Goal: Task Accomplishment & Management: Manage account settings

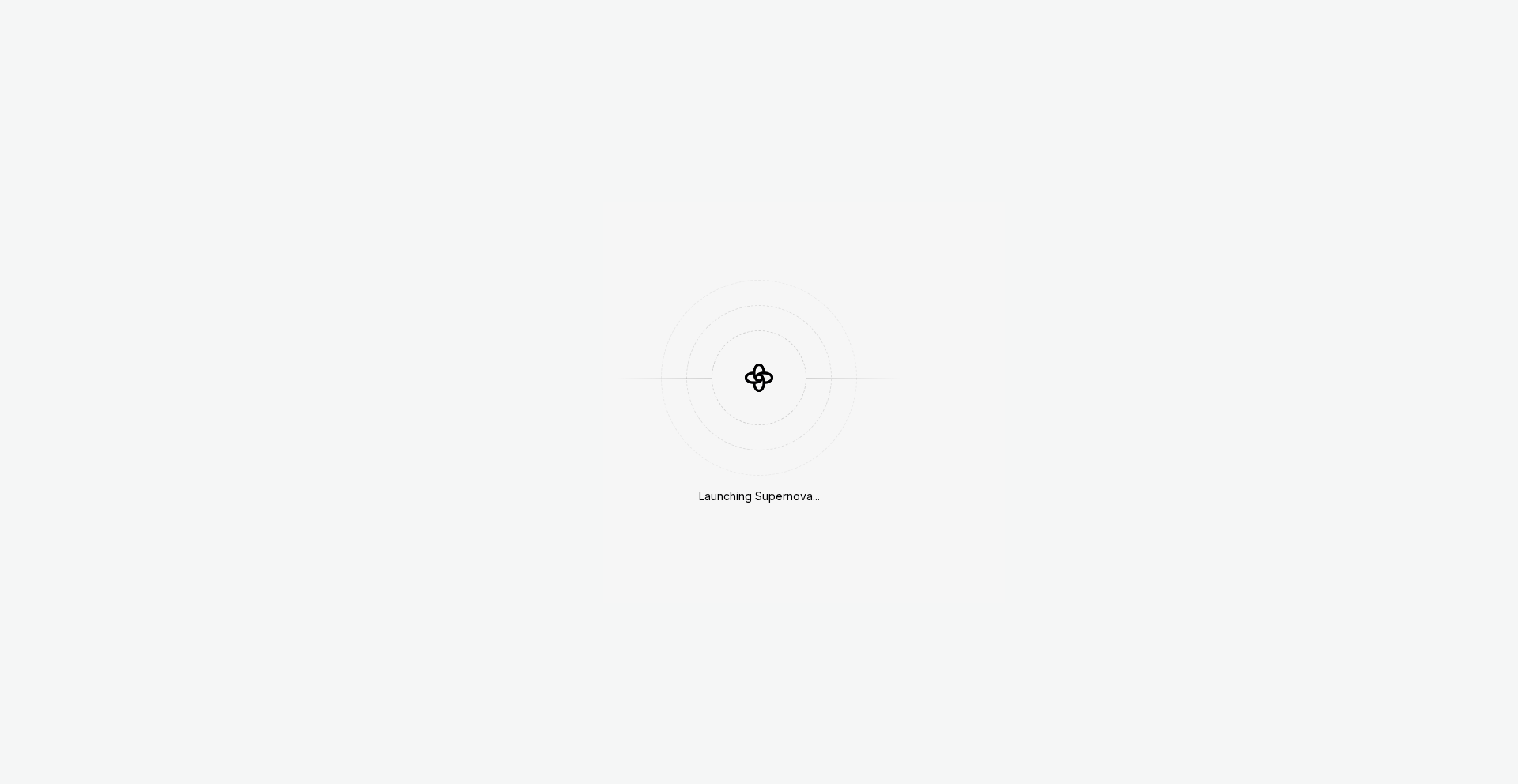
click at [778, 377] on icon at bounding box center [760, 378] width 48 height 48
click at [737, 389] on icon at bounding box center [759, 377] width 47 height 47
drag, startPoint x: 675, startPoint y: 385, endPoint x: 826, endPoint y: 428, distance: 157.0
click at [805, 426] on div at bounding box center [759, 377] width 196 height 196
click at [668, 395] on div at bounding box center [759, 378] width 285 height 95
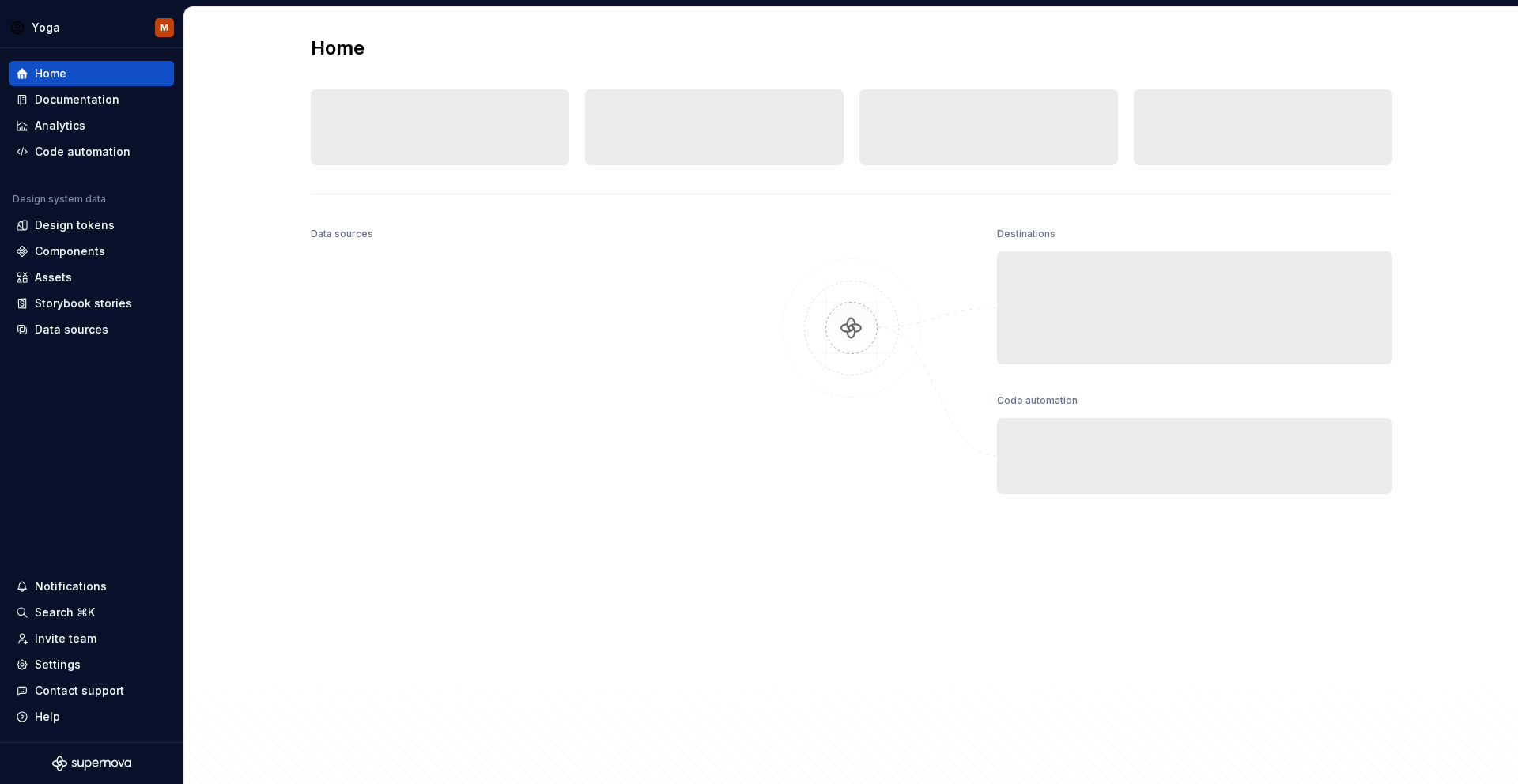
click at [735, 365] on div "Data sources Destinations Documentation Collaborate on design system documentat…" at bounding box center [851, 490] width 1082 height 534
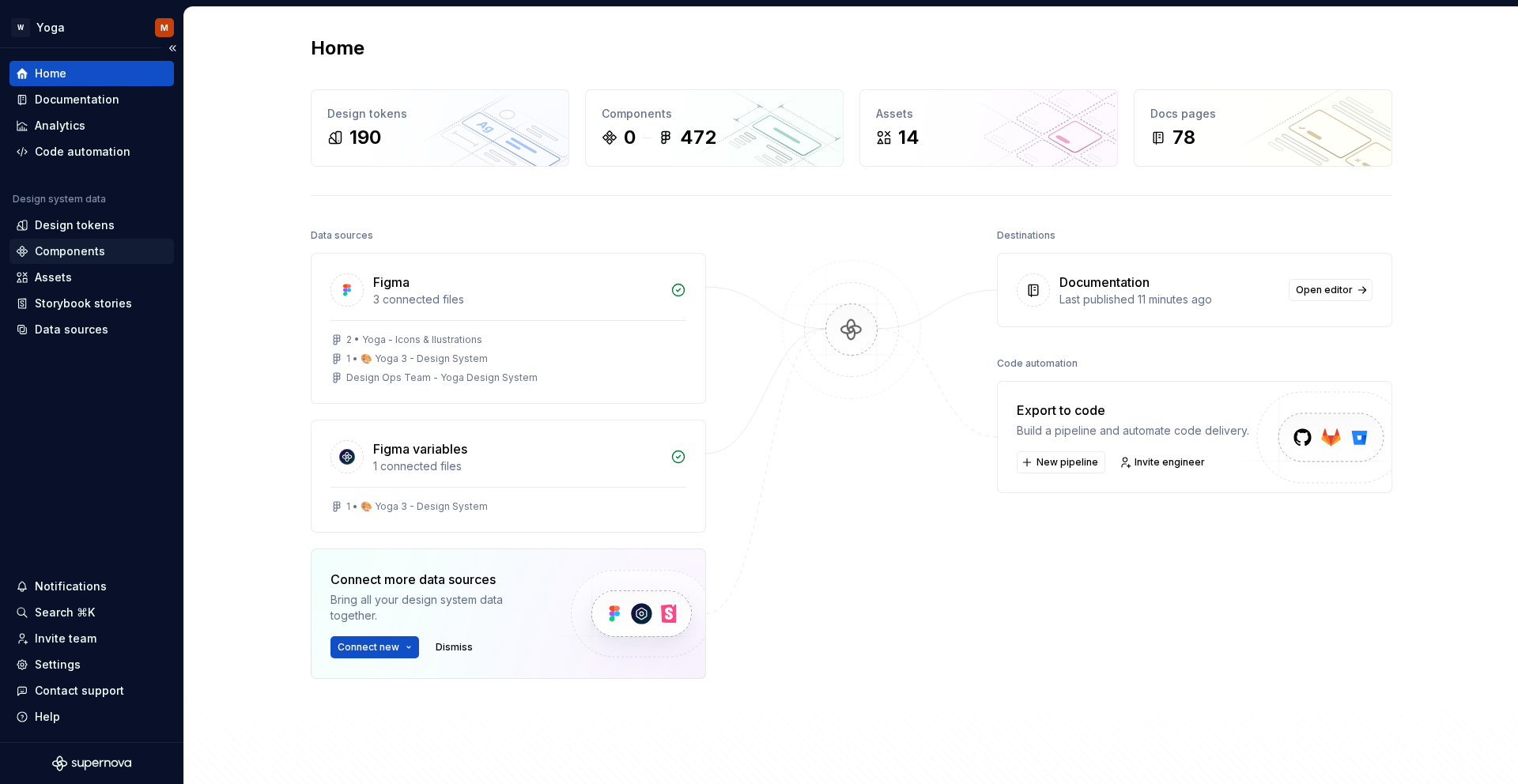
click at [75, 248] on div "Components" at bounding box center [70, 252] width 71 height 16
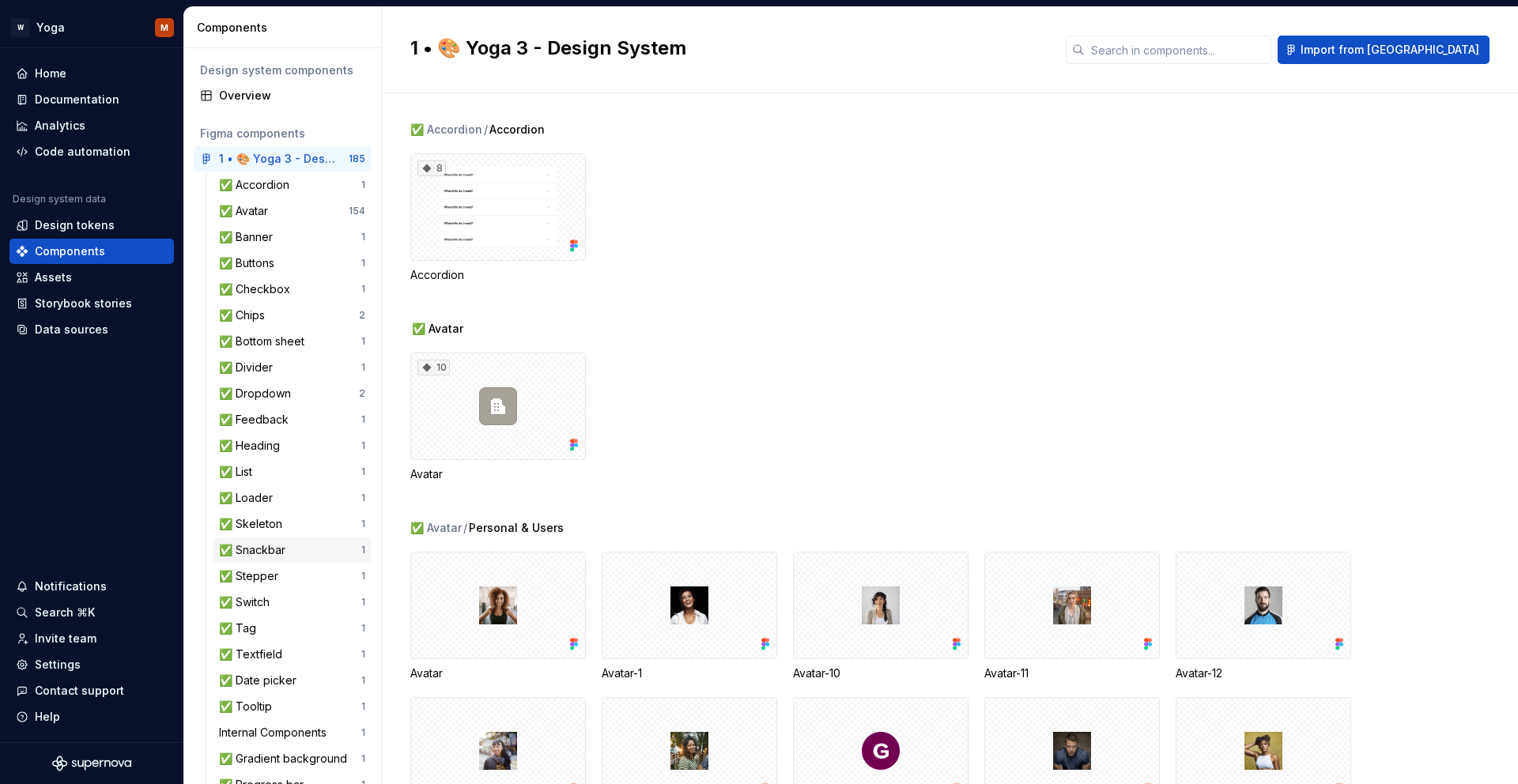
scroll to position [271, 0]
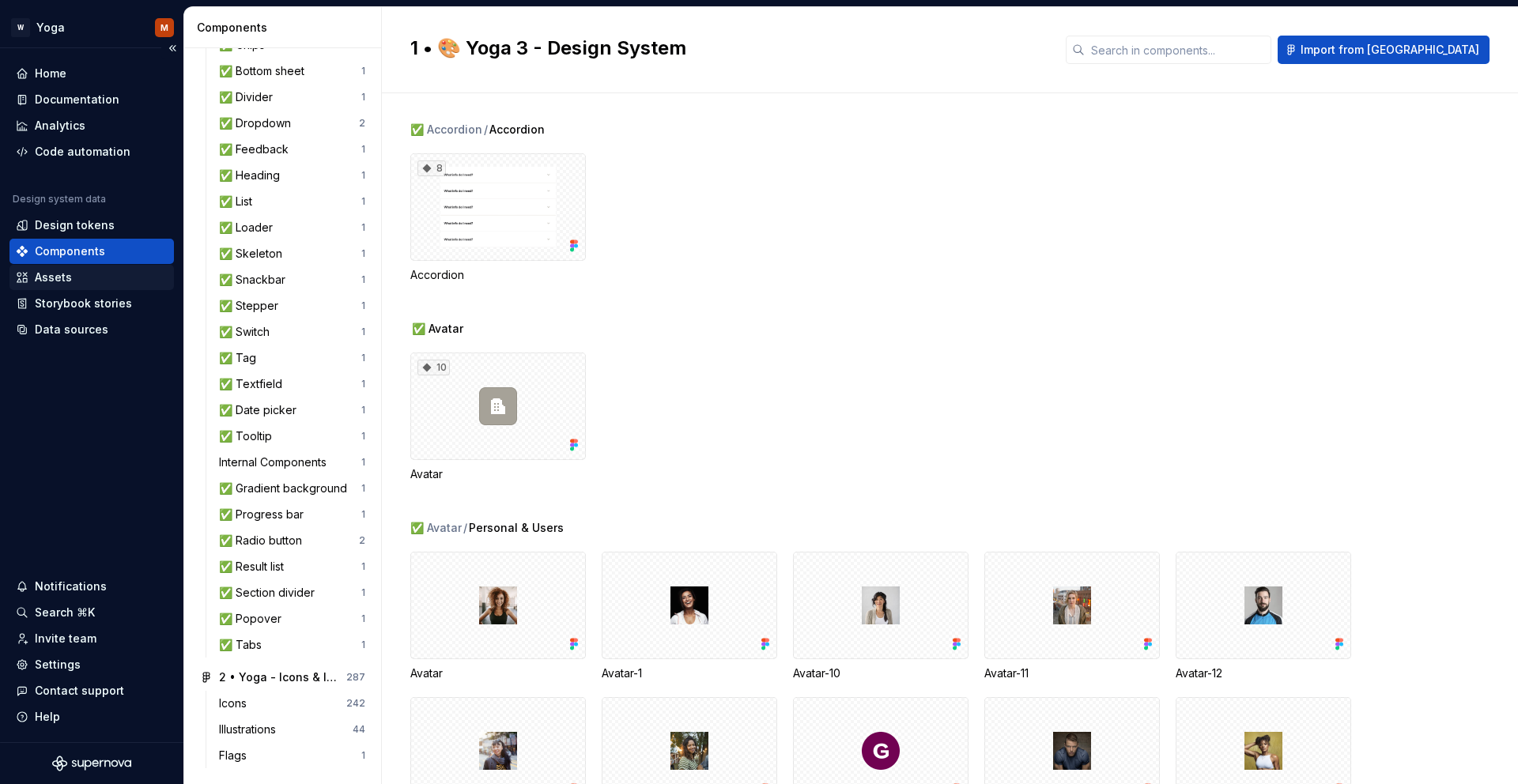
click at [51, 277] on div "Assets" at bounding box center [53, 278] width 37 height 16
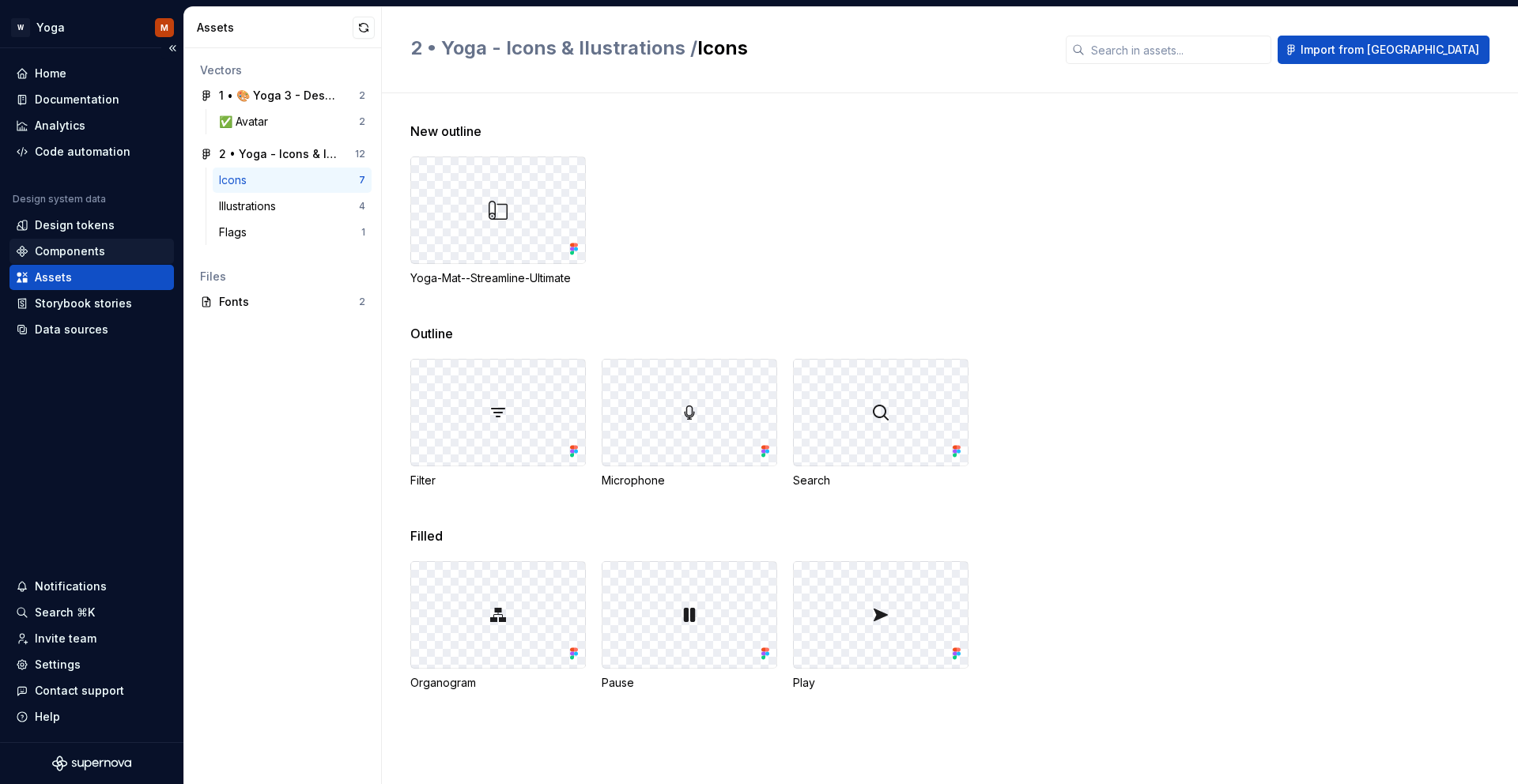
click at [75, 253] on div "Components" at bounding box center [70, 252] width 71 height 16
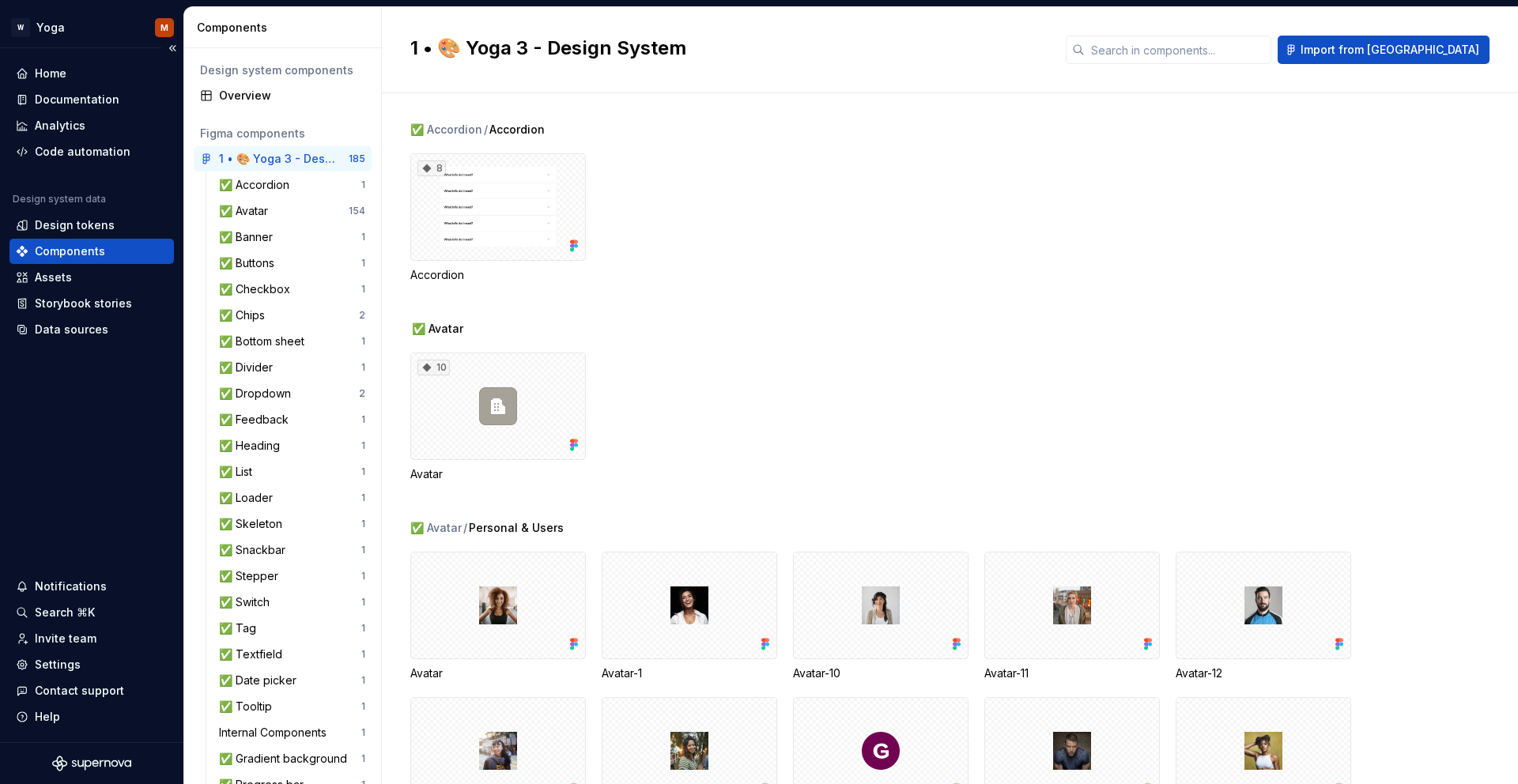
click at [30, 257] on div "Components" at bounding box center [91, 252] width 151 height 16
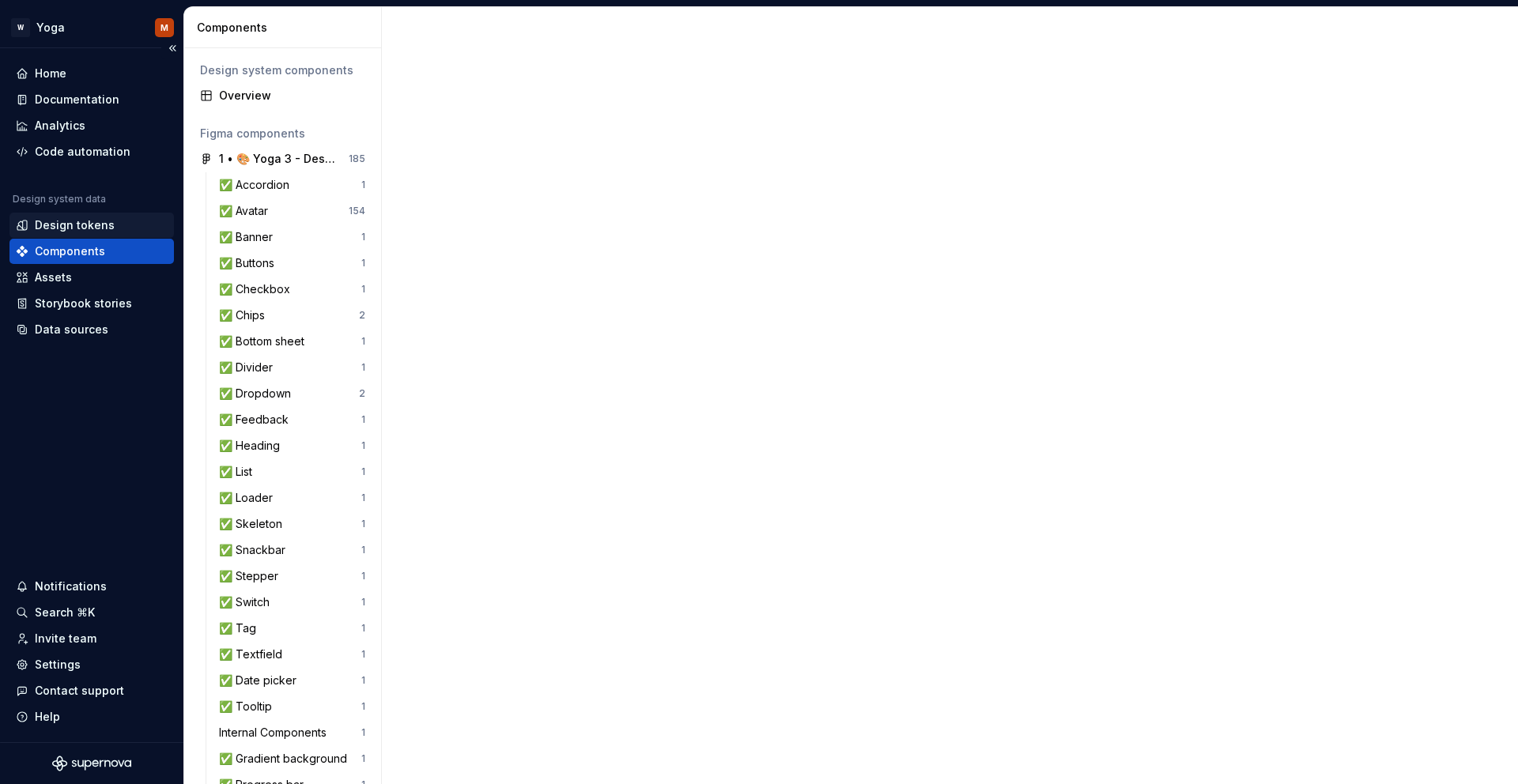
click at [61, 219] on div "Design tokens" at bounding box center [74, 226] width 80 height 16
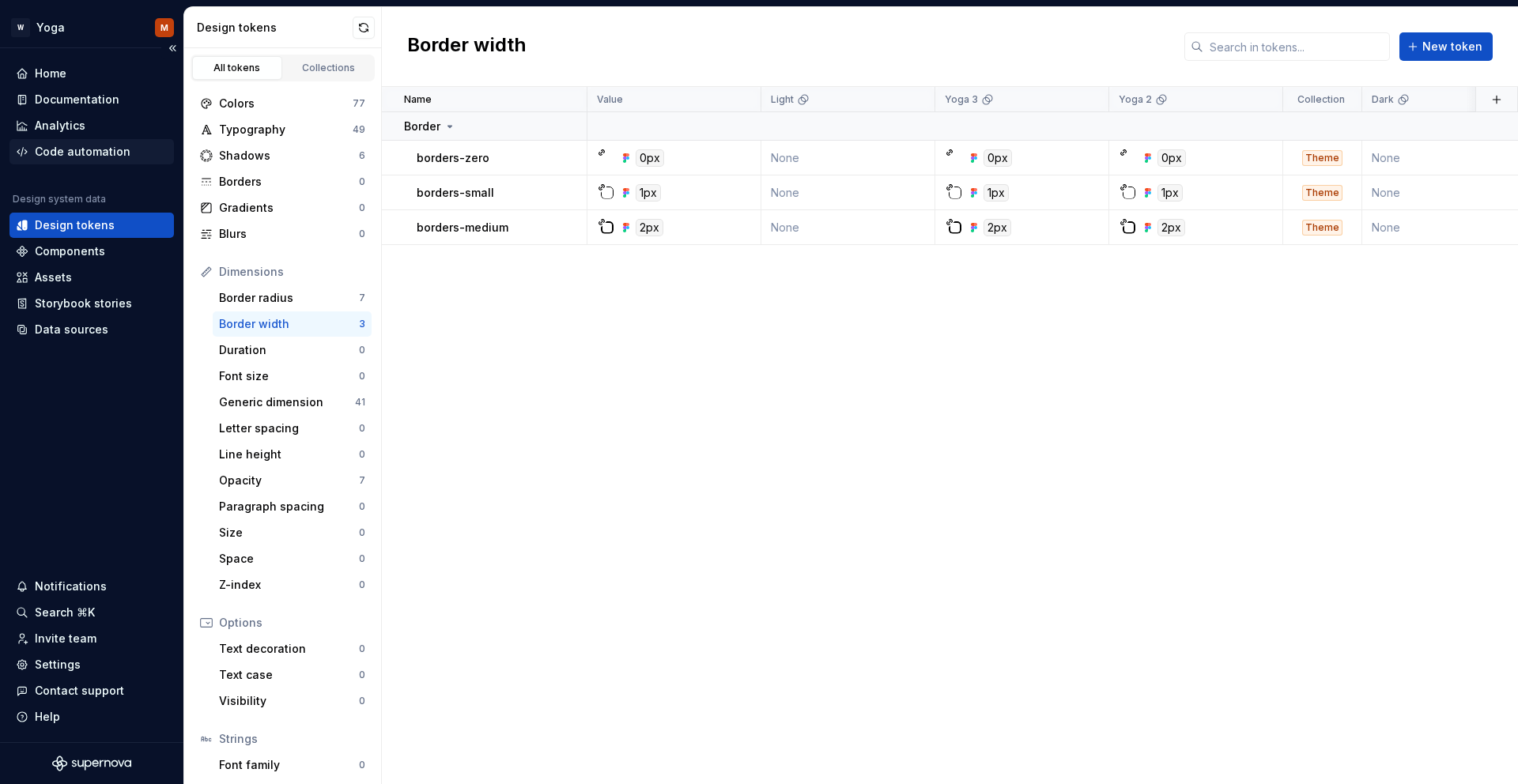
click at [73, 151] on div "Code automation" at bounding box center [82, 152] width 96 height 16
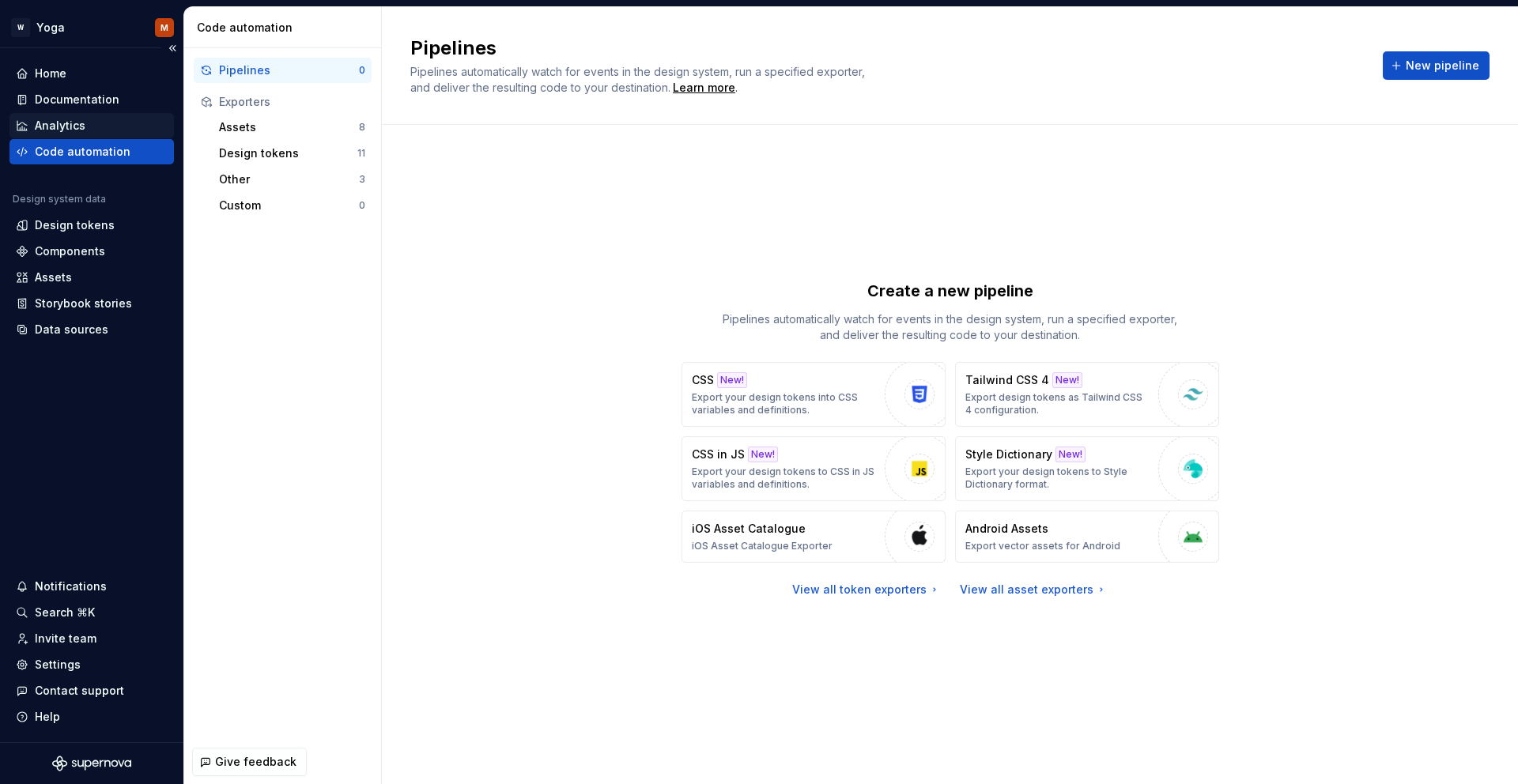
click at [82, 125] on div "Analytics" at bounding box center [60, 125] width 50 height 16
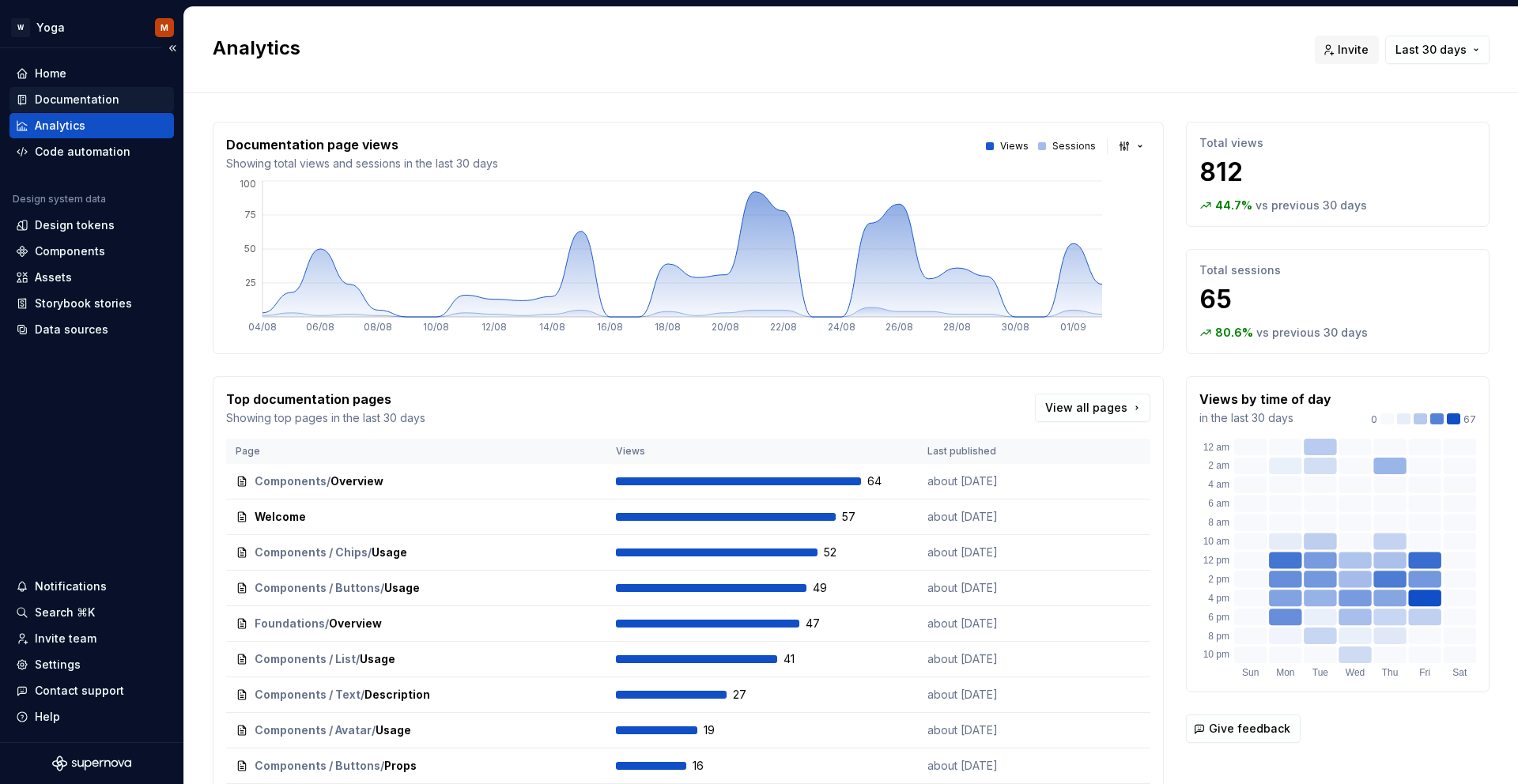
click at [54, 105] on div "Documentation" at bounding box center [77, 99] width 84 height 16
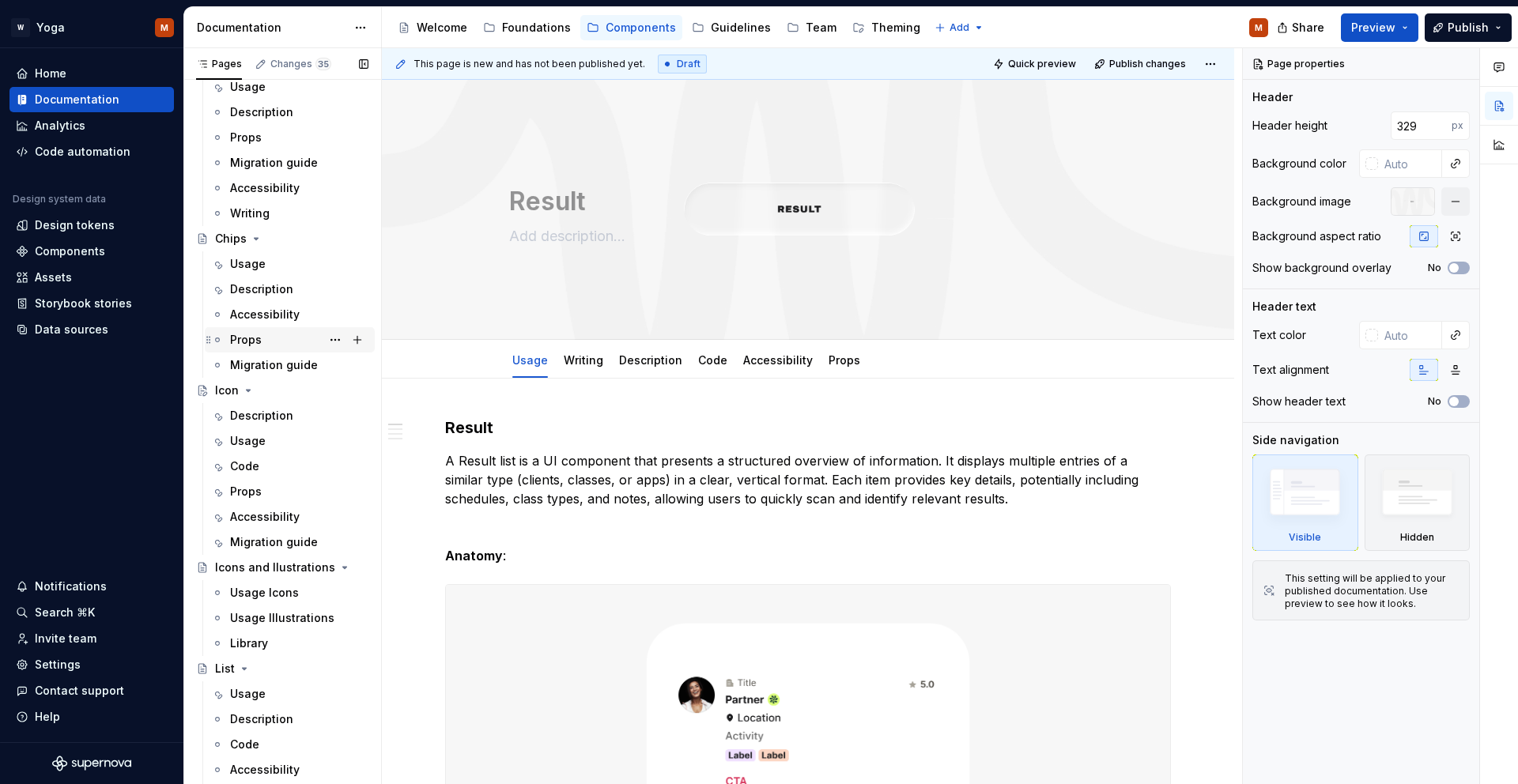
scroll to position [186, 0]
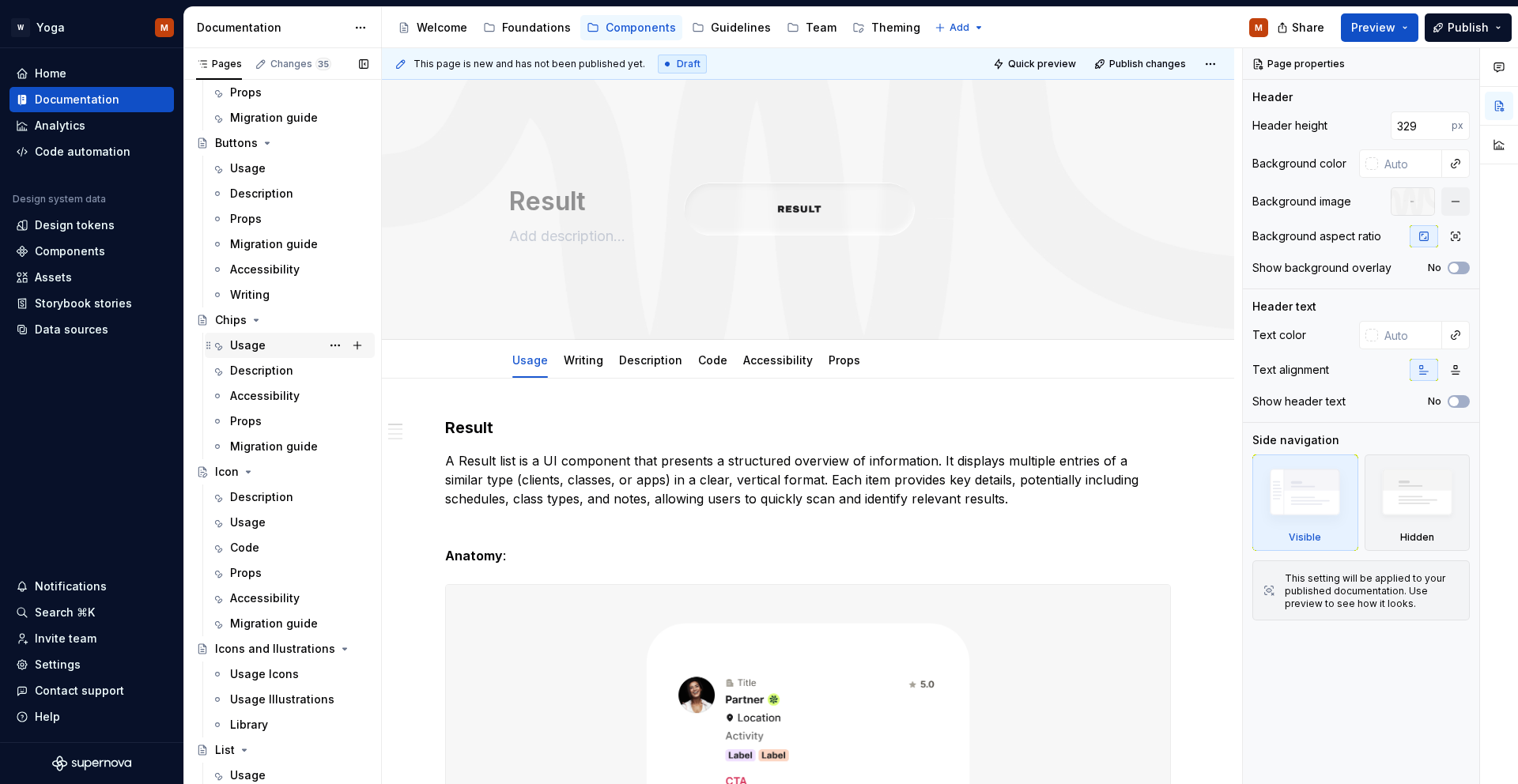
click at [238, 342] on div "Usage" at bounding box center [248, 346] width 36 height 16
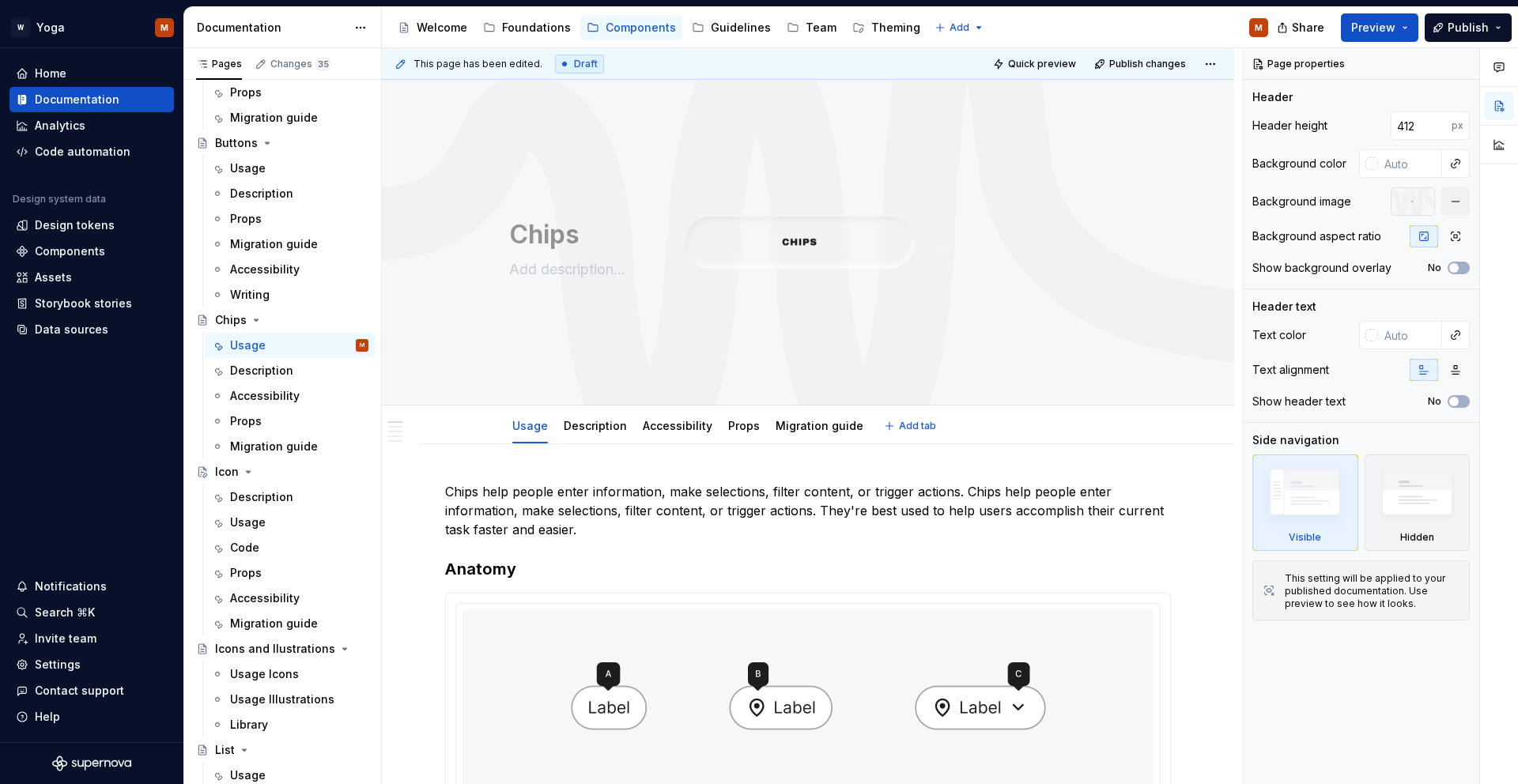
scroll to position [191, 0]
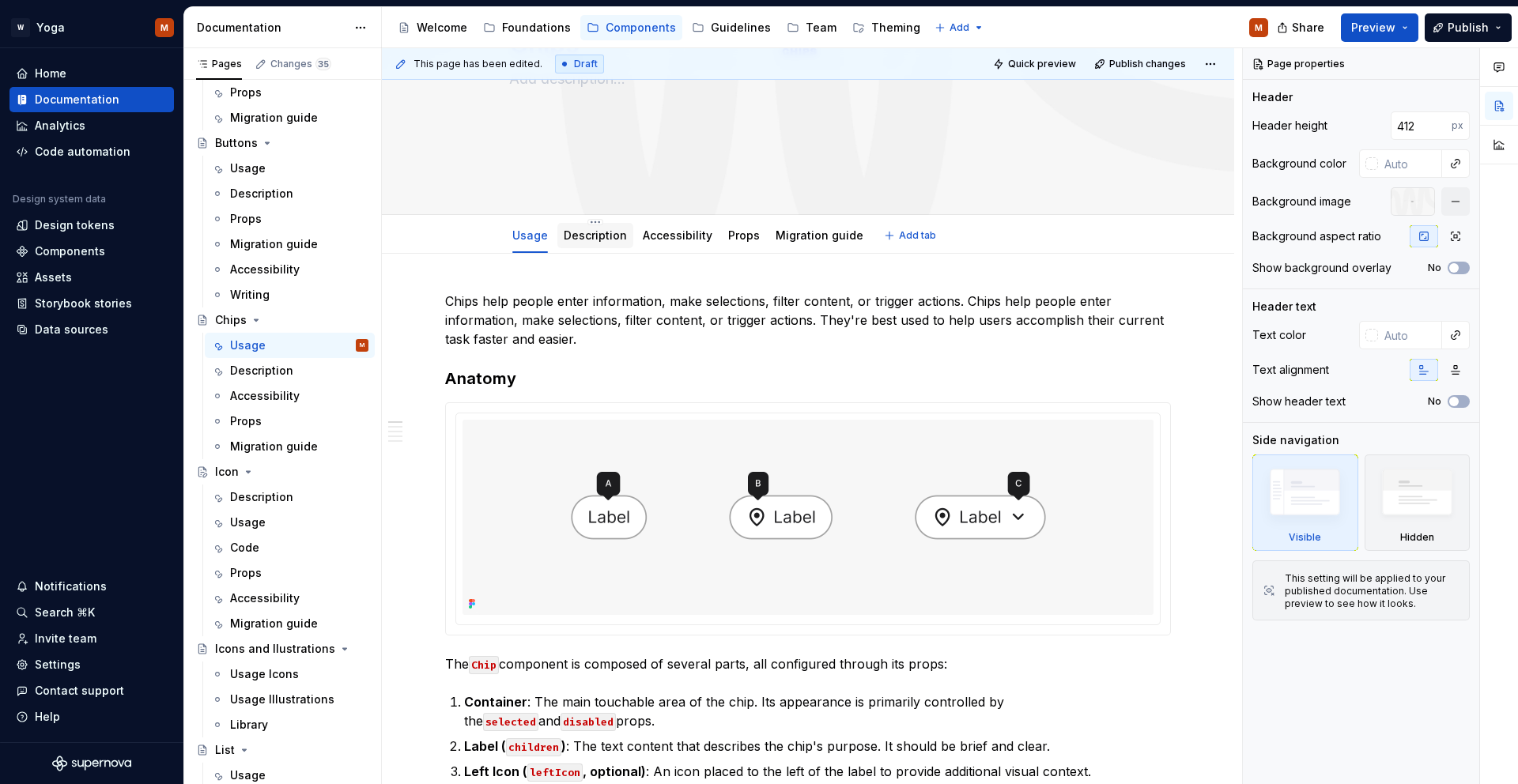
click at [585, 237] on link "Description" at bounding box center [595, 235] width 64 height 13
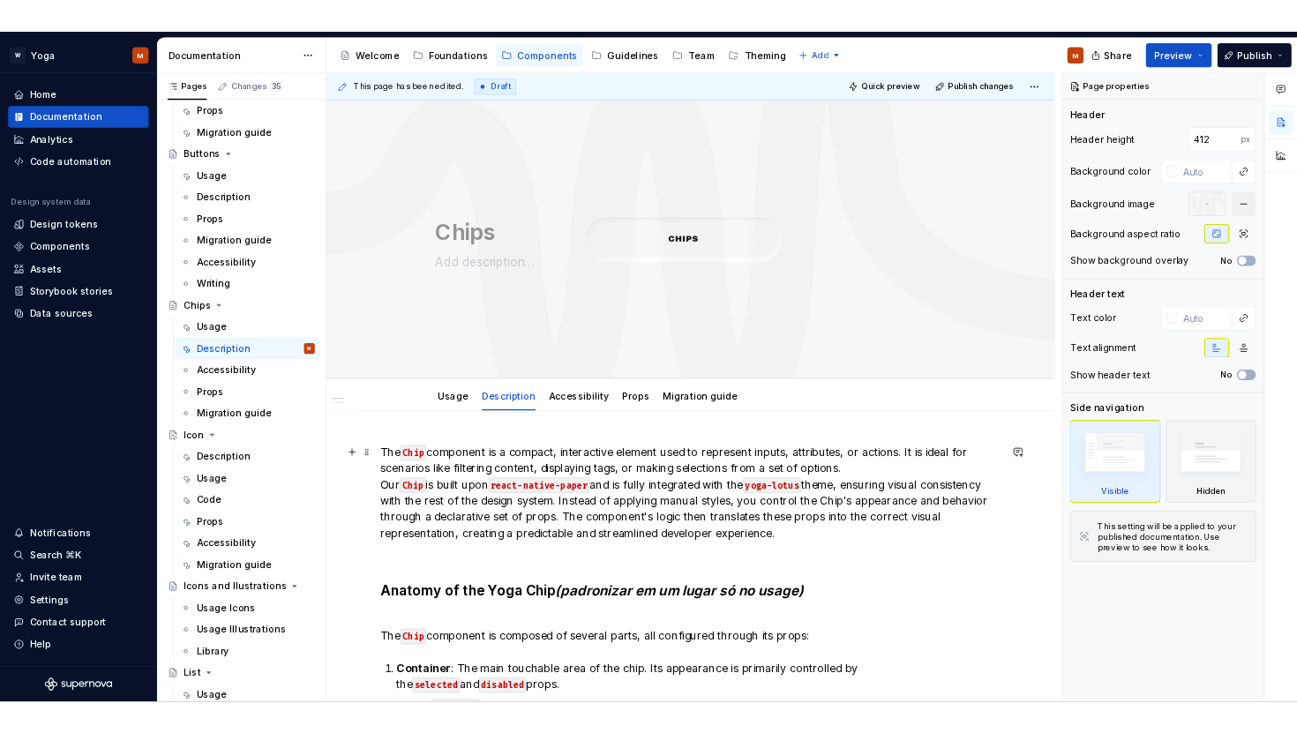
scroll to position [165, 0]
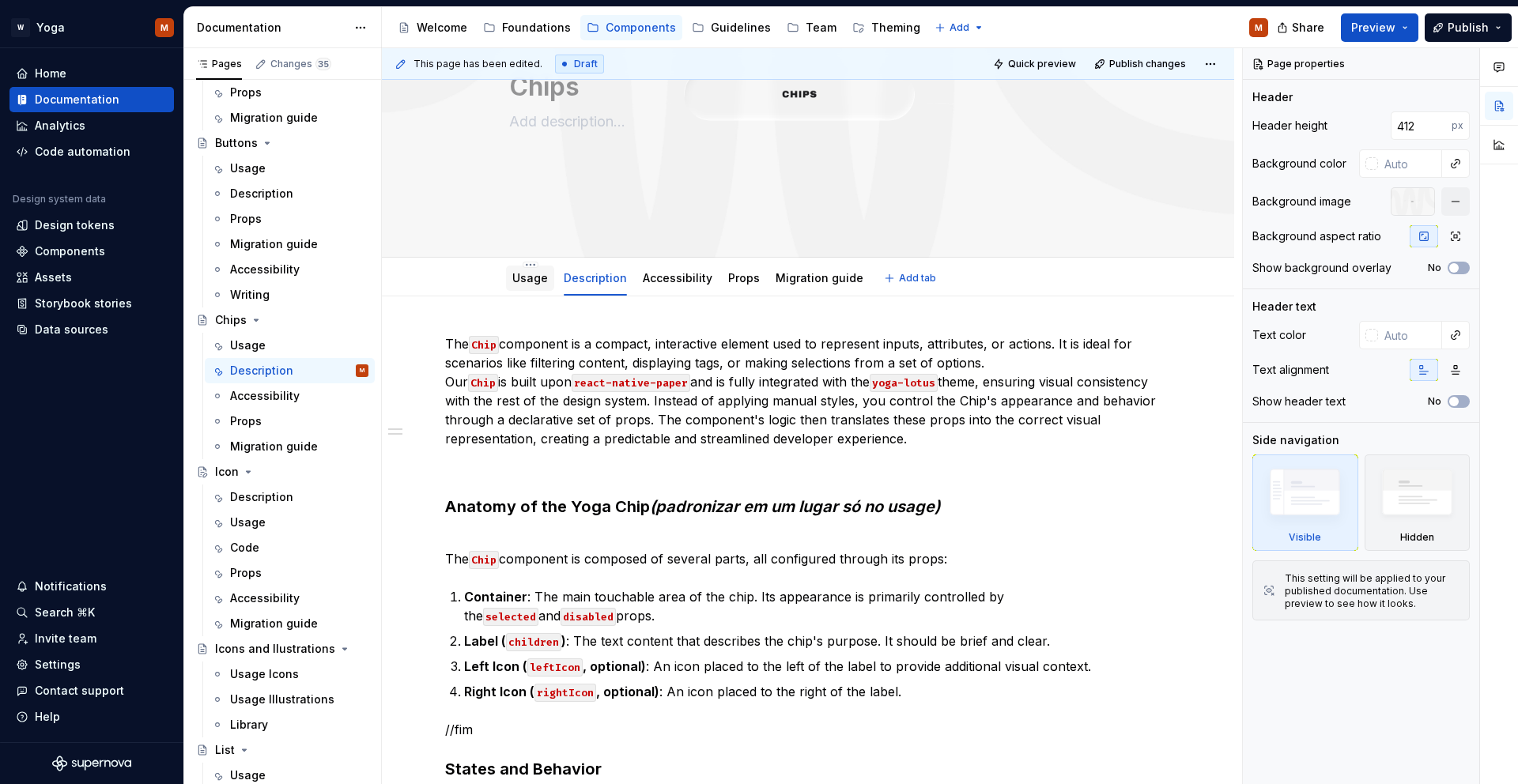
click at [546, 275] on link "Usage" at bounding box center [530, 278] width 36 height 13
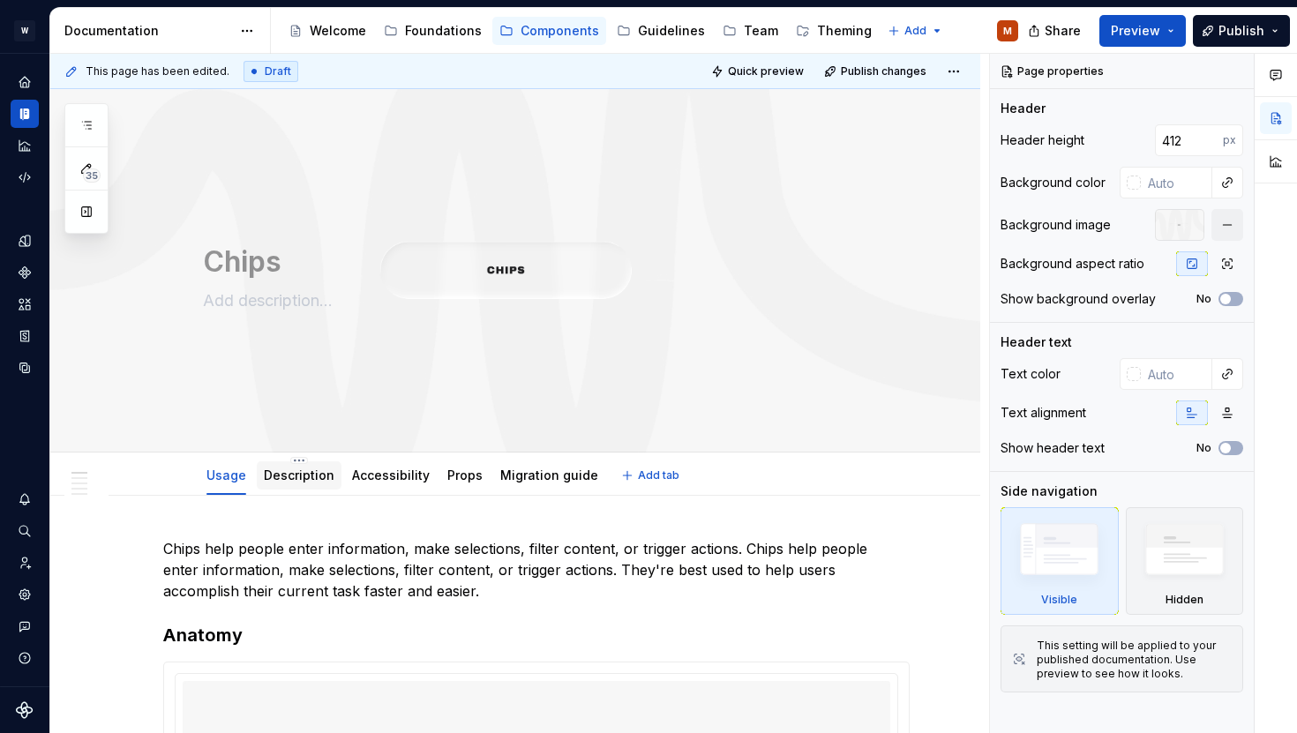
click at [299, 472] on link "Description" at bounding box center [299, 475] width 71 height 15
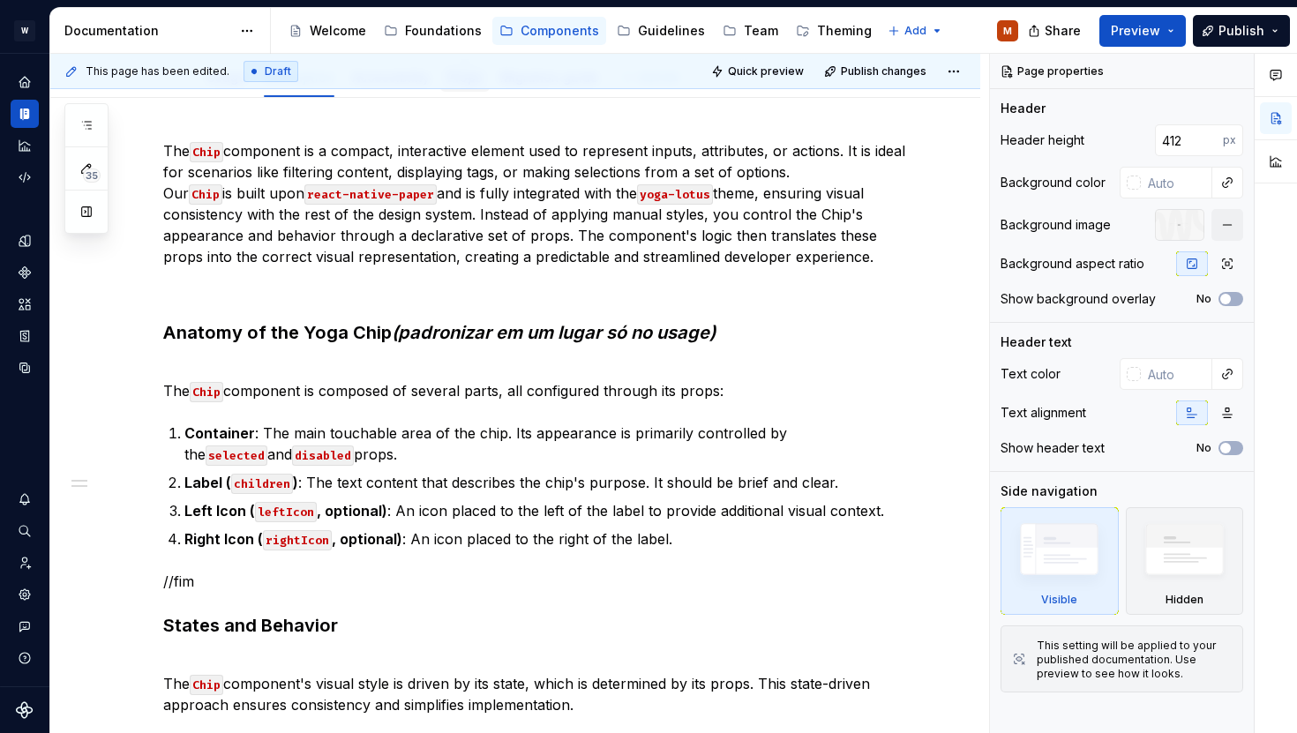
scroll to position [260, 0]
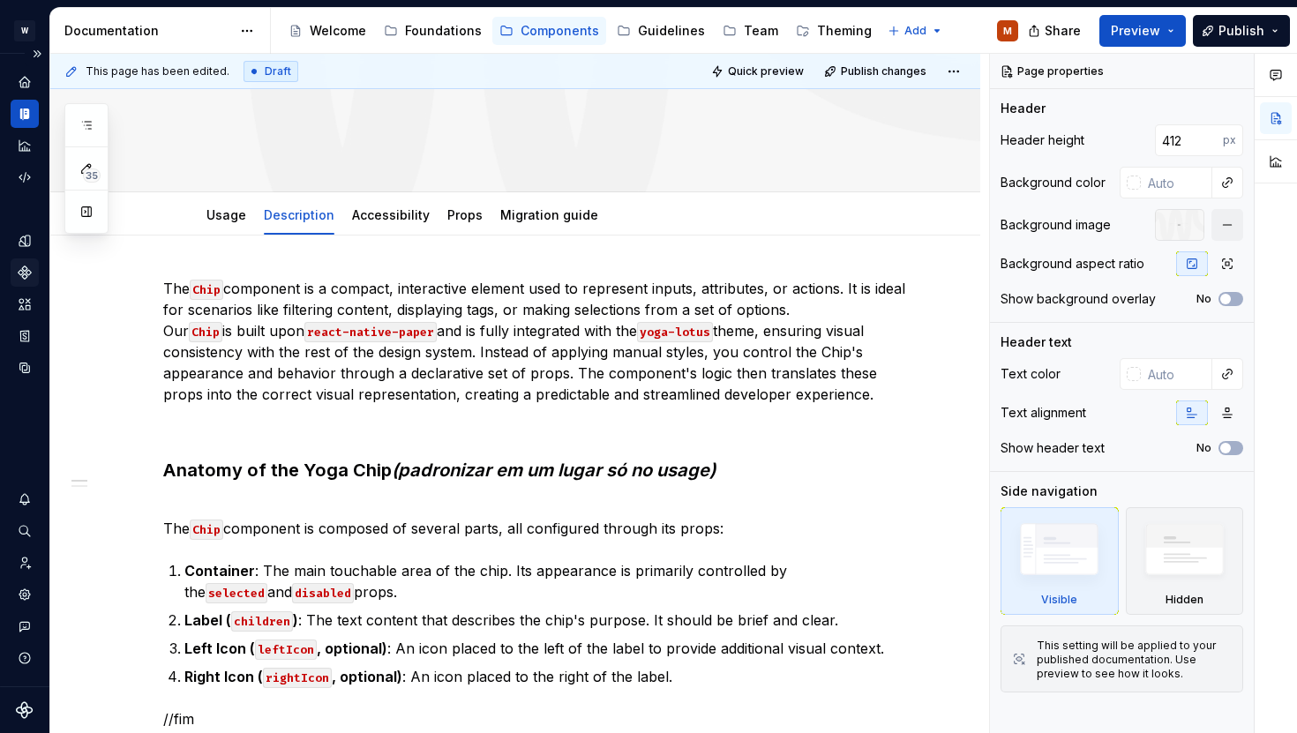
type textarea "*"
click at [124, 291] on button "button" at bounding box center [126, 288] width 25 height 25
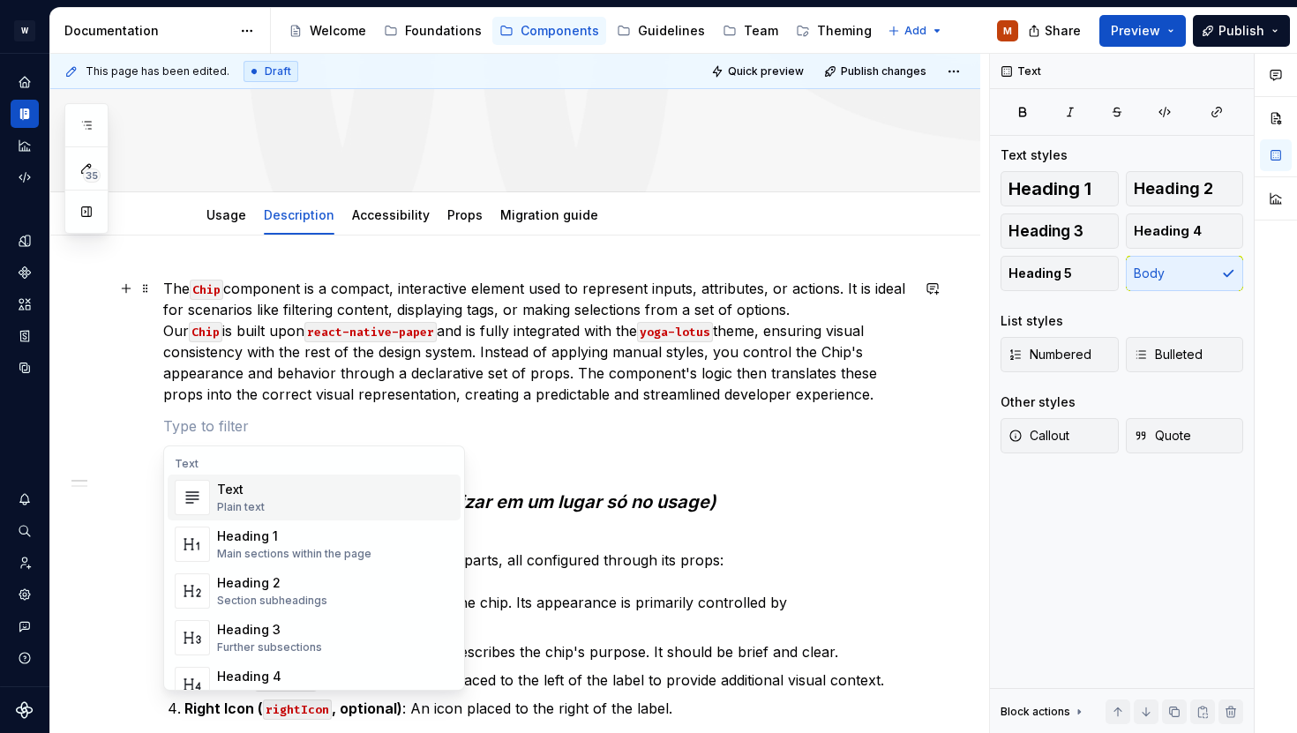
click at [337, 350] on p "The Chip component is a compact, interactive element used to represent inputs, …" at bounding box center [536, 341] width 746 height 127
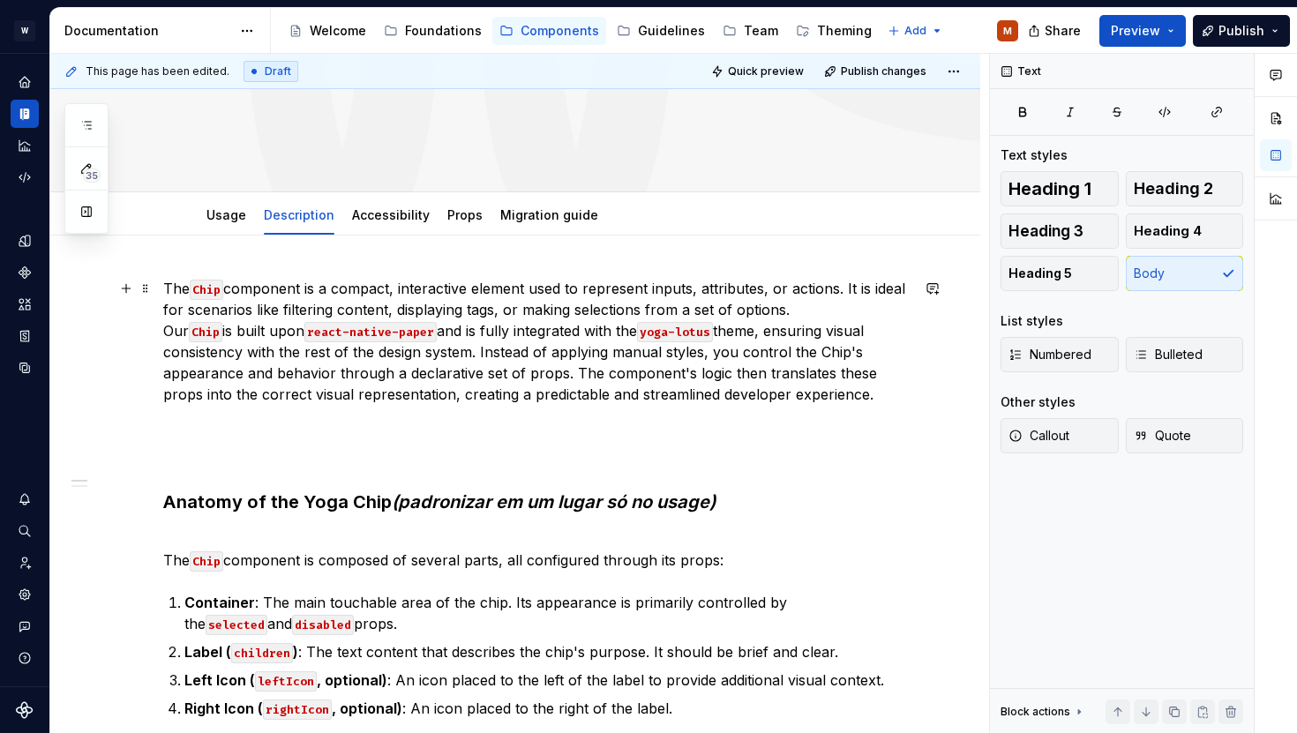
click at [820, 315] on p "The Chip component is a compact, interactive element used to represent inputs, …" at bounding box center [536, 341] width 746 height 127
click at [829, 312] on p "The Chip component is a compact, interactive element used to represent inputs, …" at bounding box center [536, 341] width 746 height 127
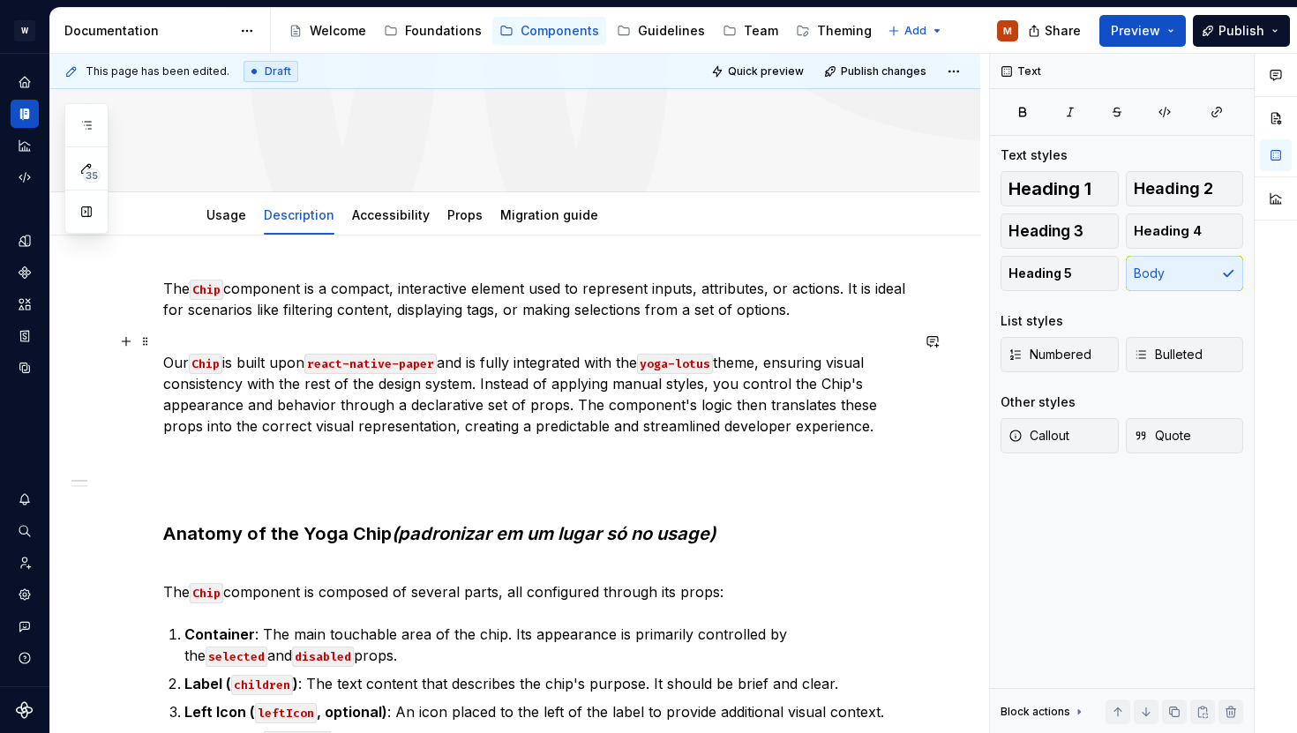
click at [713, 421] on p "Our Chip is built upon react-native-paper and is fully integrated with the yoga…" at bounding box center [536, 384] width 746 height 106
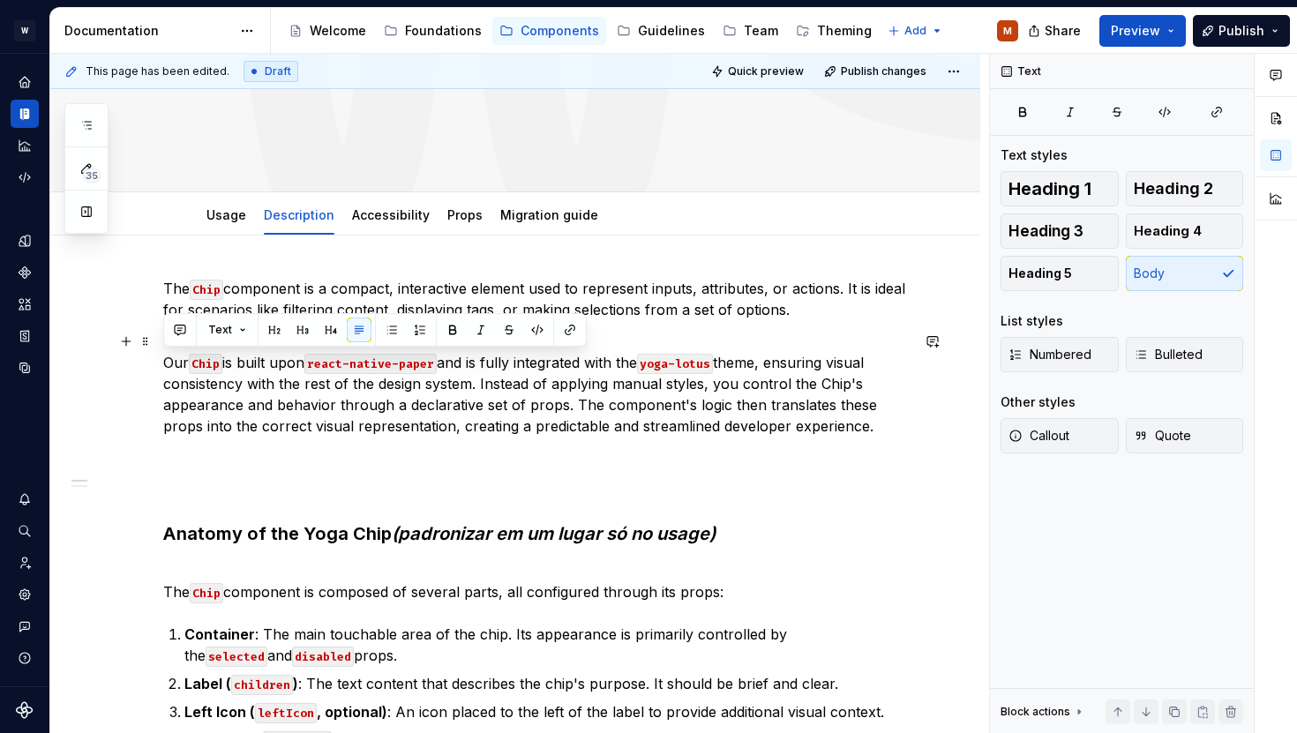
drag, startPoint x: 870, startPoint y: 430, endPoint x: 153, endPoint y: 364, distance: 720.4
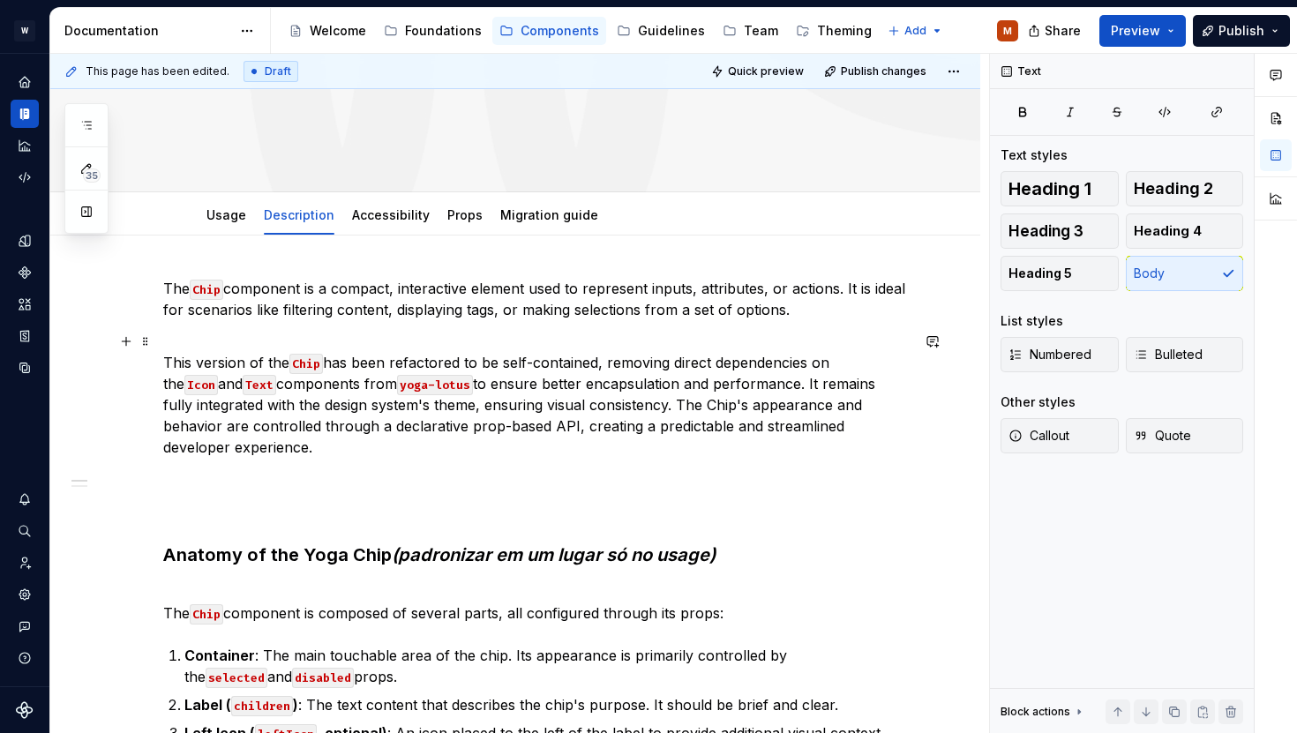
click at [455, 367] on p "This version of the Chip has been refactored to be self-contained, removing dir…" at bounding box center [536, 394] width 746 height 127
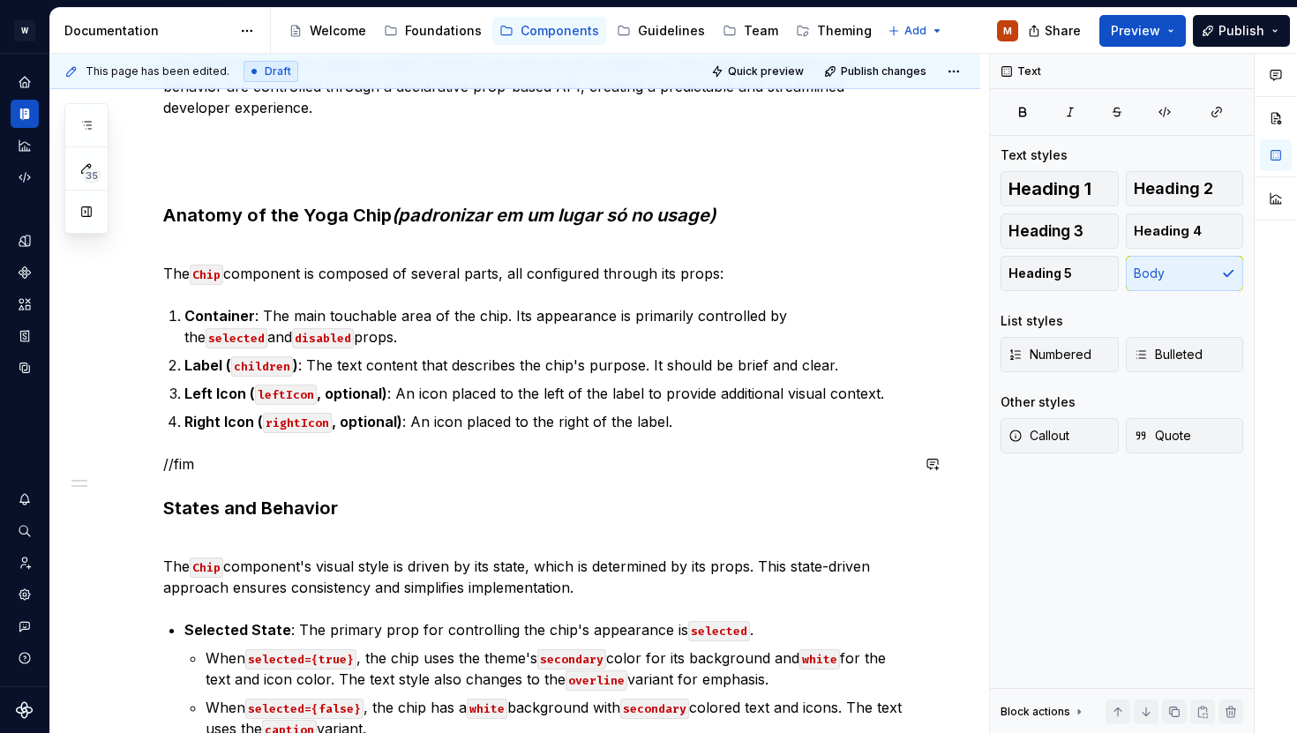
scroll to position [634, 0]
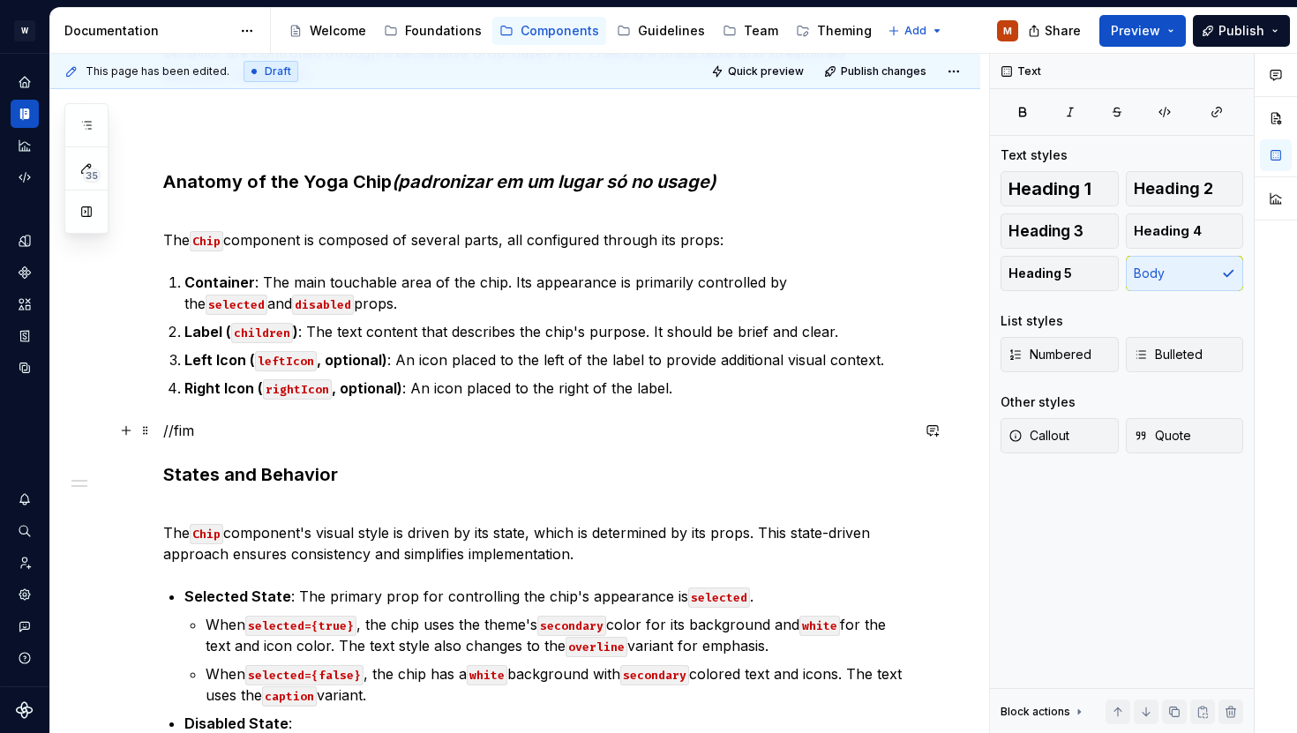
click at [289, 440] on p "//fim" at bounding box center [536, 430] width 746 height 21
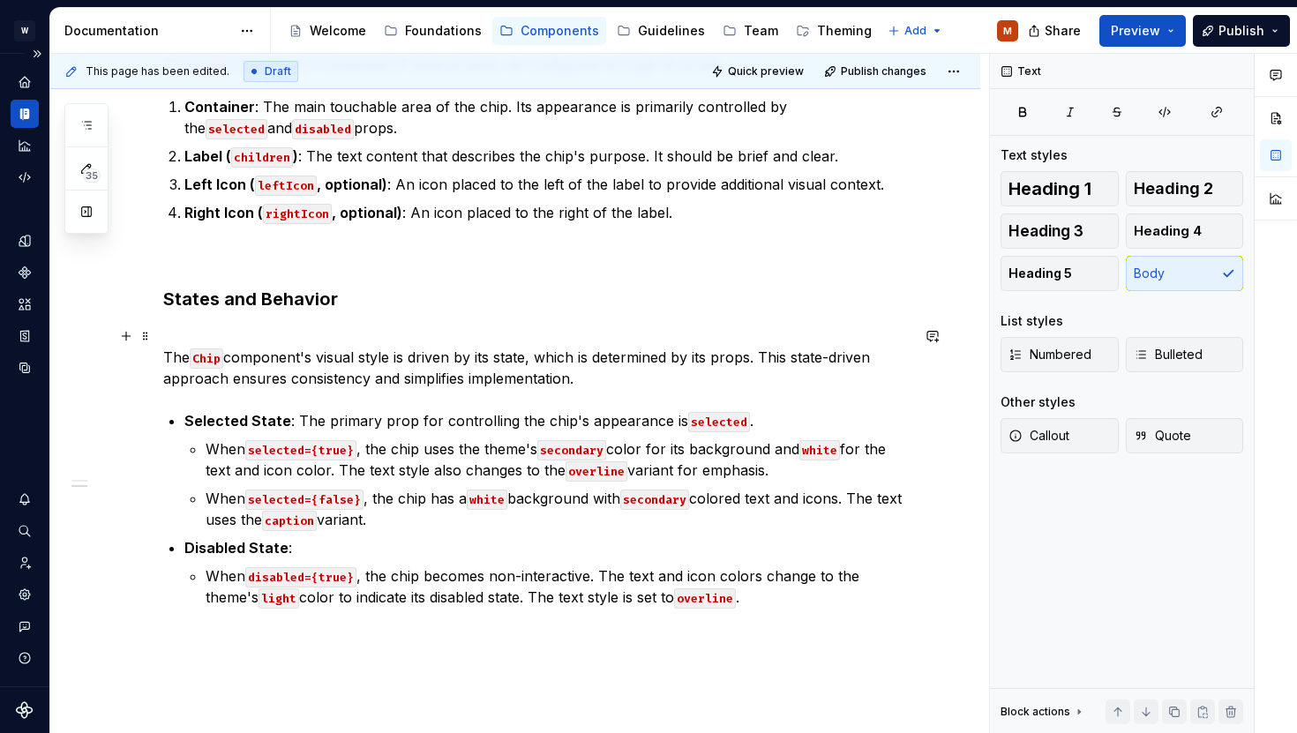
scroll to position [924, 0]
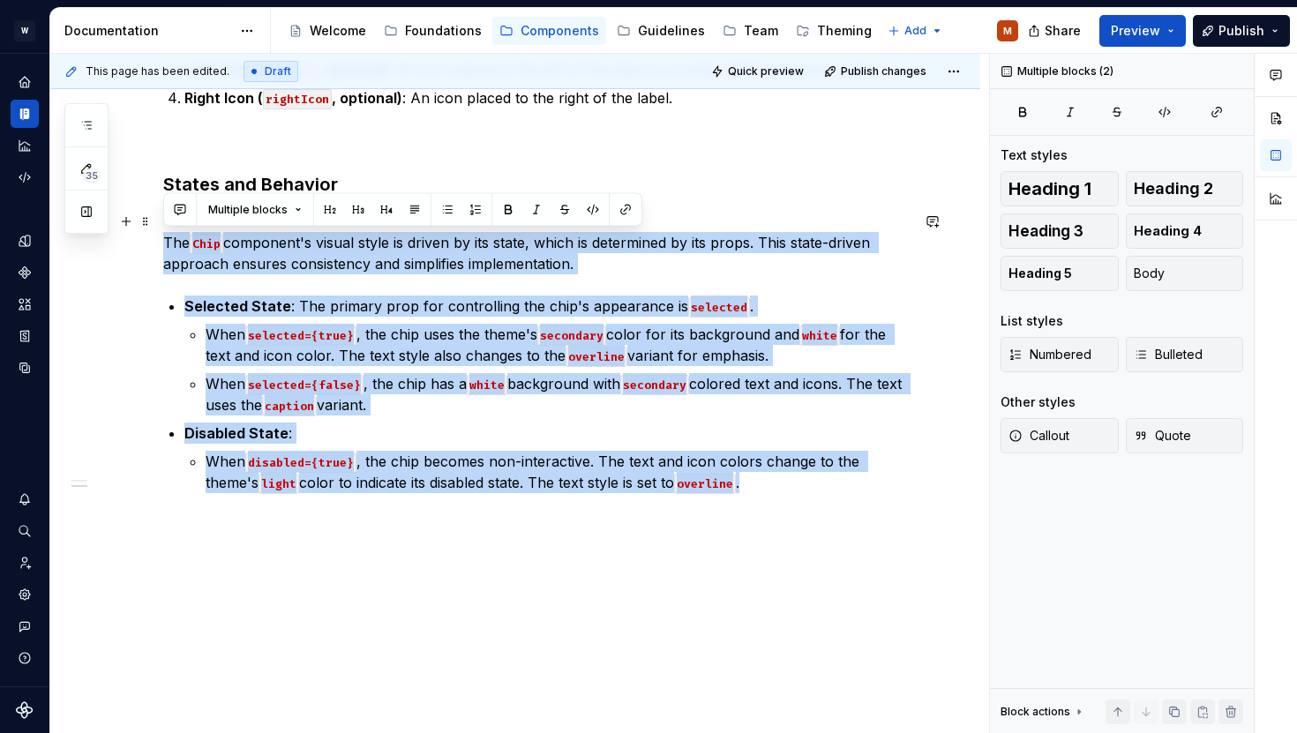
drag, startPoint x: 789, startPoint y: 504, endPoint x: 158, endPoint y: 251, distance: 679.8
click at [158, 251] on div "The Chip component is a compact, interactive element used to represent inputs, …" at bounding box center [515, 153] width 930 height 1162
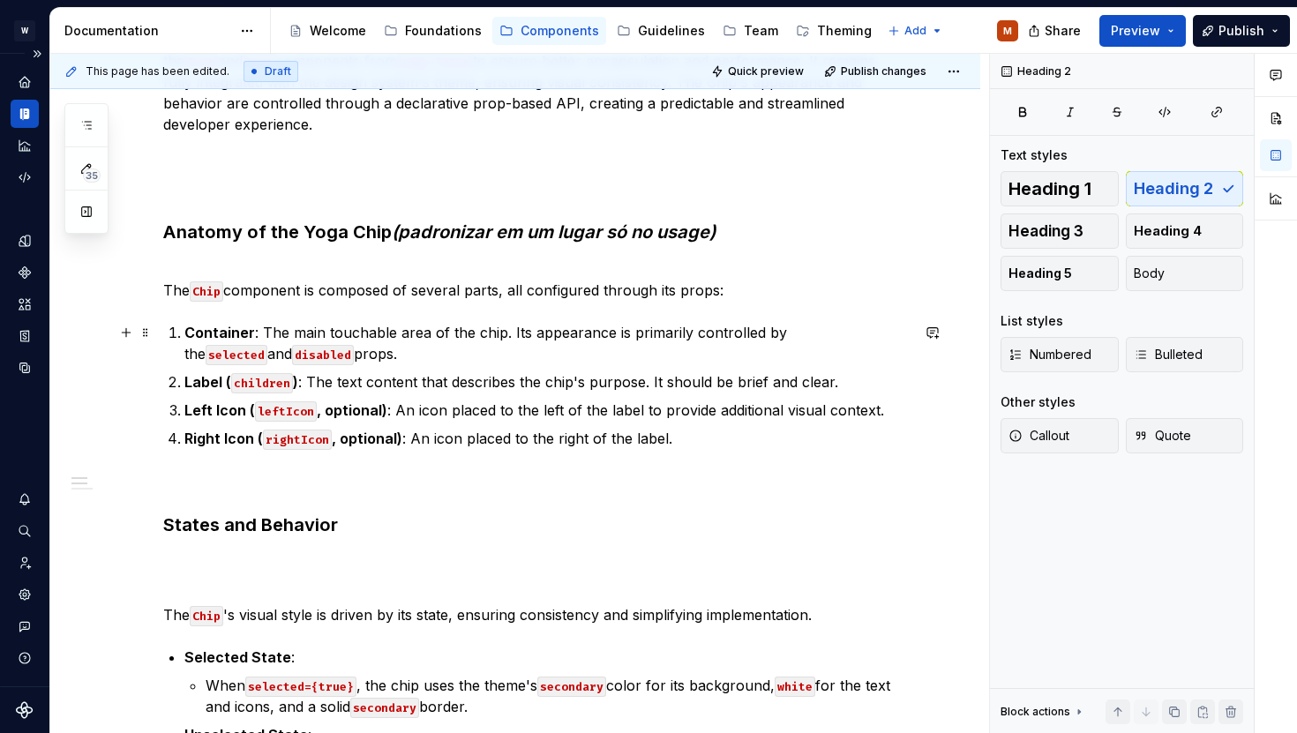
scroll to position [0, 0]
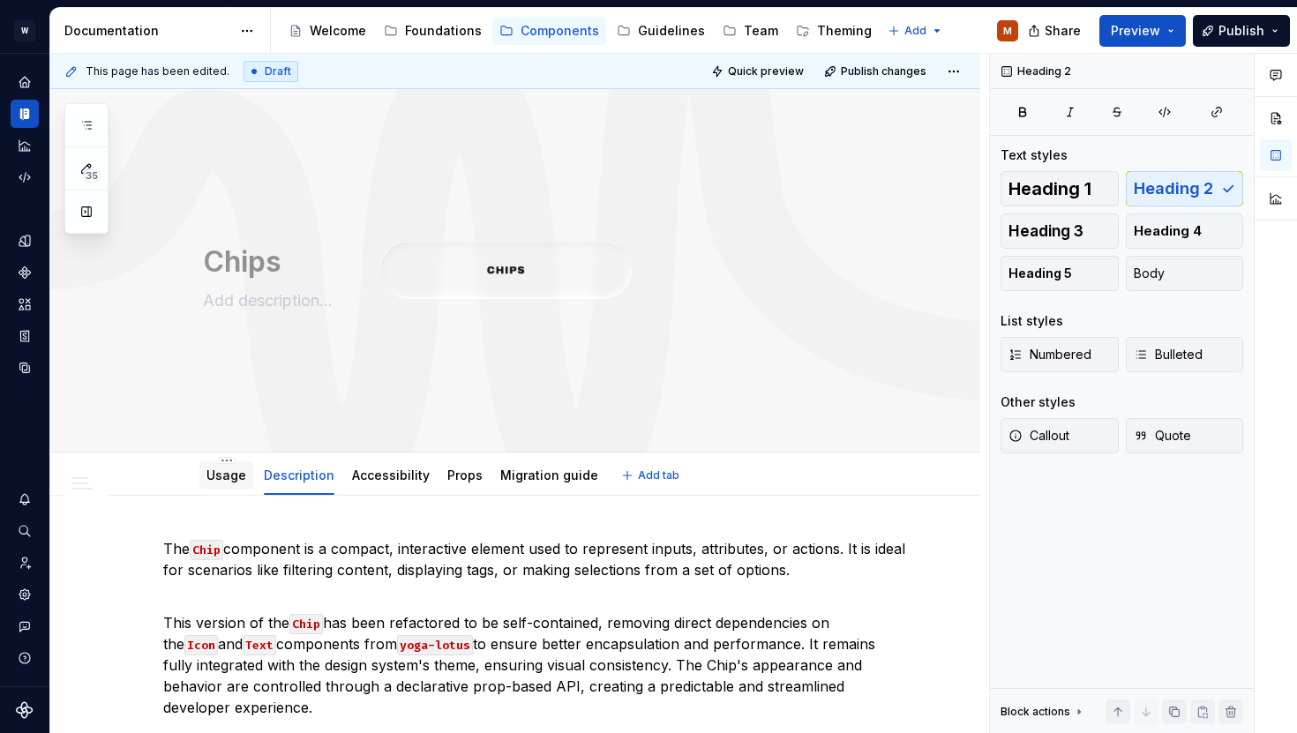
click at [229, 474] on link "Usage" at bounding box center [226, 475] width 40 height 15
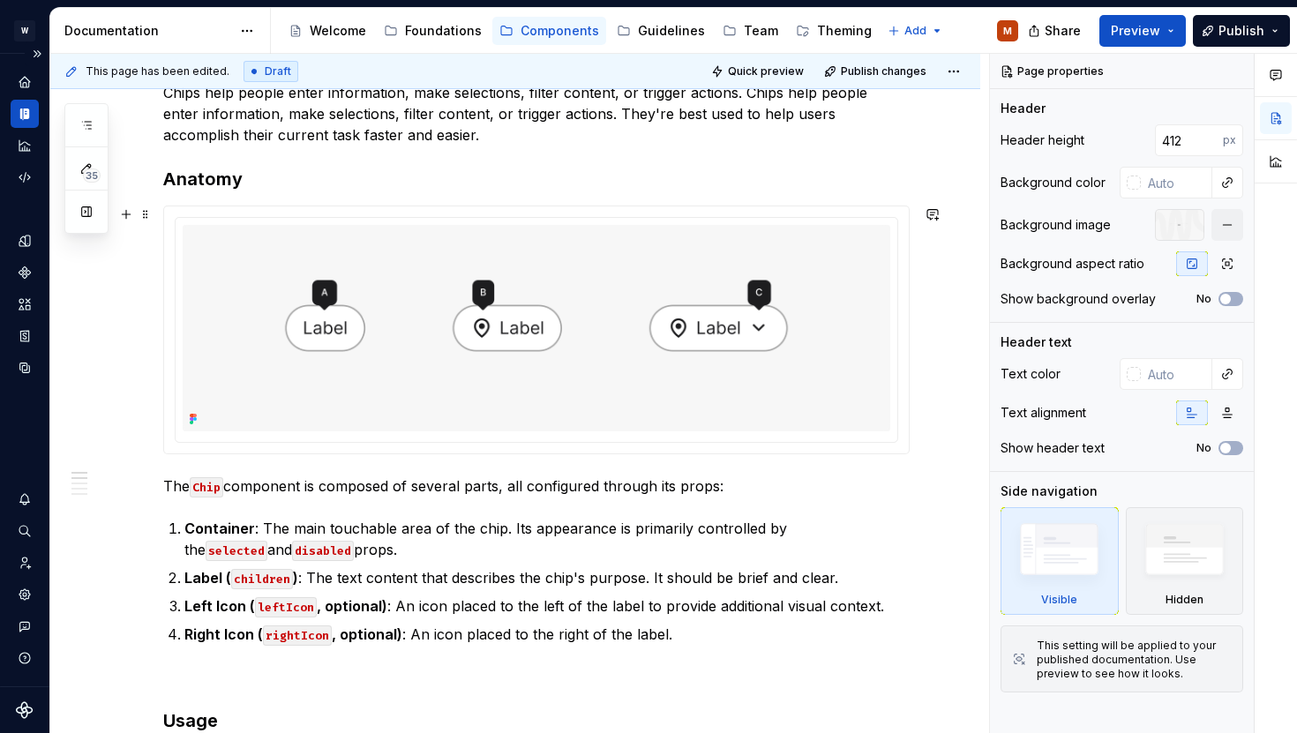
scroll to position [229, 0]
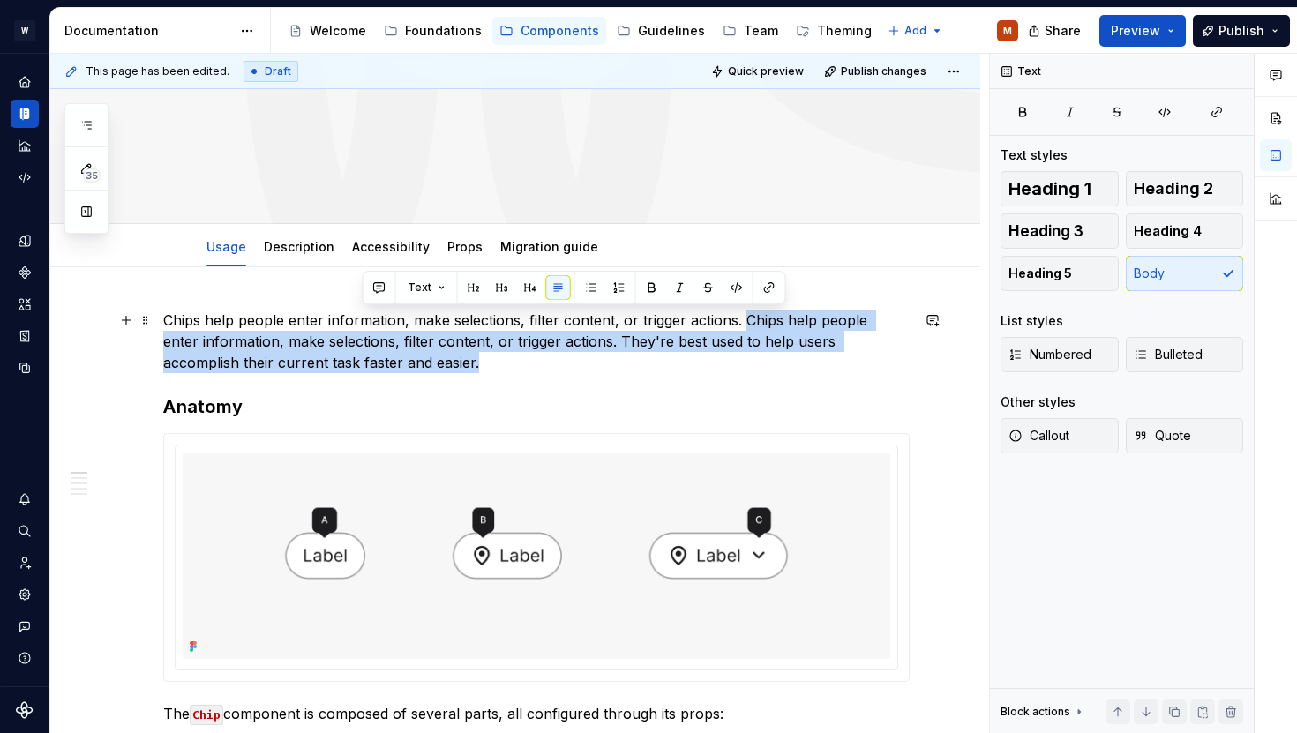
drag, startPoint x: 381, startPoint y: 362, endPoint x: 745, endPoint y: 319, distance: 366.0
click at [745, 319] on p "Chips help people enter information, make selections, filter content, or trigge…" at bounding box center [536, 342] width 746 height 64
drag, startPoint x: 574, startPoint y: 360, endPoint x: 743, endPoint y: 326, distance: 172.0
click at [743, 326] on p "Chips help people enter information, make selections, filter content, or trigge…" at bounding box center [536, 342] width 746 height 64
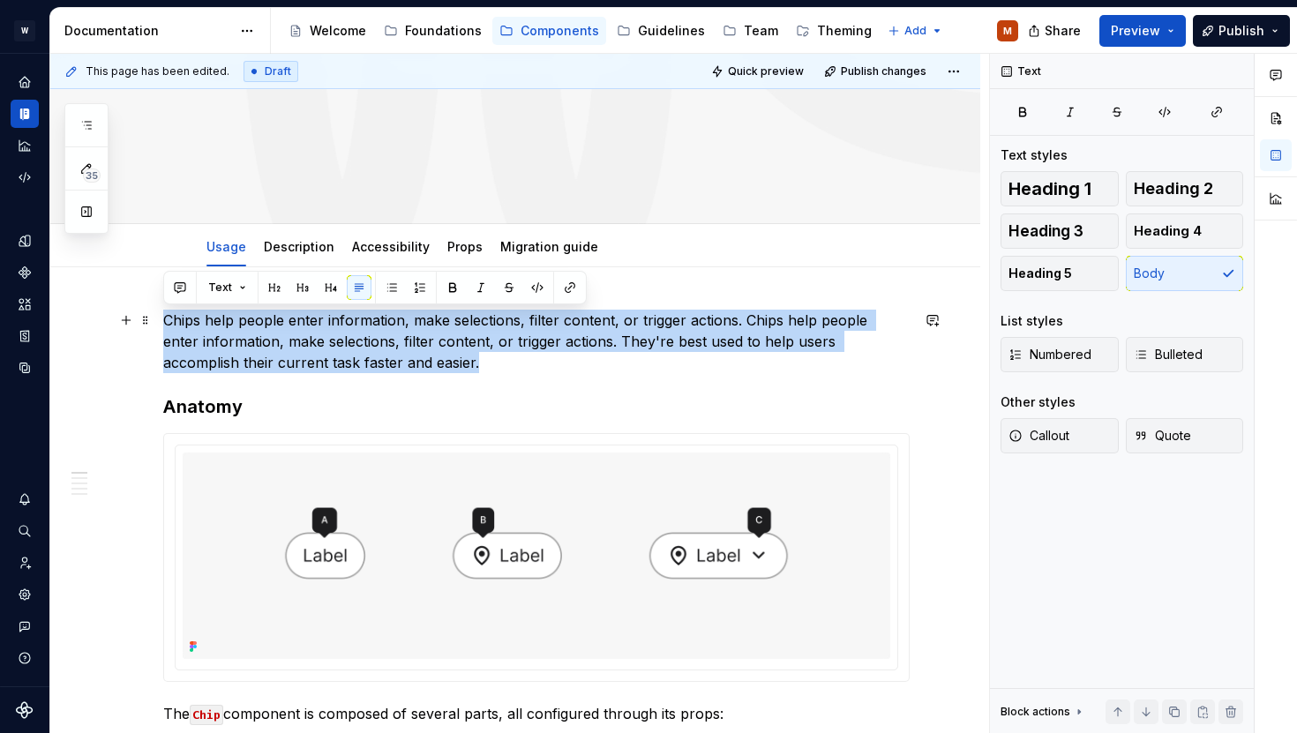
drag, startPoint x: 365, startPoint y: 364, endPoint x: 165, endPoint y: 320, distance: 205.1
click at [165, 320] on p "Chips help people enter information, make selections, filter content, or trigge…" at bounding box center [536, 342] width 746 height 64
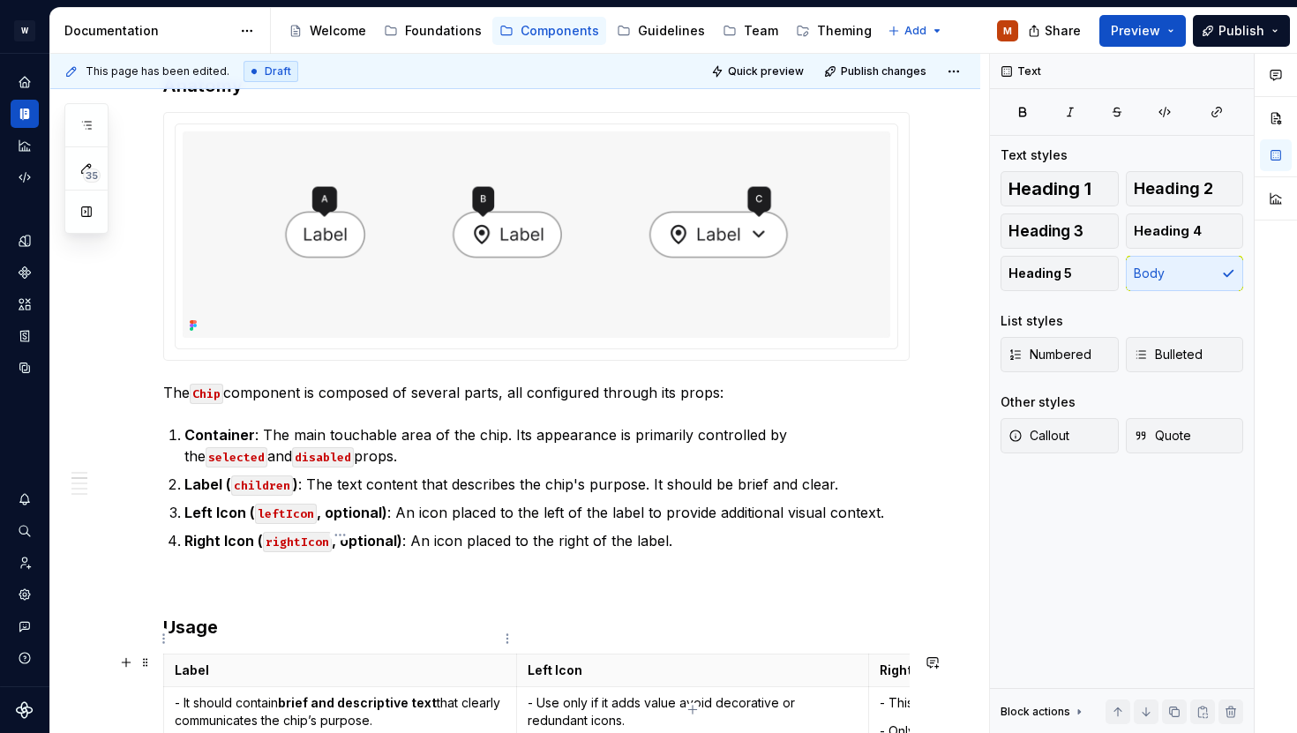
scroll to position [648, 0]
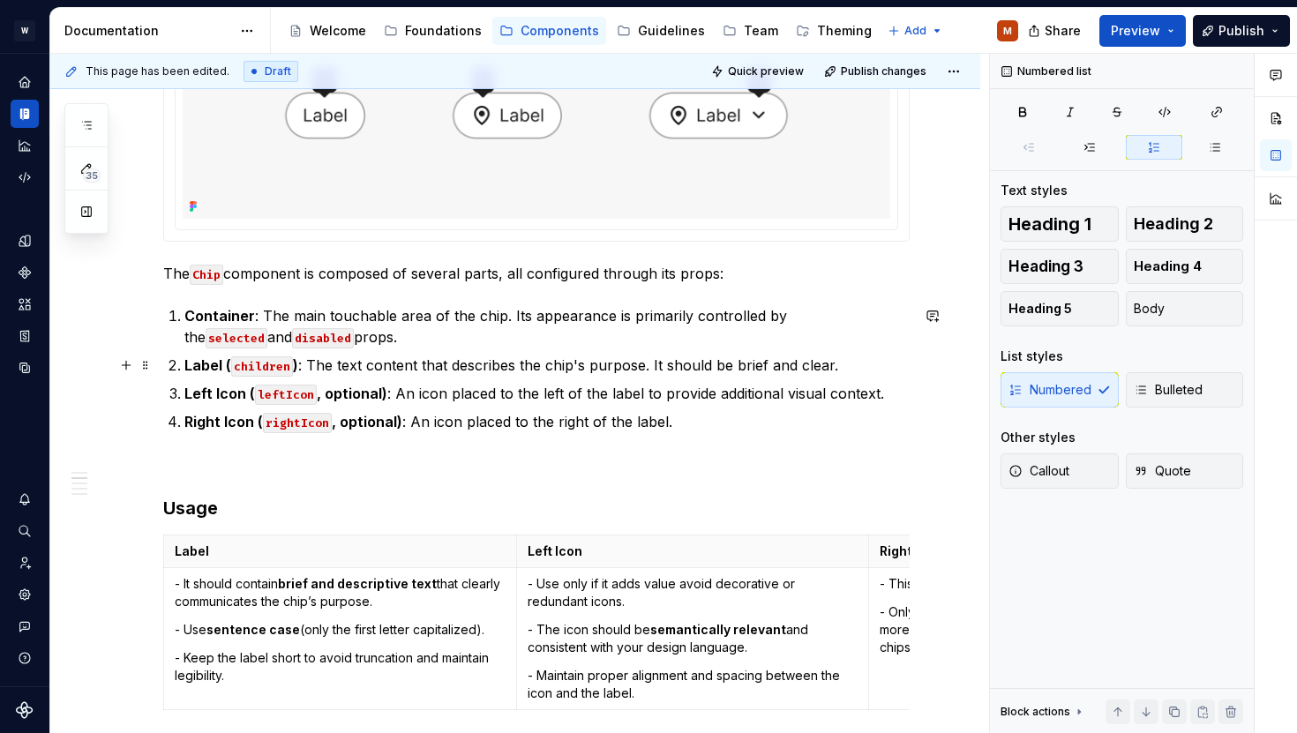
click at [838, 369] on p "Label ( children ) : The text content that describes the chip's purpose. It sho…" at bounding box center [546, 365] width 725 height 21
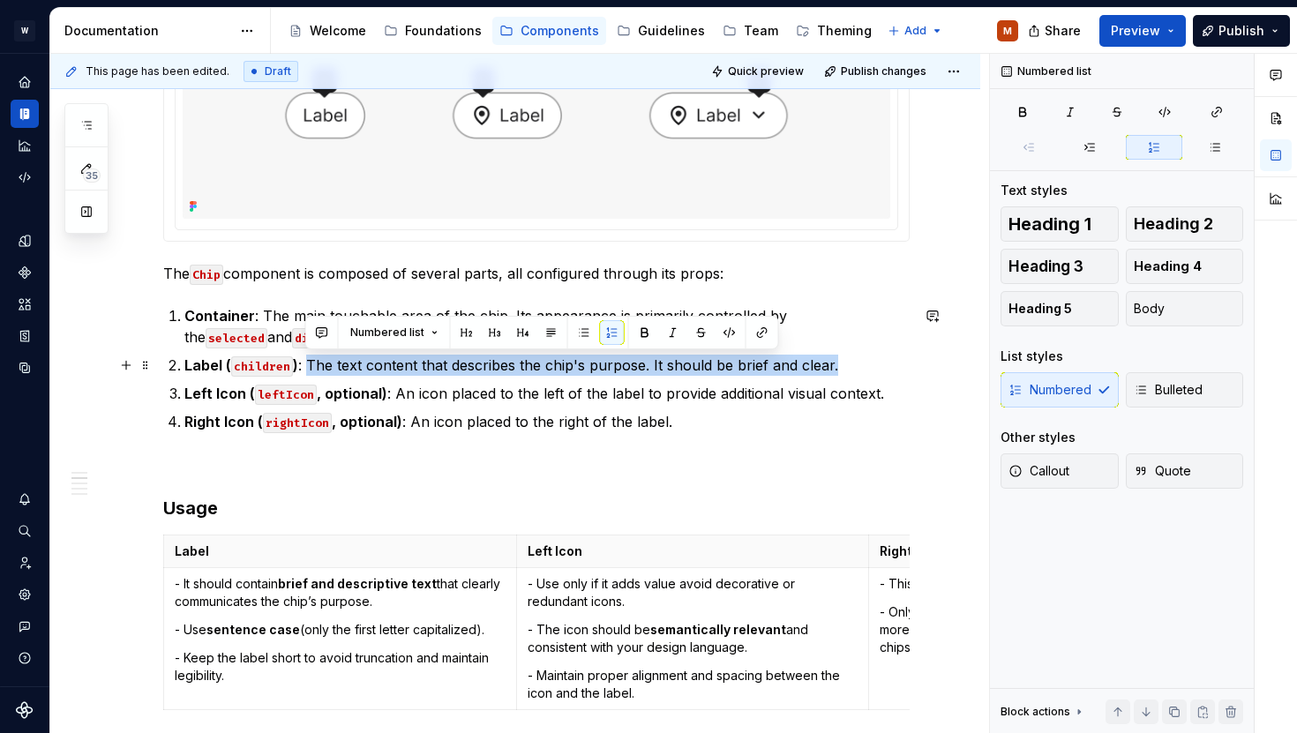
drag, startPoint x: 767, startPoint y: 371, endPoint x: 303, endPoint y: 363, distance: 464.2
click at [303, 363] on p "Label ( children ) : The text content that describes the chip's purpose. It sho…" at bounding box center [546, 365] width 725 height 21
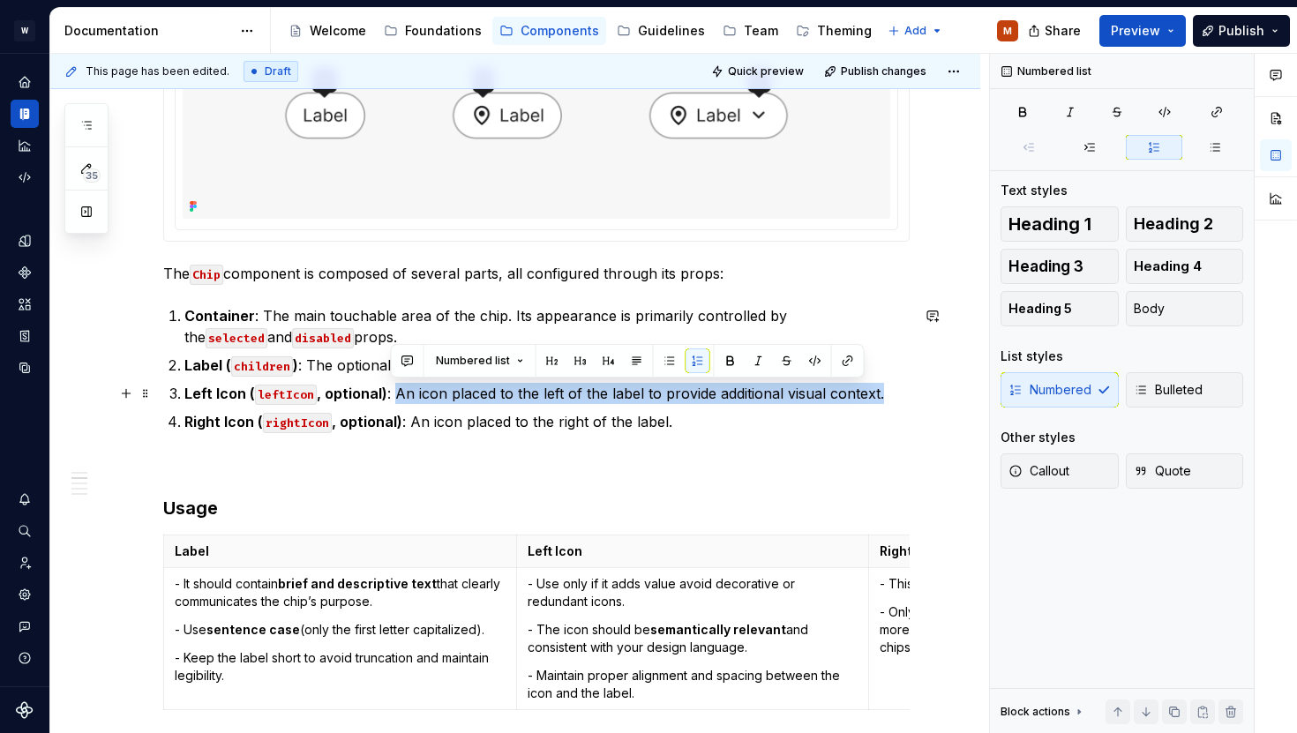
drag, startPoint x: 878, startPoint y: 395, endPoint x: 392, endPoint y: 397, distance: 486.2
click at [392, 397] on p "Left Icon ( leftIcon , optional) : An icon placed to the left of the label to p…" at bounding box center [546, 393] width 725 height 21
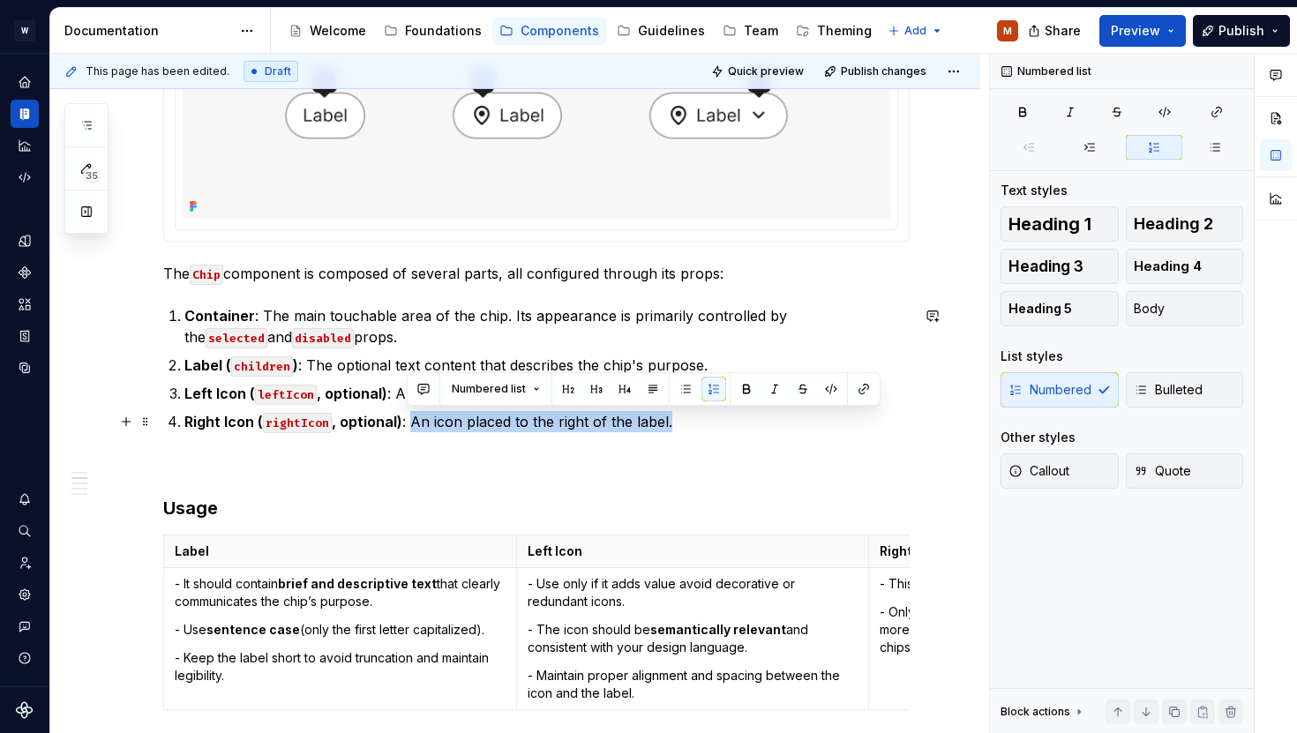
drag, startPoint x: 688, startPoint y: 421, endPoint x: 409, endPoint y: 421, distance: 279.7
click at [409, 421] on p "Right Icon ( rightIcon , optional) : An icon placed to the right of the label." at bounding box center [546, 421] width 725 height 21
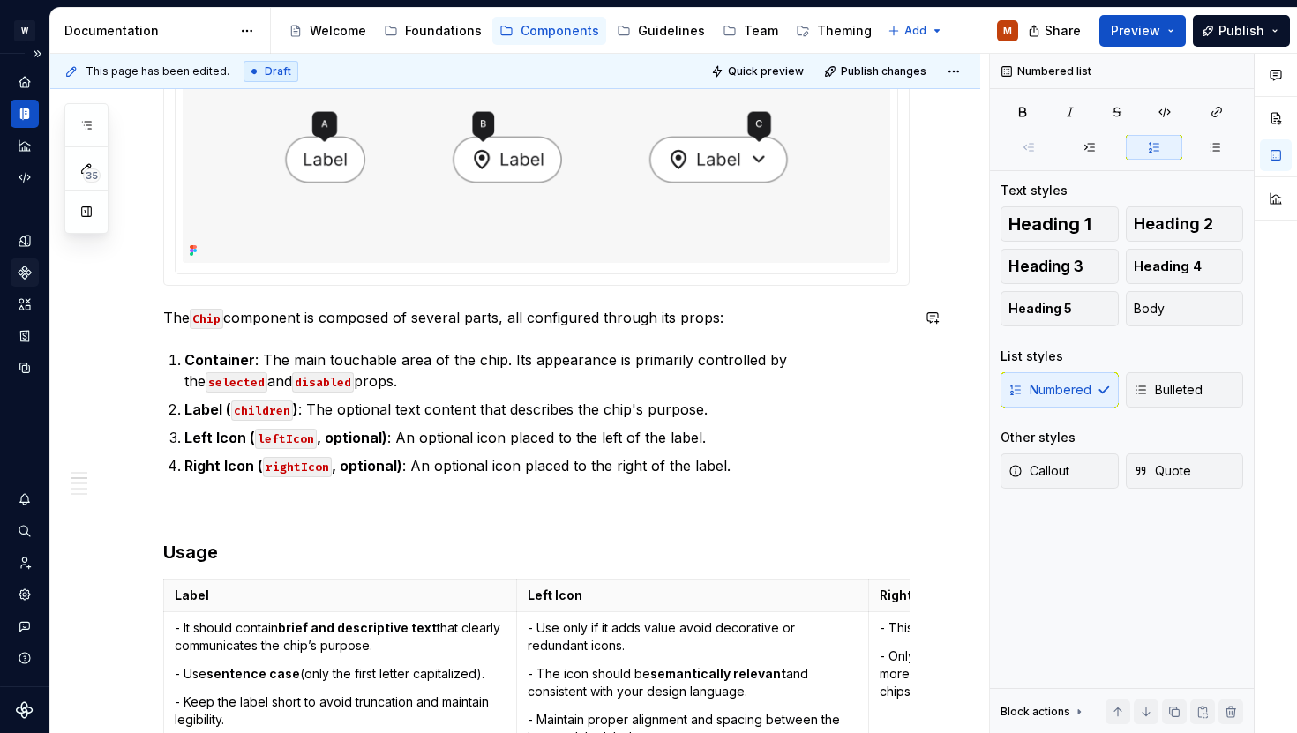
scroll to position [0, 0]
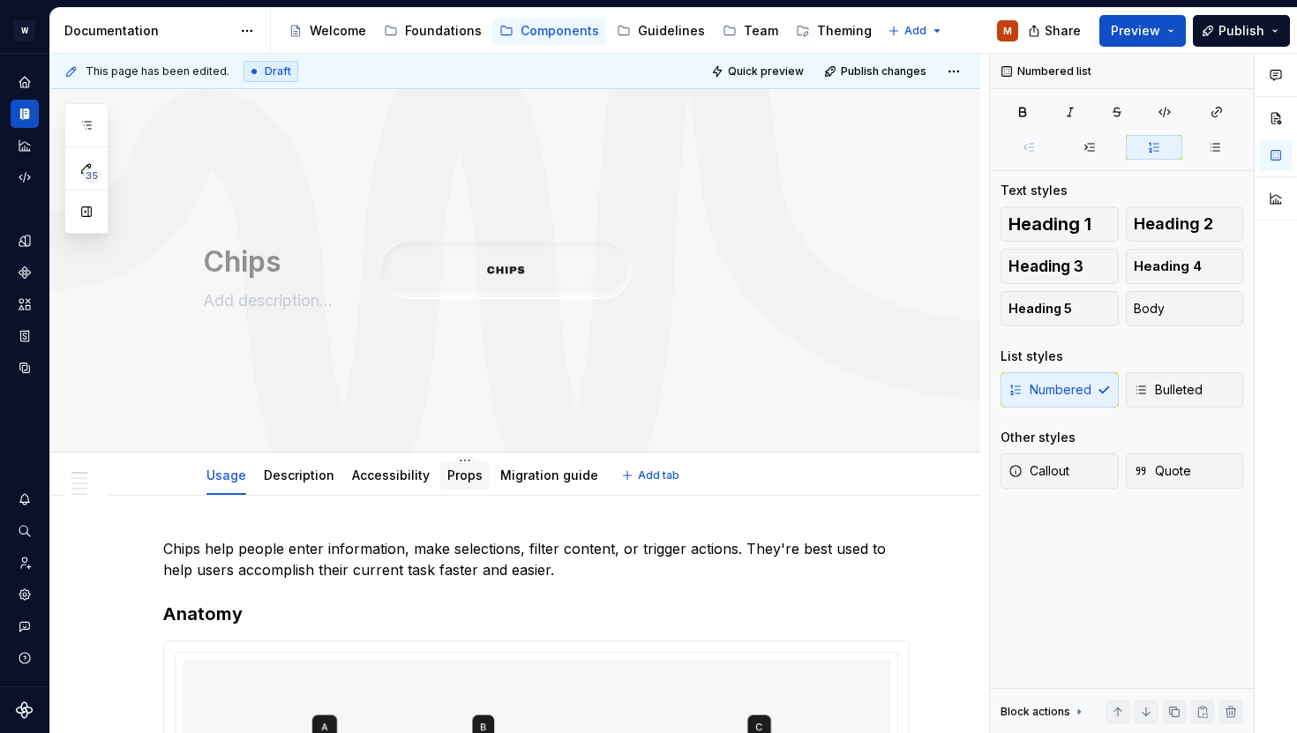
click at [455, 477] on link "Props" at bounding box center [464, 475] width 35 height 15
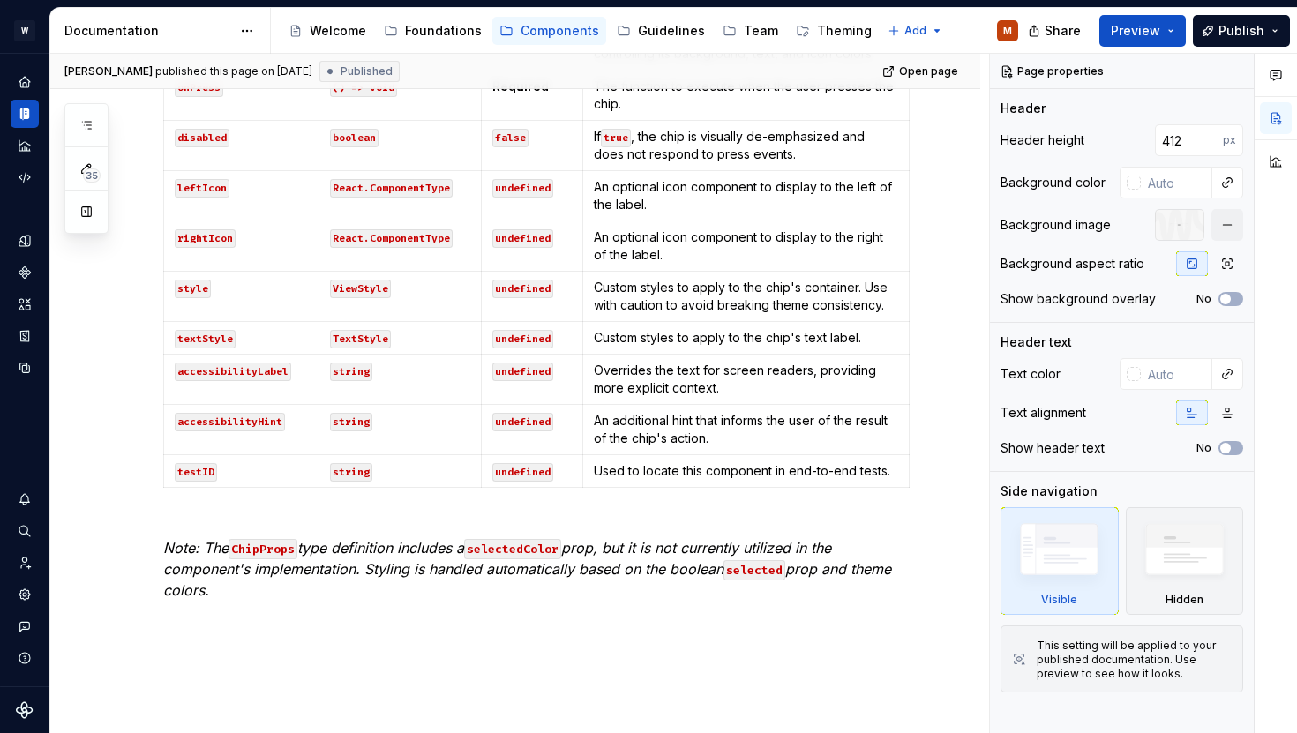
scroll to position [795, 0]
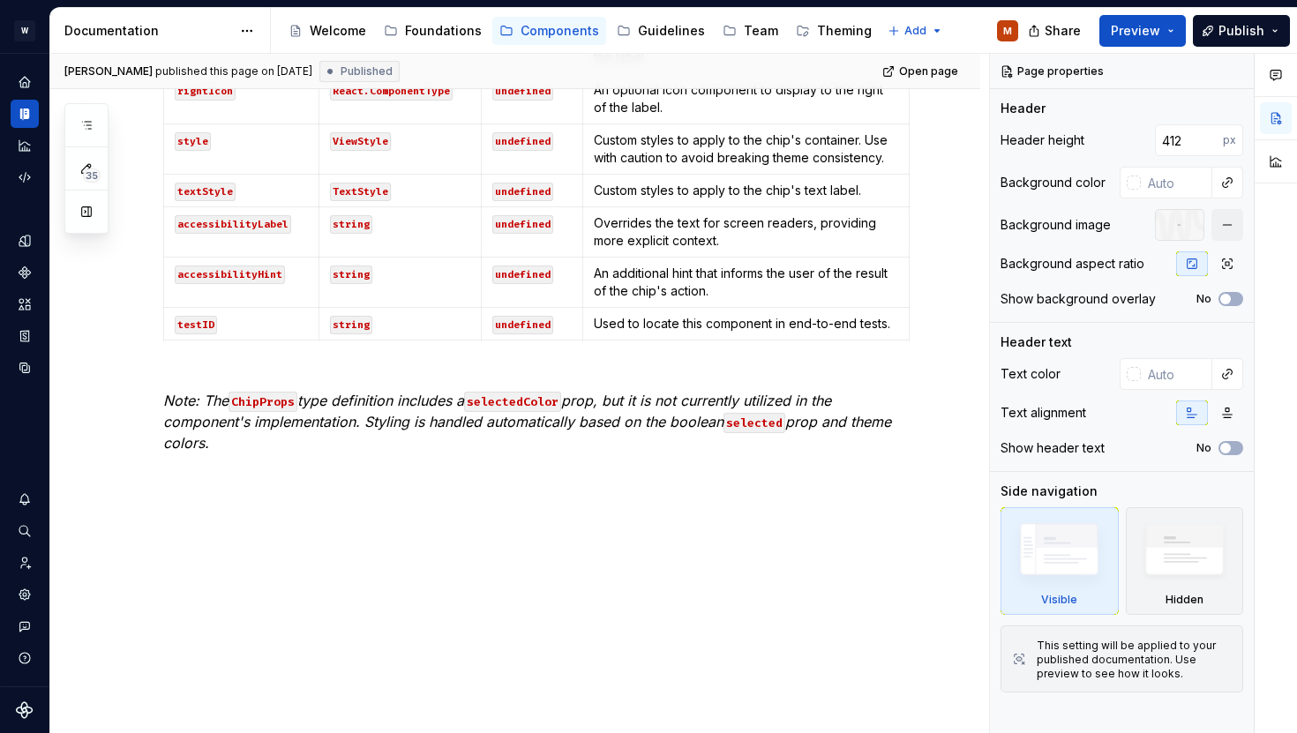
click at [926, 320] on div "The Chip component's appearance and behavior are controlled exclusively through…" at bounding box center [515, 238] width 930 height 1075
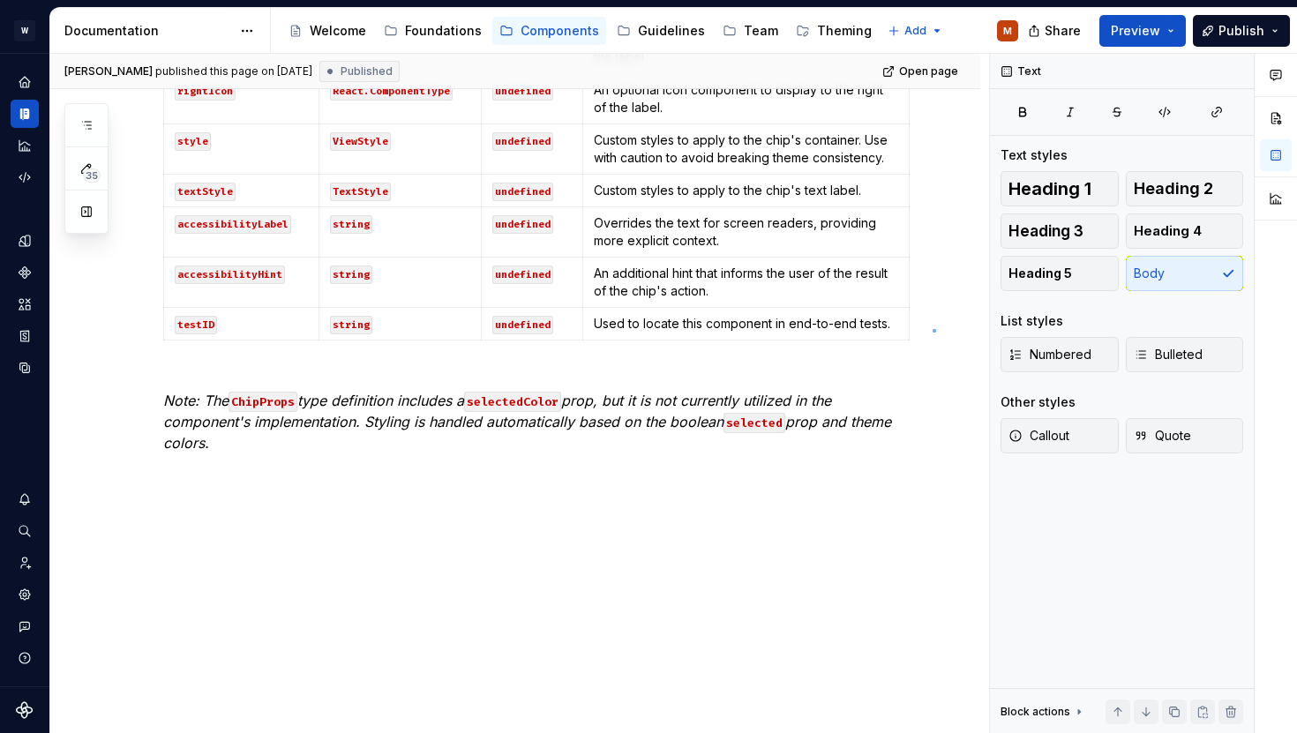
click at [936, 329] on div "[PERSON_NAME] published this page on [DATE] Published Open page Chips Edit head…" at bounding box center [519, 394] width 939 height 680
click at [439, 456] on p "Note: The ChipProps type definition includes a selectedColor prop, but it is no…" at bounding box center [536, 422] width 746 height 106
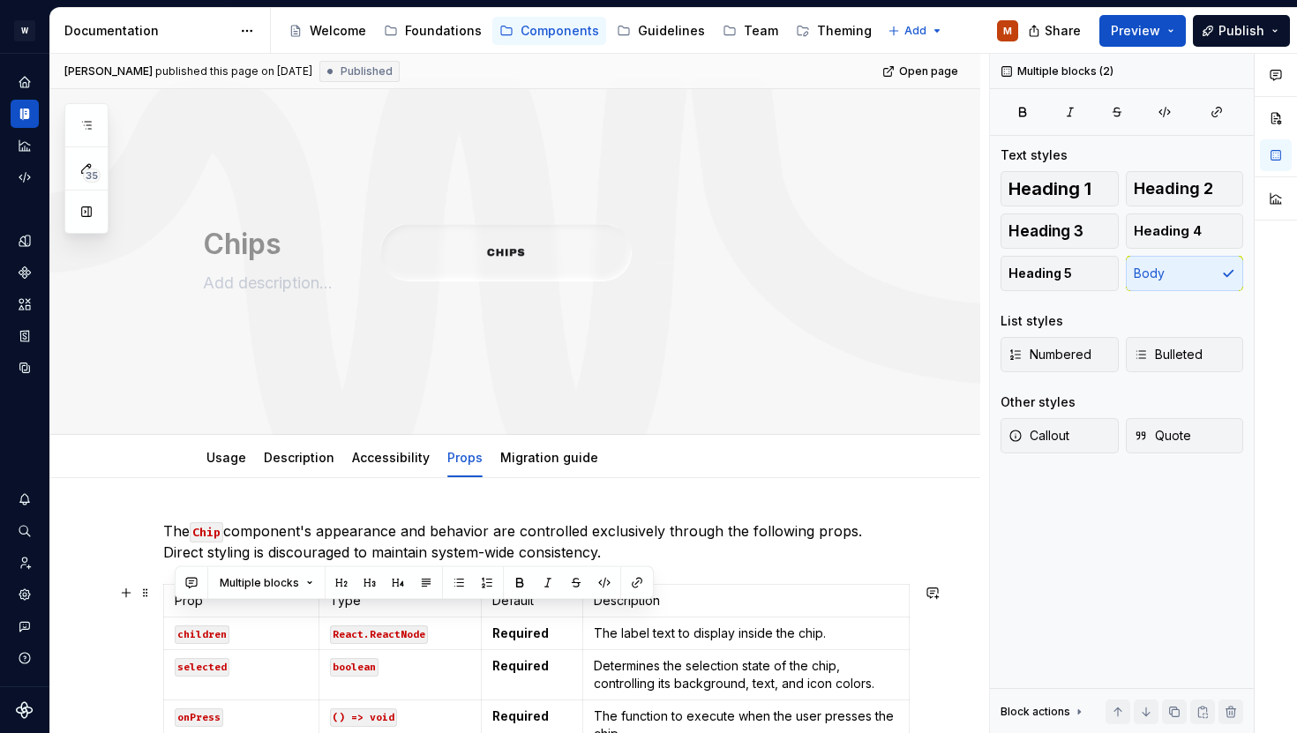
scroll to position [33, 0]
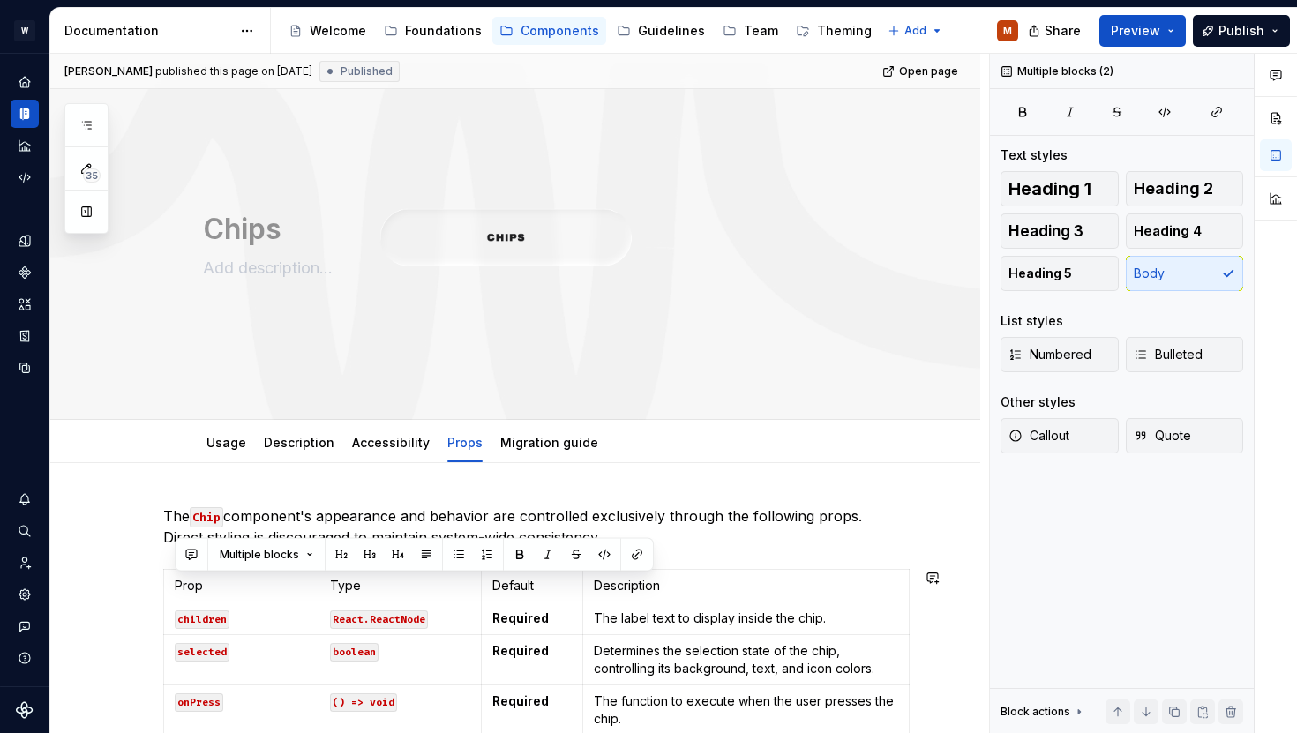
drag, startPoint x: 245, startPoint y: 450, endPoint x: 150, endPoint y: 568, distance: 151.9
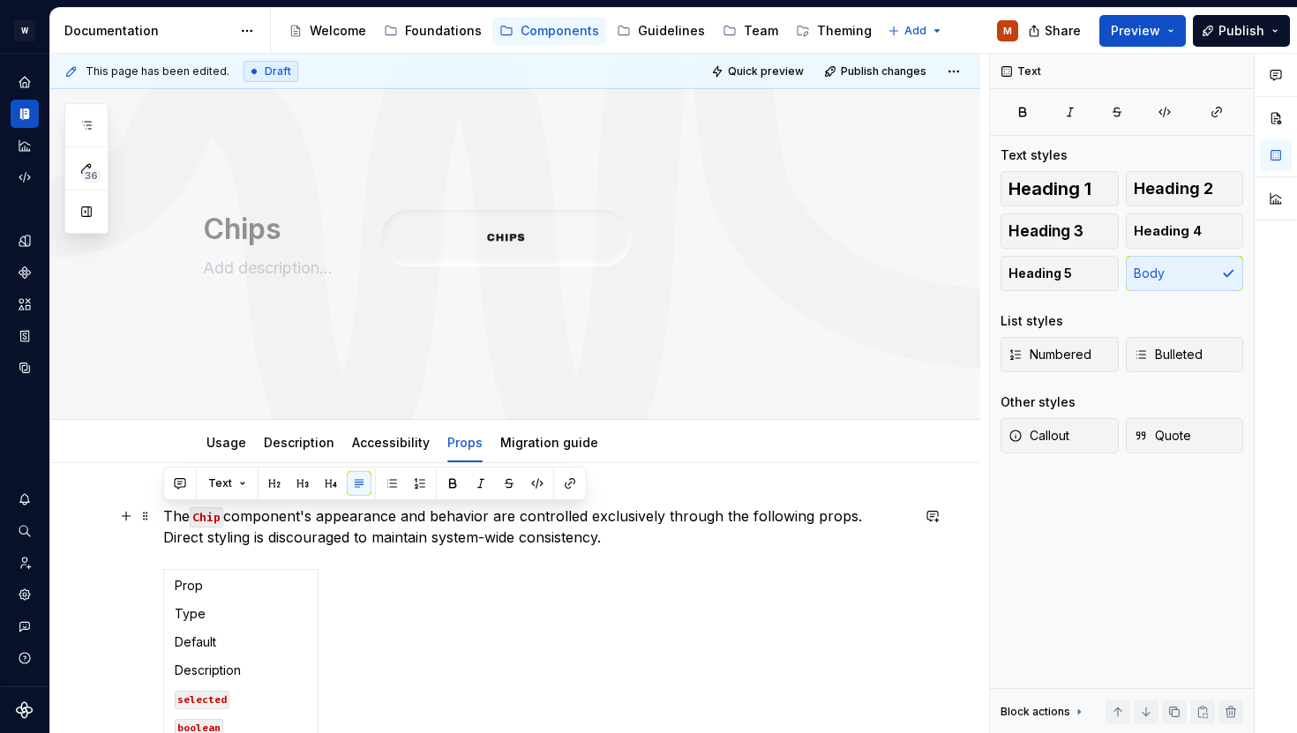
drag, startPoint x: 578, startPoint y: 536, endPoint x: 160, endPoint y: 511, distance: 419.0
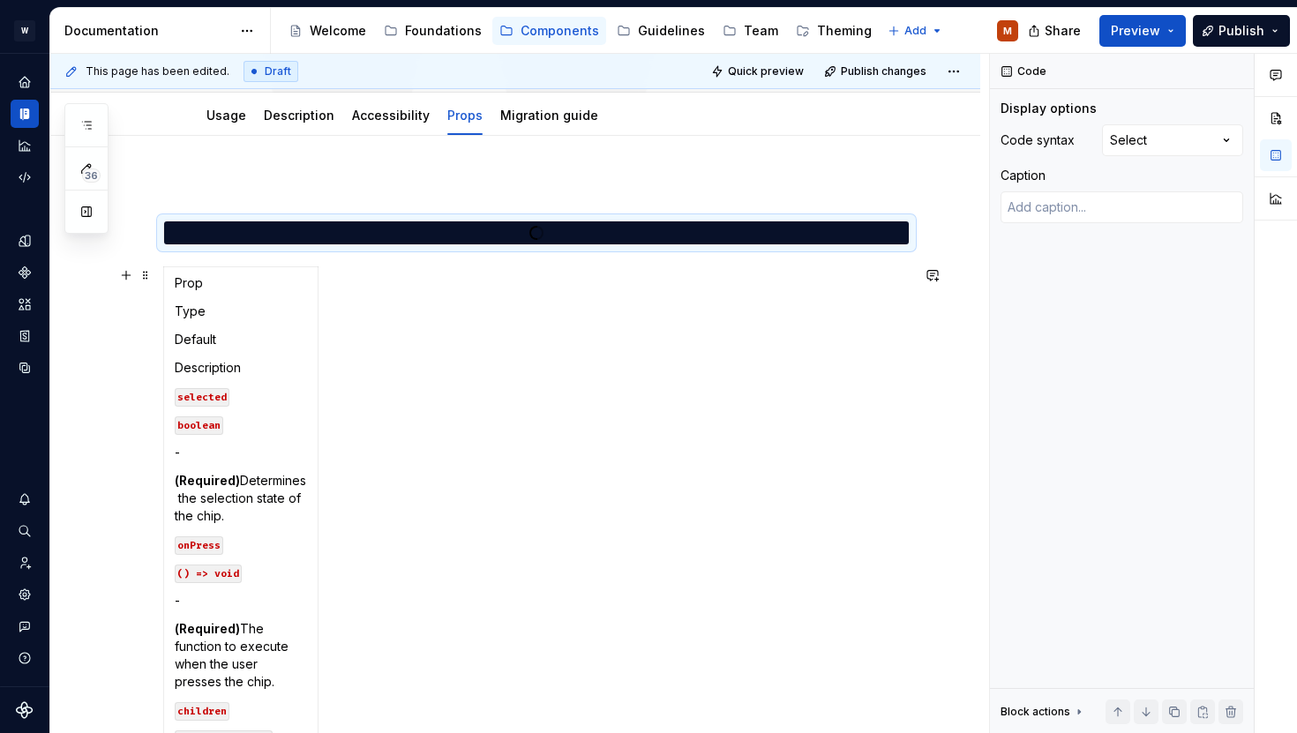
scroll to position [379, 0]
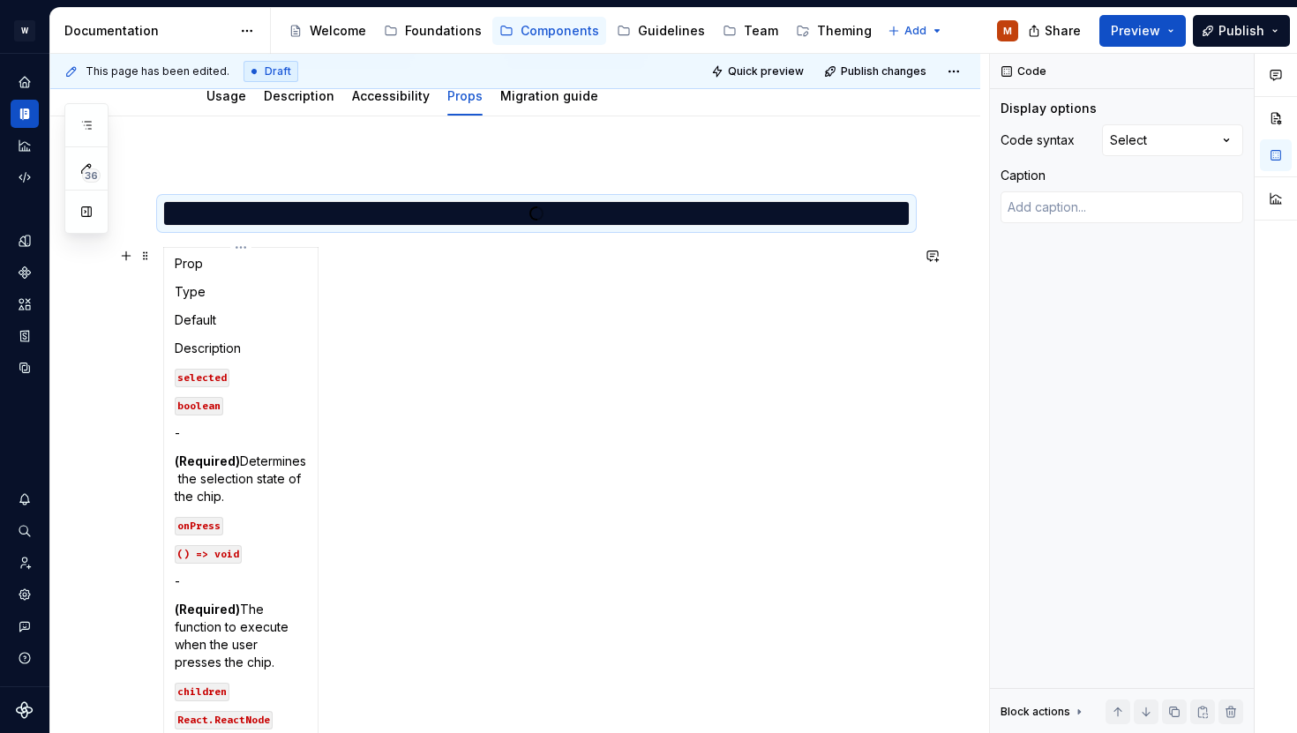
type textarea "*"
type textarea "****"
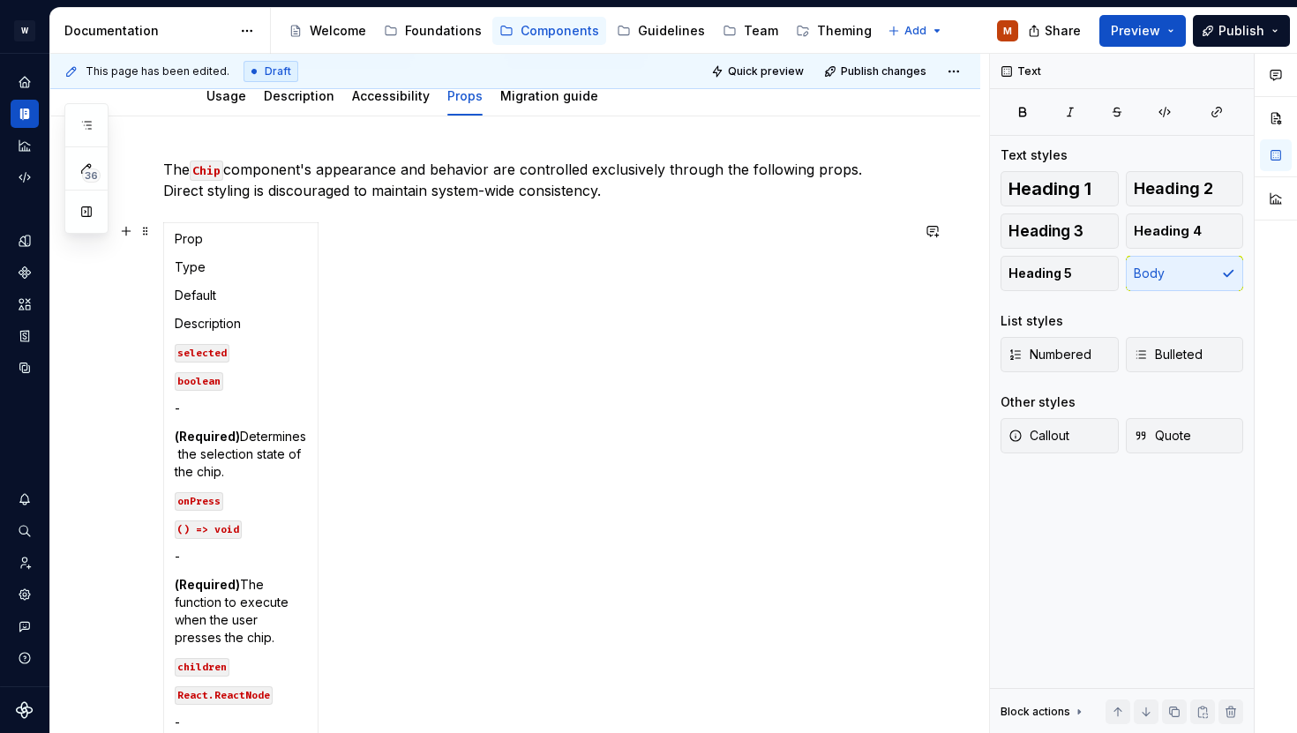
drag, startPoint x: 594, startPoint y: 204, endPoint x: 150, endPoint y: 164, distance: 445.6
click at [169, 169] on p "The Chip component's appearance and behavior are controlled exclusively through…" at bounding box center [536, 180] width 746 height 42
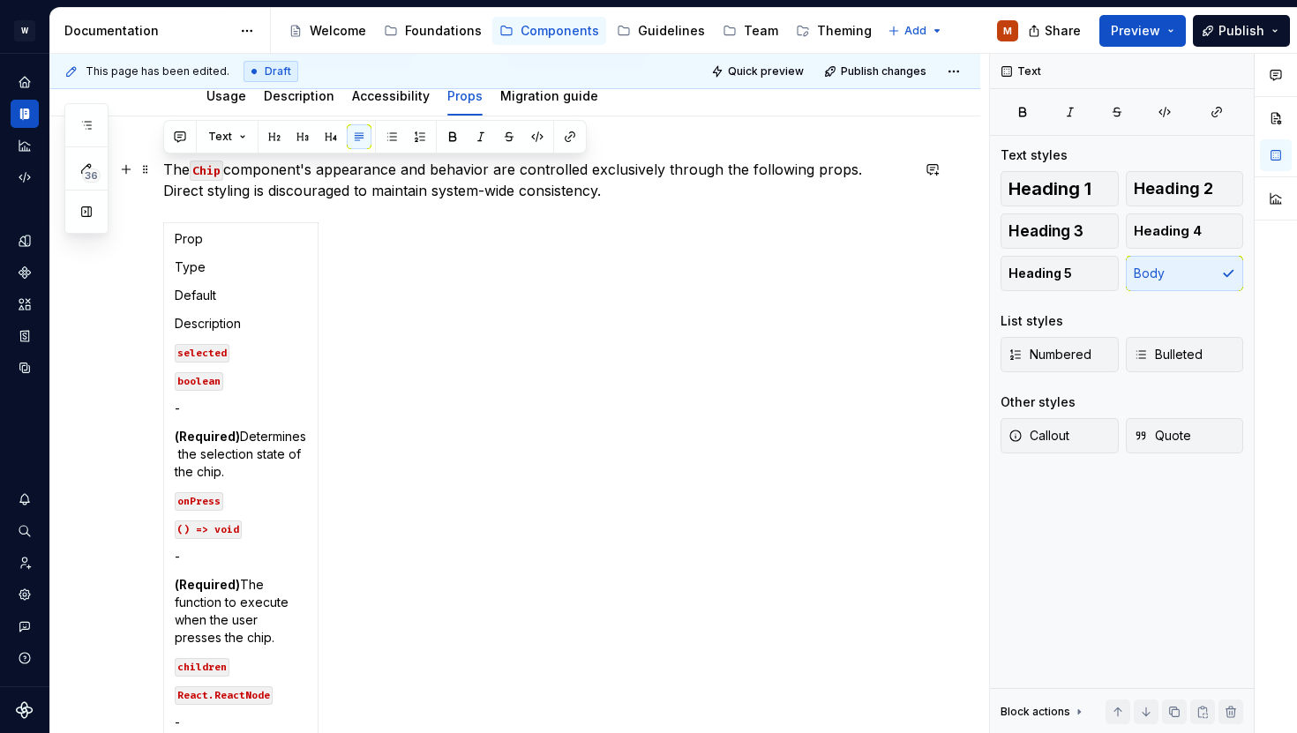
drag, startPoint x: 166, startPoint y: 169, endPoint x: 569, endPoint y: 189, distance: 403.7
click at [569, 189] on p "The Chip component's appearance and behavior are controlled exclusively through…" at bounding box center [536, 180] width 746 height 42
type textarea "*"
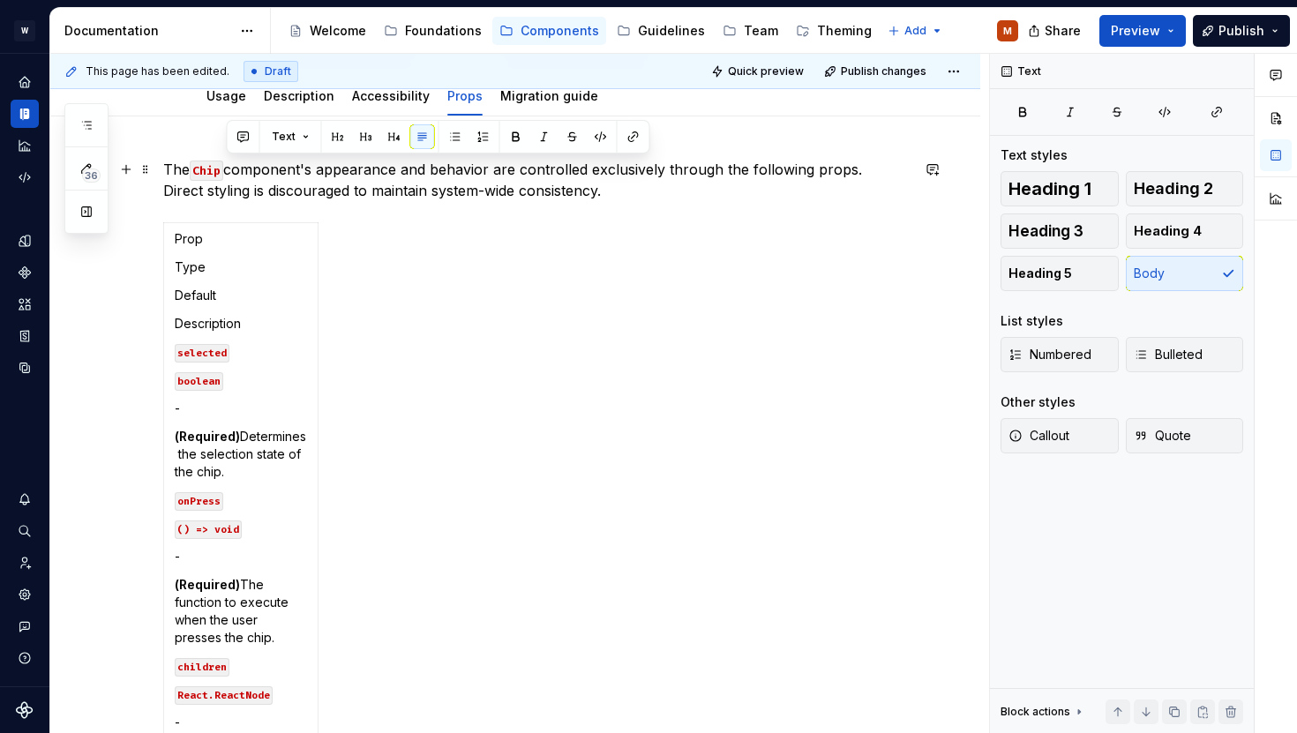
drag, startPoint x: 605, startPoint y: 191, endPoint x: 223, endPoint y: 176, distance: 382.4
click at [223, 176] on p "The Chip component's appearance and behavior are controlled exclusively through…" at bounding box center [536, 180] width 746 height 42
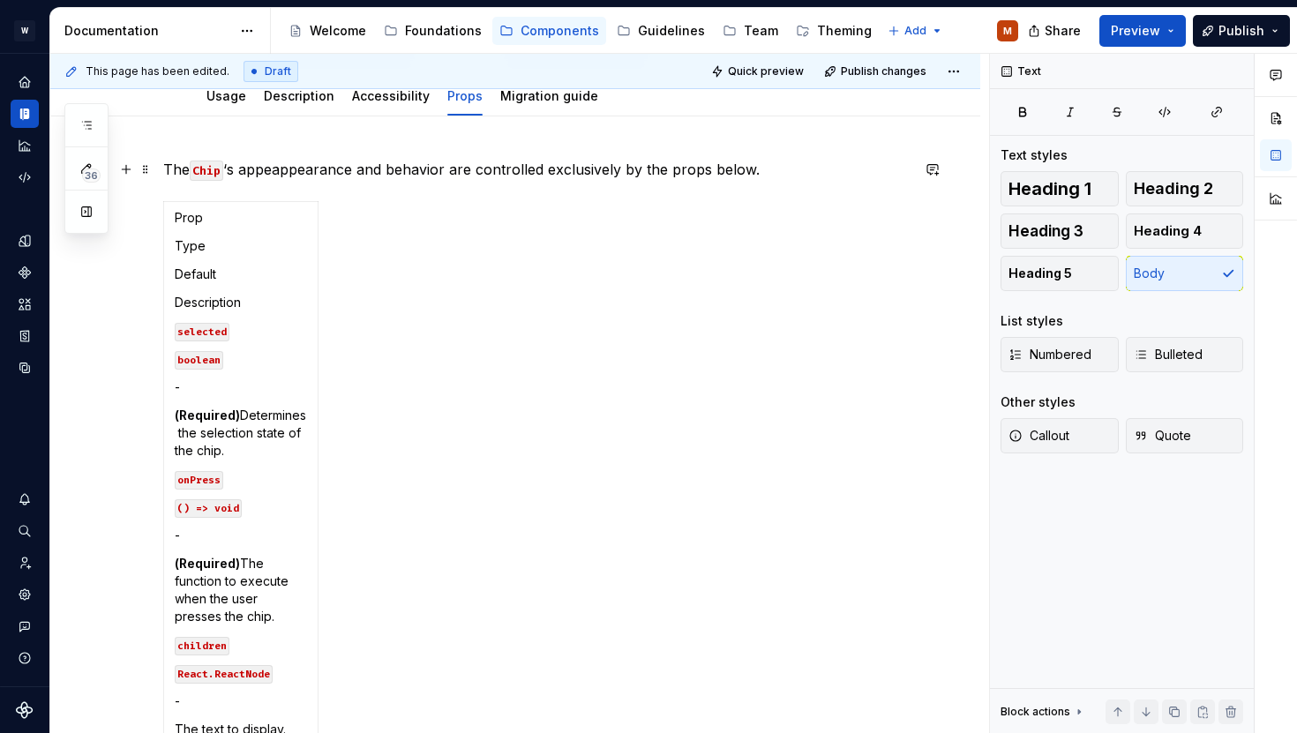
click at [294, 172] on p "The Chip ‘s appeappearance and behavior are controlled exclusively by the props…" at bounding box center [536, 169] width 746 height 21
click at [271, 170] on p "The Chip ‘s appeappearance and behavior are controlled exclusively by the props…" at bounding box center [536, 169] width 746 height 21
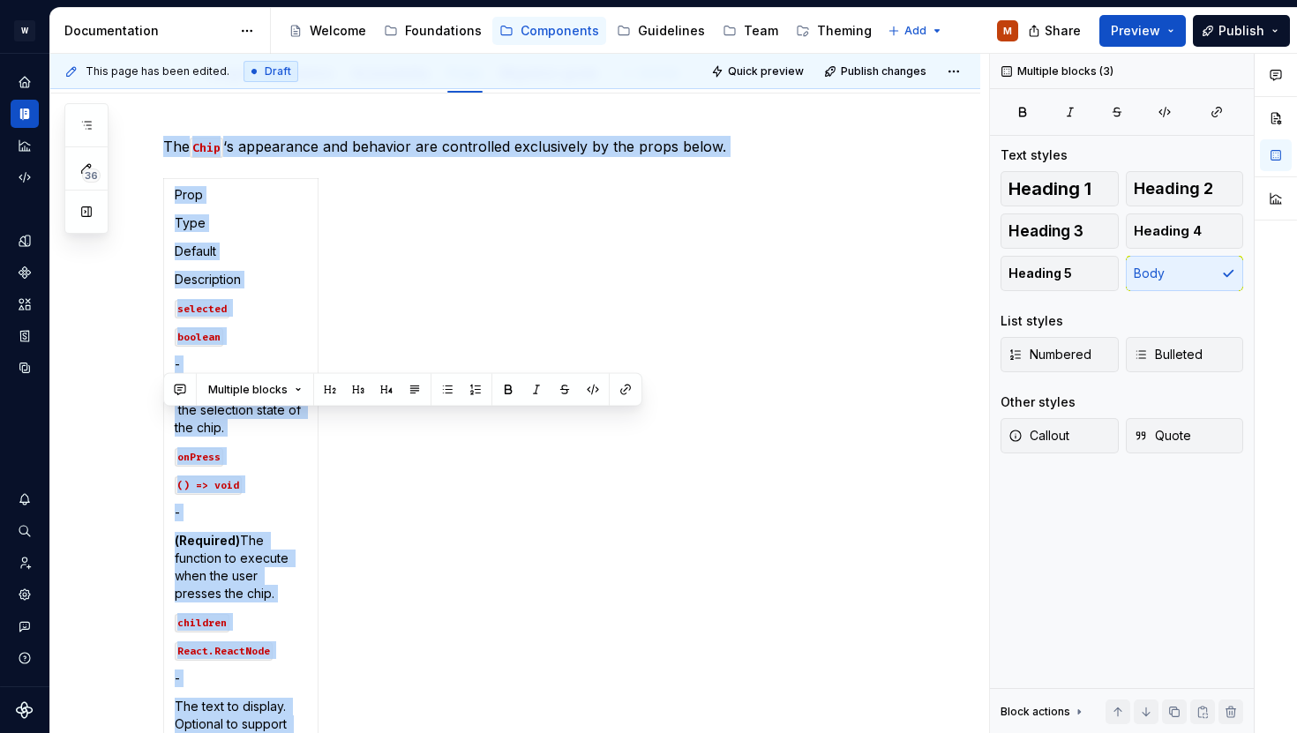
scroll to position [126, 0]
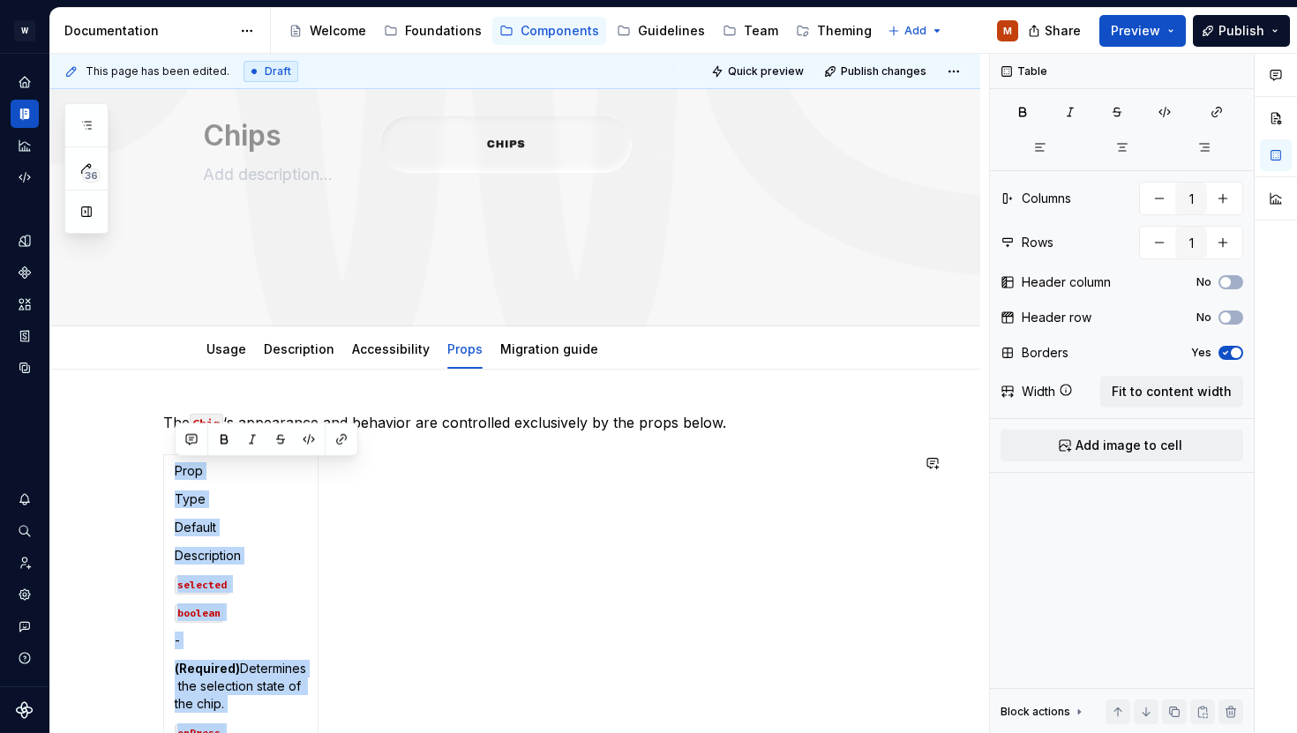
drag, startPoint x: 369, startPoint y: 405, endPoint x: 149, endPoint y: 438, distance: 222.1
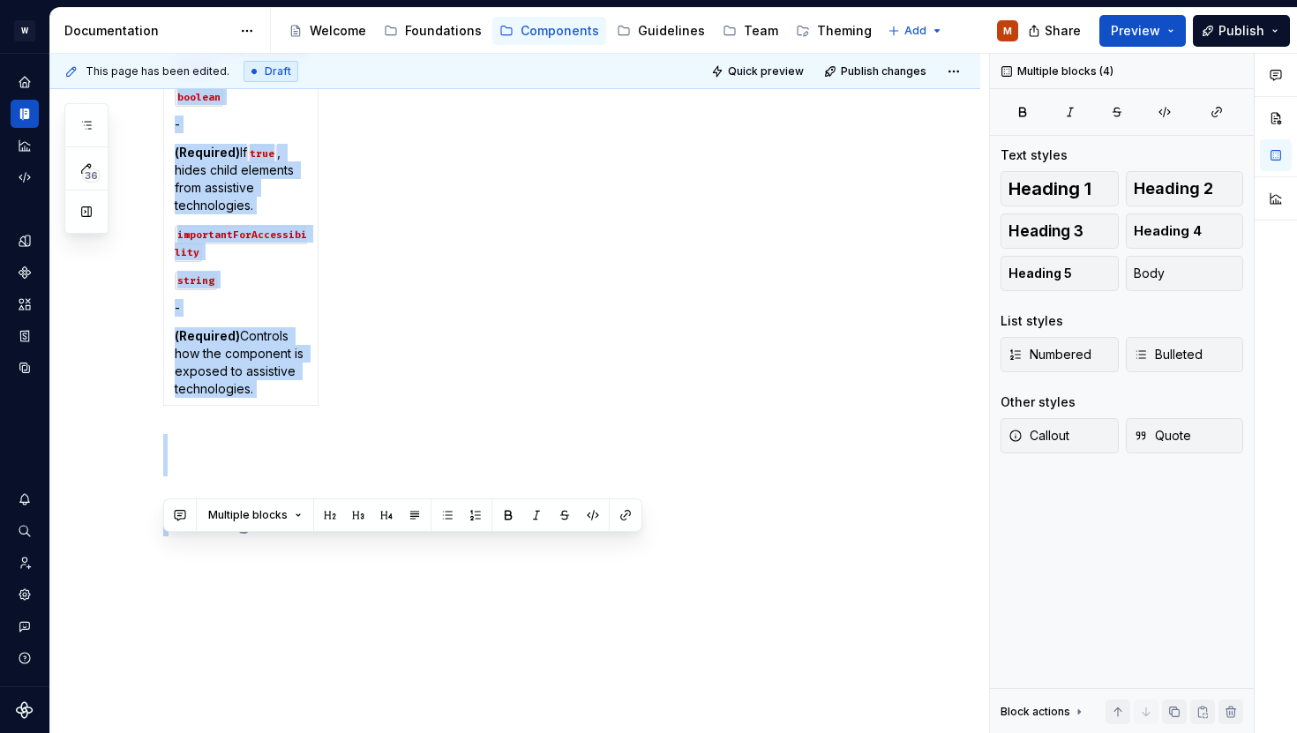
scroll to position [2623, 0]
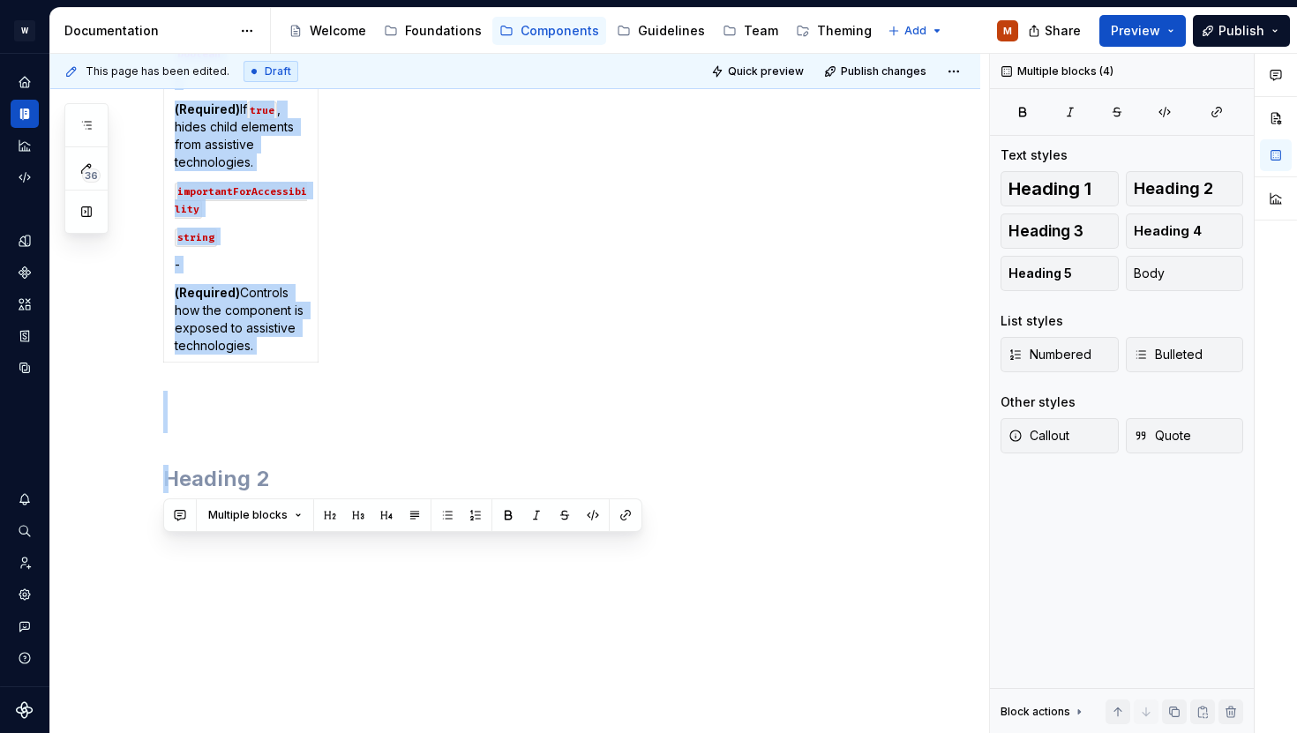
drag, startPoint x: 758, startPoint y: 419, endPoint x: 589, endPoint y: 601, distance: 247.9
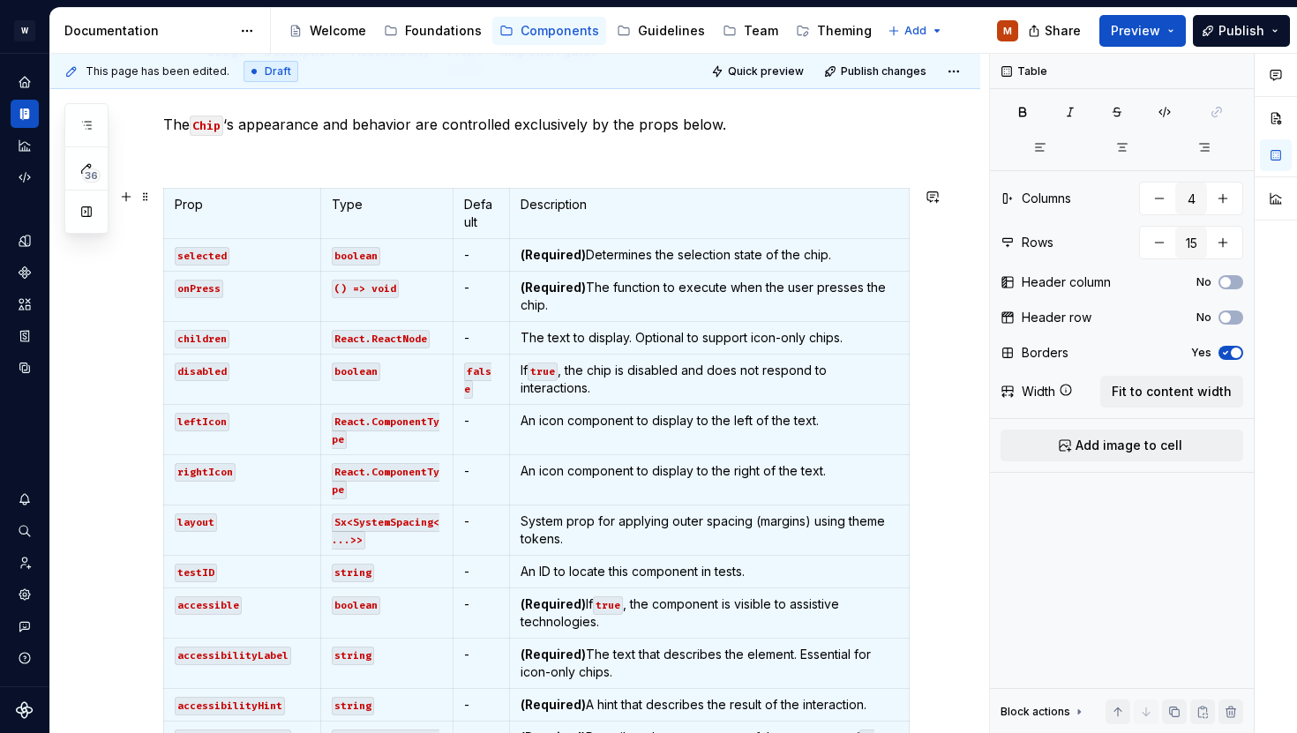
scroll to position [296, 0]
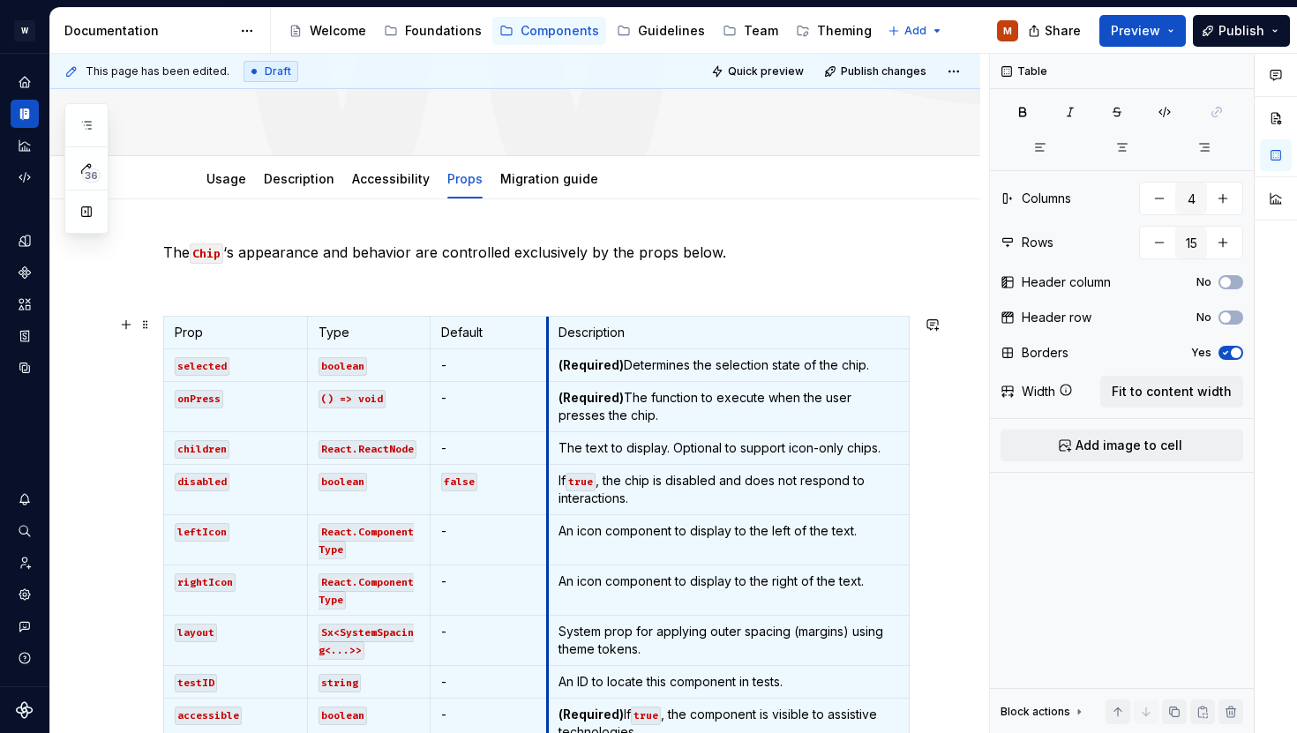
drag, startPoint x: 502, startPoint y: 356, endPoint x: 563, endPoint y: 358, distance: 60.9
click at [563, 358] on tbody "Prop Type Default Description selected boolean - (Required) Determines the sele…" at bounding box center [537, 659] width 746 height 684
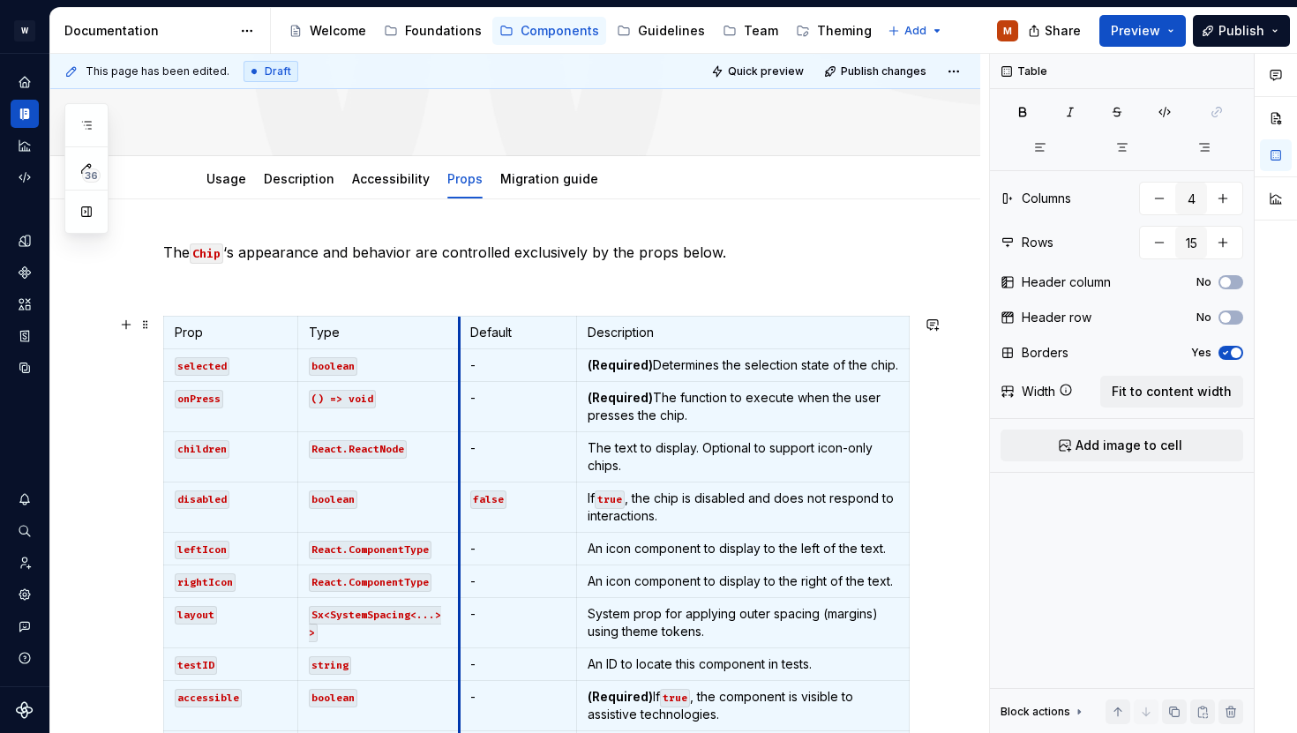
drag, startPoint x: 424, startPoint y: 339, endPoint x: 467, endPoint y: 341, distance: 42.4
click at [467, 341] on td "Default" at bounding box center [517, 333] width 117 height 33
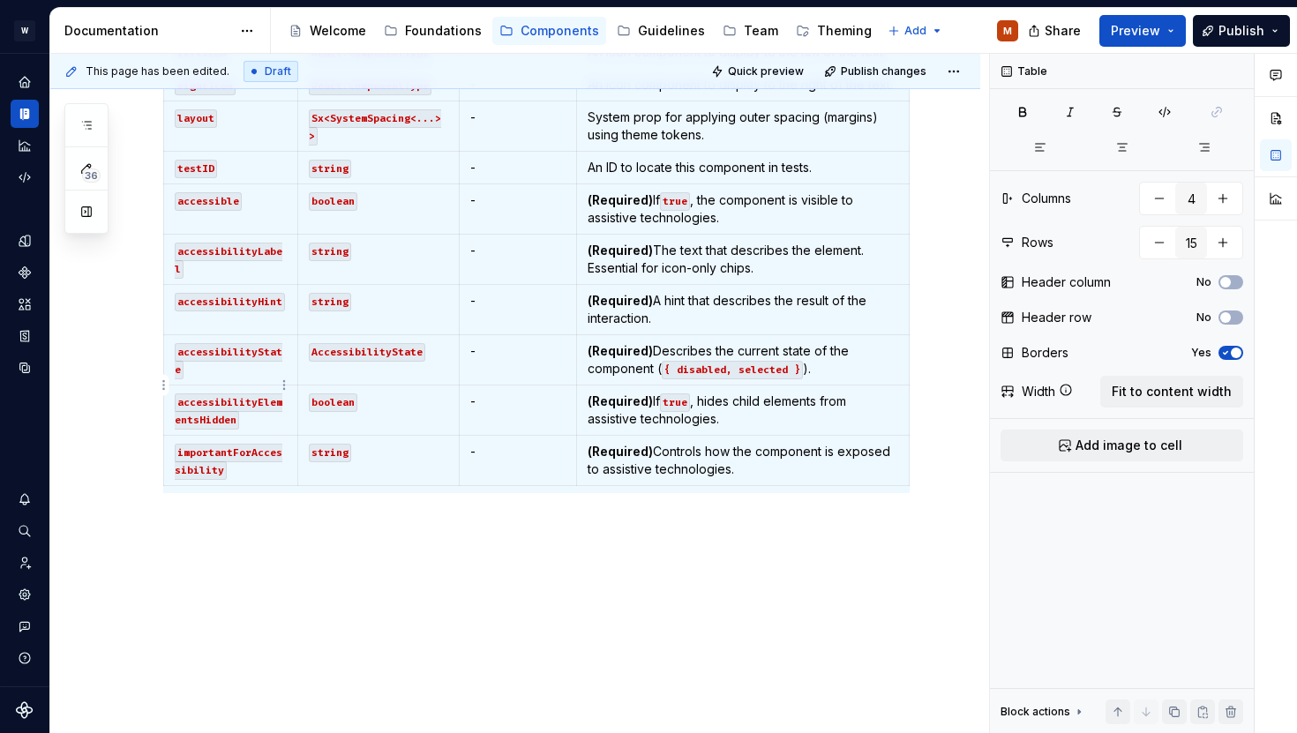
scroll to position [0, 0]
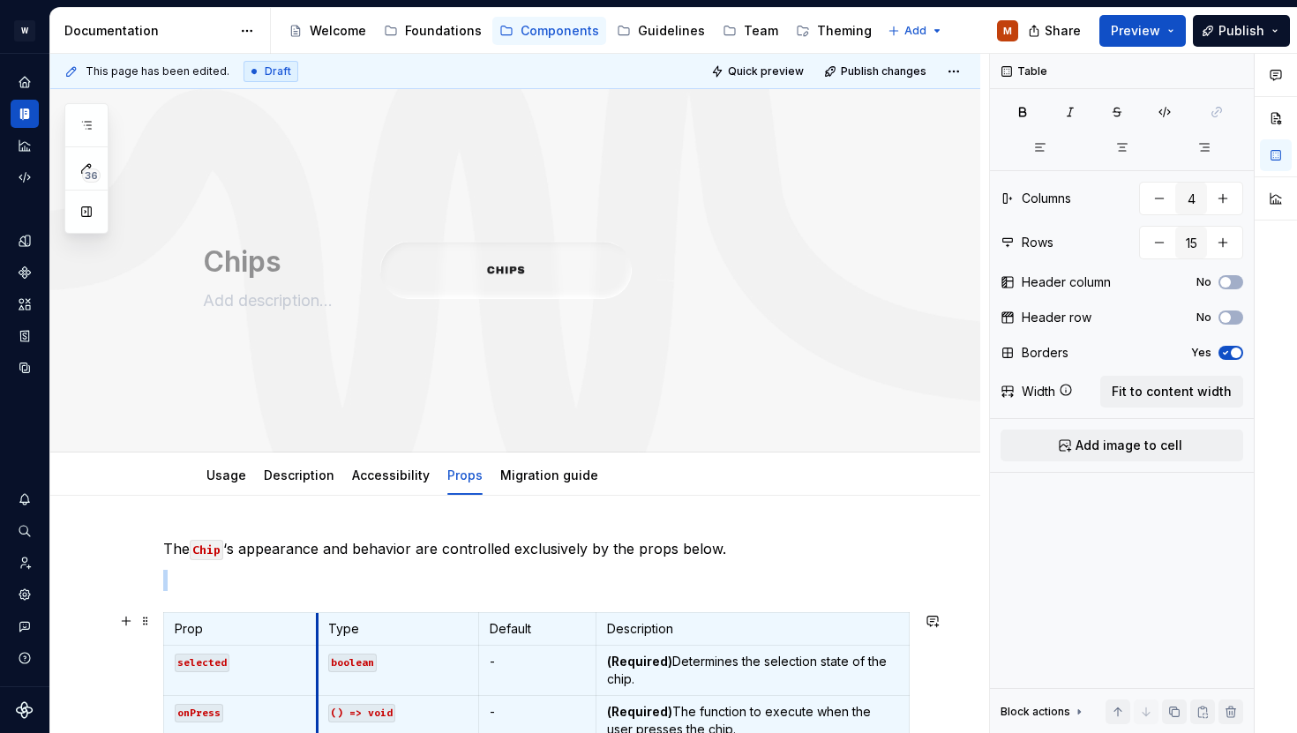
drag, startPoint x: 296, startPoint y: 630, endPoint x: 314, endPoint y: 630, distance: 17.6
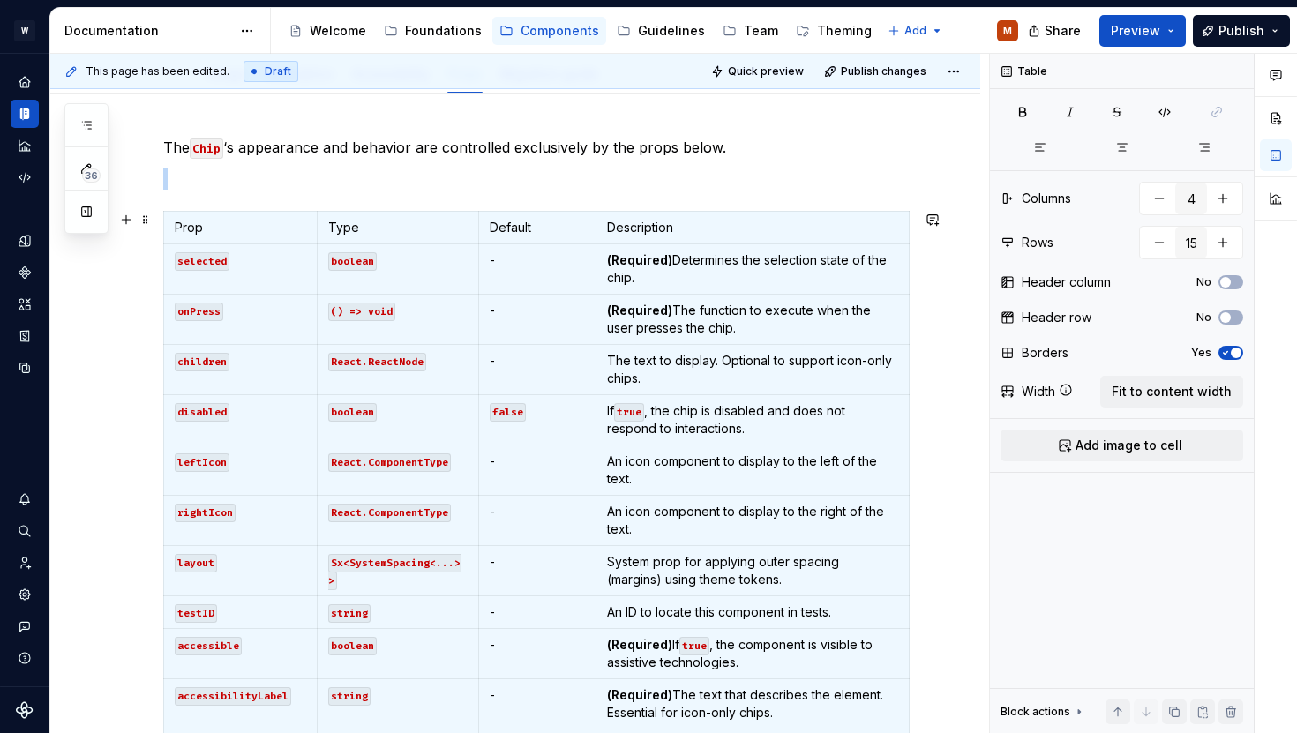
scroll to position [362, 0]
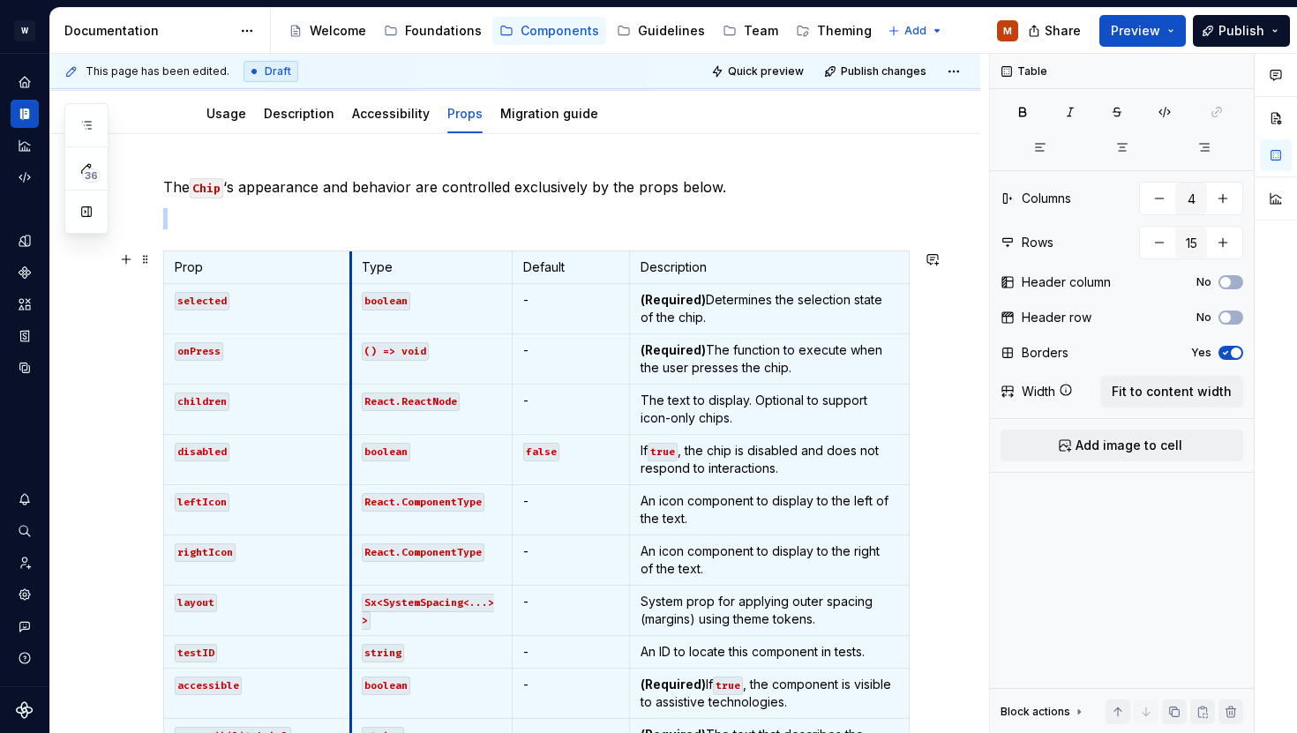
drag, startPoint x: 315, startPoint y: 260, endPoint x: 349, endPoint y: 262, distance: 33.6
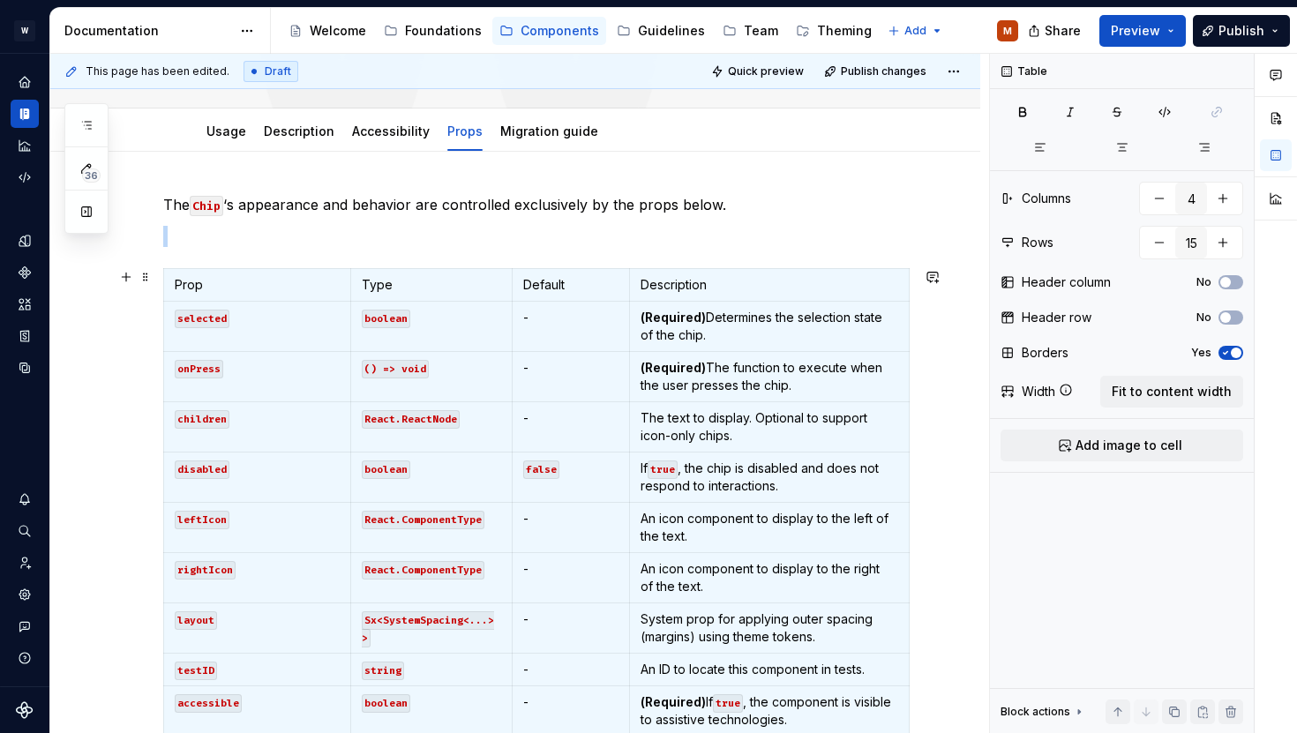
scroll to position [343, 0]
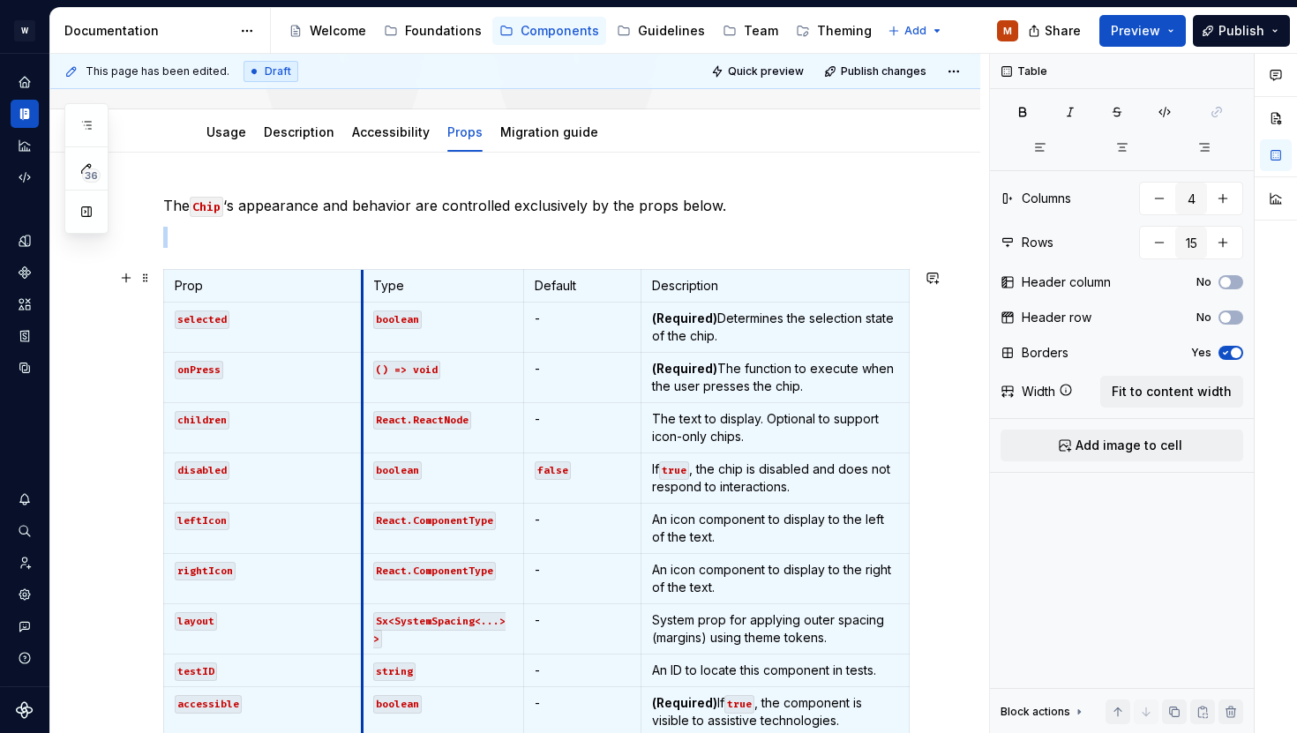
drag, startPoint x: 350, startPoint y: 295, endPoint x: 362, endPoint y: 295, distance: 11.5
click at [363, 295] on td "Type" at bounding box center [443, 286] width 161 height 33
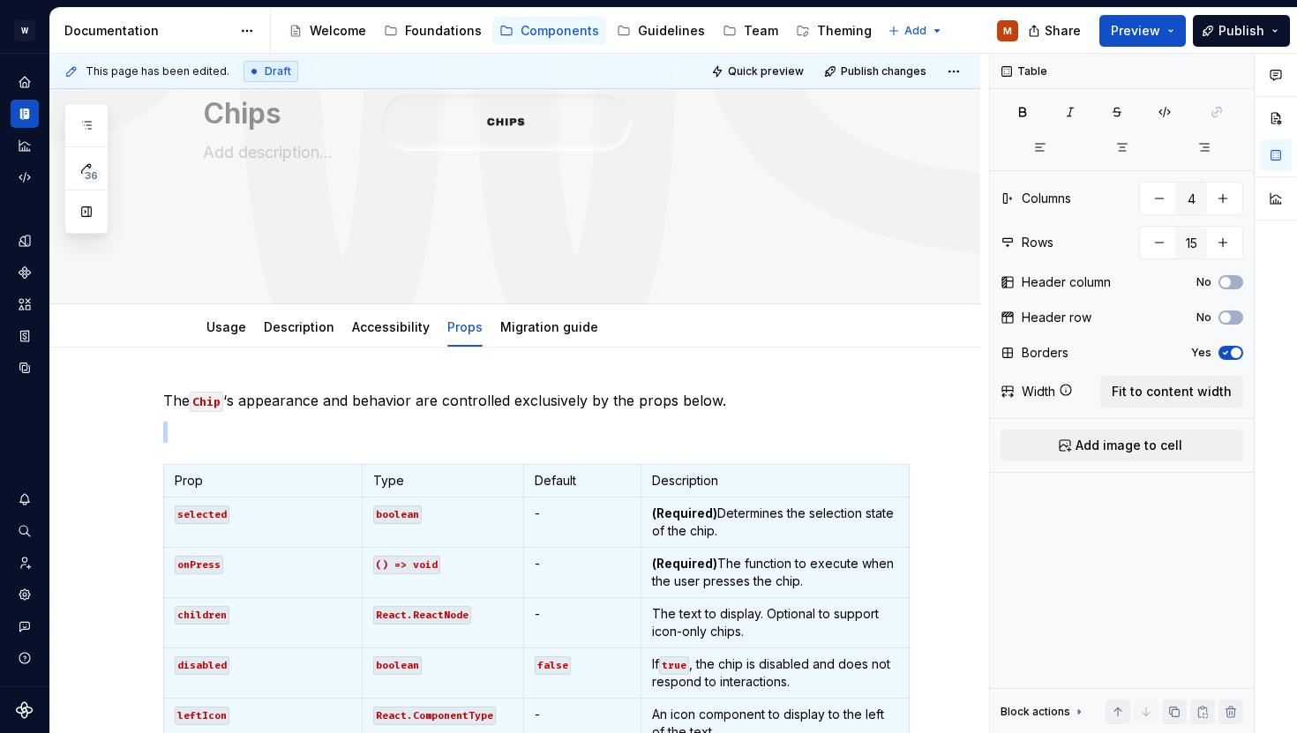
scroll to position [346, 0]
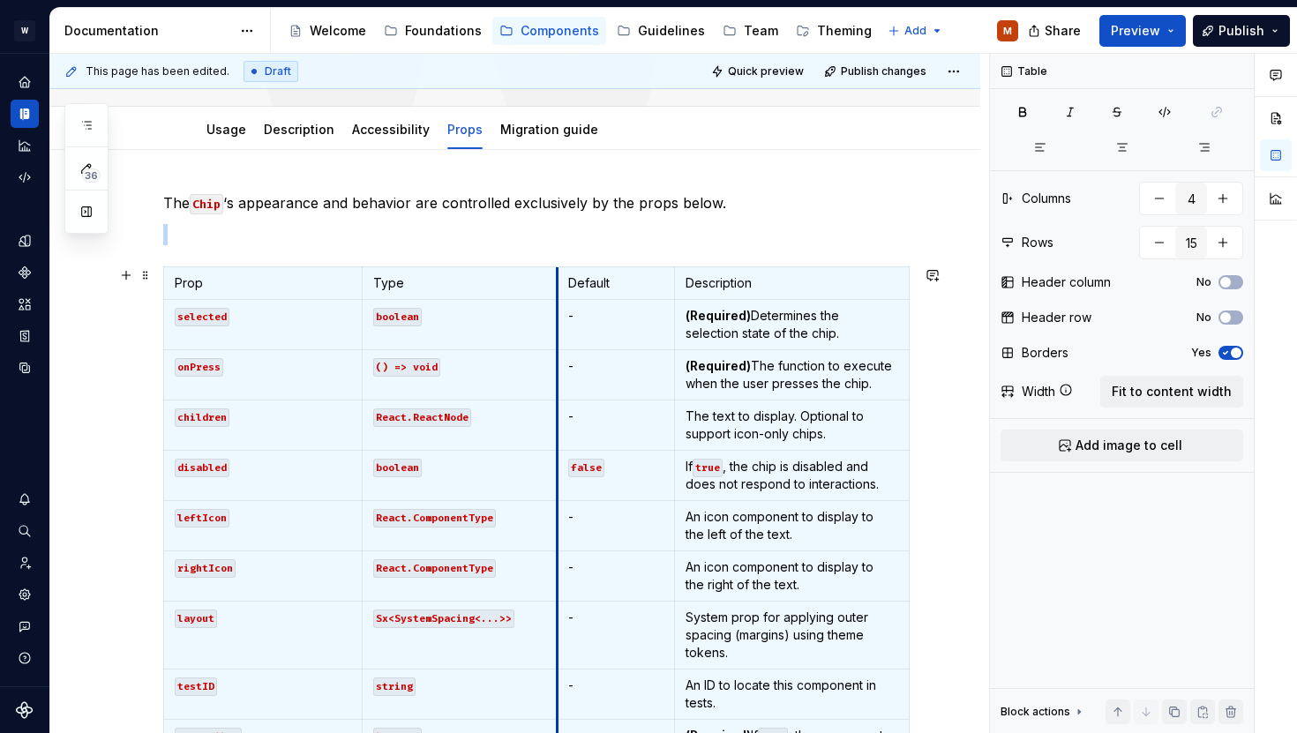
drag, startPoint x: 523, startPoint y: 289, endPoint x: 557, endPoint y: 292, distance: 33.7
click at [558, 292] on td "Default" at bounding box center [616, 283] width 117 height 33
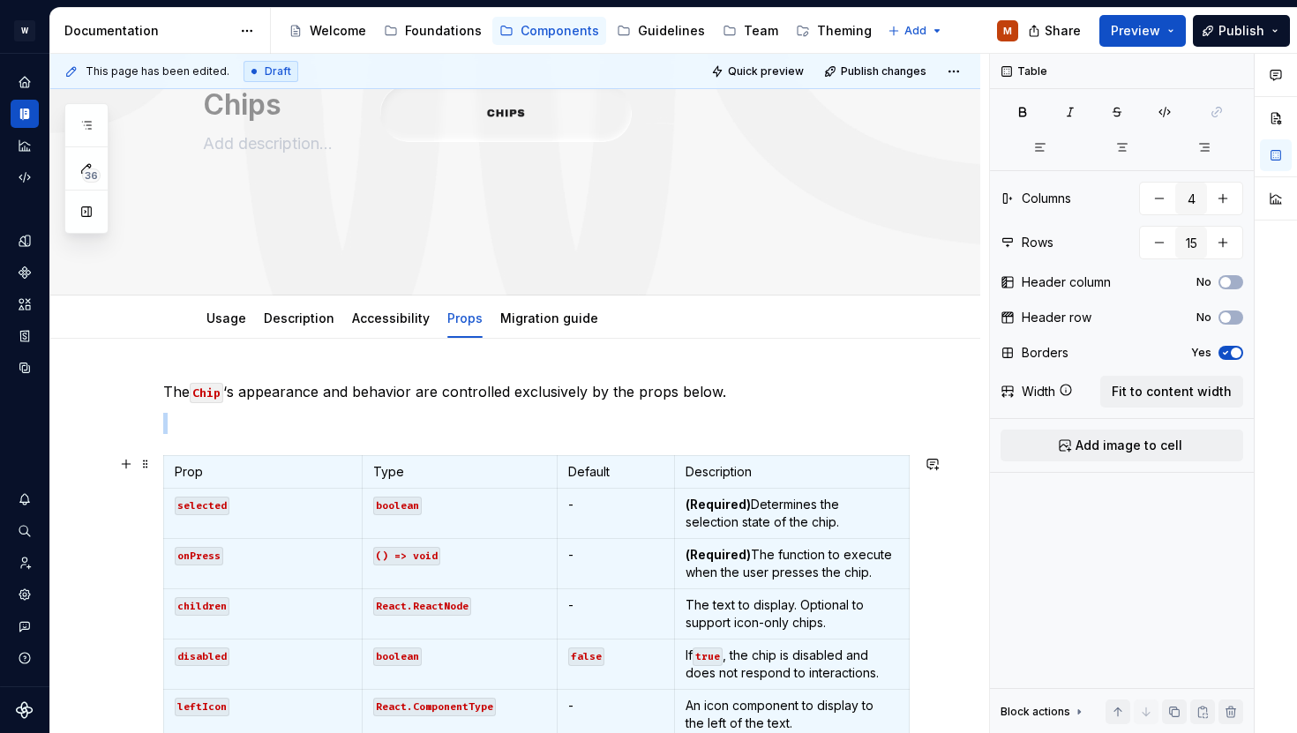
scroll to position [138, 0]
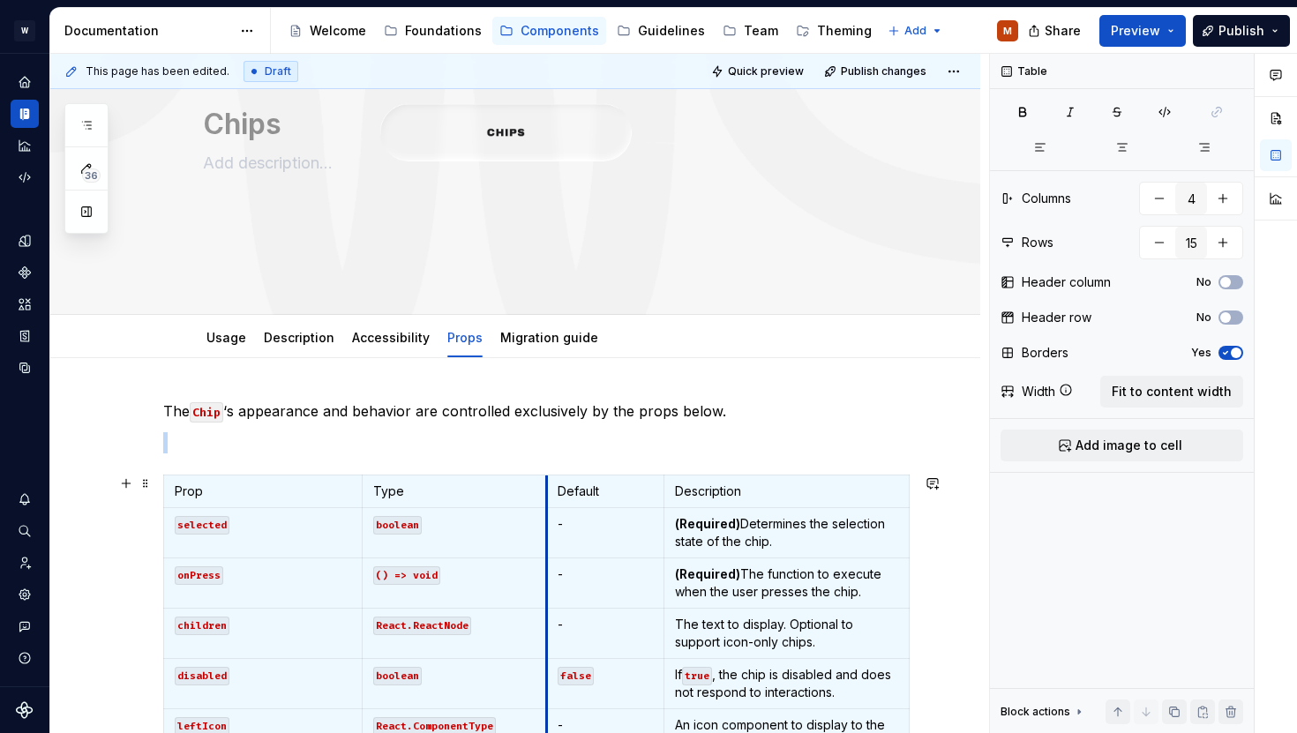
drag, startPoint x: 555, startPoint y: 499, endPoint x: 544, endPoint y: 499, distance: 10.6
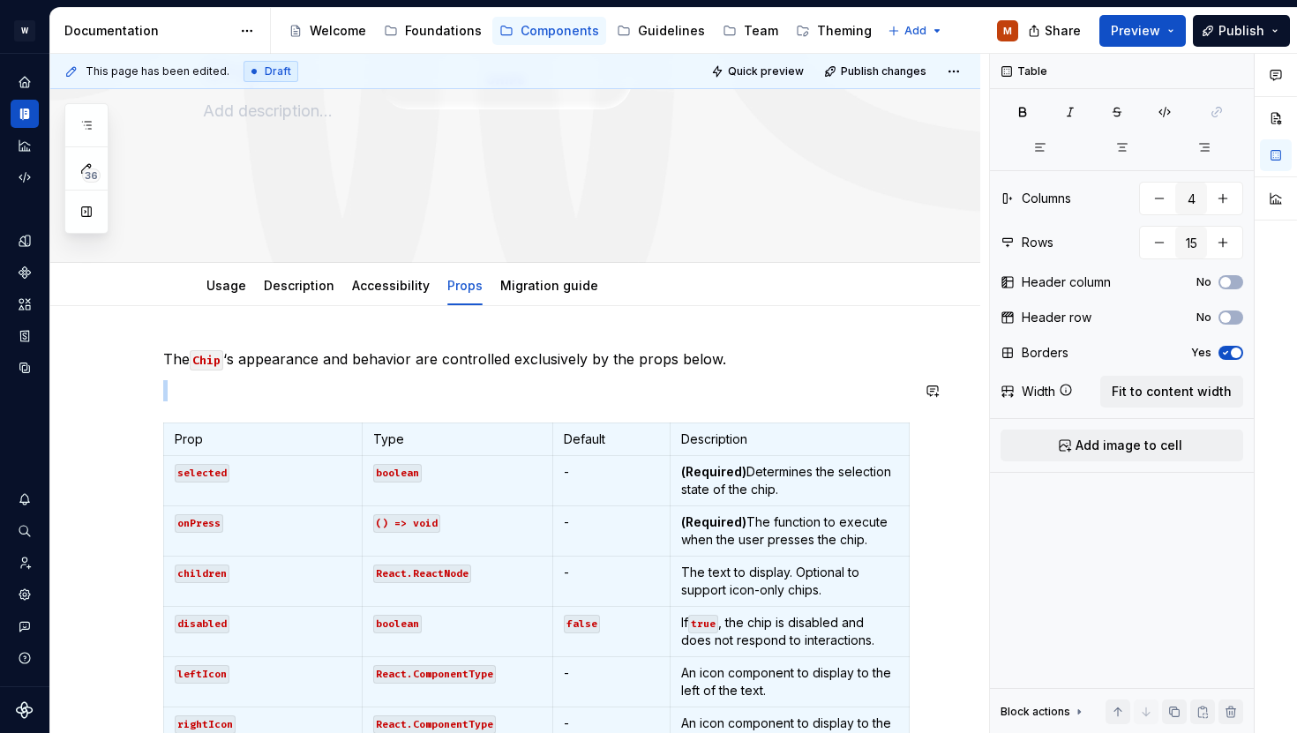
scroll to position [209, 0]
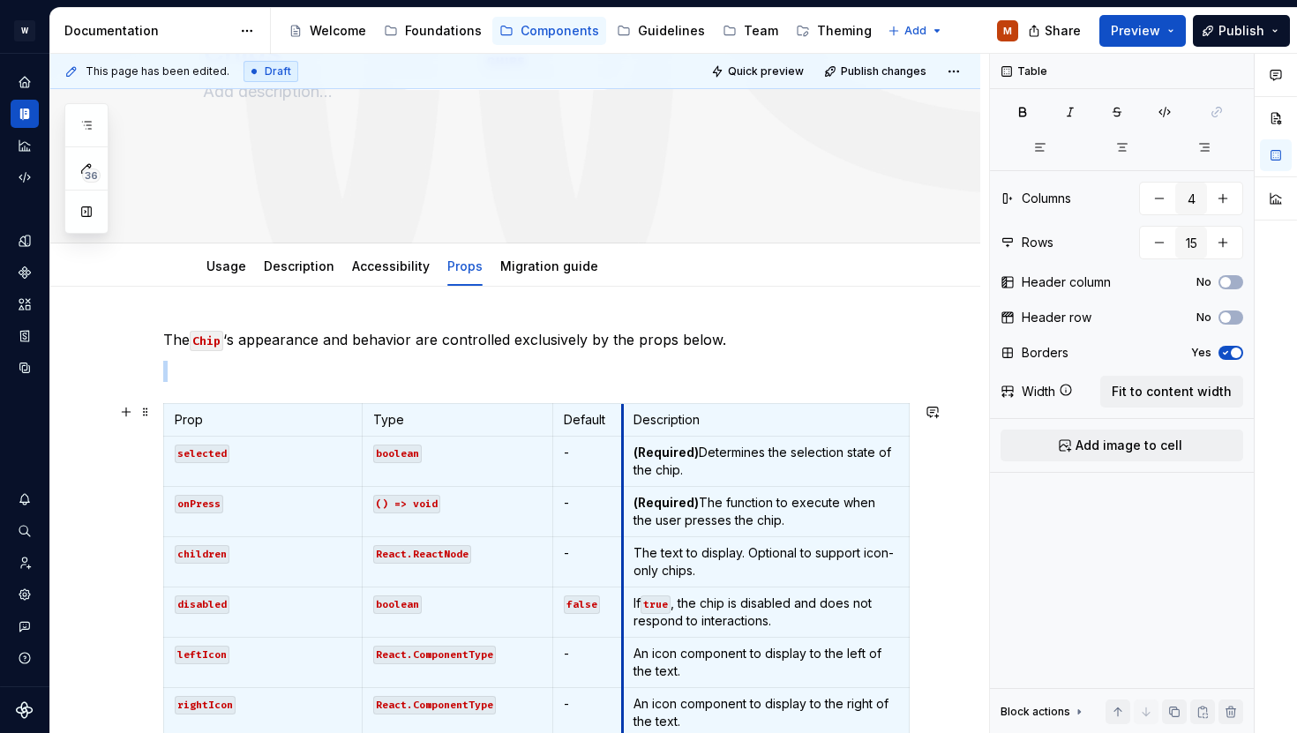
drag, startPoint x: 669, startPoint y: 417, endPoint x: 621, endPoint y: 417, distance: 47.6
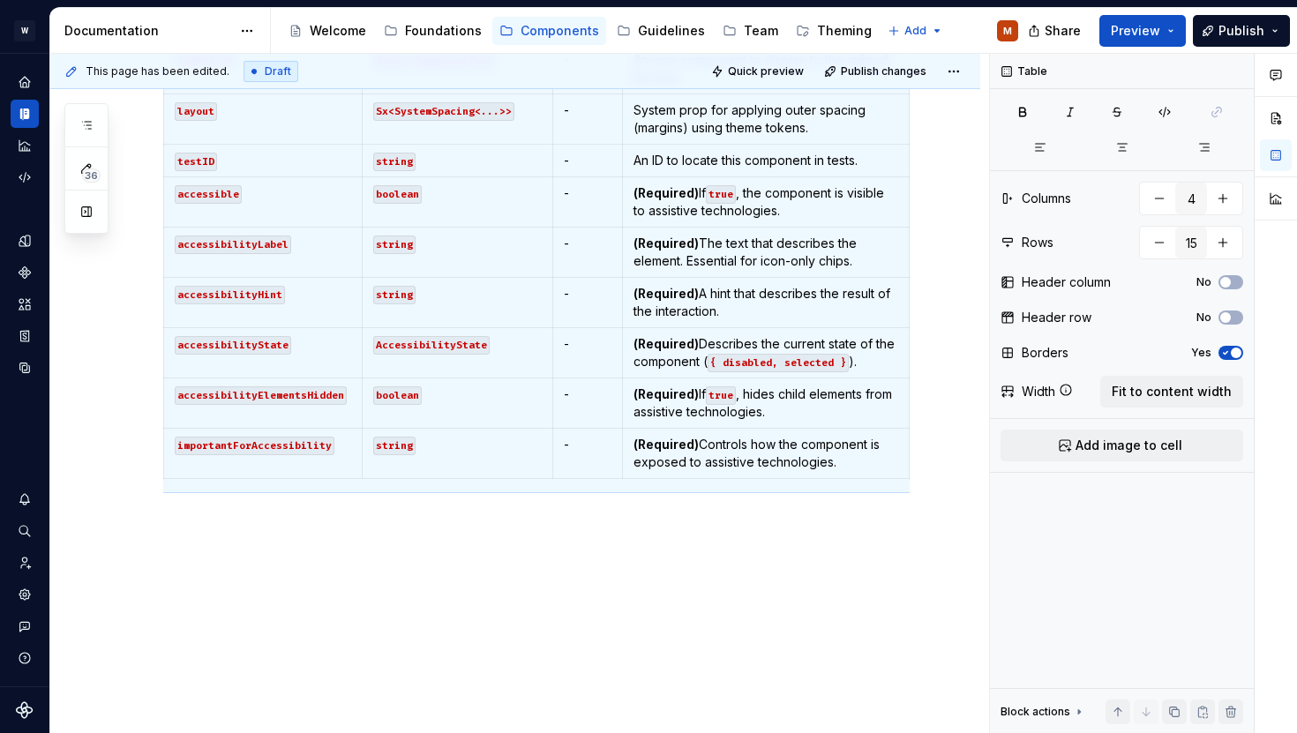
scroll to position [0, 0]
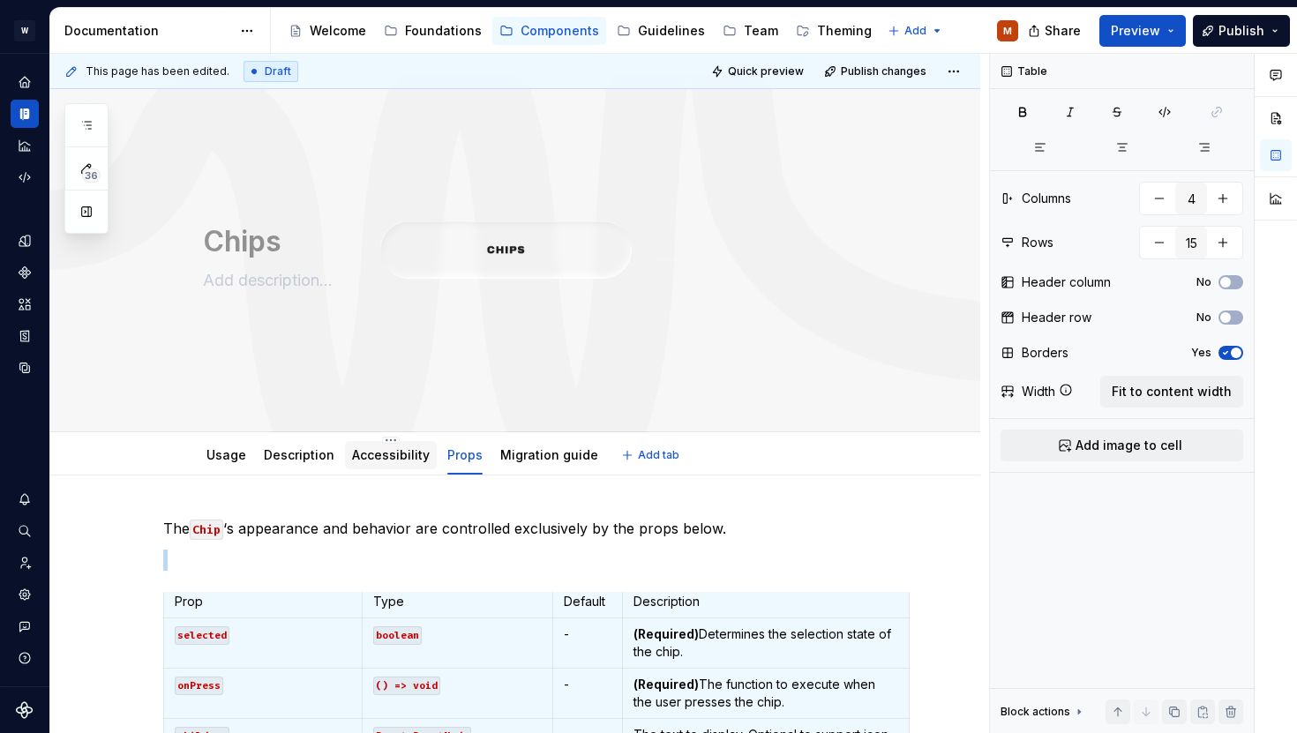
click at [378, 459] on link "Accessibility" at bounding box center [391, 454] width 78 height 15
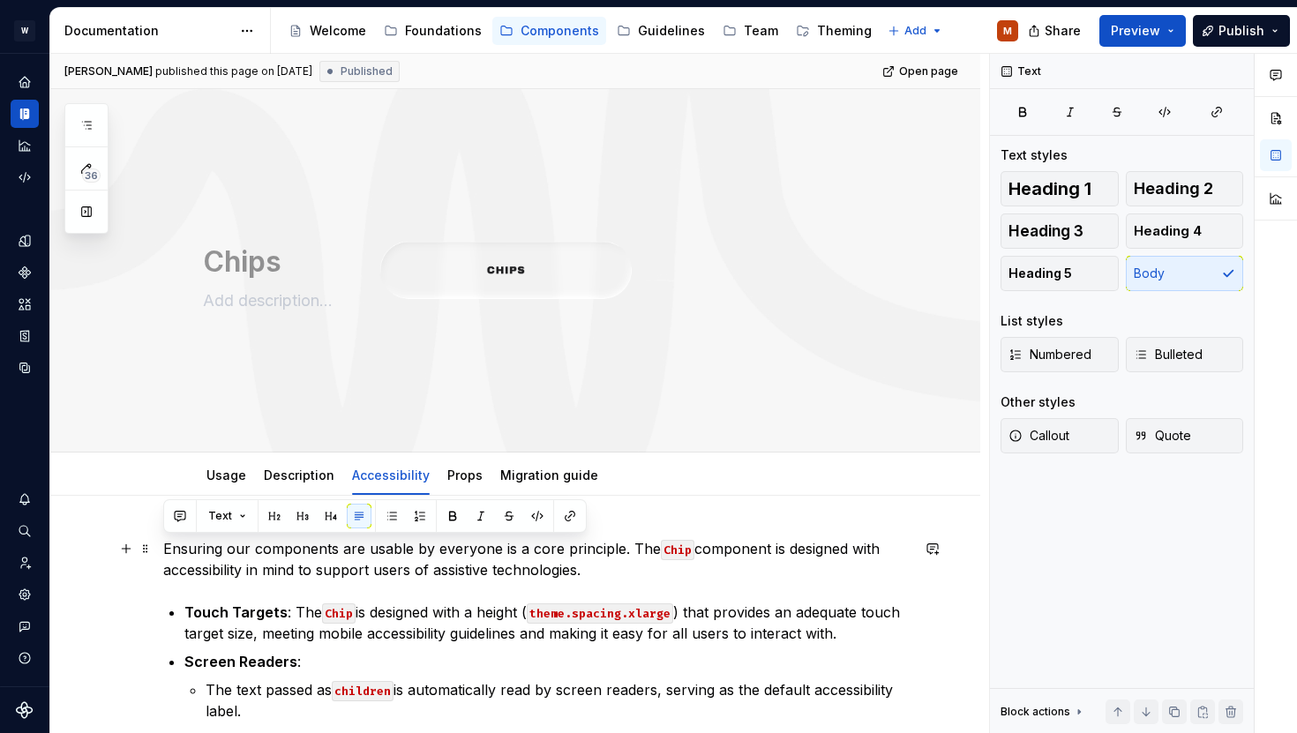
drag, startPoint x: 602, startPoint y: 568, endPoint x: 164, endPoint y: 541, distance: 438.5
click at [164, 541] on p "Ensuring our components are usable by everyone is a core principle. The Chip co…" at bounding box center [536, 559] width 746 height 42
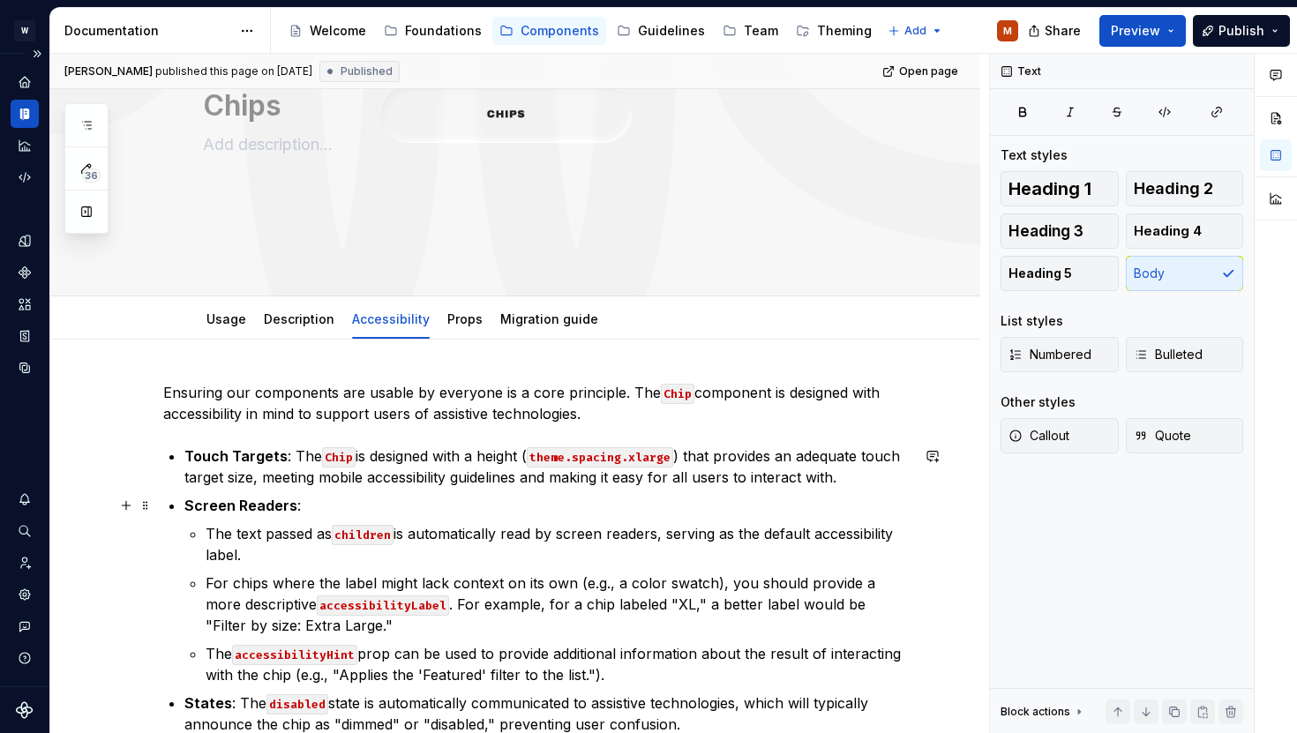
scroll to position [167, 0]
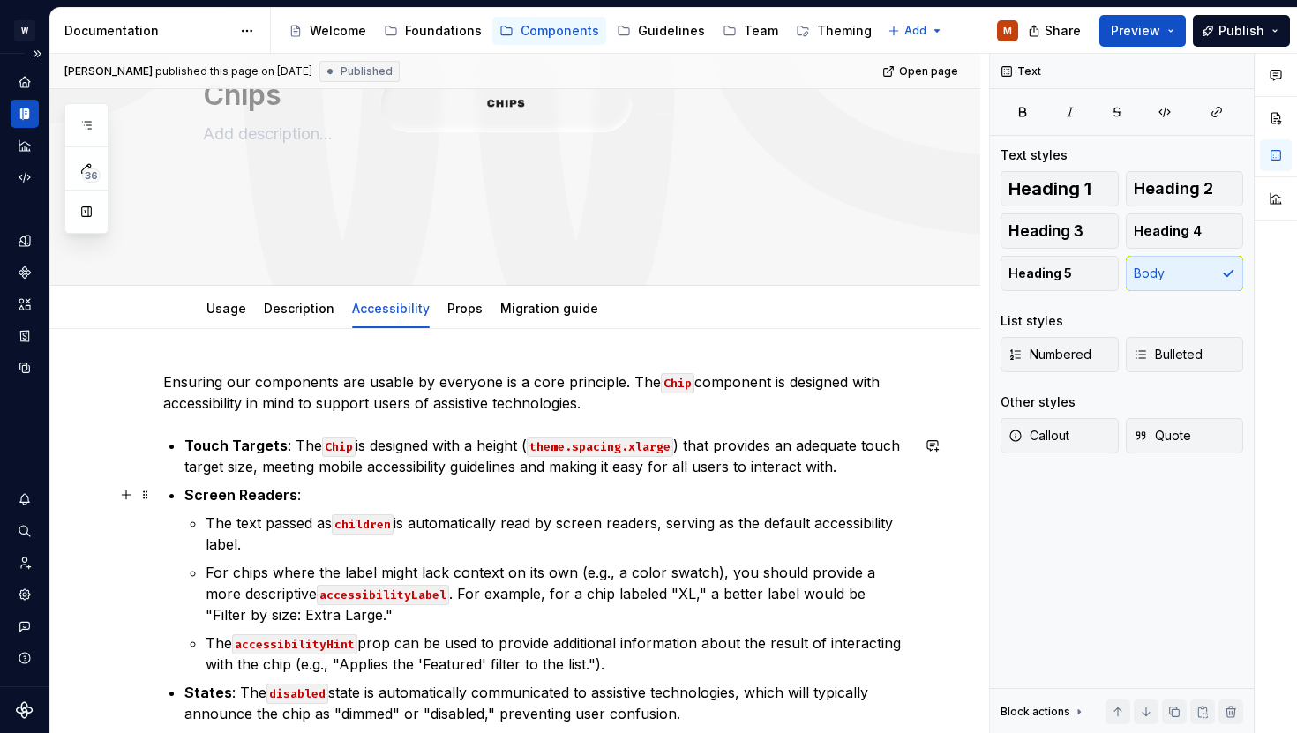
type textarea "*"
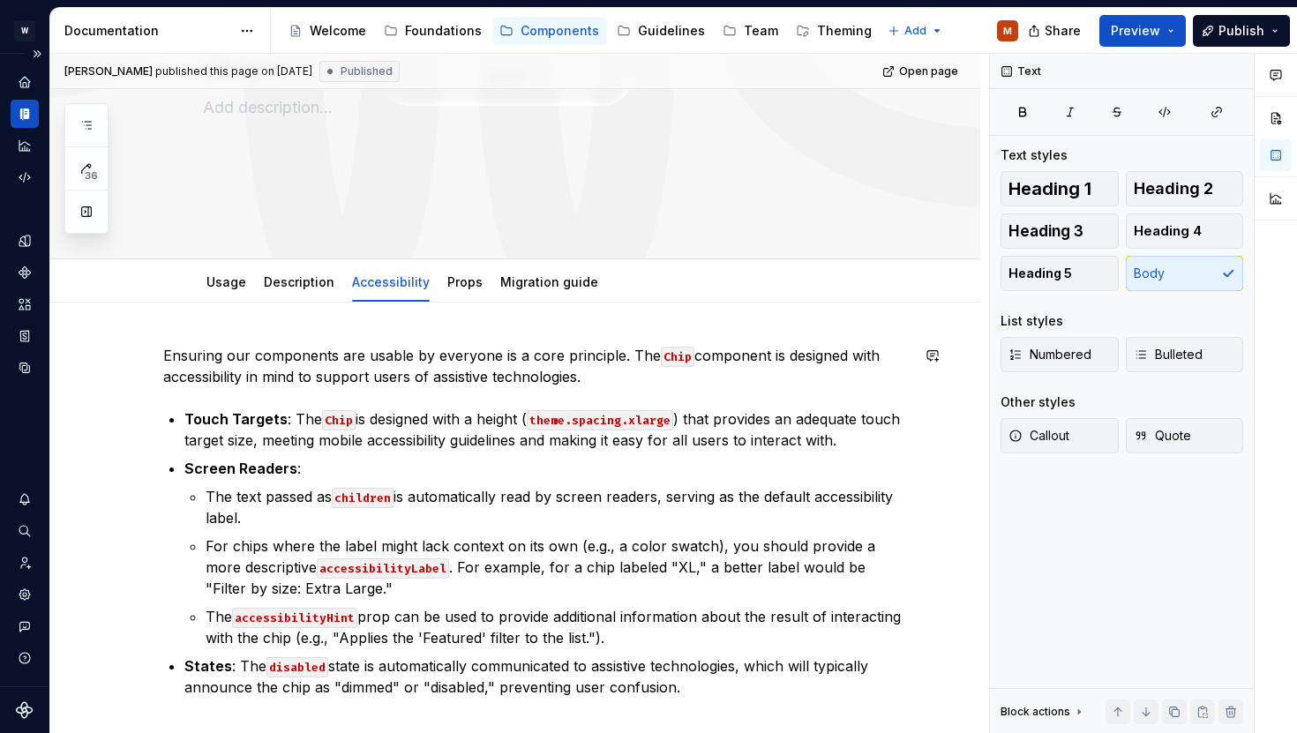
scroll to position [238, 0]
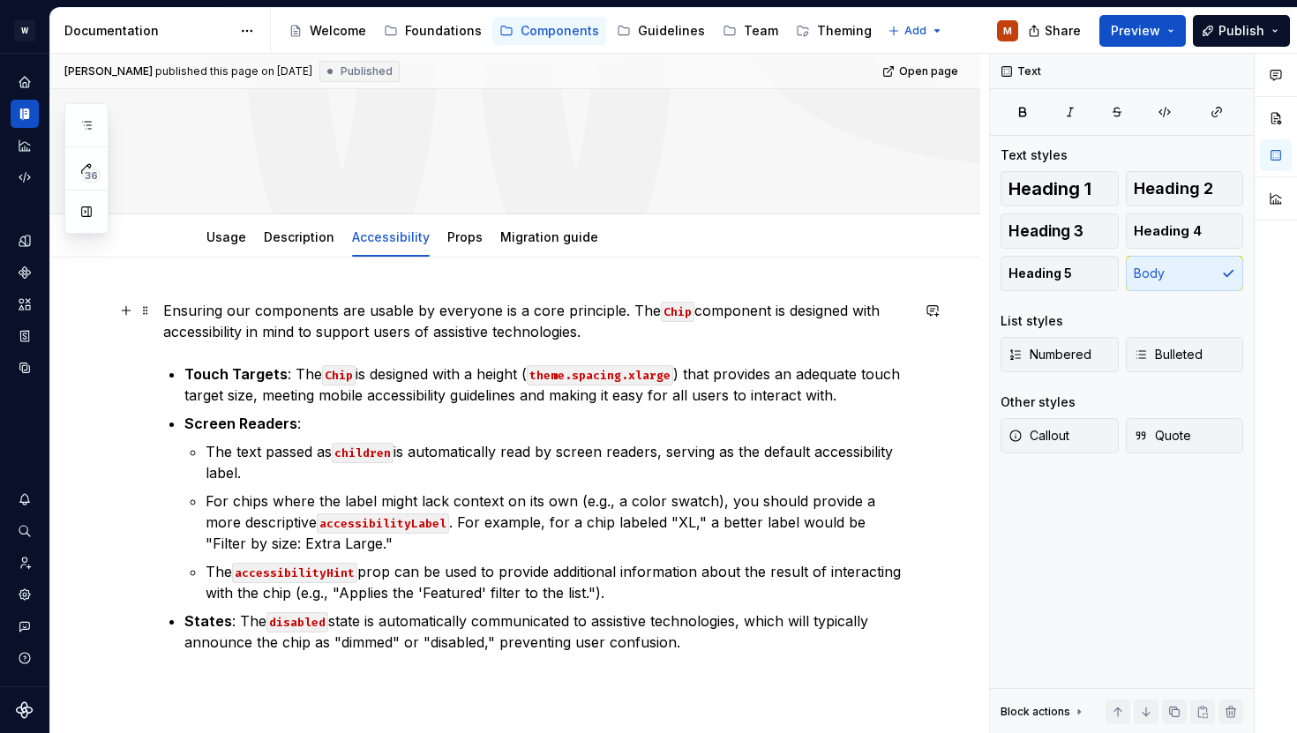
click at [593, 320] on p "Ensuring our components are usable by everyone is a core principle. The Chip co…" at bounding box center [536, 321] width 746 height 42
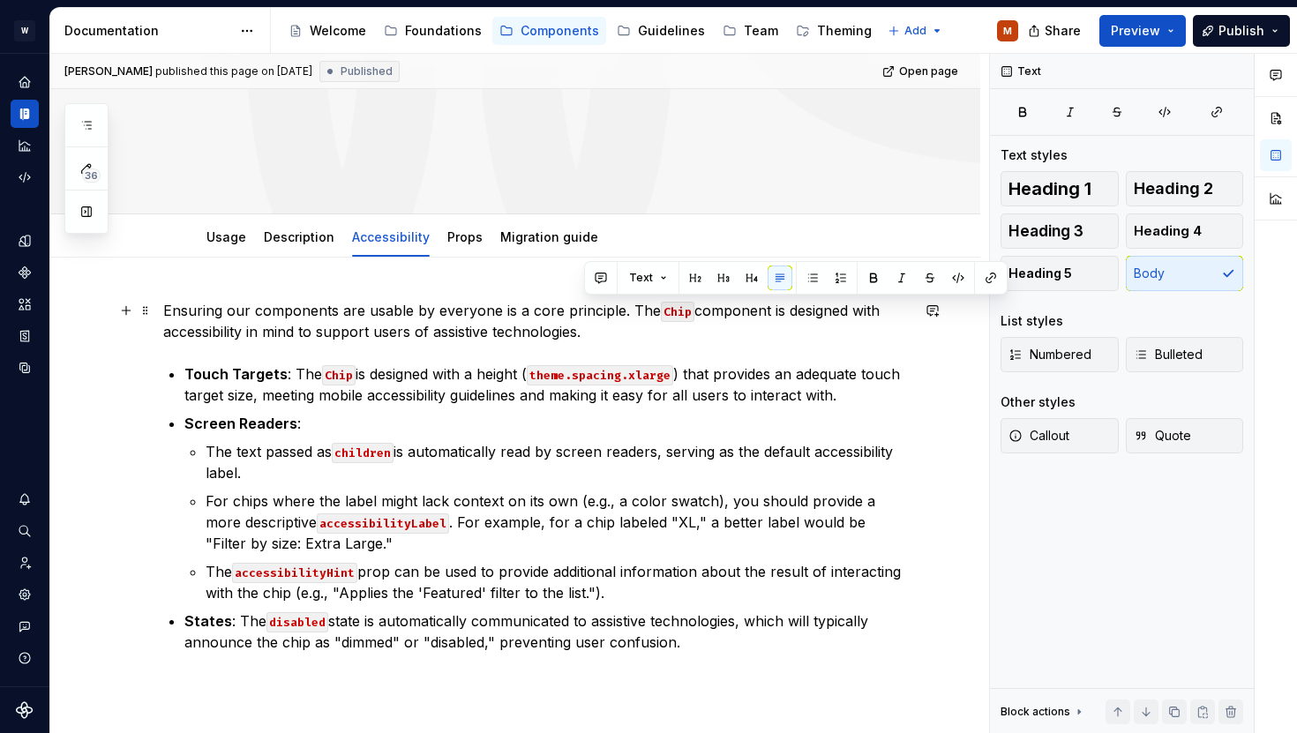
drag, startPoint x: 589, startPoint y: 333, endPoint x: 769, endPoint y: 307, distance: 180.9
click at [769, 307] on p "Ensuring our components are usable by everyone is a core principle. The Chip co…" at bounding box center [536, 321] width 746 height 42
paste div
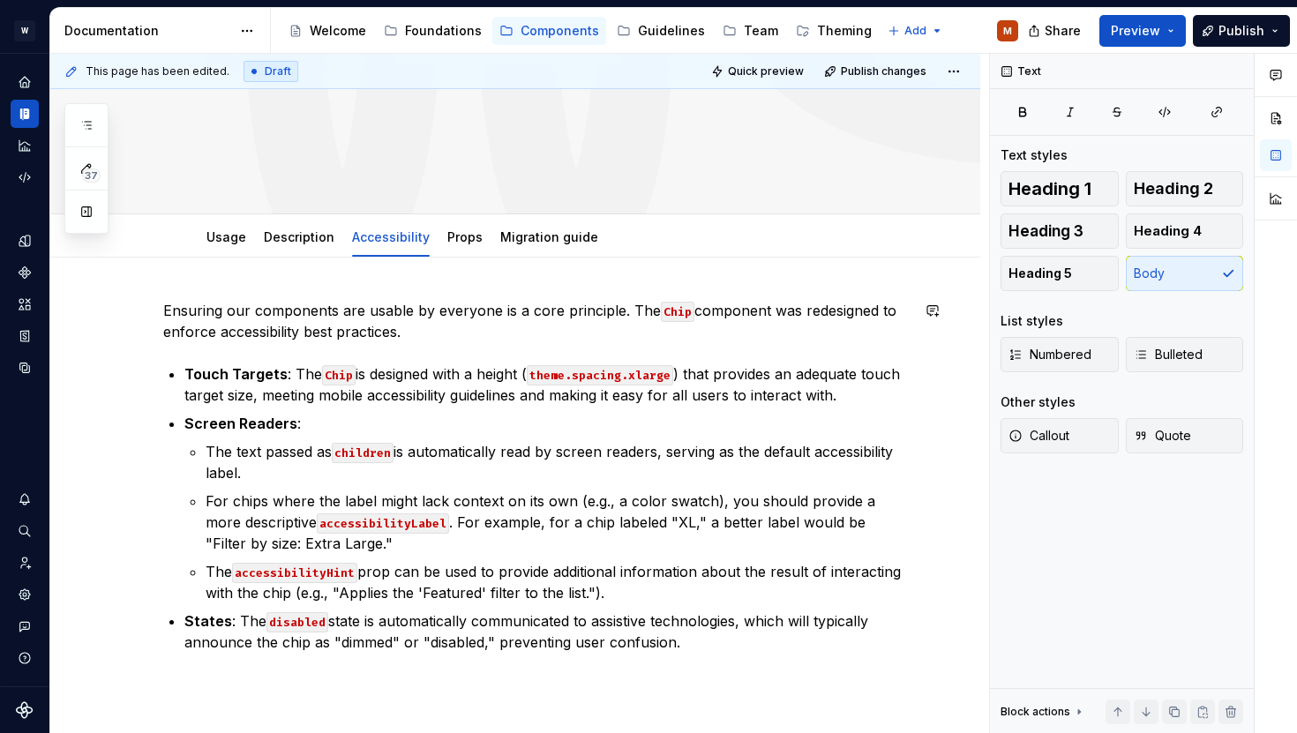
click at [181, 292] on div "Ensuring our components are usable by everyone is a core principle. The Chip co…" at bounding box center [515, 576] width 930 height 636
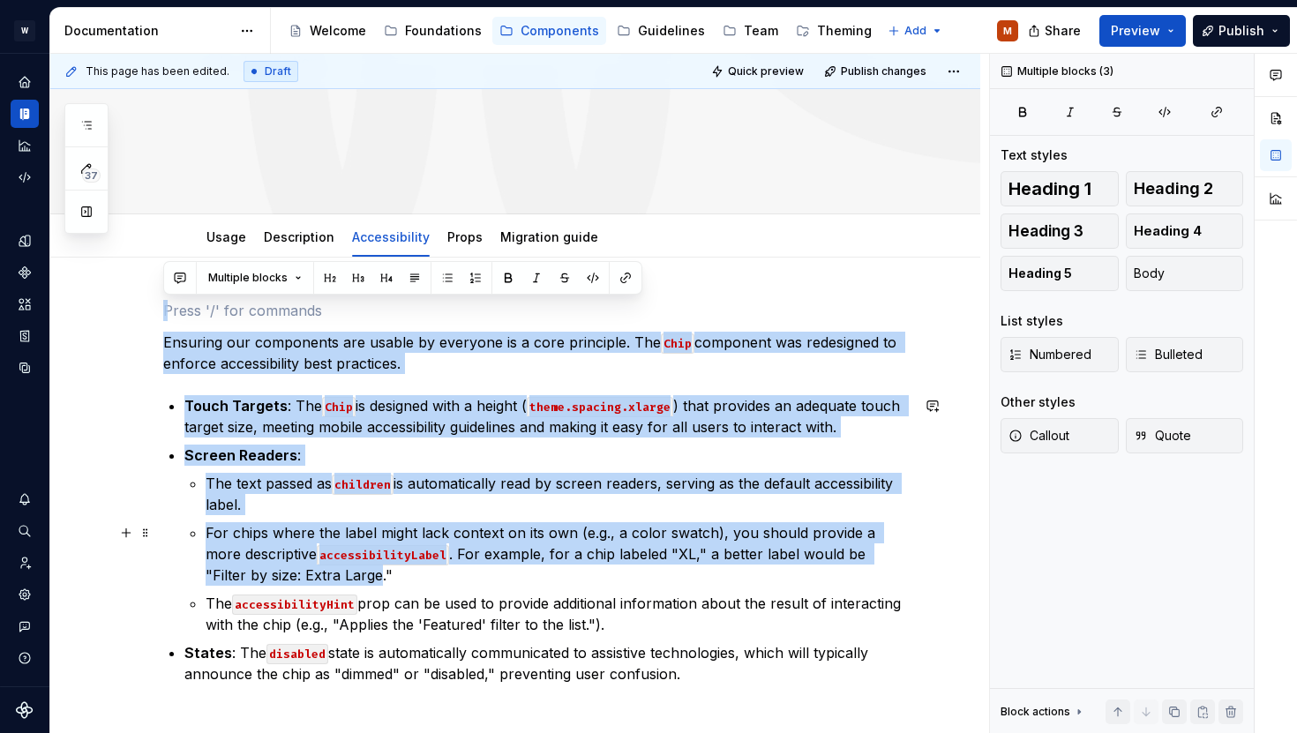
scroll to position [430, 0]
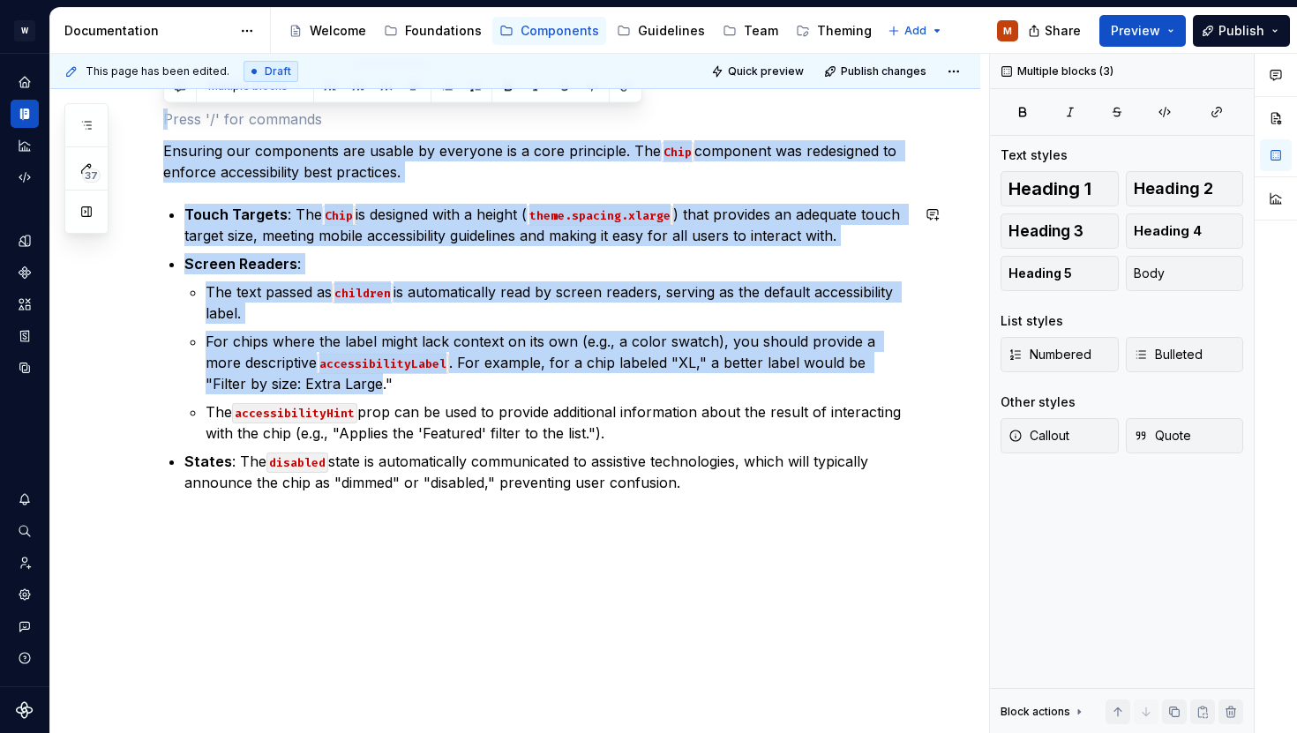
drag, startPoint x: 195, startPoint y: 303, endPoint x: 429, endPoint y: 604, distance: 381.8
click at [429, 604] on div "Ensuring our components are usable by everyone is a core principle. The Chip co…" at bounding box center [515, 400] width 930 height 668
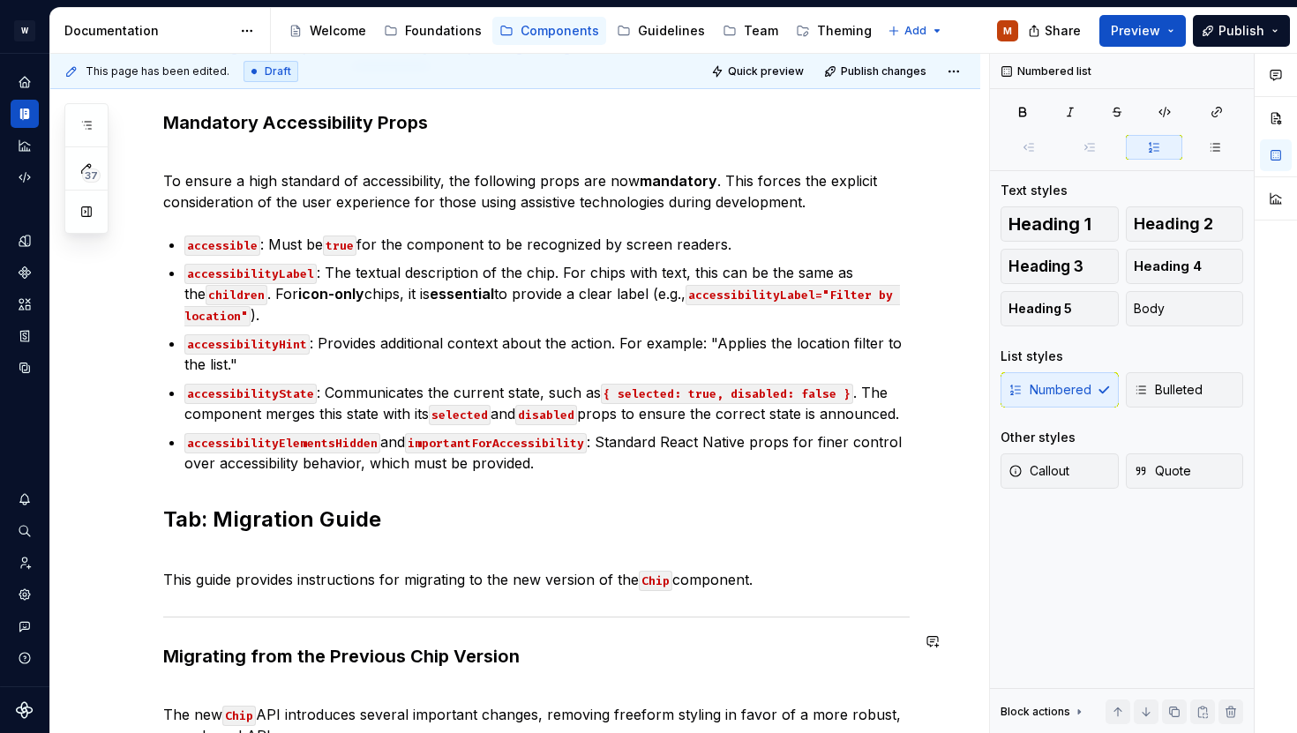
scroll to position [396, 0]
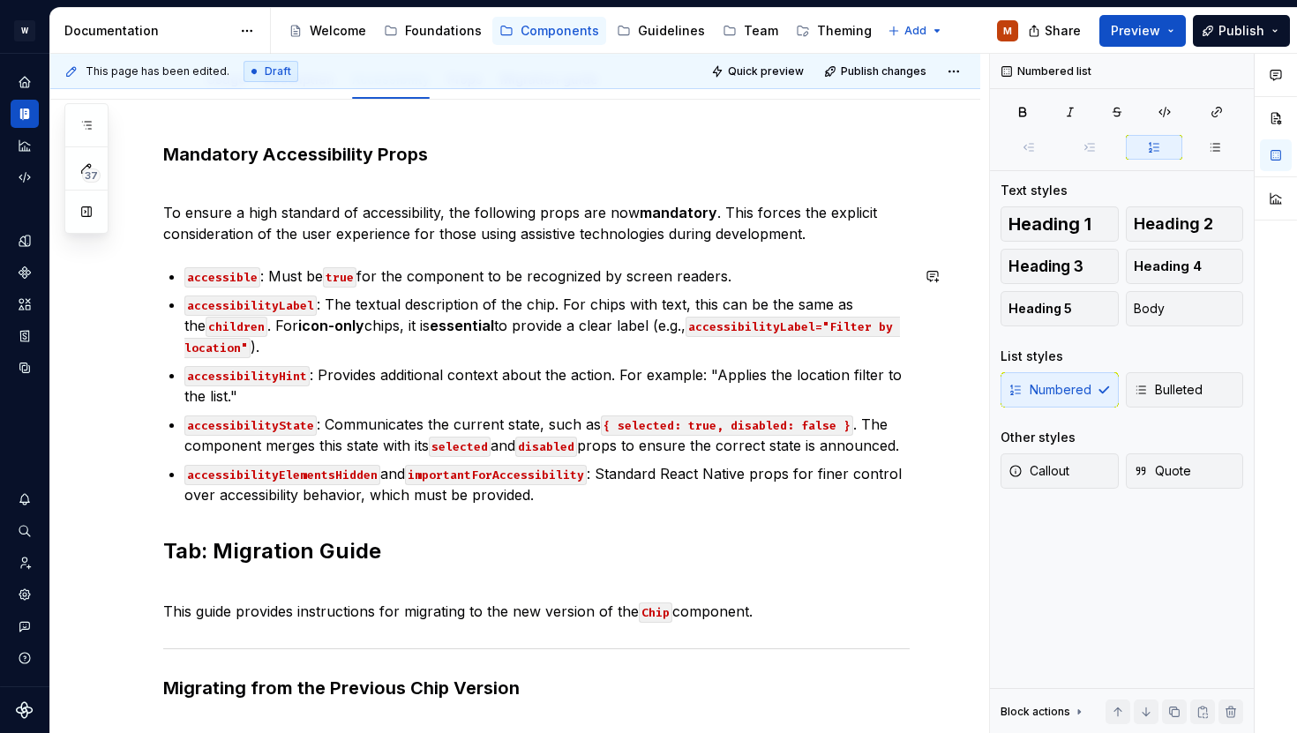
click at [522, 529] on div "Mandatory Accessibility Props To ensure a high standard of accessibility, the f…" at bounding box center [536, 587] width 746 height 890
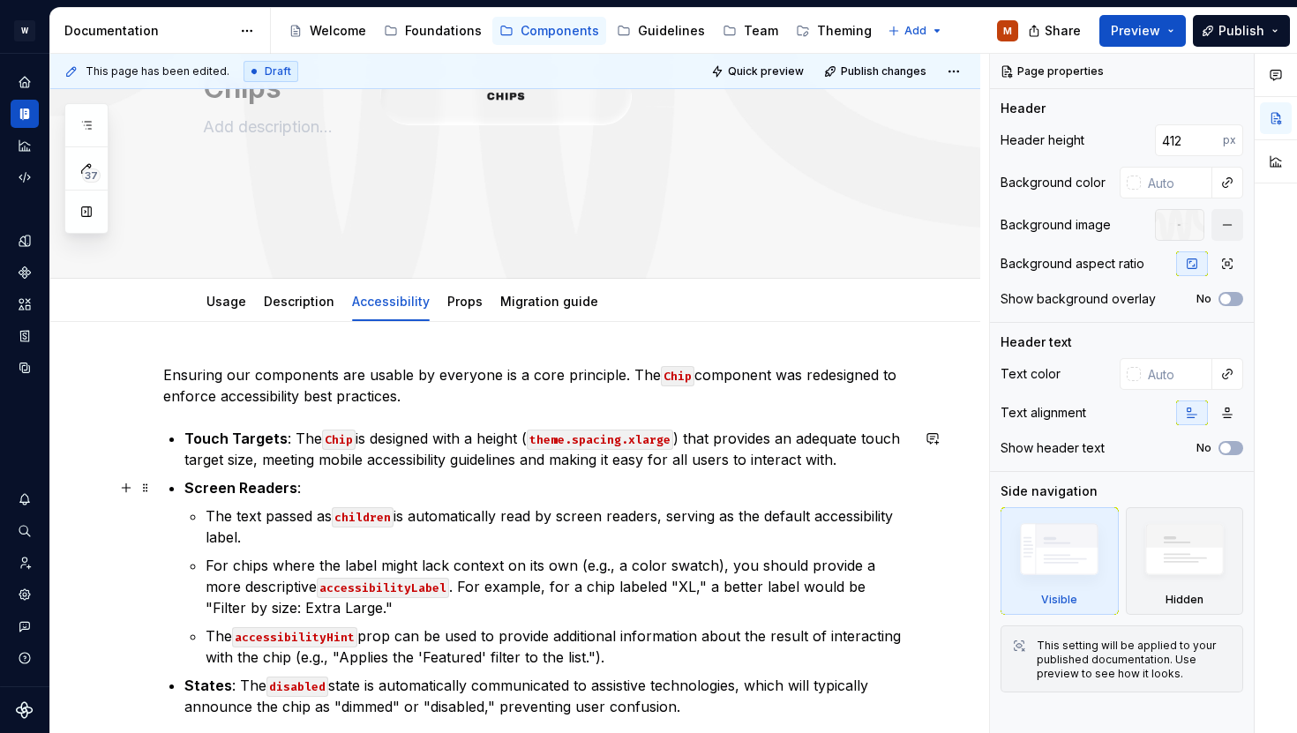
scroll to position [386, 0]
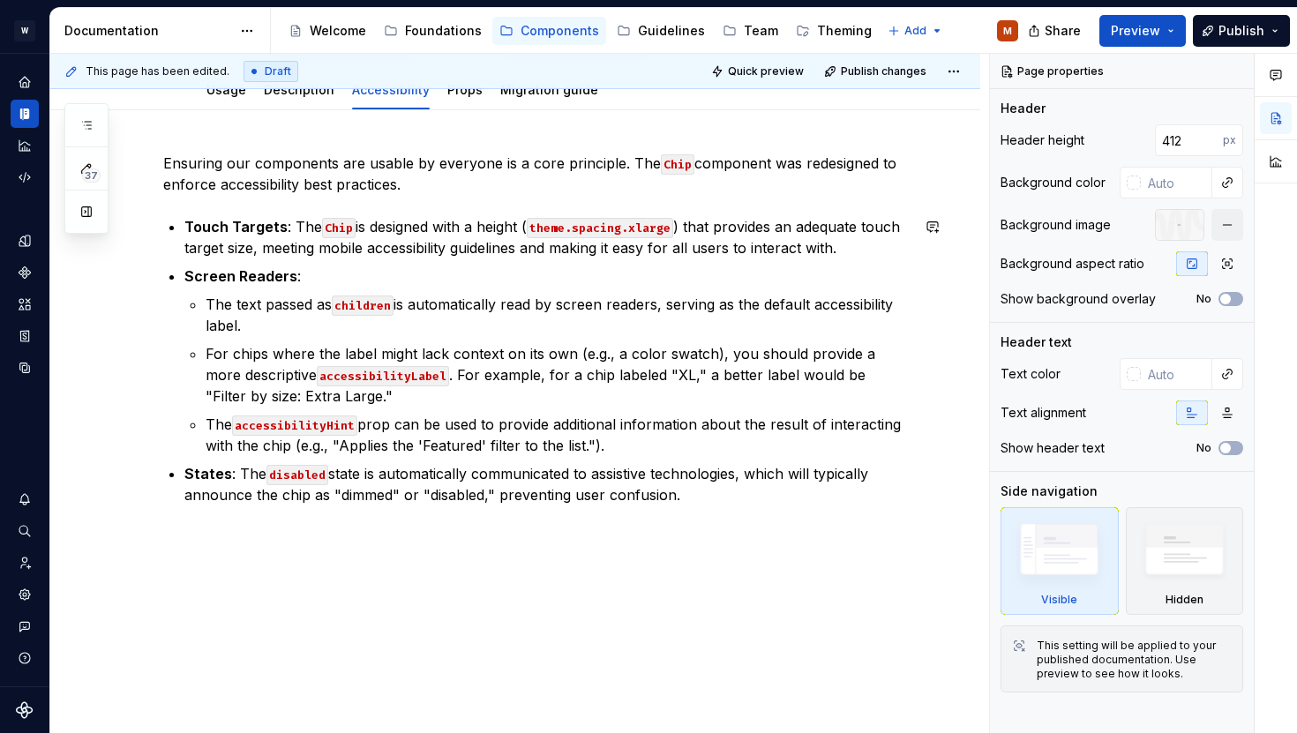
click at [463, 554] on div "Ensuring our components are usable by everyone is a core principle. The Chip co…" at bounding box center [515, 428] width 930 height 636
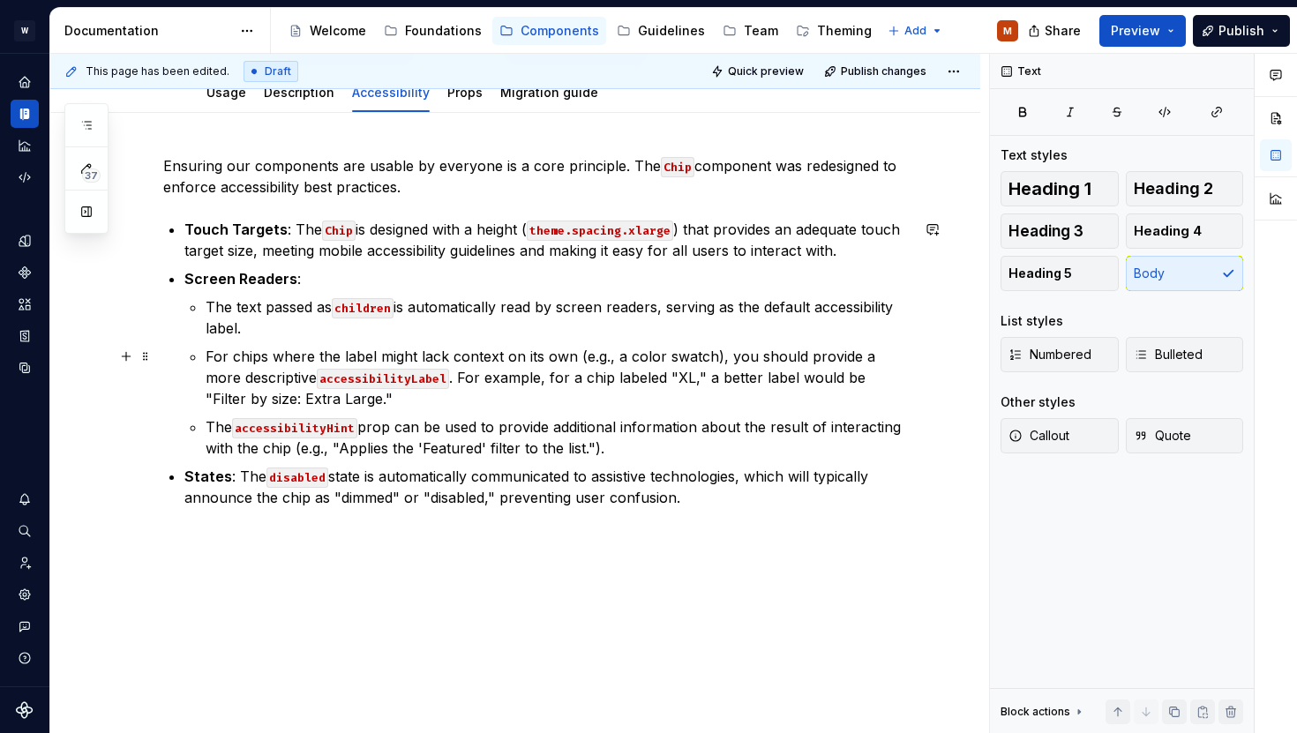
scroll to position [0, 0]
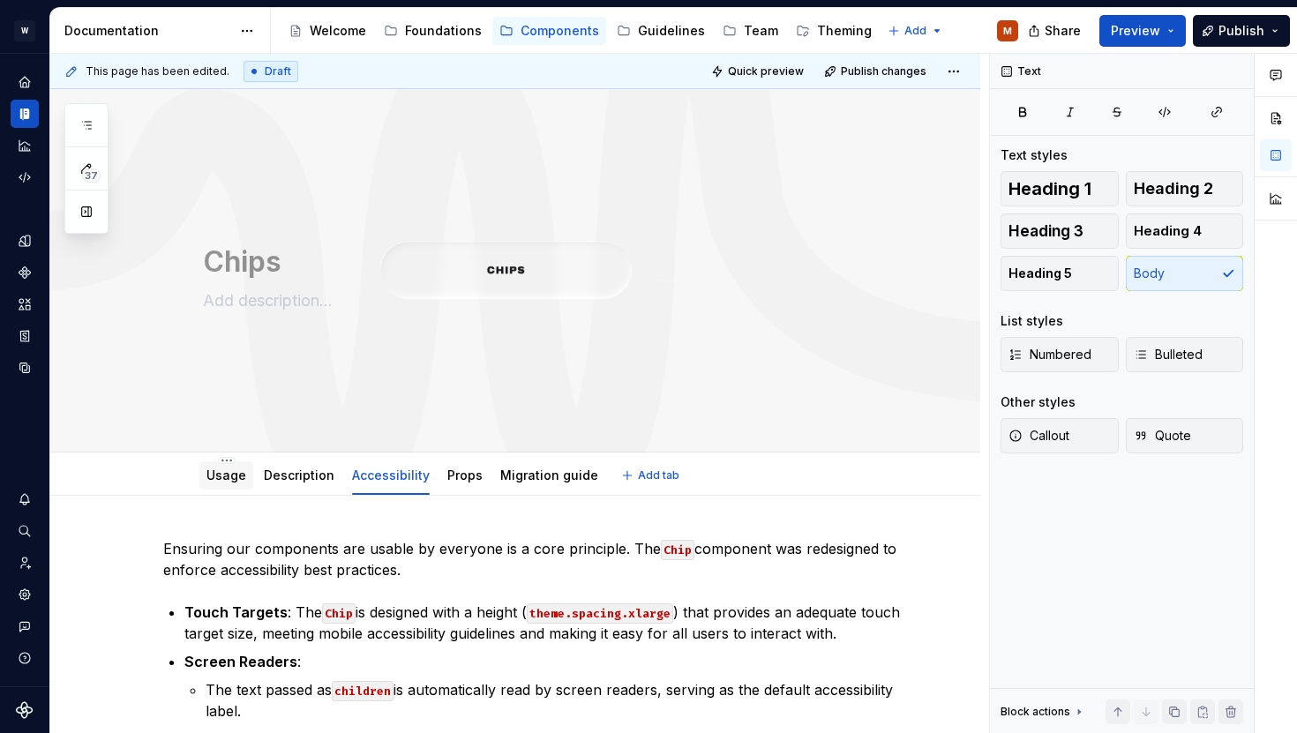
click at [219, 470] on link "Usage" at bounding box center [226, 475] width 40 height 15
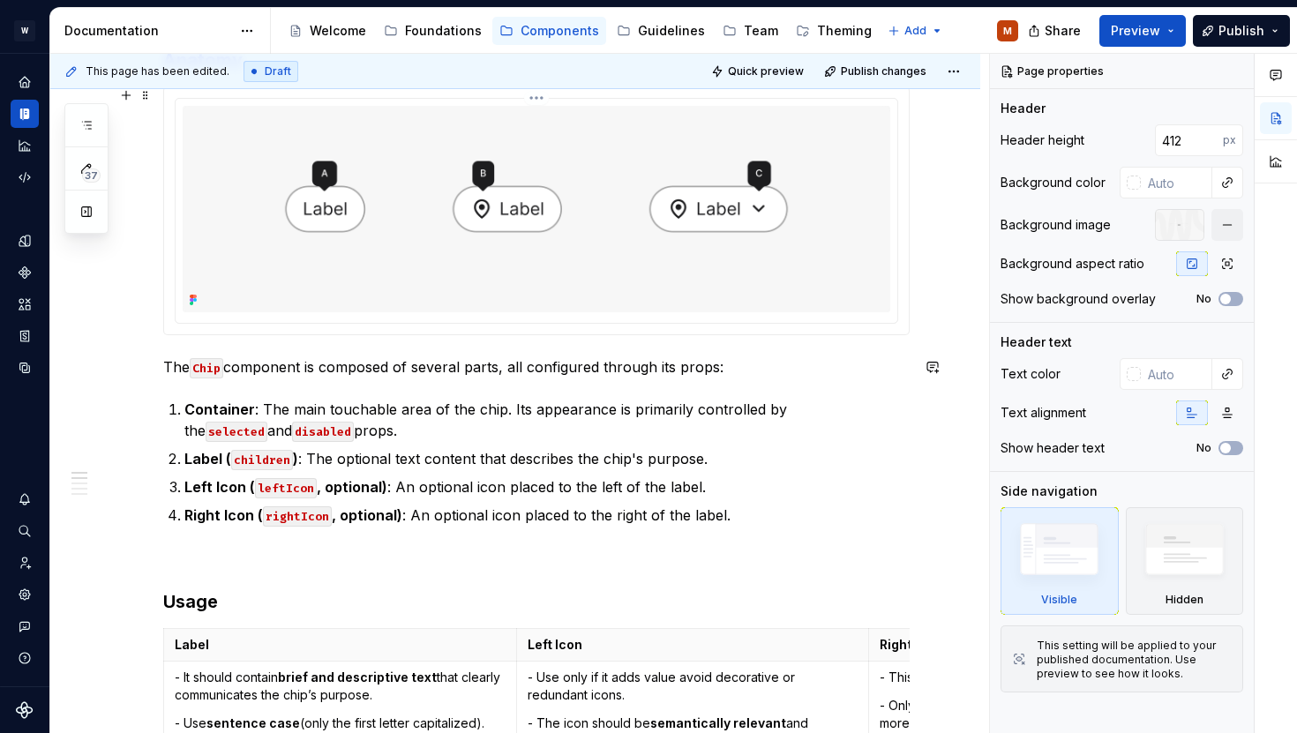
scroll to position [211, 0]
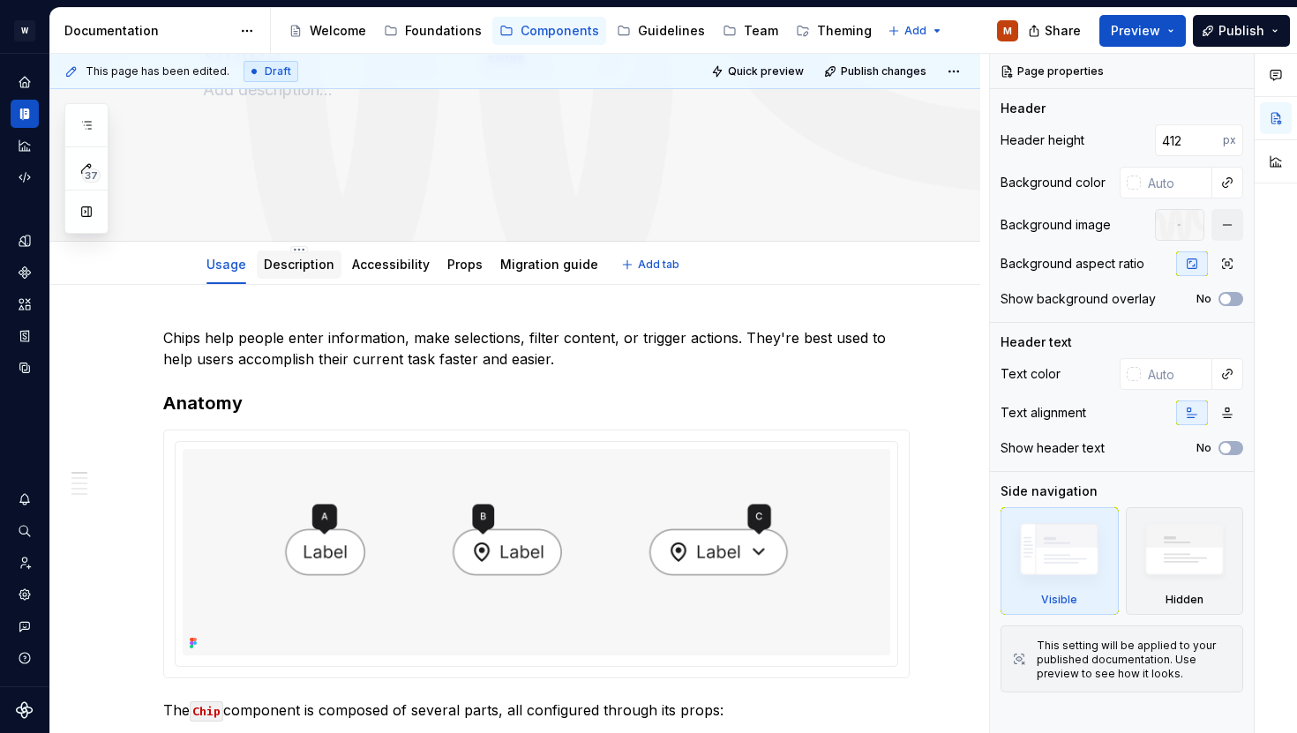
click at [300, 272] on div "Description" at bounding box center [299, 265] width 71 height 18
click at [299, 270] on link "Description" at bounding box center [299, 264] width 71 height 15
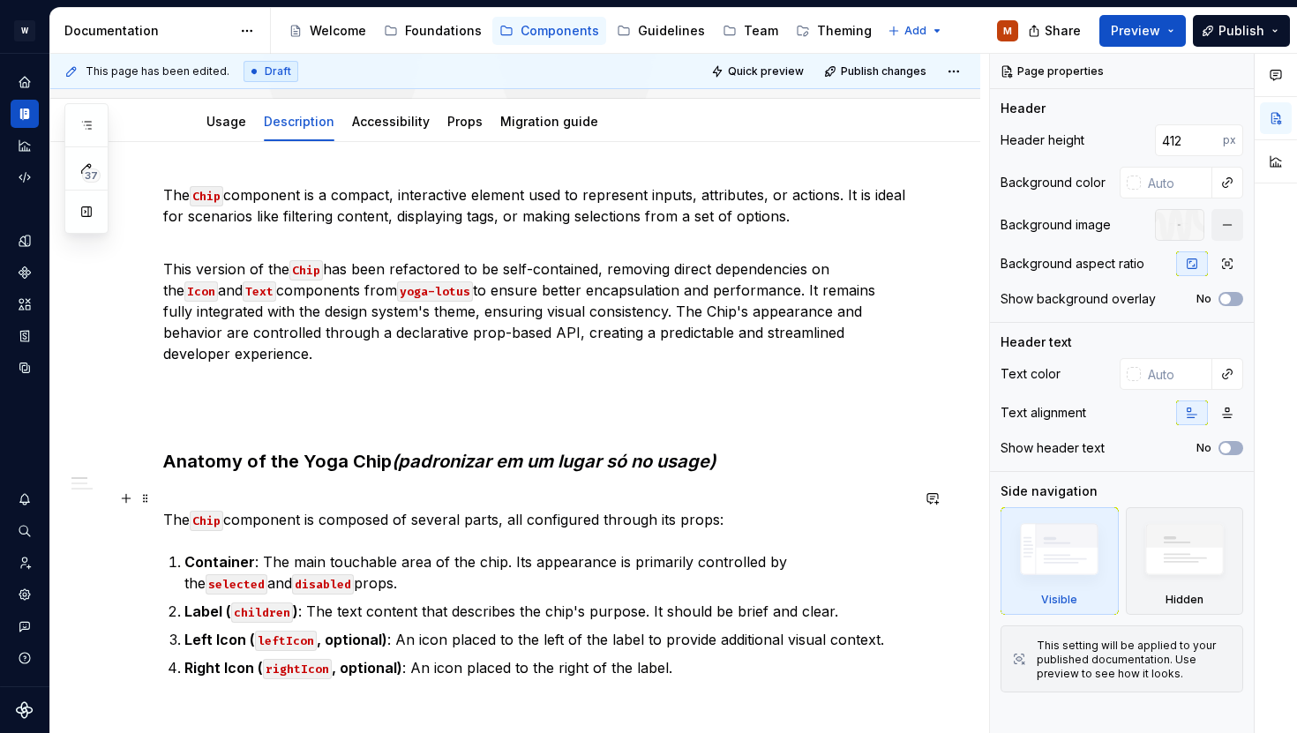
scroll to position [355, 0]
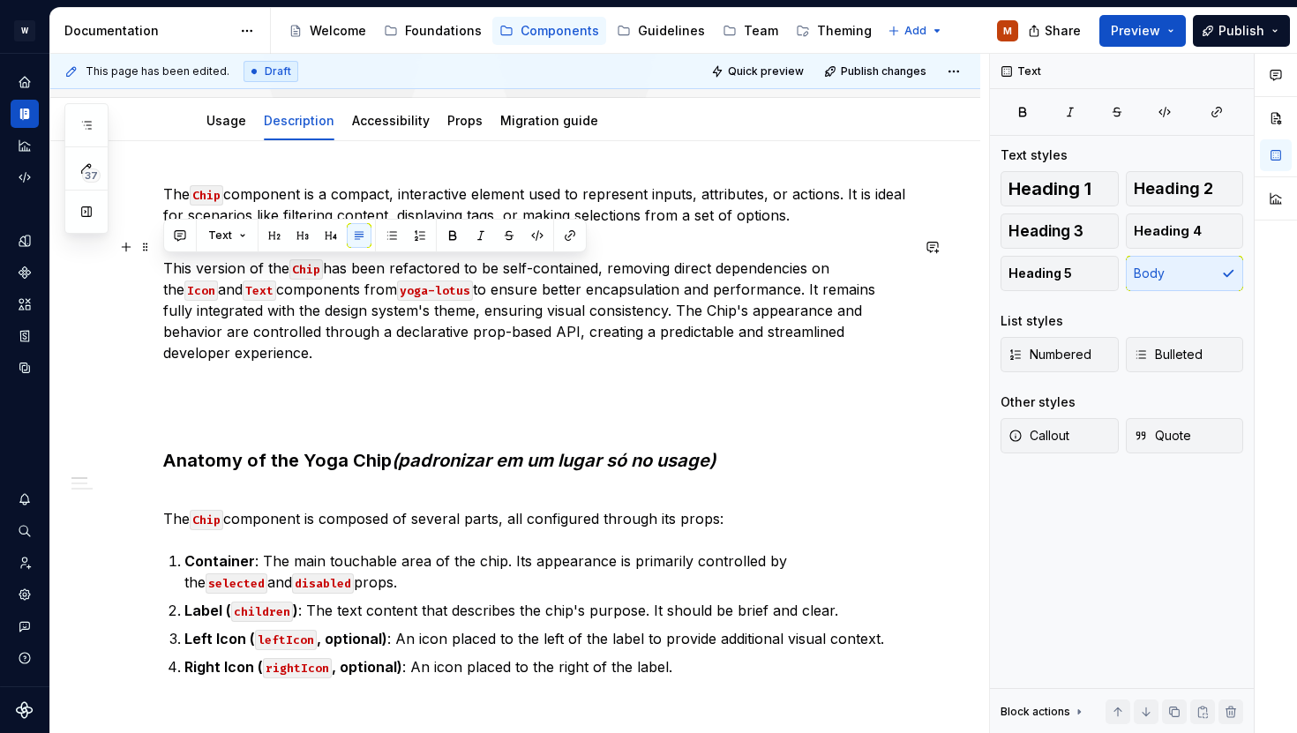
drag, startPoint x: 251, startPoint y: 360, endPoint x: 155, endPoint y: 265, distance: 134.8
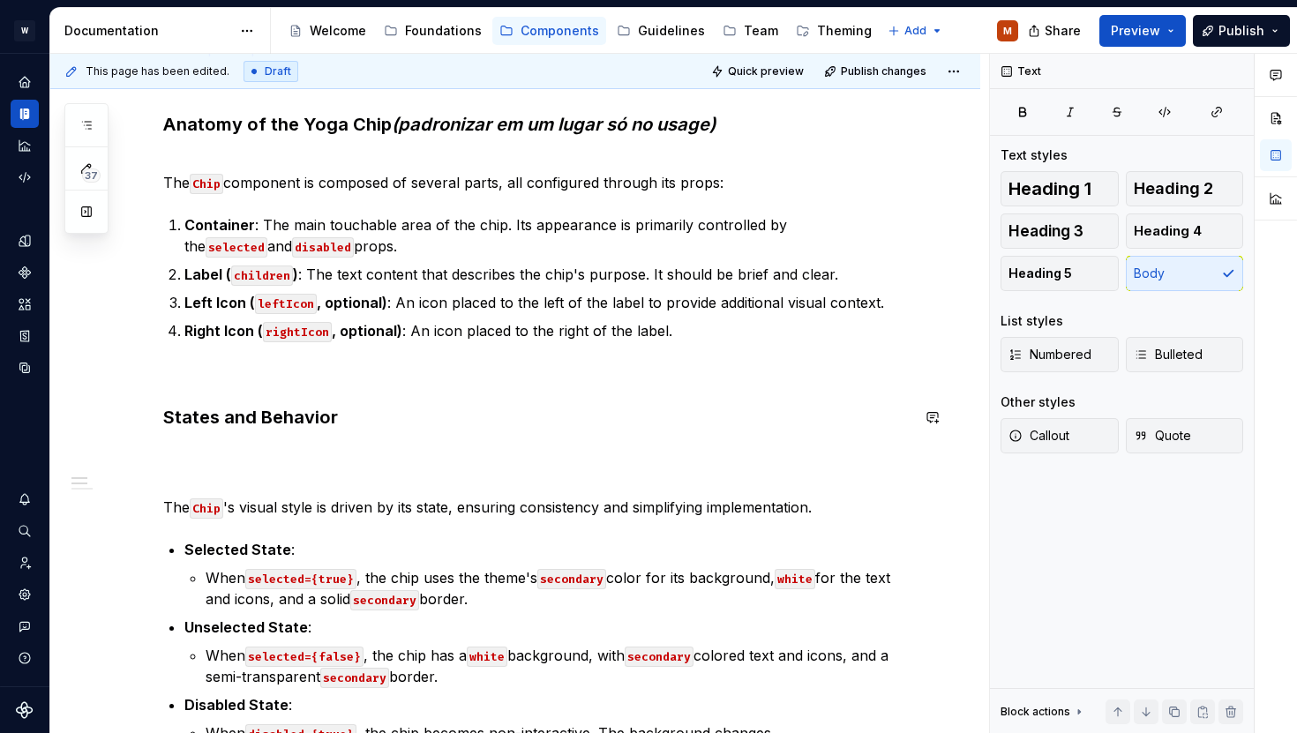
scroll to position [656, 0]
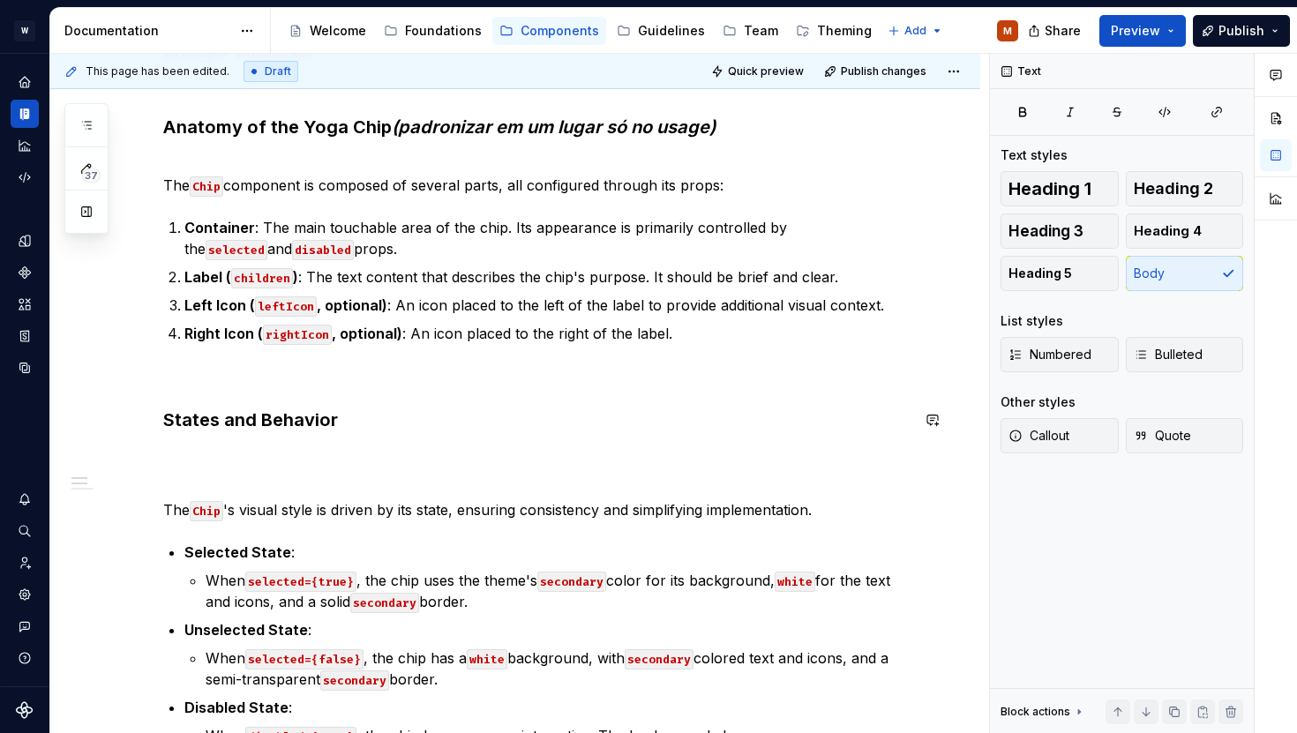
click at [418, 386] on div "The Chip component is a compact, interactive element used to represent inputs, …" at bounding box center [536, 443] width 746 height 1122
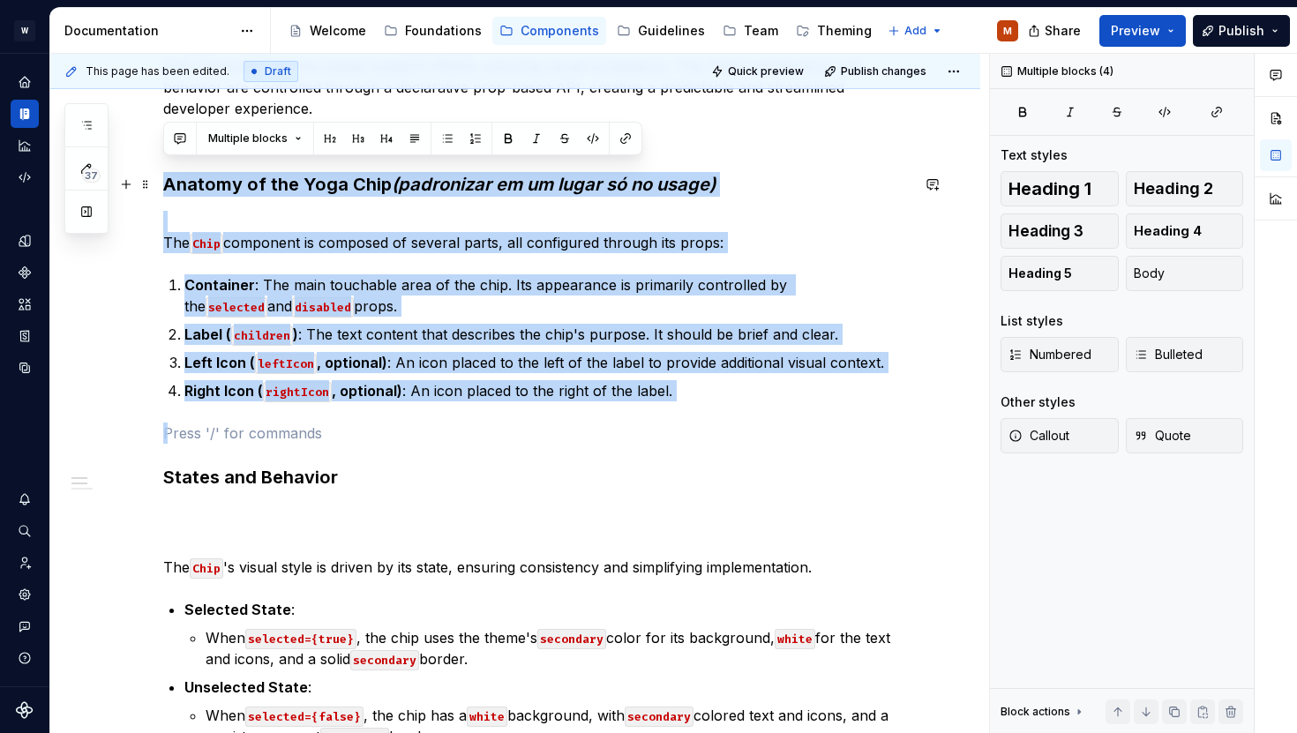
scroll to position [582, 0]
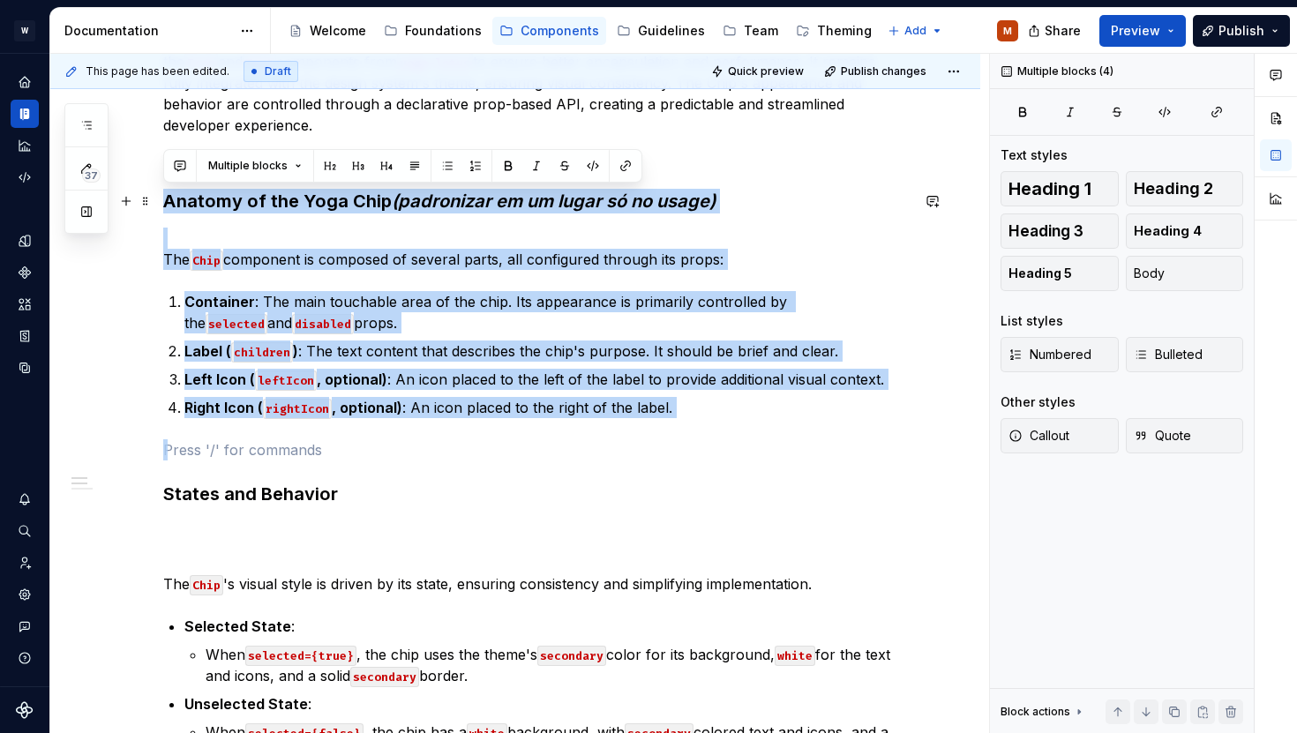
drag, startPoint x: 407, startPoint y: 379, endPoint x: 161, endPoint y: 197, distance: 305.3
click at [161, 197] on div "The Chip component is a compact, interactive element used to represent inputs, …" at bounding box center [515, 617] width 930 height 1406
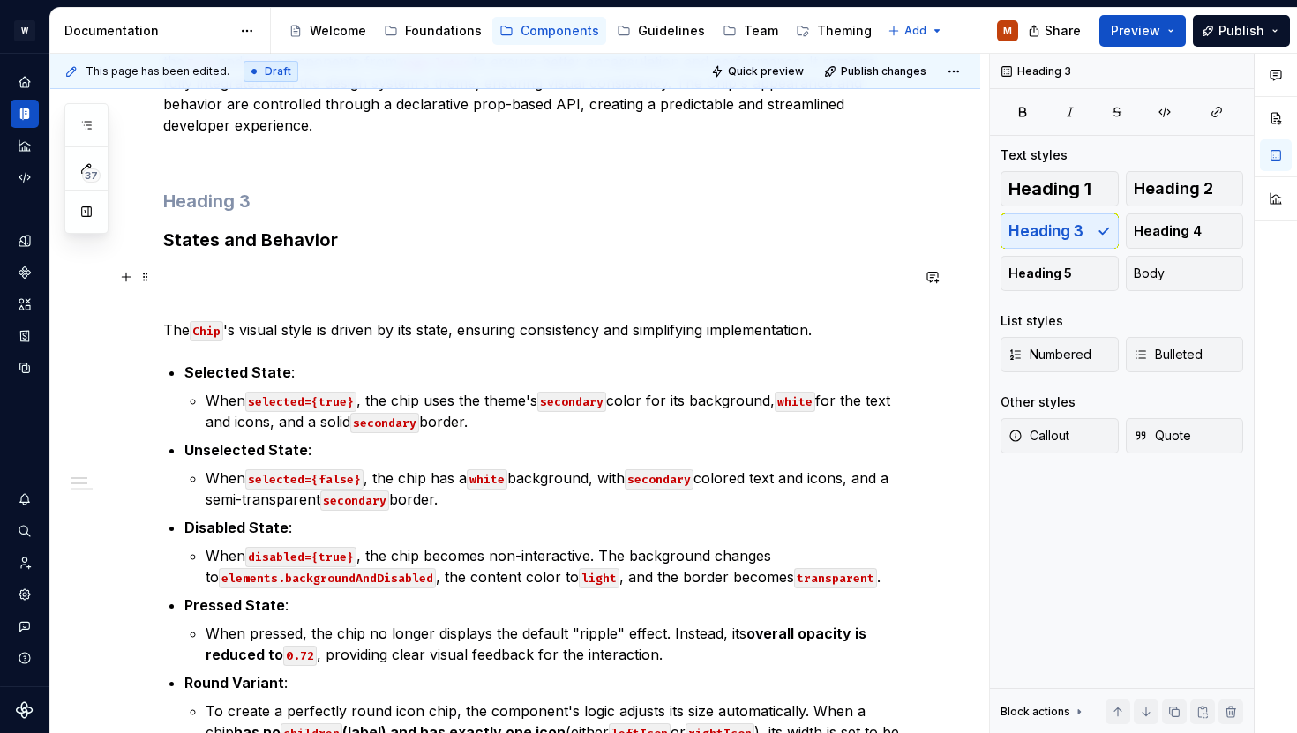
scroll to position [551, 0]
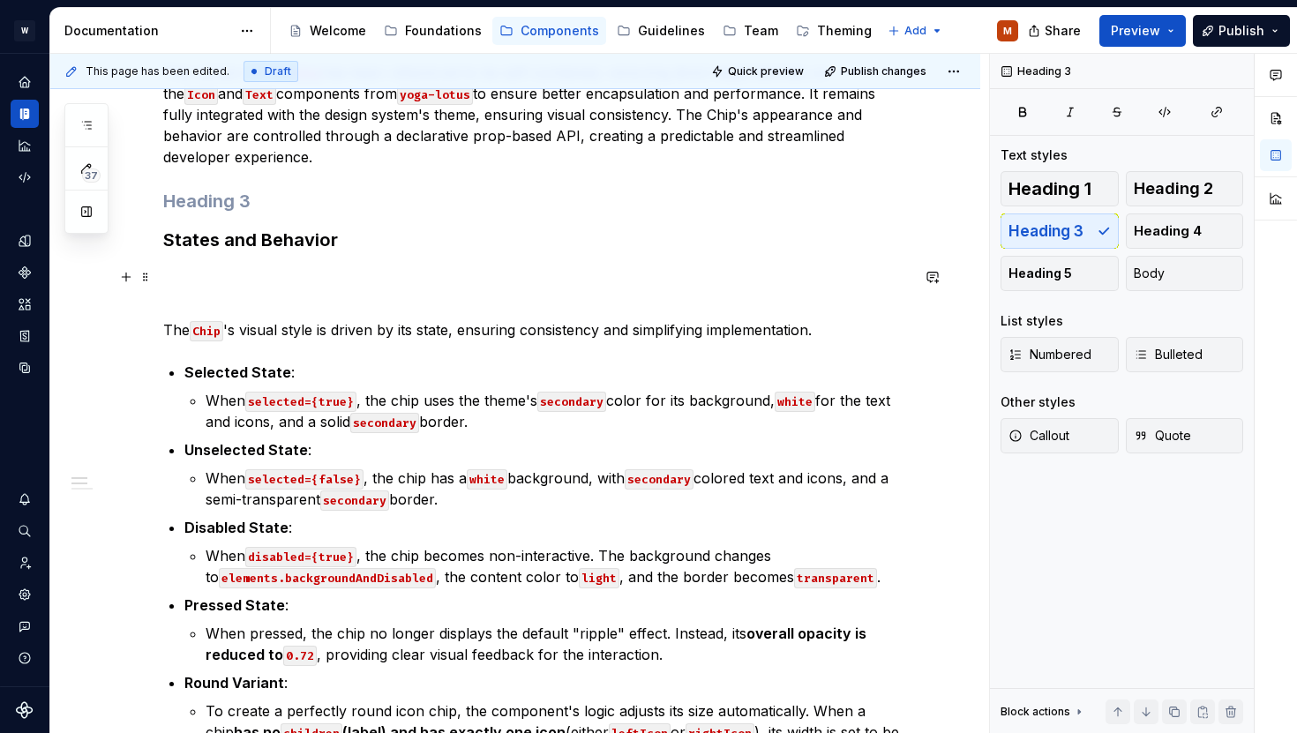
click at [216, 288] on p at bounding box center [536, 287] width 746 height 42
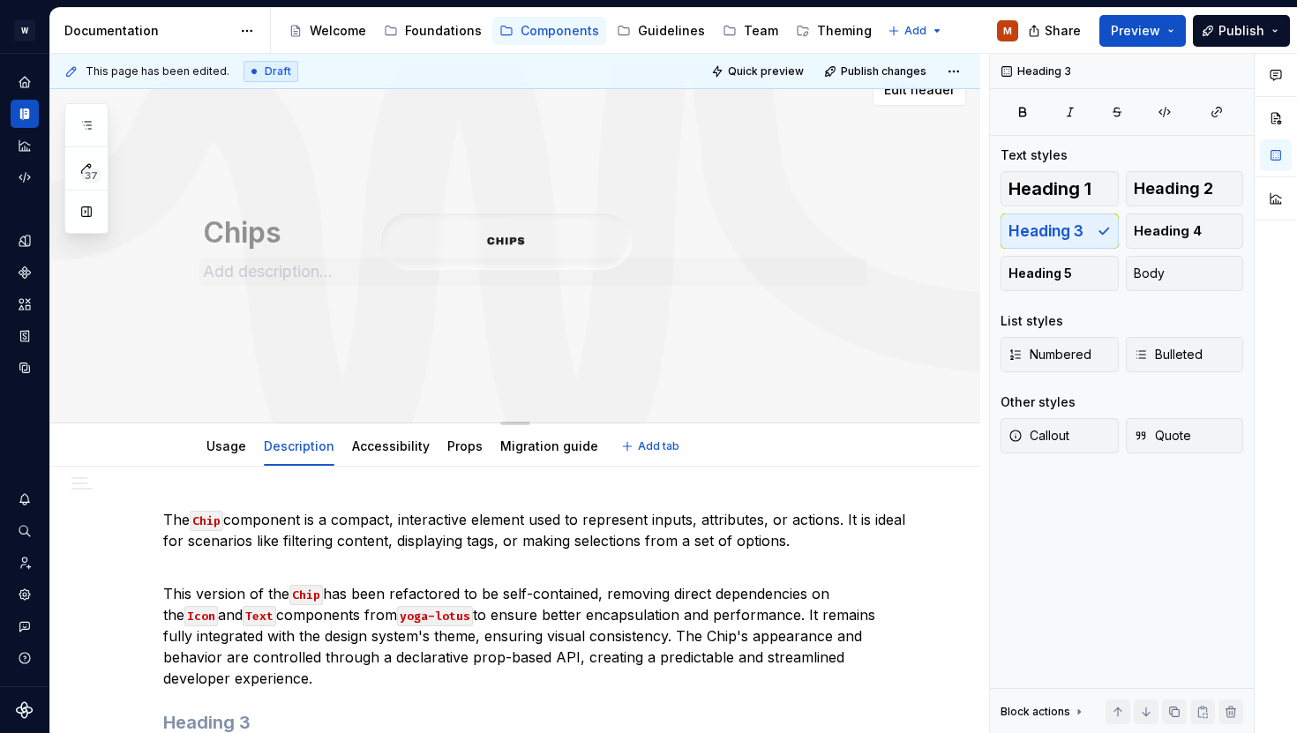
scroll to position [0, 0]
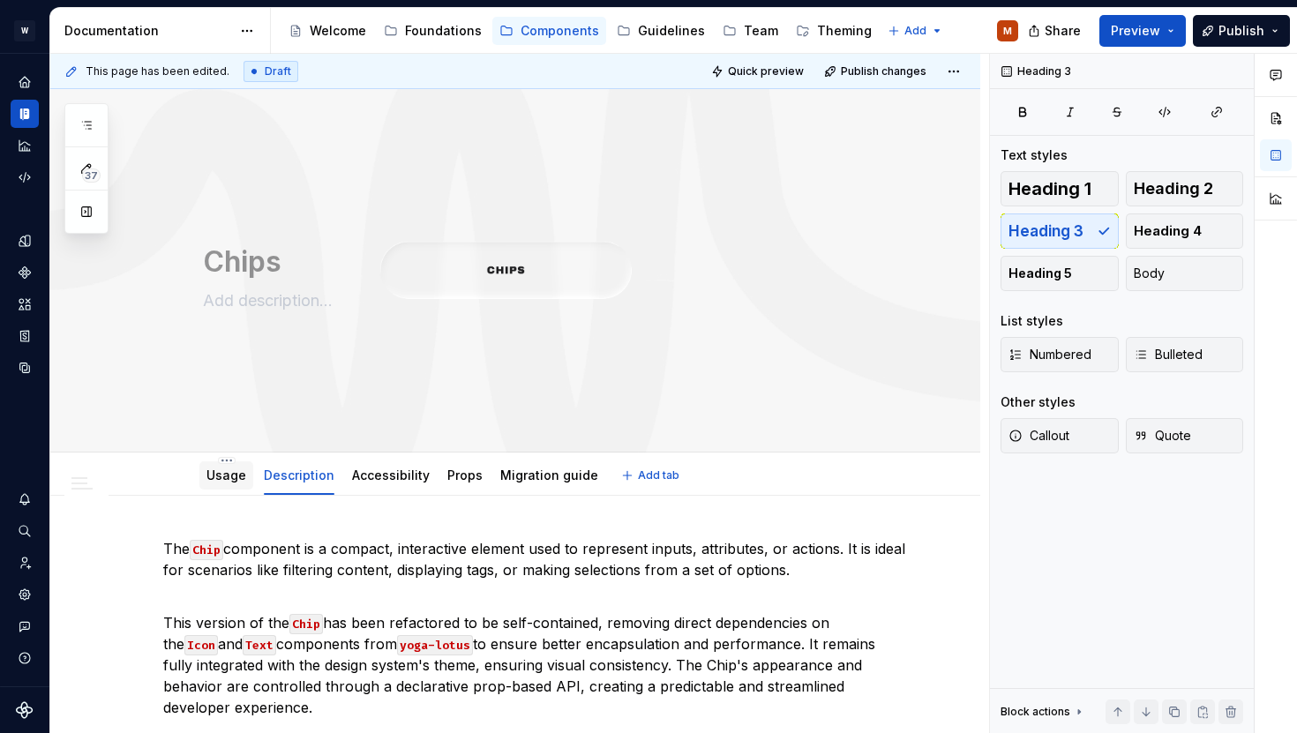
click at [229, 492] on div "Usage Description Accessibility Props Migration guide" at bounding box center [402, 480] width 420 height 48
click at [223, 482] on link "Usage" at bounding box center [226, 475] width 40 height 15
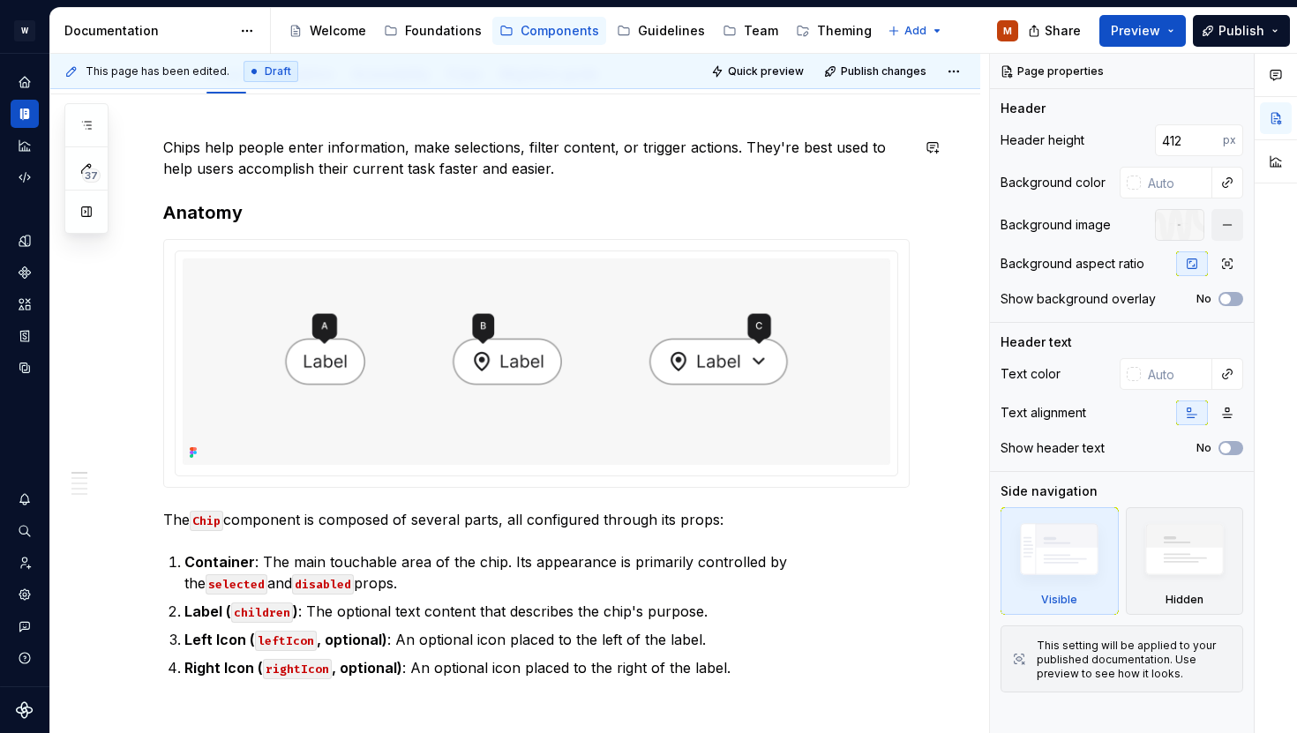
scroll to position [224, 0]
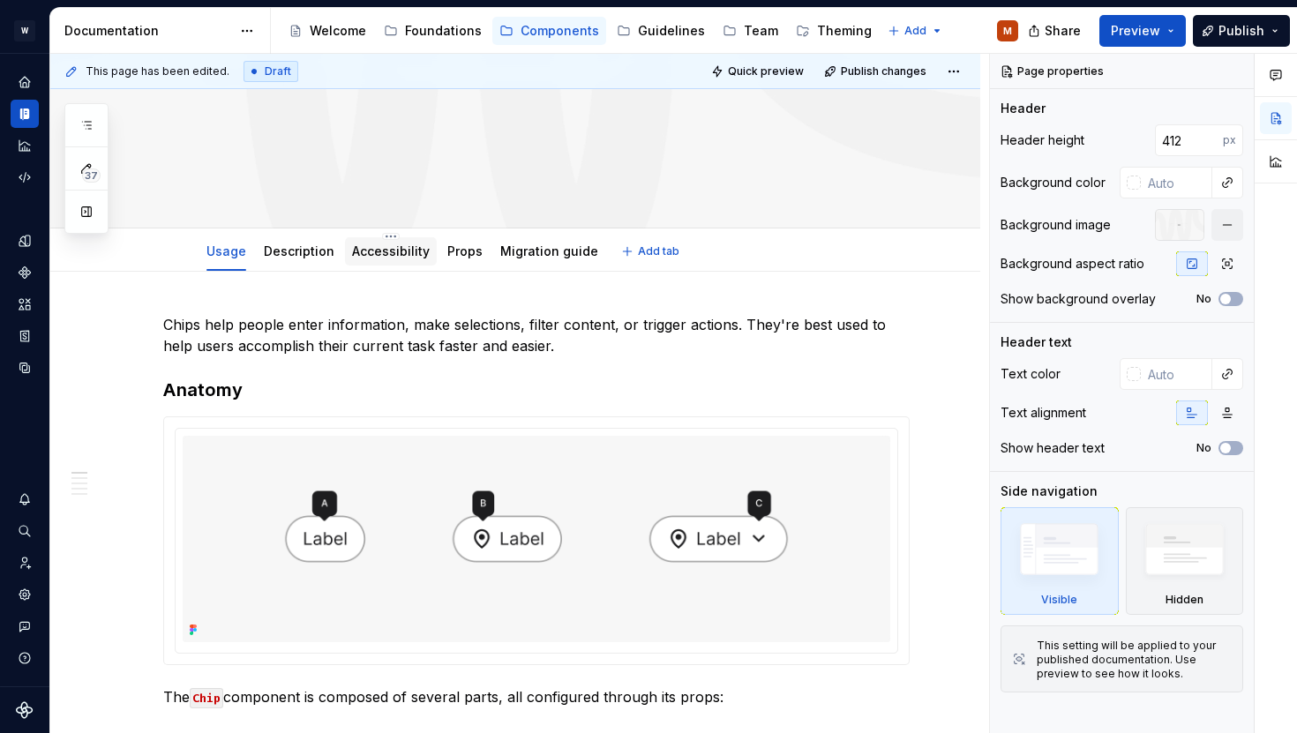
click at [407, 244] on link "Accessibility" at bounding box center [391, 251] width 78 height 15
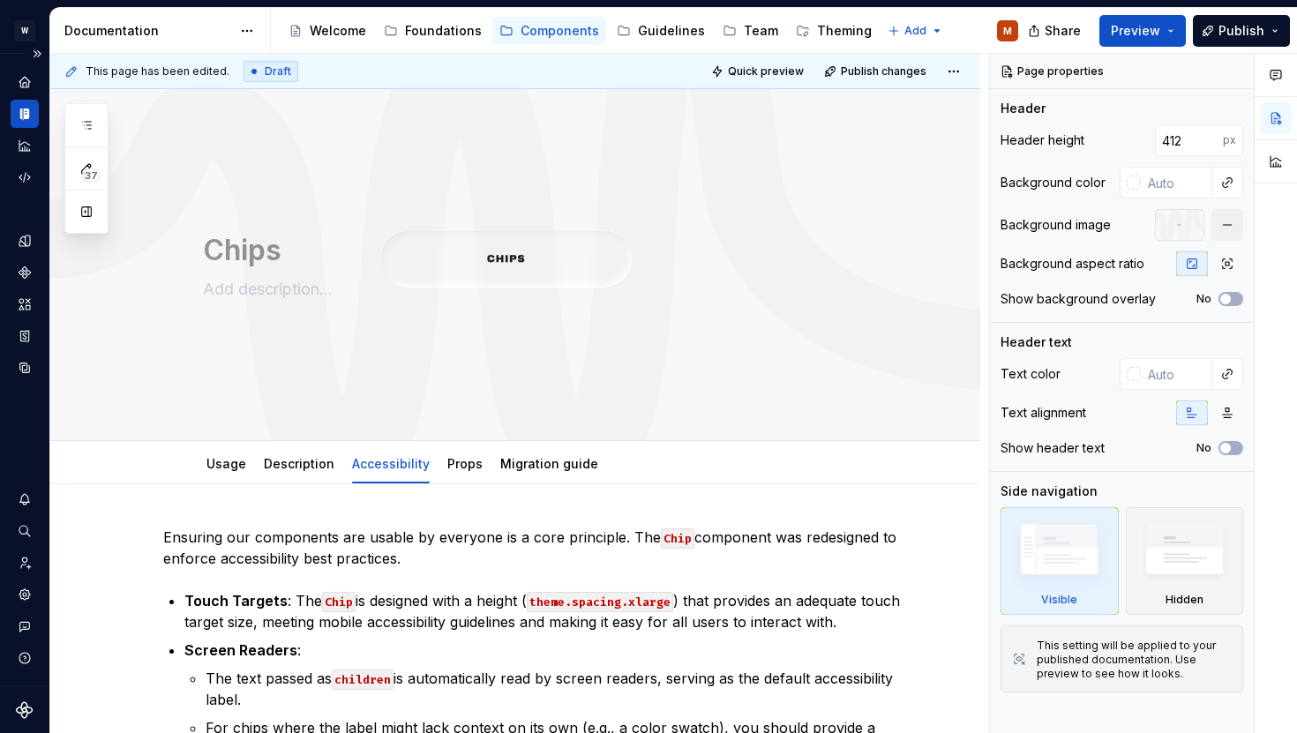
scroll to position [43, 0]
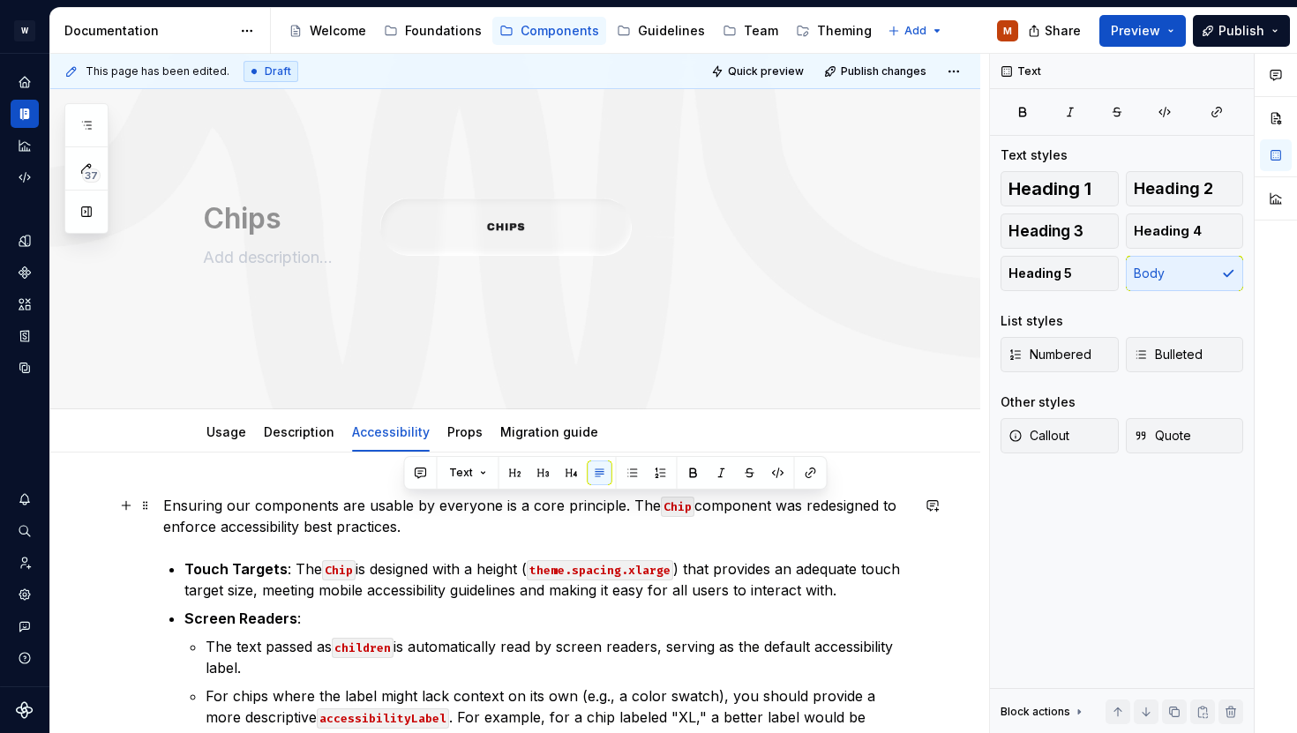
drag, startPoint x: 613, startPoint y: 532, endPoint x: 769, endPoint y: 511, distance: 157.6
click at [769, 511] on p "Ensuring our components are usable by everyone is a core principle. The Chip co…" at bounding box center [536, 516] width 746 height 42
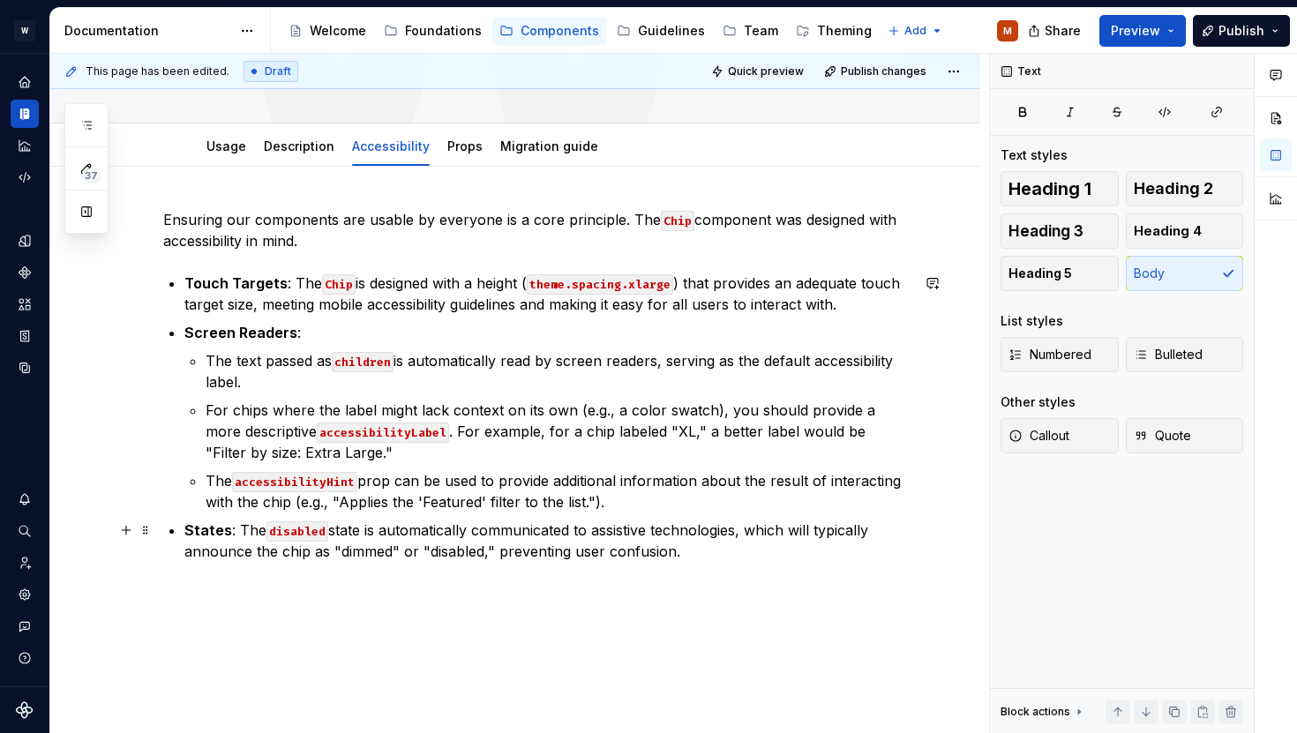
scroll to position [339, 0]
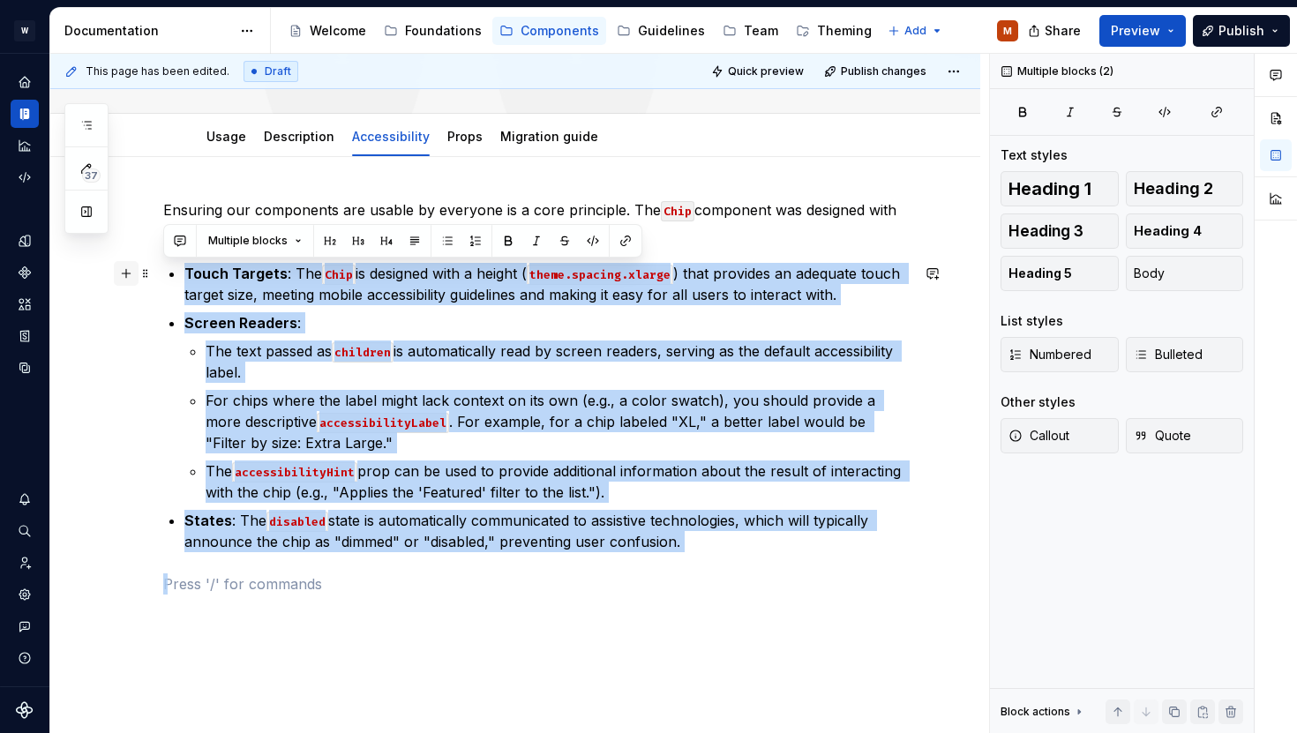
drag, startPoint x: 776, startPoint y: 568, endPoint x: 124, endPoint y: 274, distance: 715.6
click at [163, 274] on div "Ensuring our components are usable by everyone is a core principle. The Chip co…" at bounding box center [536, 407] width 746 height 416
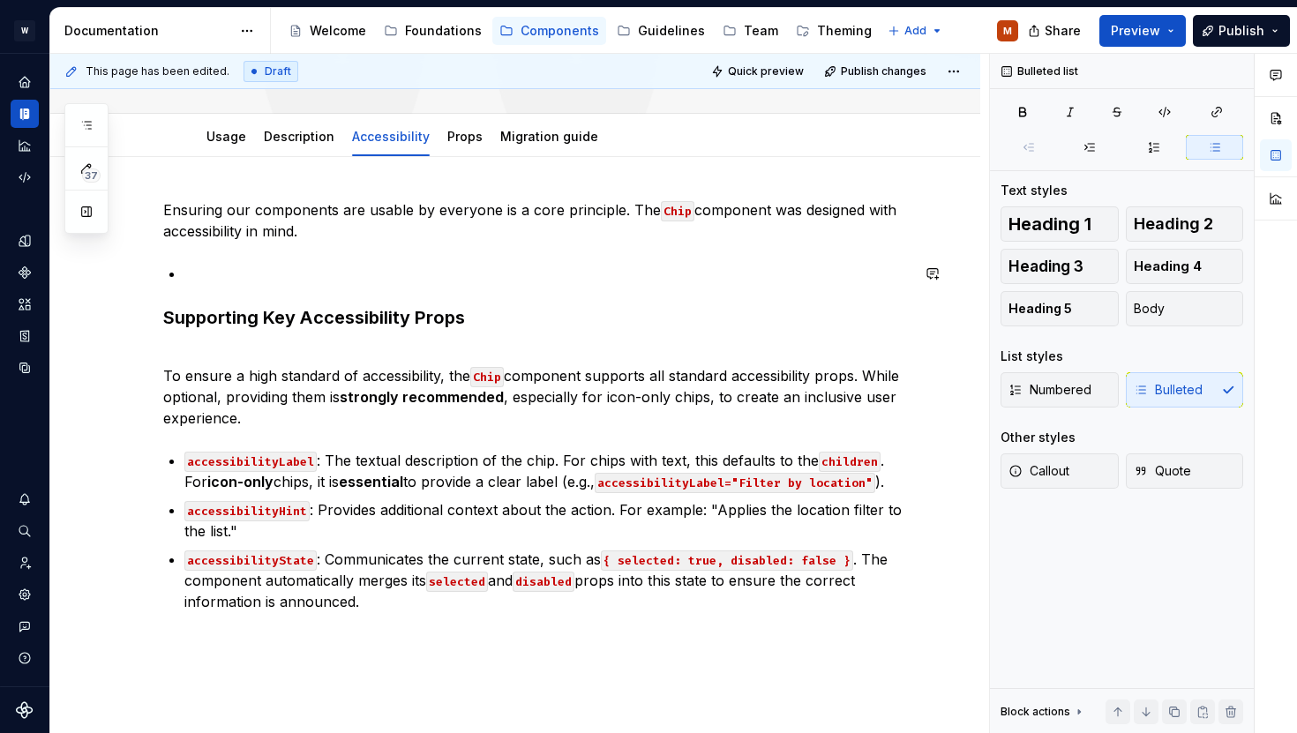
click at [264, 259] on div "Ensuring our components are usable by everyone is a core principle. The Chip co…" at bounding box center [536, 405] width 746 height 413
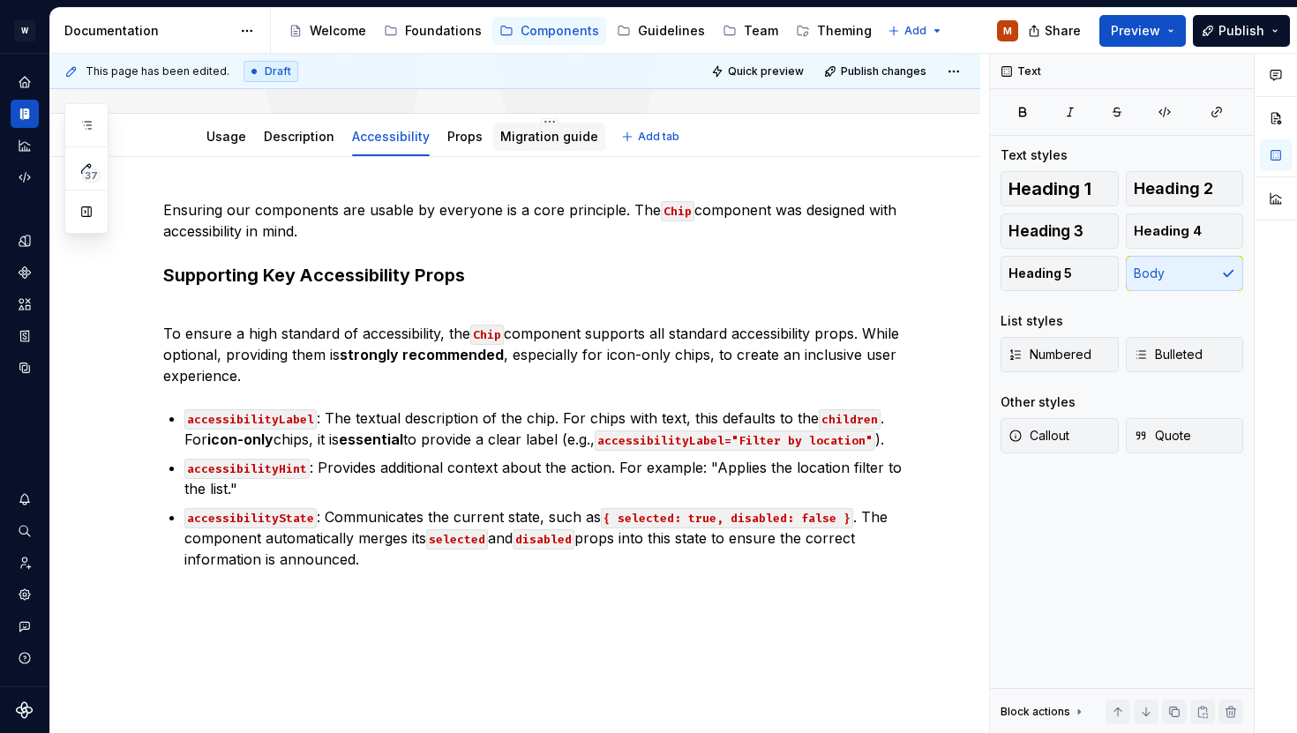
click at [531, 130] on link "Migration guide" at bounding box center [549, 136] width 98 height 15
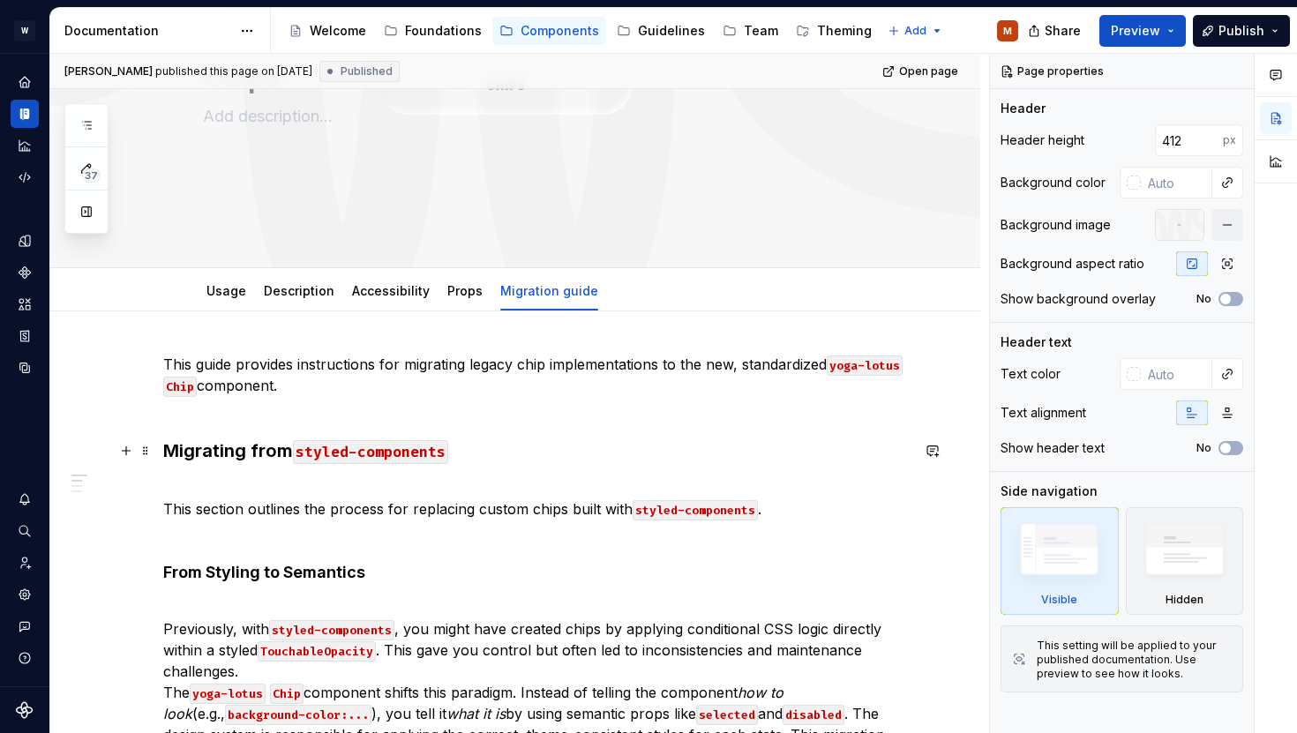
scroll to position [184, 0]
click at [247, 416] on p "This guide provides instructions for migrating legacy chip implementations to t…" at bounding box center [536, 387] width 746 height 64
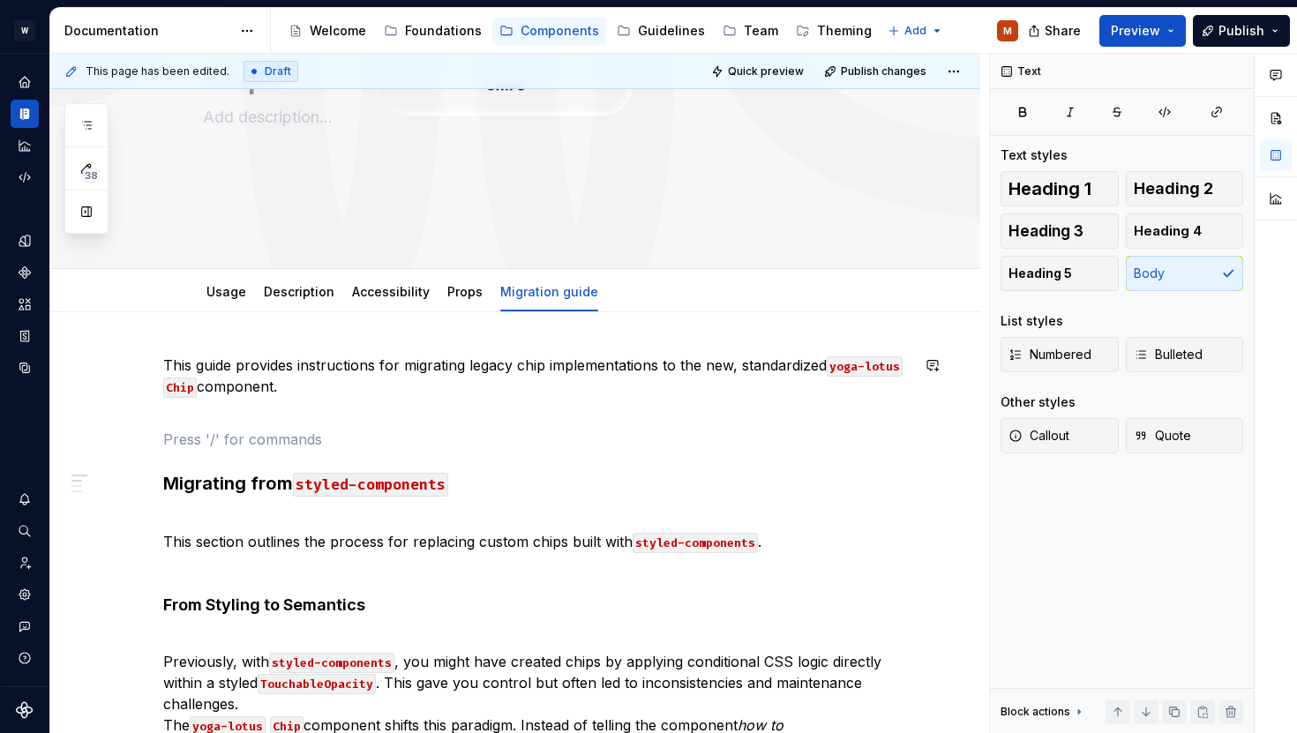
type textarea "*"
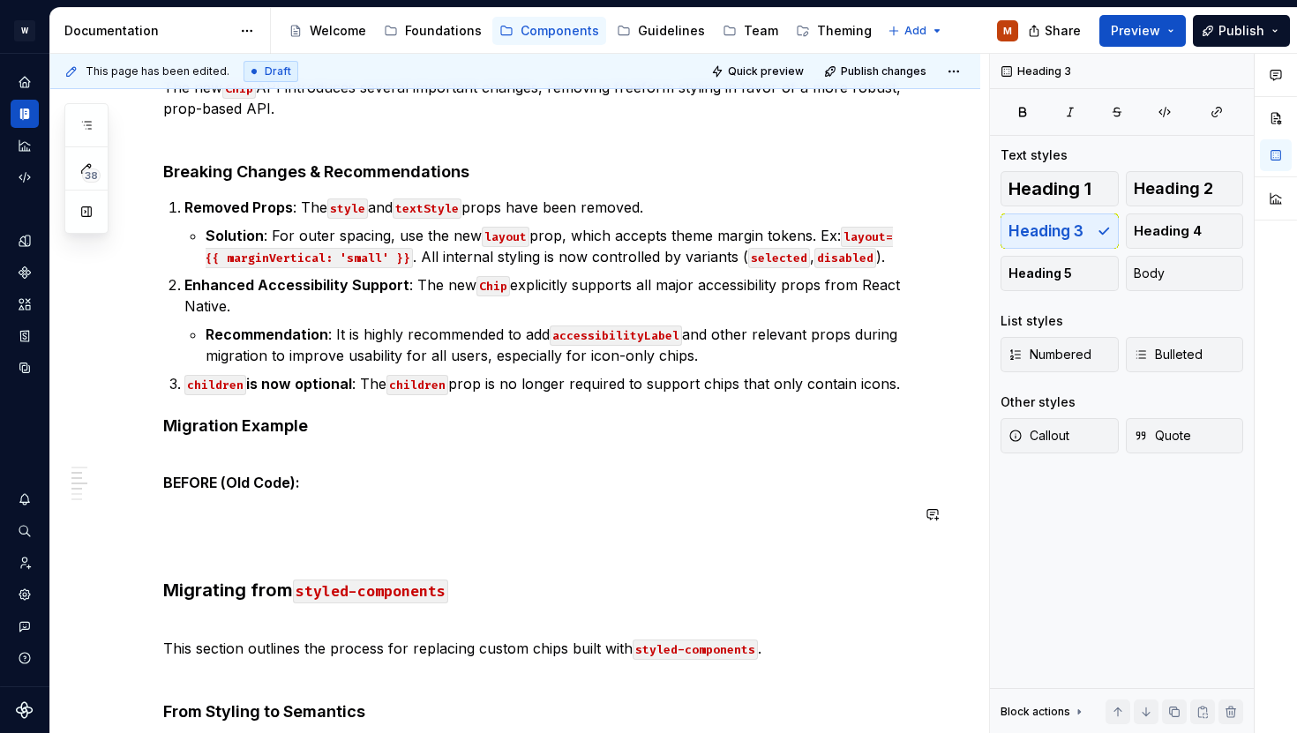
scroll to position [565, 0]
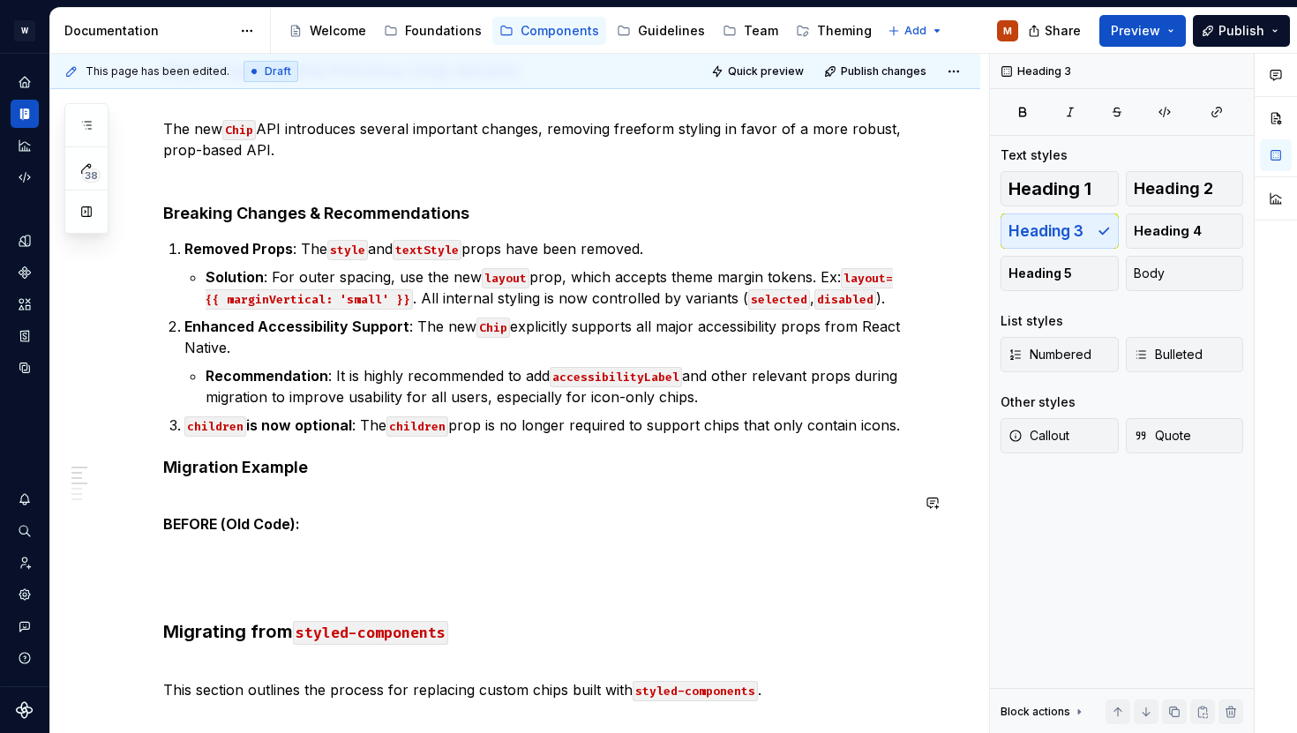
click at [334, 519] on p "BEFORE (Old Code):" at bounding box center [536, 513] width 746 height 42
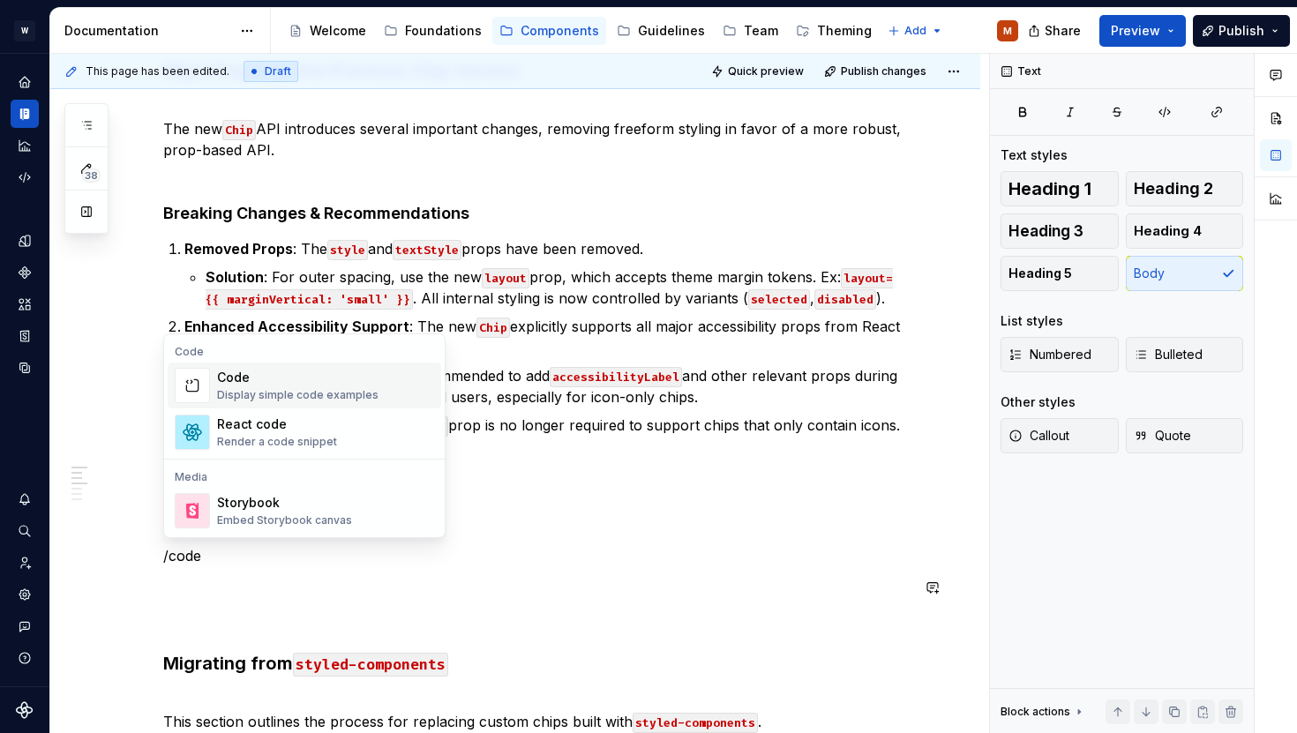
click at [281, 384] on div "Code" at bounding box center [297, 378] width 161 height 18
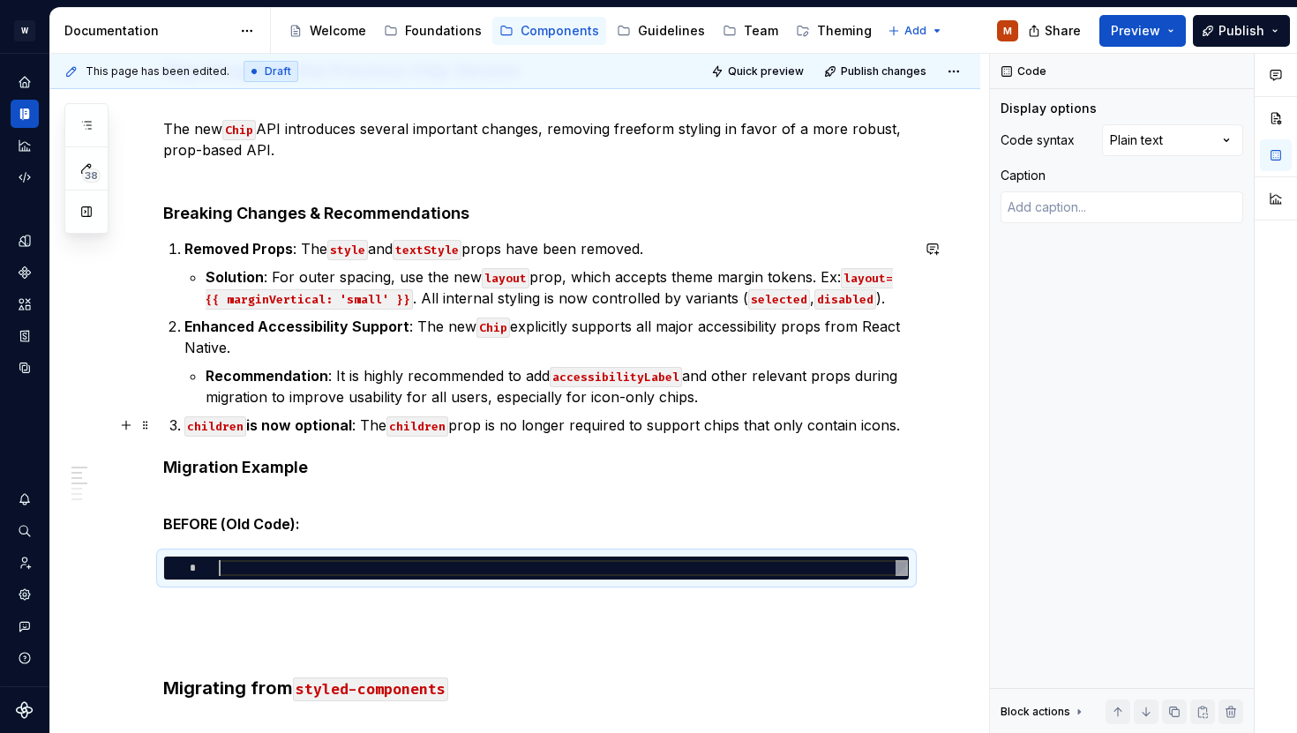
type textarea "*"
type textarea "**********"
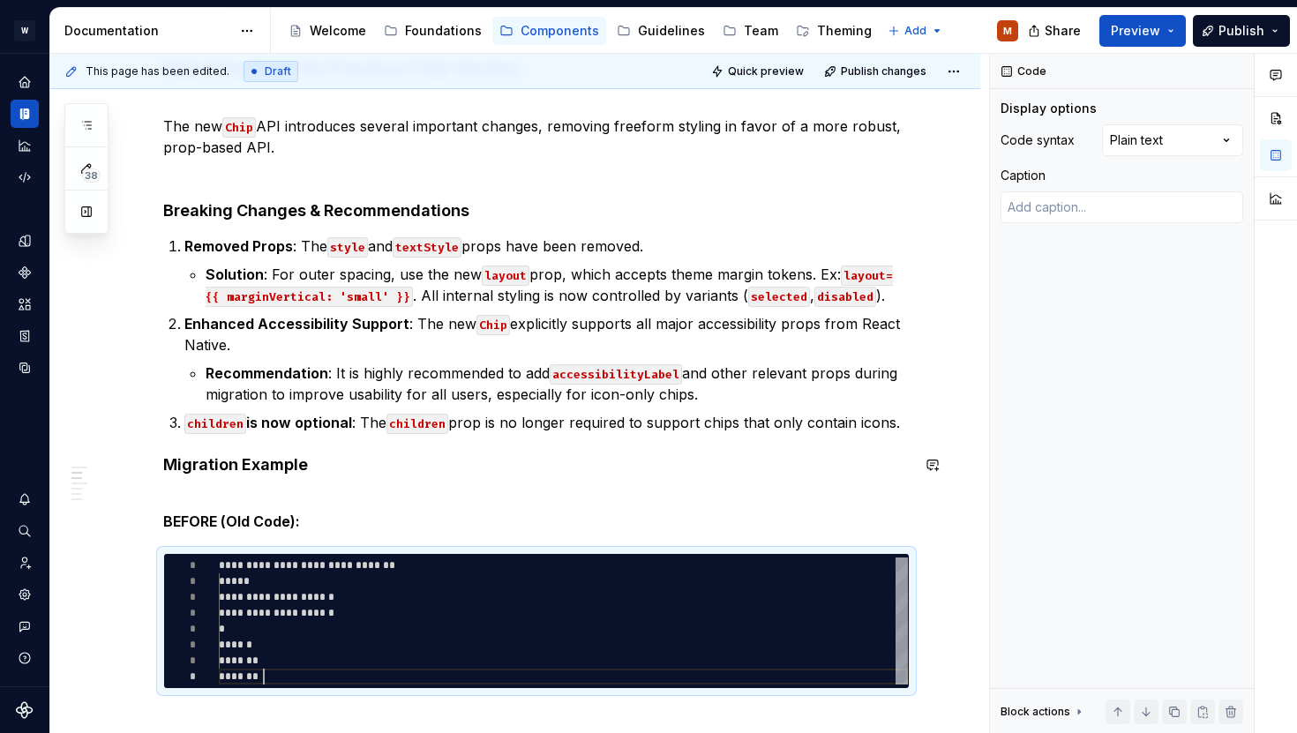
scroll to position [1094, 0]
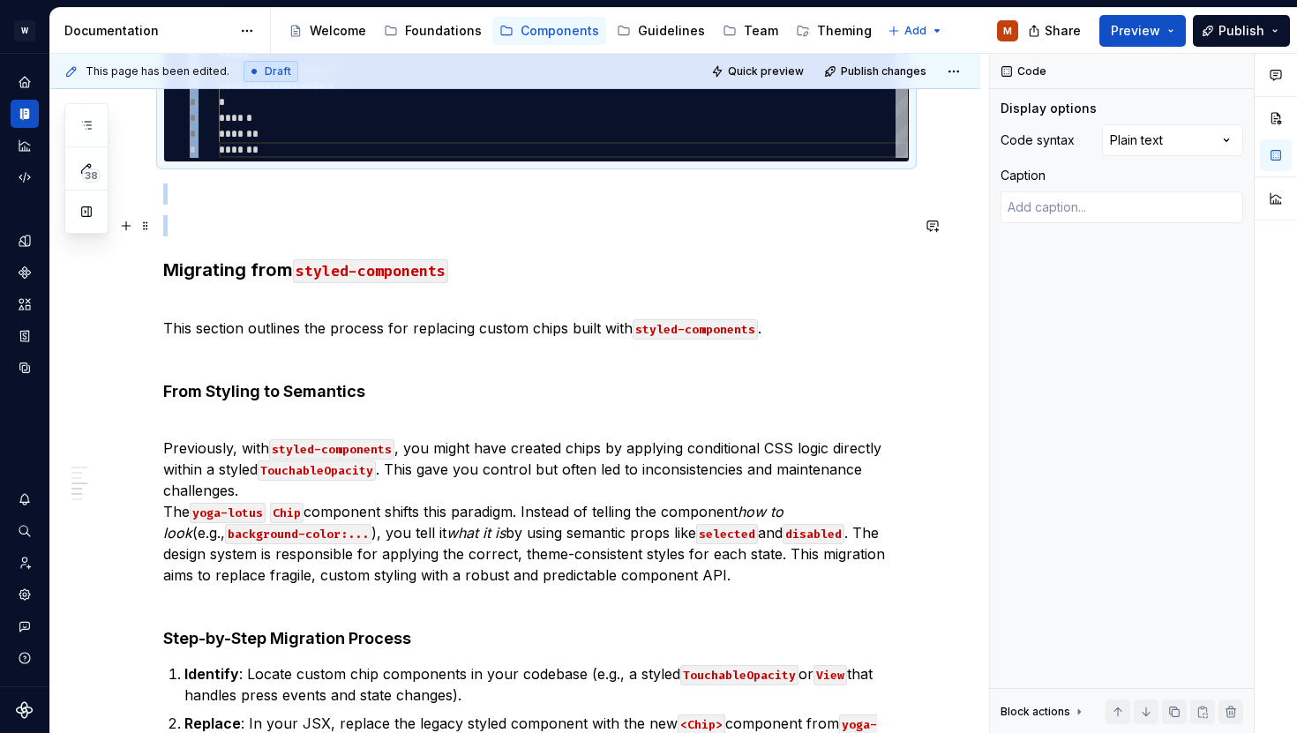
click at [222, 232] on p at bounding box center [536, 225] width 746 height 21
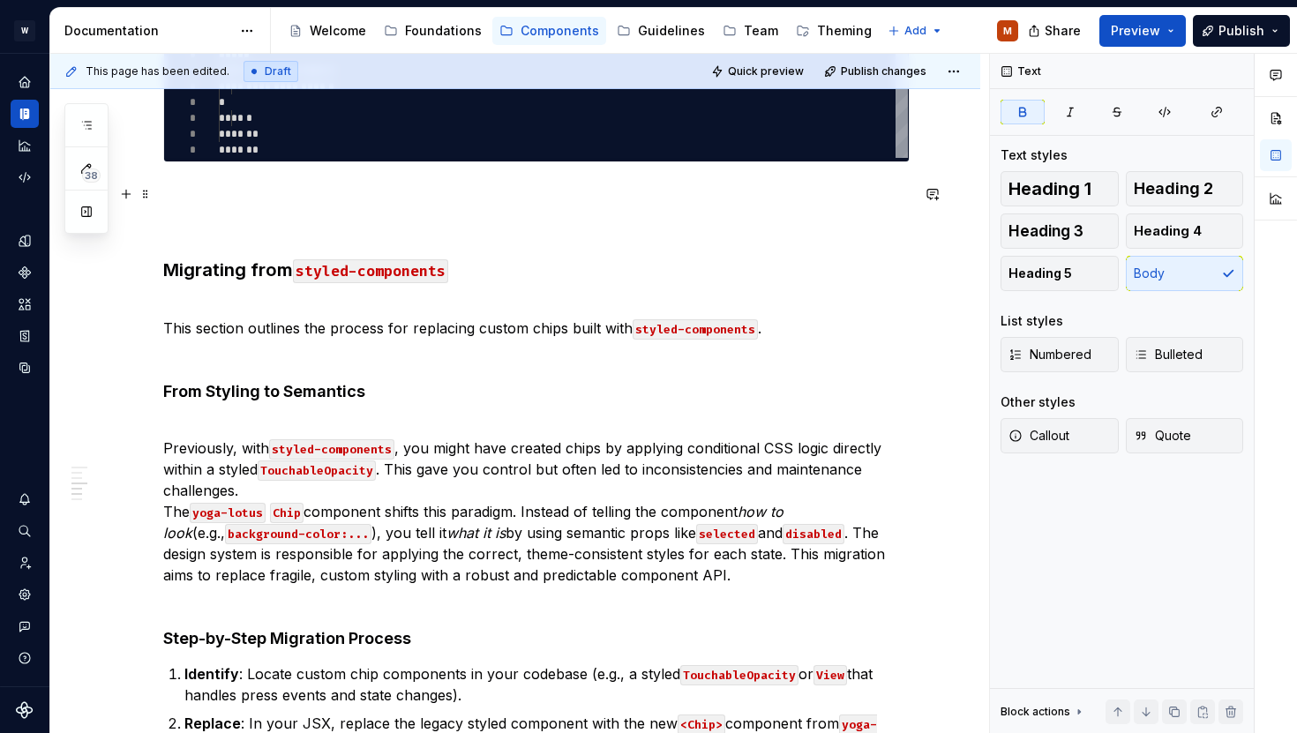
click at [221, 200] on p at bounding box center [536, 194] width 746 height 21
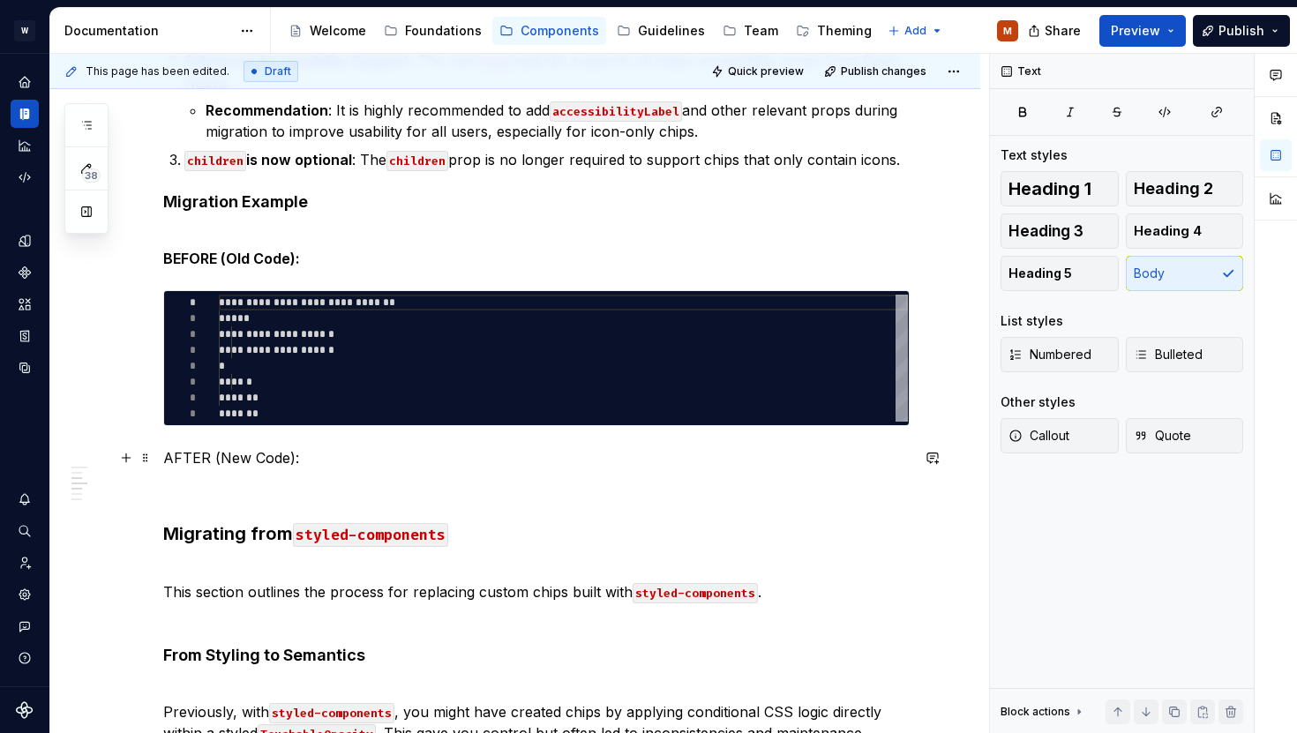
click at [325, 449] on p "AFTER (New Code):" at bounding box center [536, 457] width 746 height 21
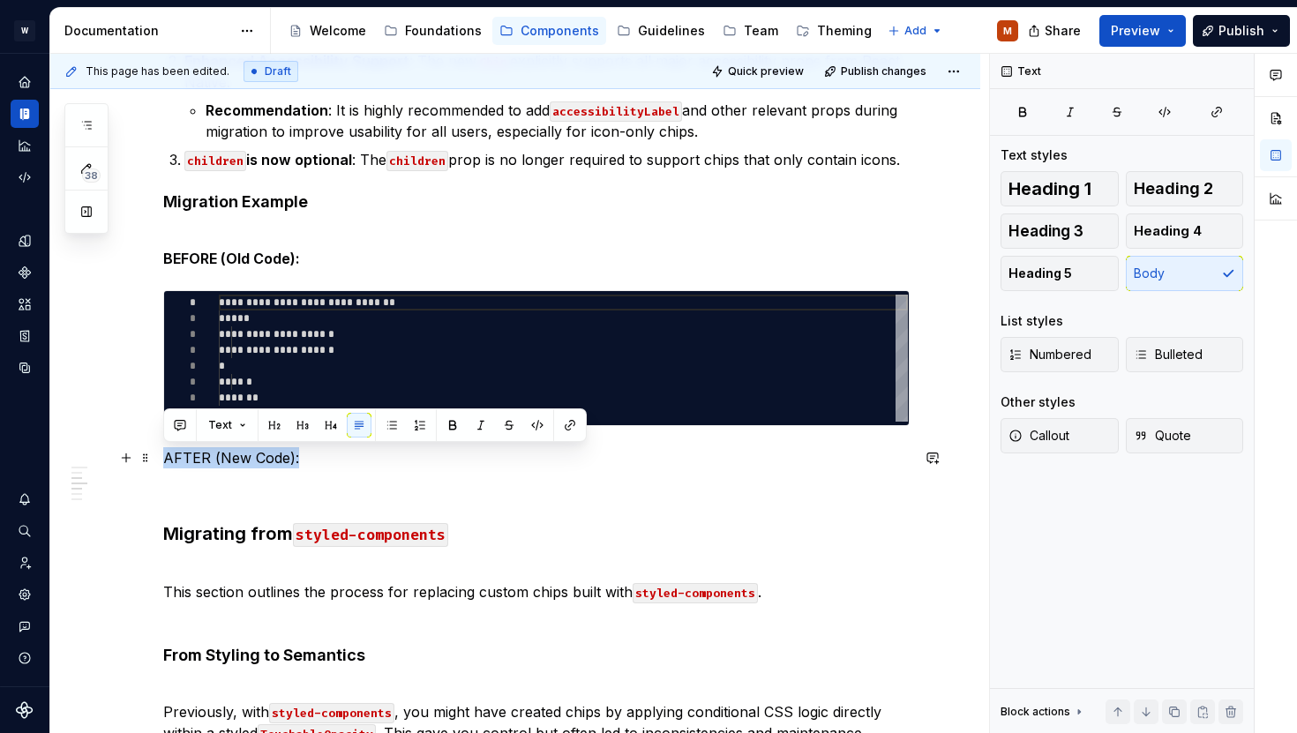
drag, startPoint x: 306, startPoint y: 450, endPoint x: 157, endPoint y: 461, distance: 149.6
click at [157, 461] on div "This guide provides instructions for migrating legacy chip implementations to t…" at bounding box center [515, 534] width 930 height 1736
click at [441, 431] on button "button" at bounding box center [452, 425] width 25 height 25
click at [371, 459] on p "AFTER (New Code):" at bounding box center [536, 457] width 746 height 21
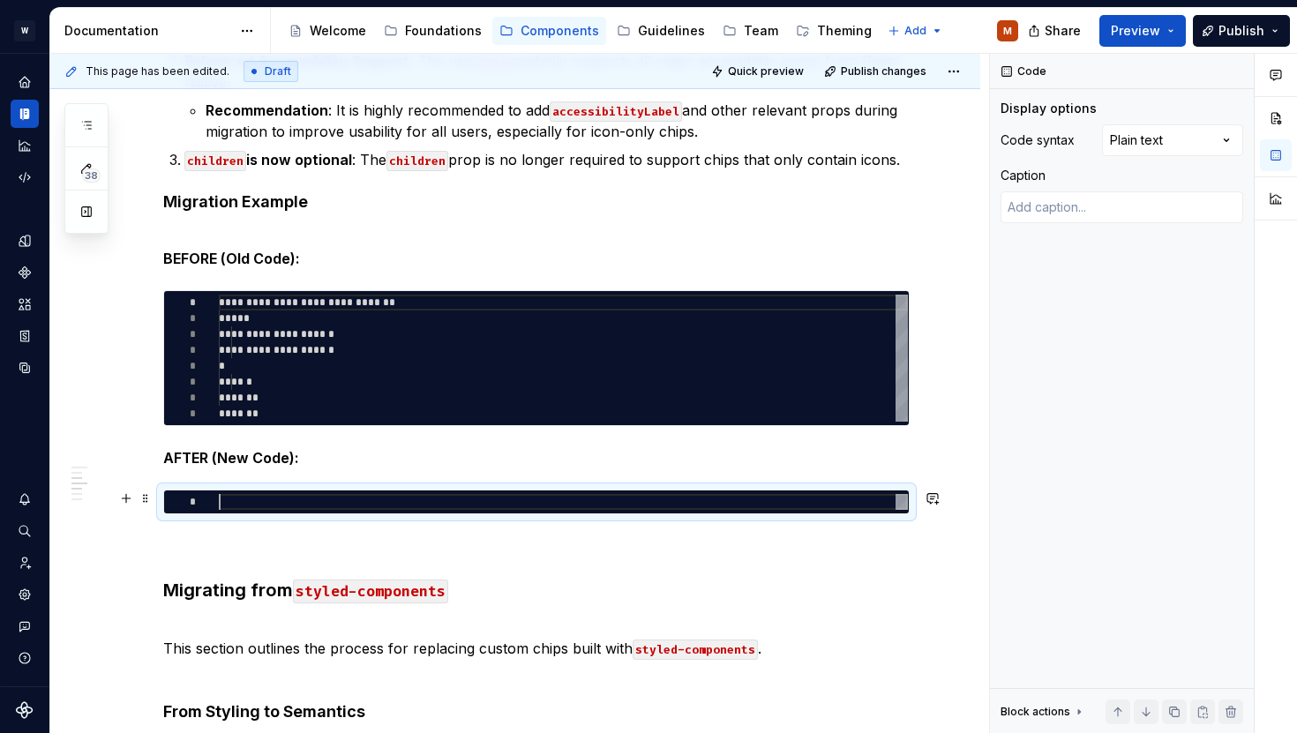
type textarea "*"
type textarea "*******"
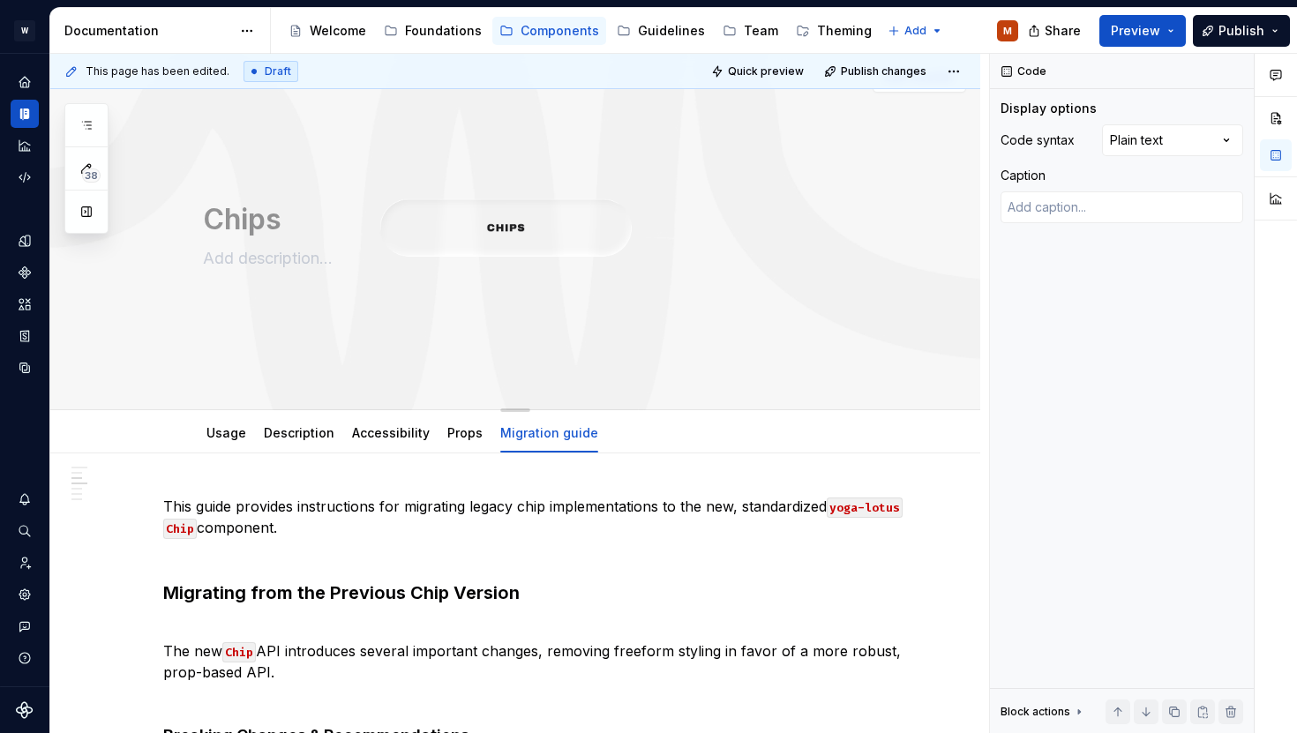
scroll to position [0, 0]
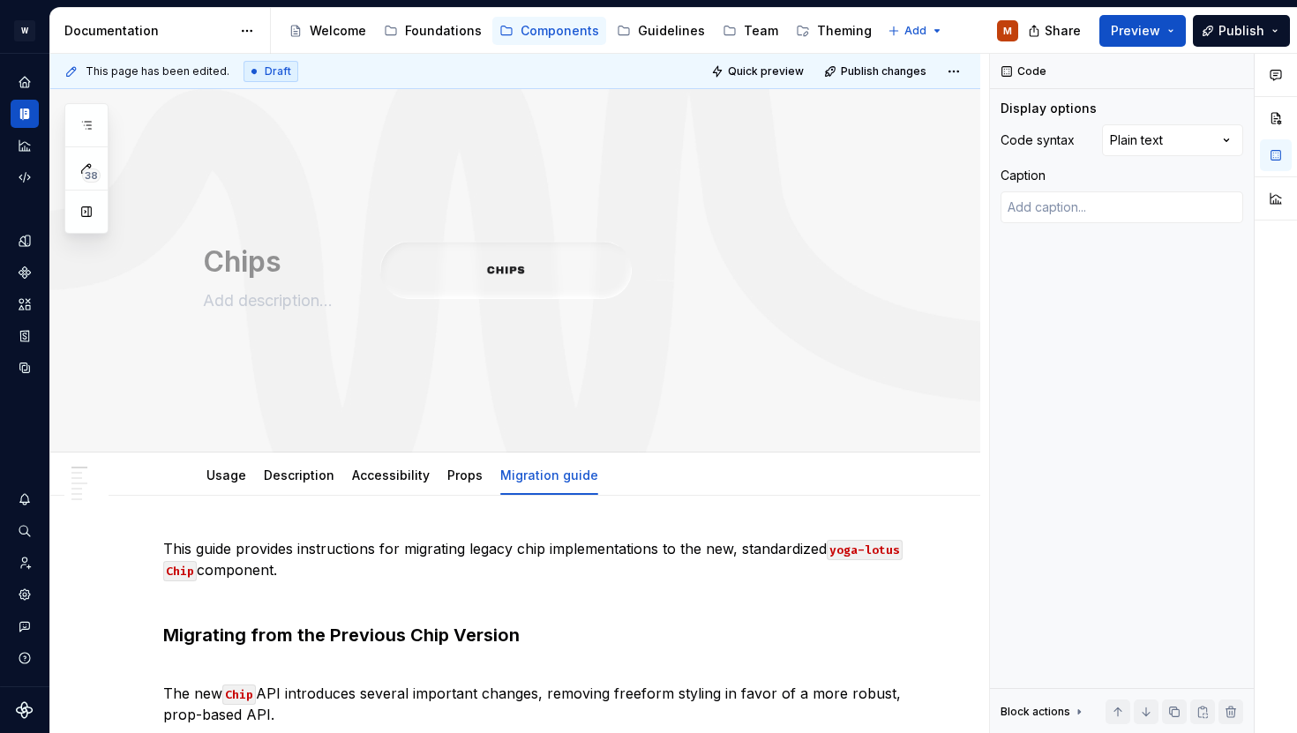
click at [328, 538] on p "This guide provides instructions for migrating legacy chip implementations to t…" at bounding box center [536, 570] width 746 height 64
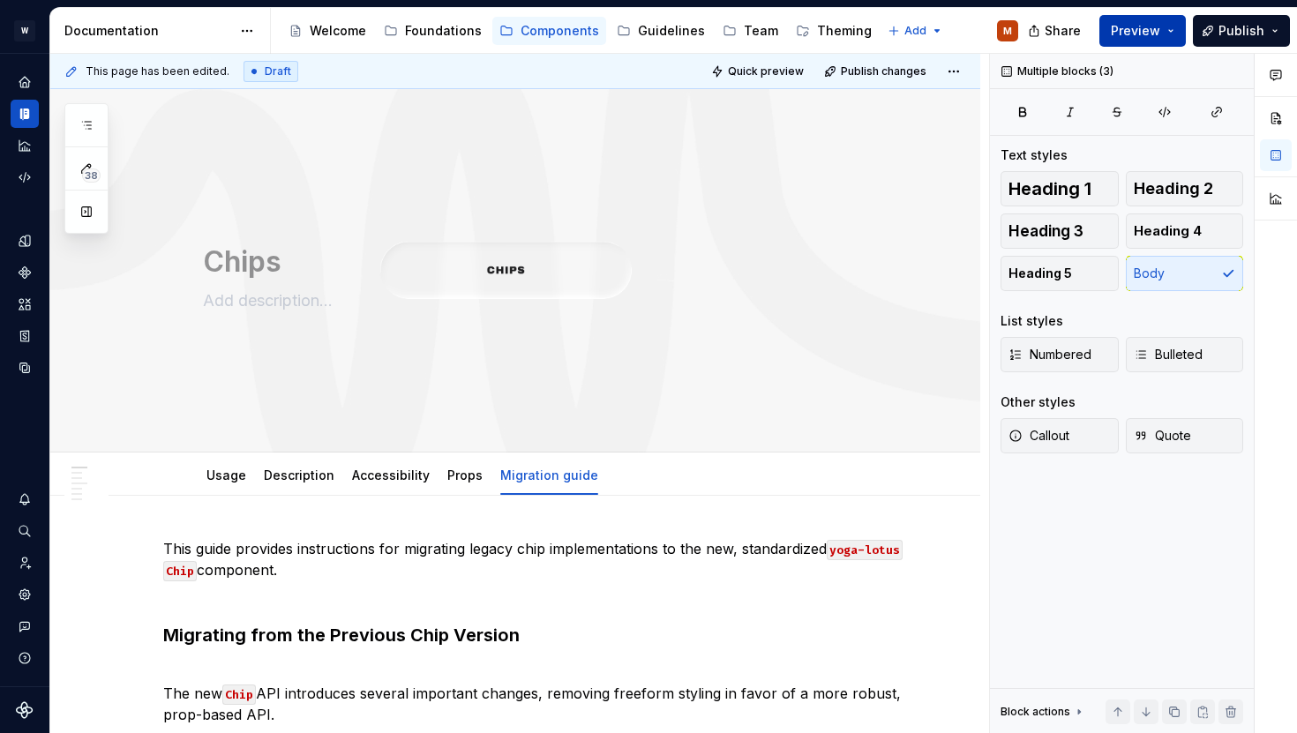
click at [1165, 26] on button "Preview" at bounding box center [1142, 31] width 86 height 32
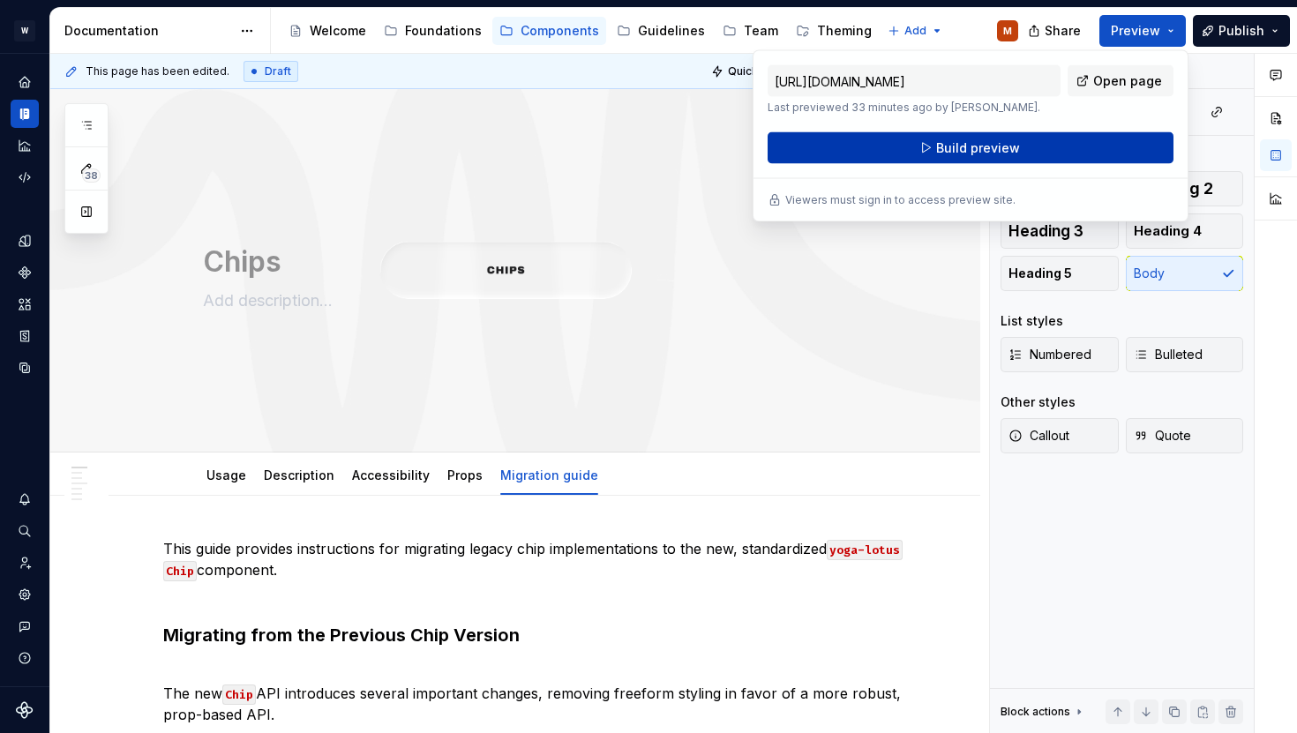
click at [859, 154] on button "Build preview" at bounding box center [971, 148] width 406 height 32
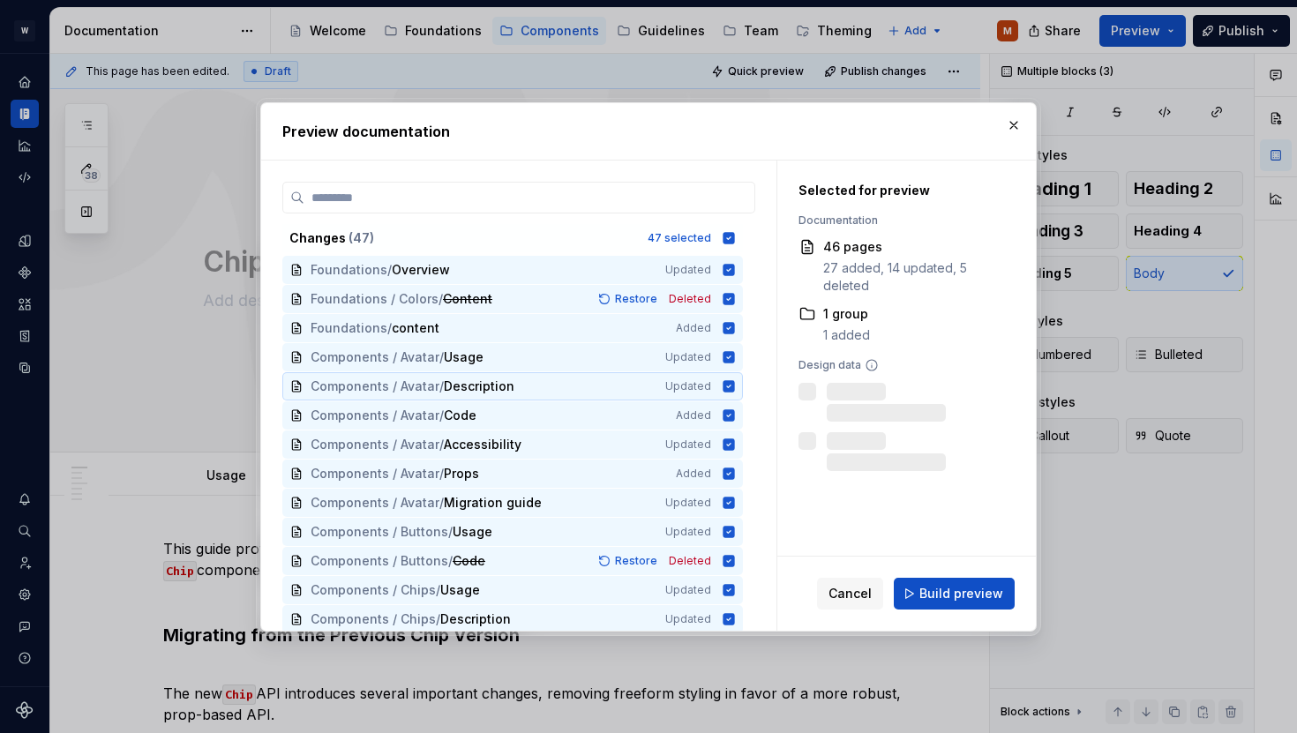
scroll to position [467, 0]
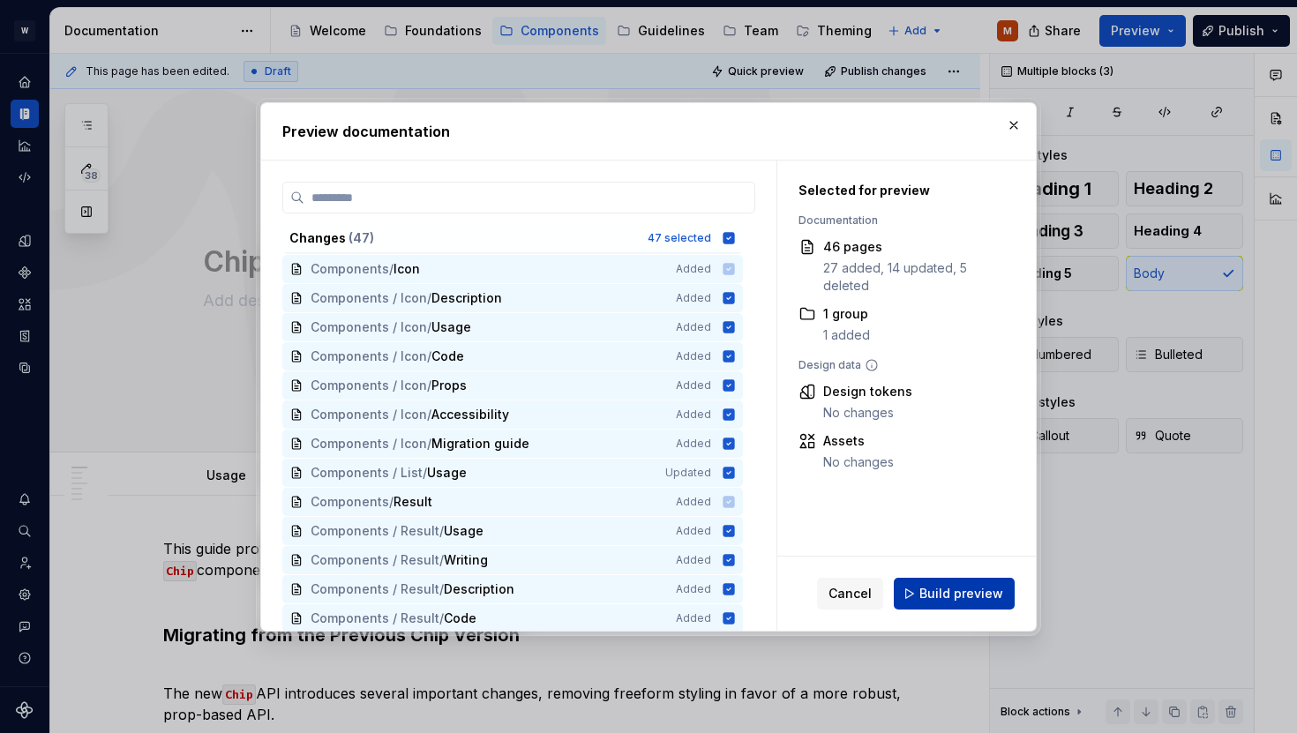
click at [975, 602] on button "Build preview" at bounding box center [954, 594] width 121 height 32
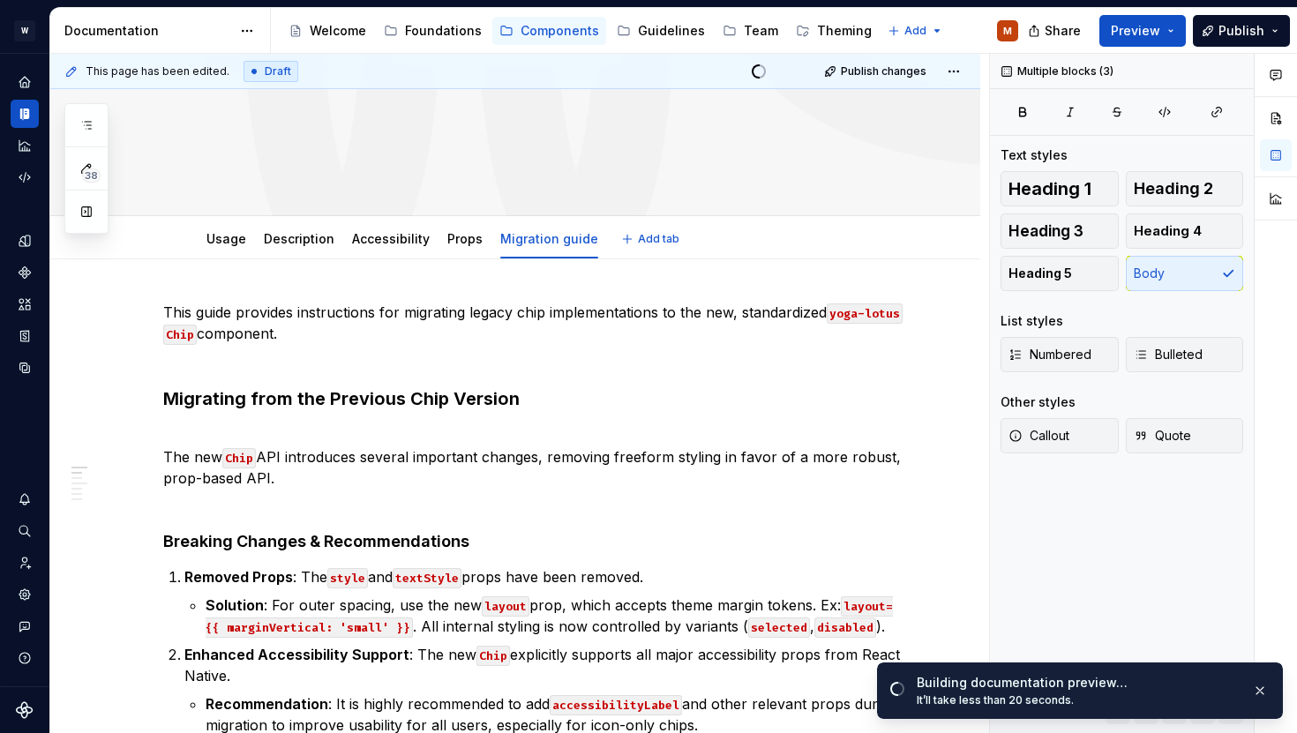
scroll to position [0, 0]
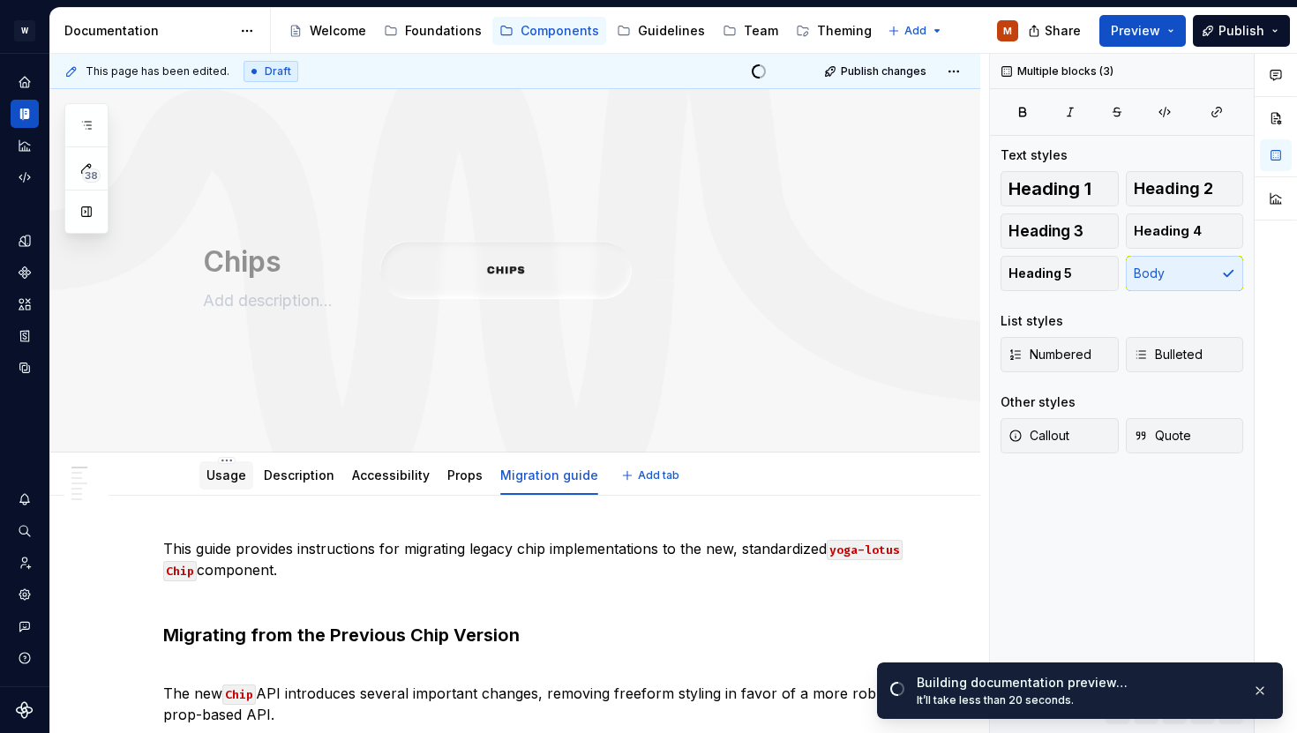
click at [212, 481] on link "Usage" at bounding box center [226, 475] width 40 height 15
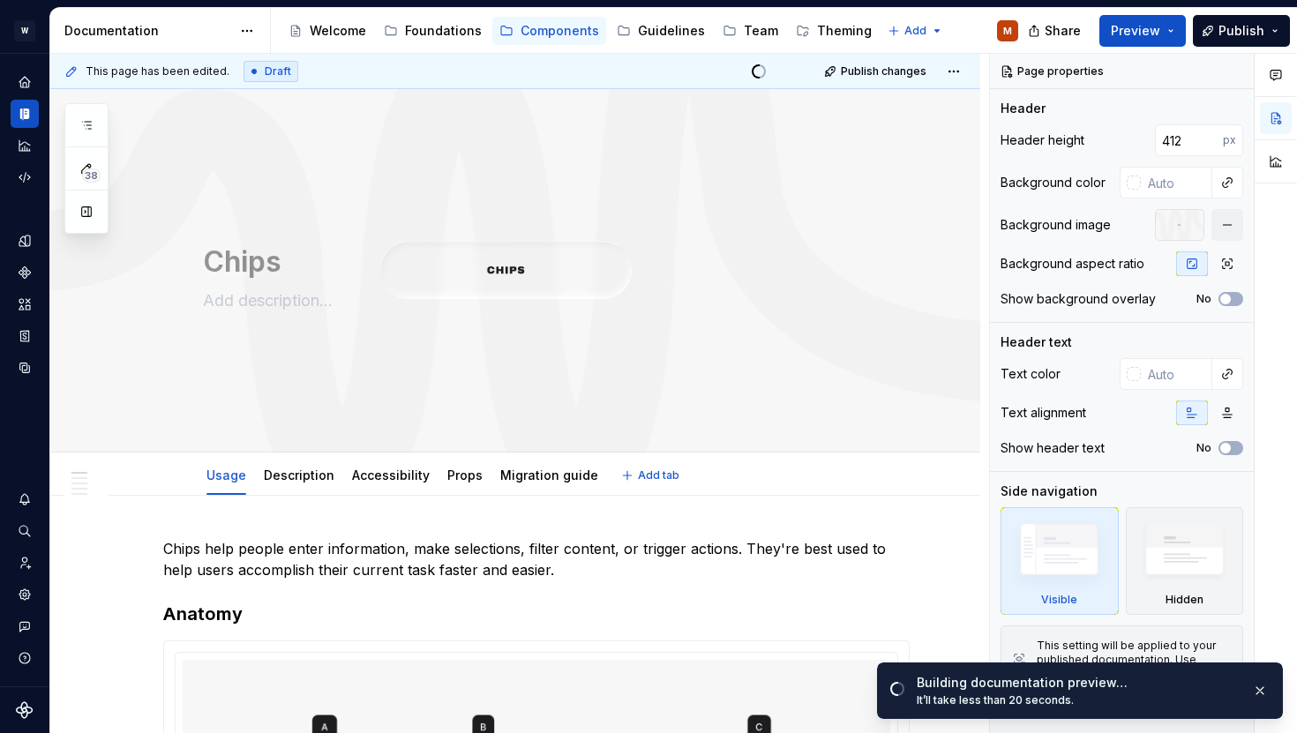
type textarea "*"
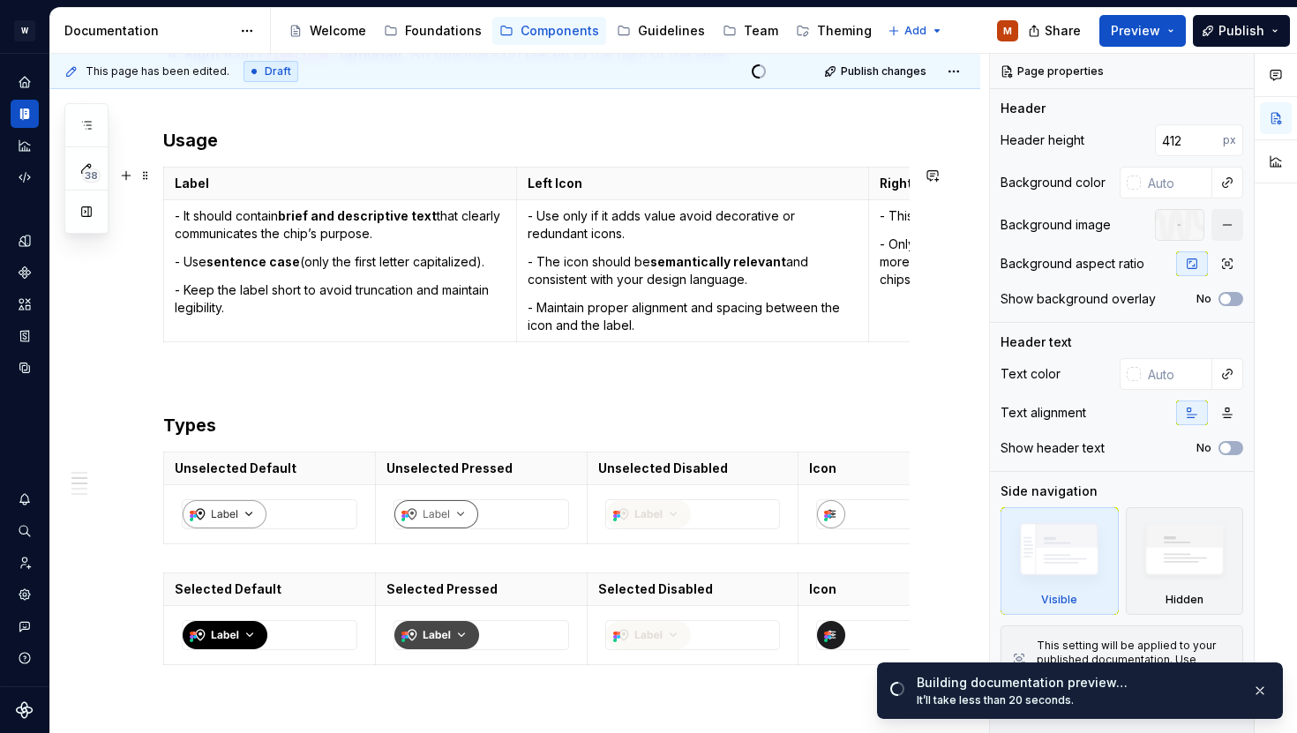
scroll to position [769, 0]
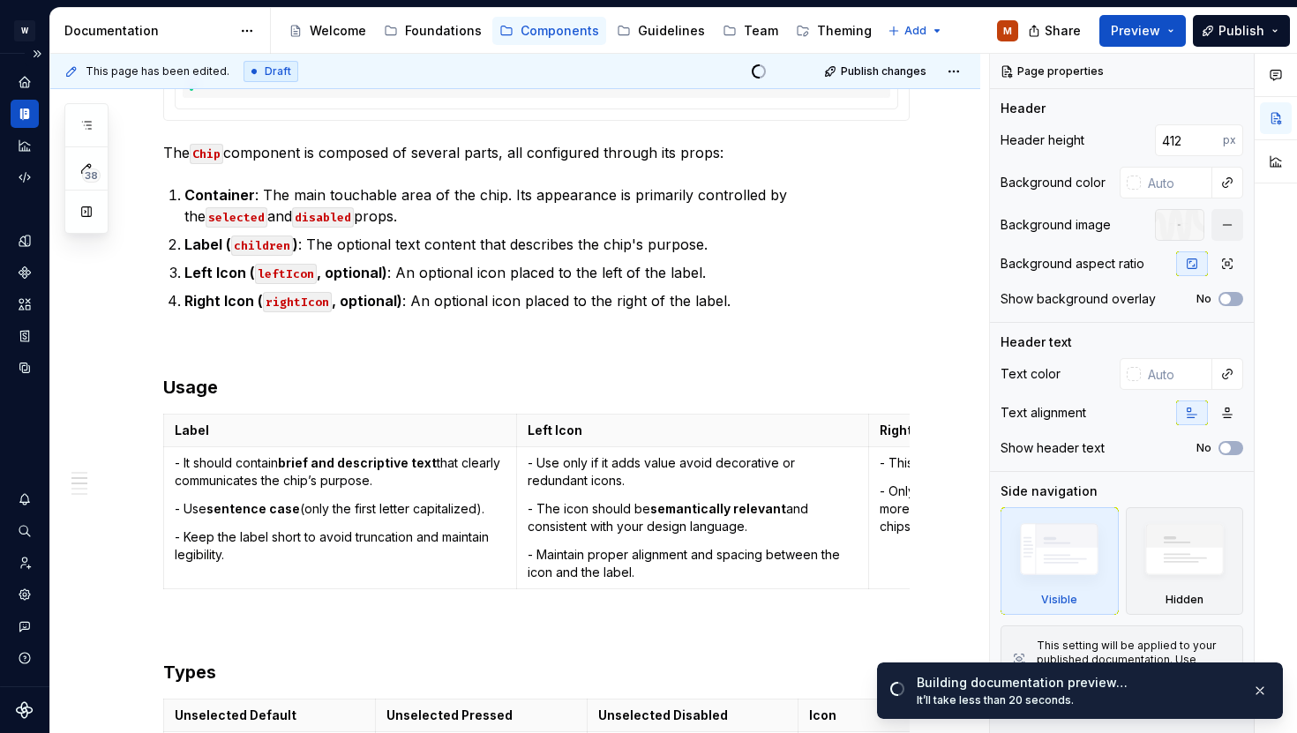
click at [20, 67] on div "Design system data" at bounding box center [24, 370] width 49 height 633
click at [20, 34] on html "W Yoga M Design system data Documentation Accessibility guide for tree Page tre…" at bounding box center [648, 366] width 1297 height 733
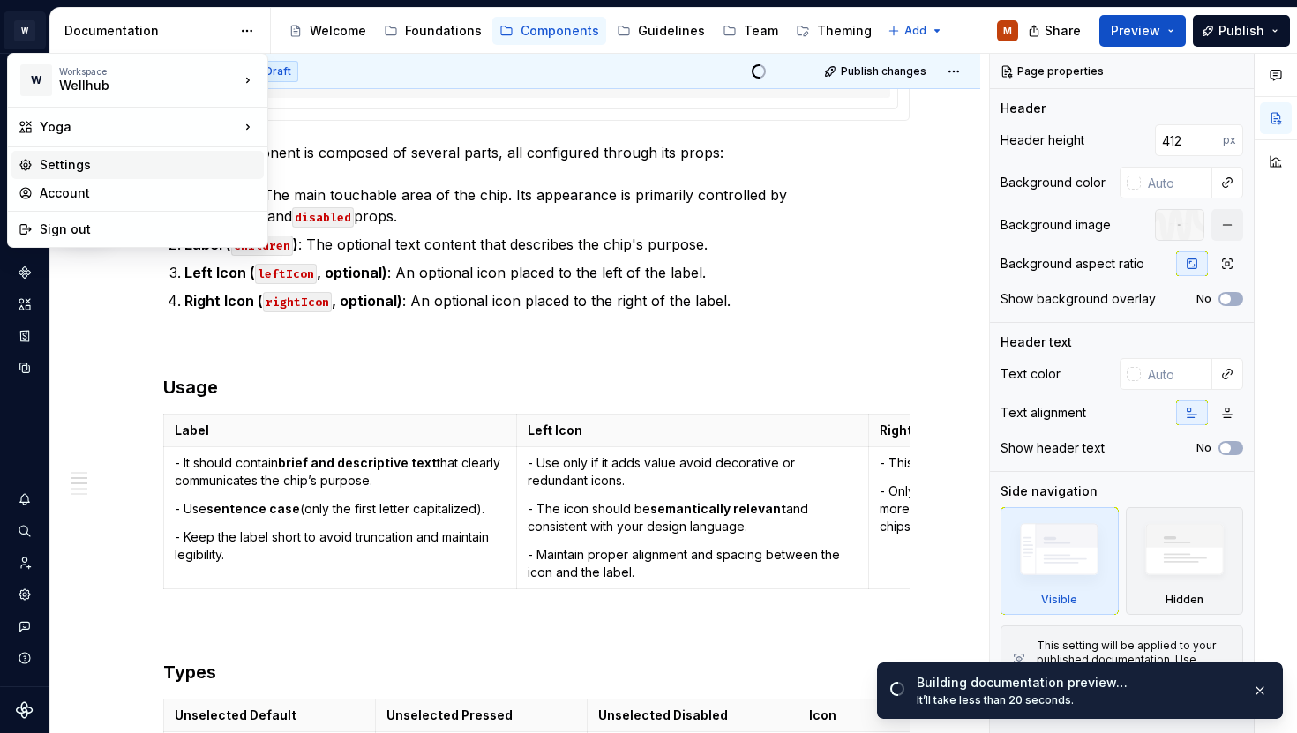
click at [91, 171] on div "Settings" at bounding box center [148, 165] width 217 height 18
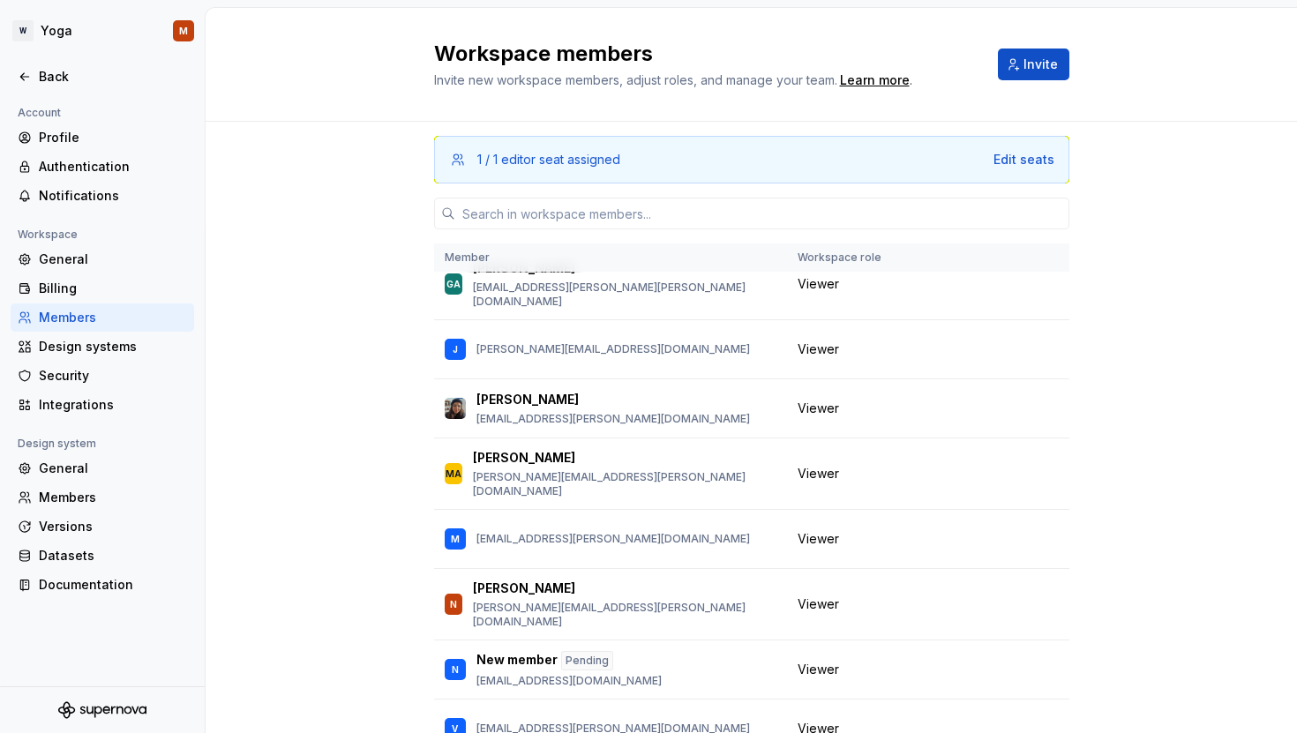
scroll to position [206, 0]
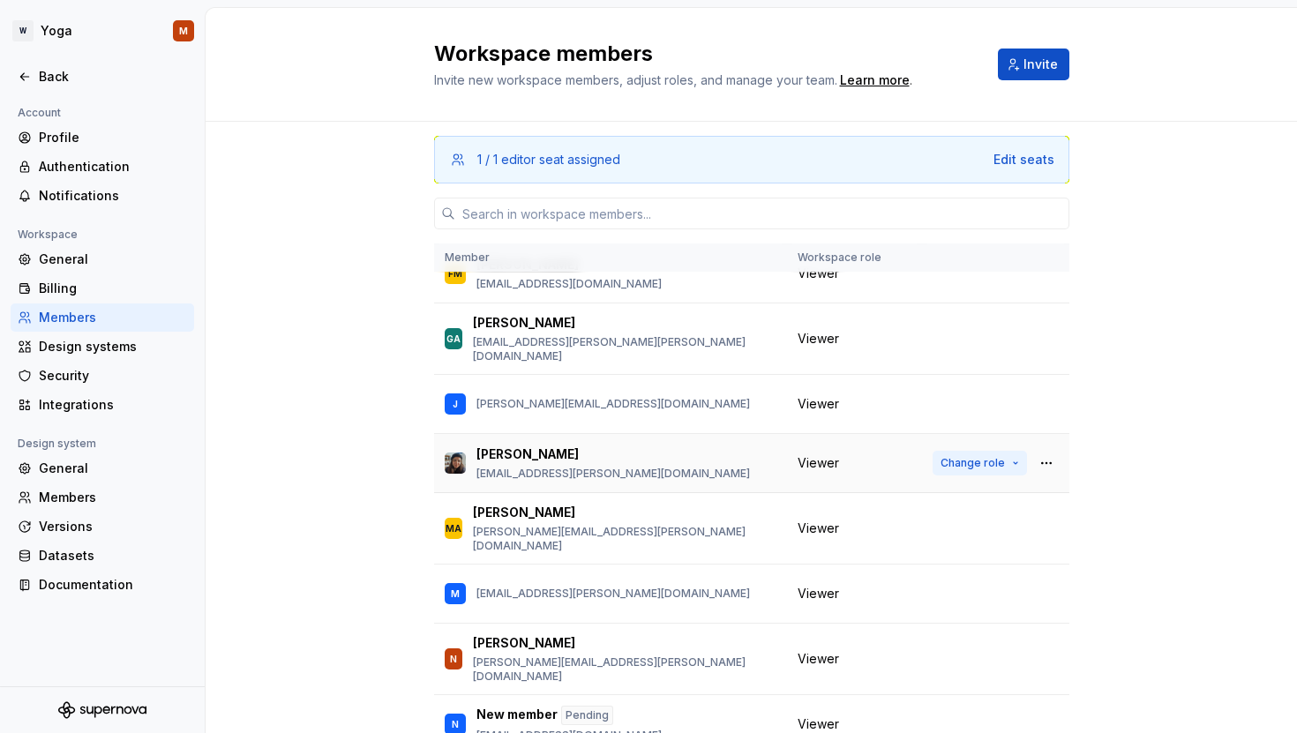
click at [960, 451] on button "Change role" at bounding box center [980, 463] width 94 height 25
click at [1127, 282] on div "1 / 1 editor seat assigned Edit seats Member Workspace role M Matheus [EMAIL_AD…" at bounding box center [751, 484] width 1091 height 725
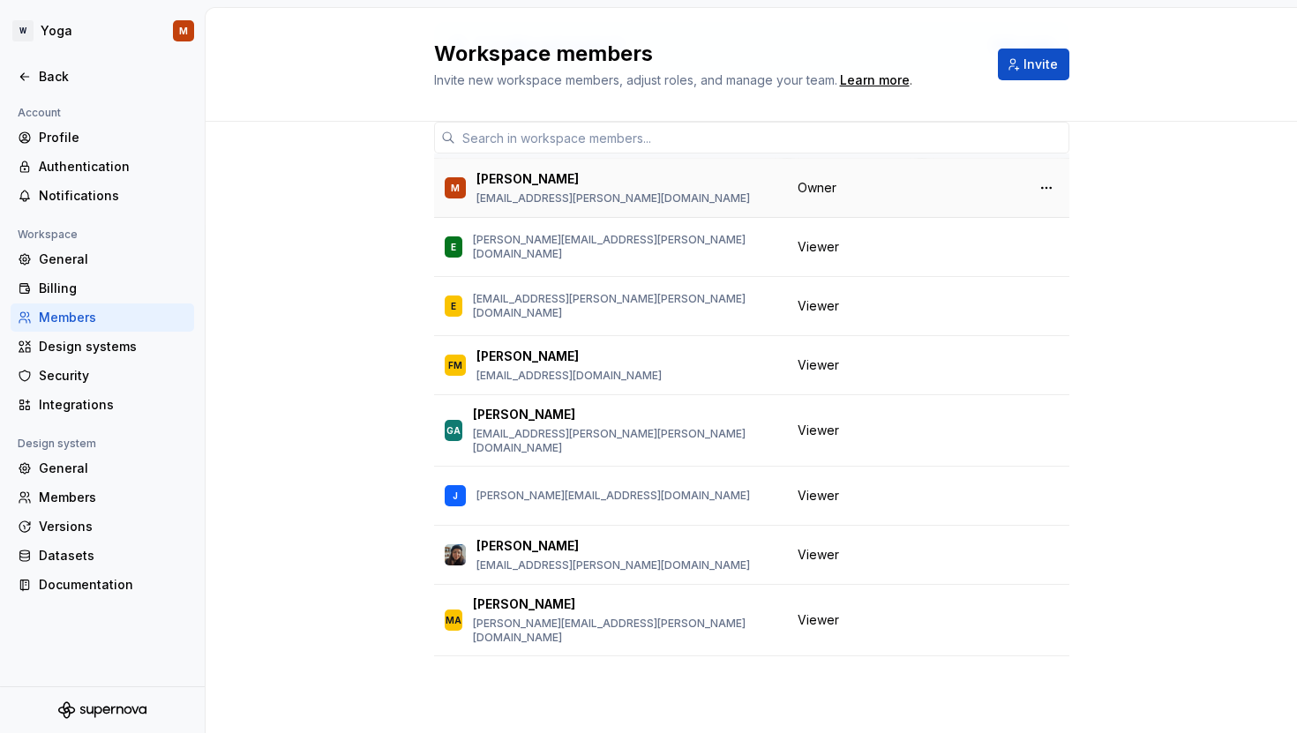
scroll to position [0, 0]
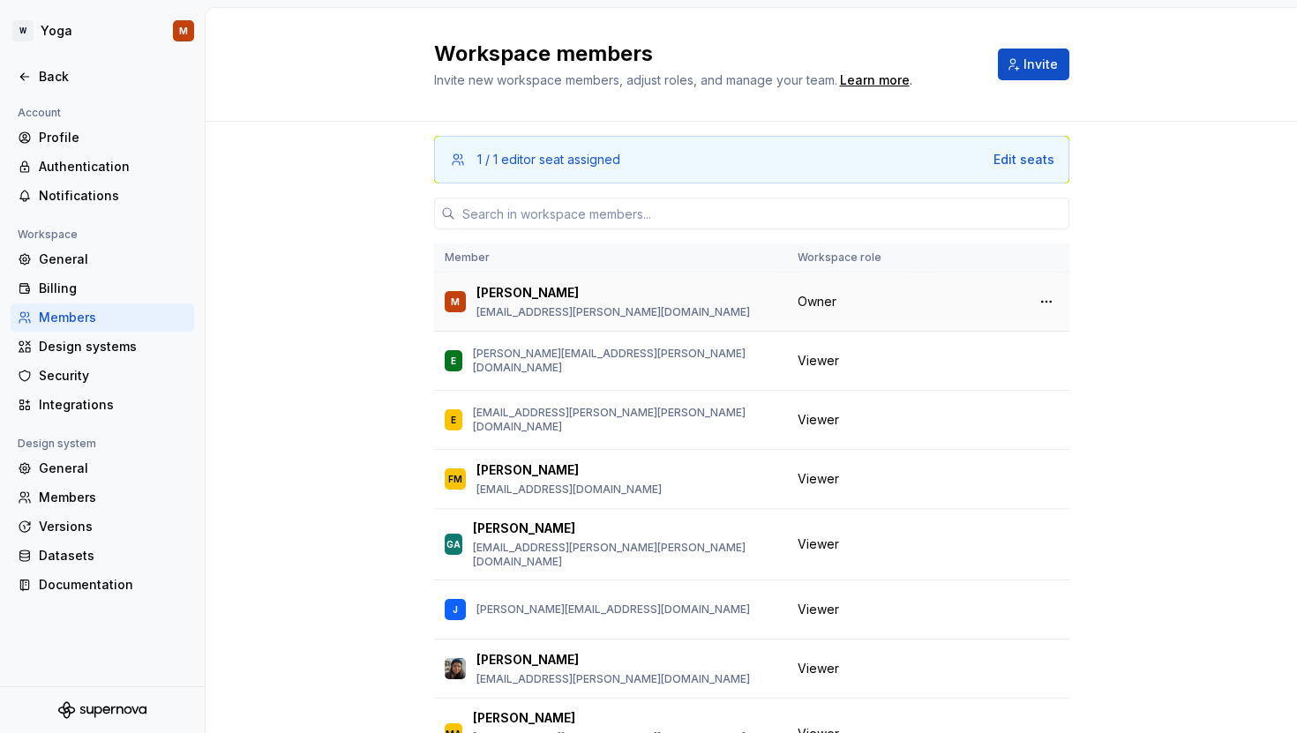
click at [825, 306] on span "Owner" at bounding box center [817, 302] width 39 height 18
click at [1043, 287] on td at bounding box center [995, 302] width 147 height 59
click at [1009, 310] on div at bounding box center [996, 301] width 126 height 25
click at [1034, 305] on button "button" at bounding box center [1046, 301] width 25 height 25
click at [861, 336] on div "Transfer ownership" at bounding box center [903, 336] width 122 height 18
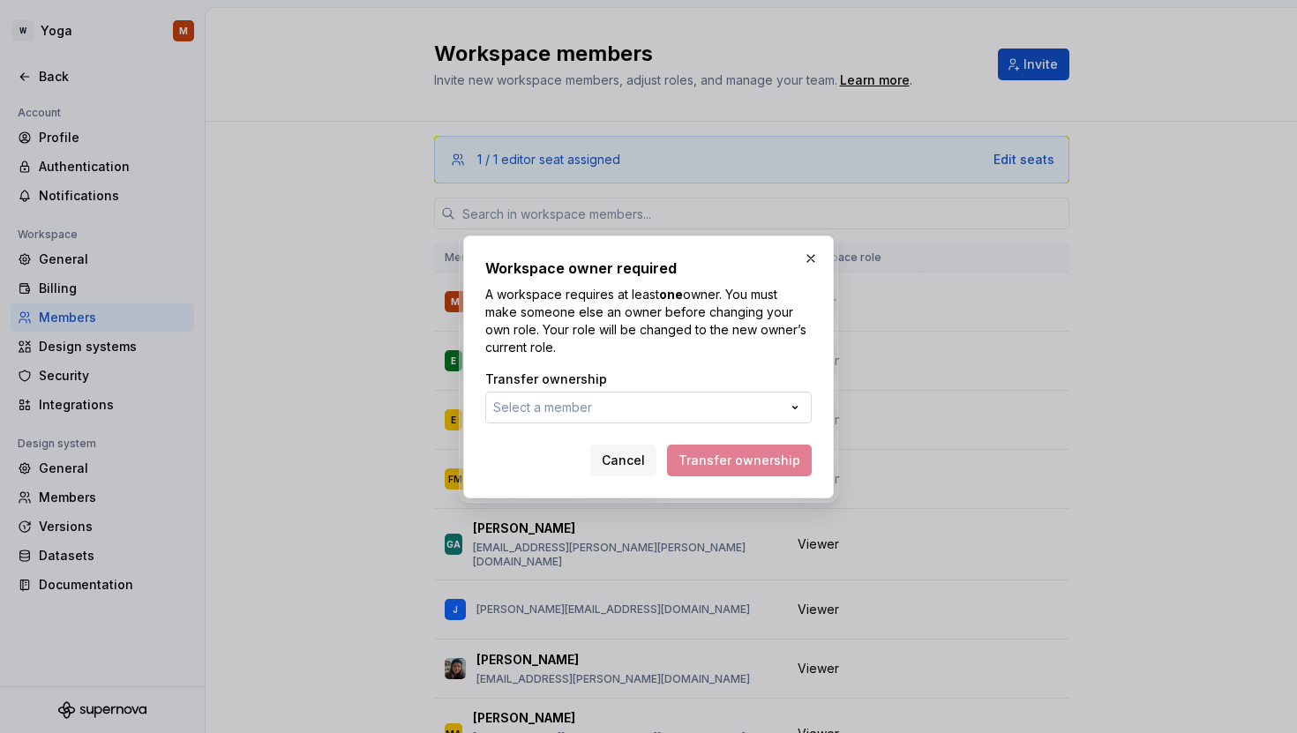
click at [651, 400] on button "Select a member" at bounding box center [648, 408] width 326 height 32
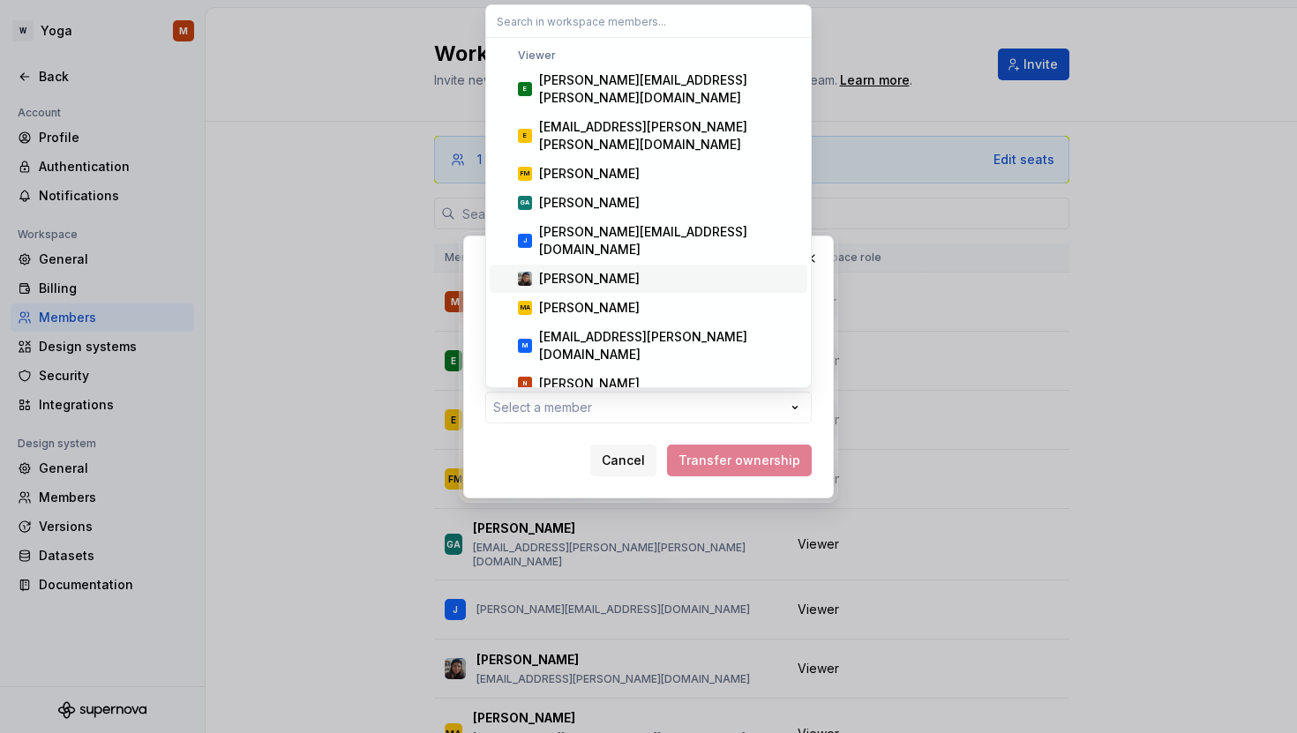
click at [573, 270] on div "[PERSON_NAME]" at bounding box center [589, 279] width 101 height 18
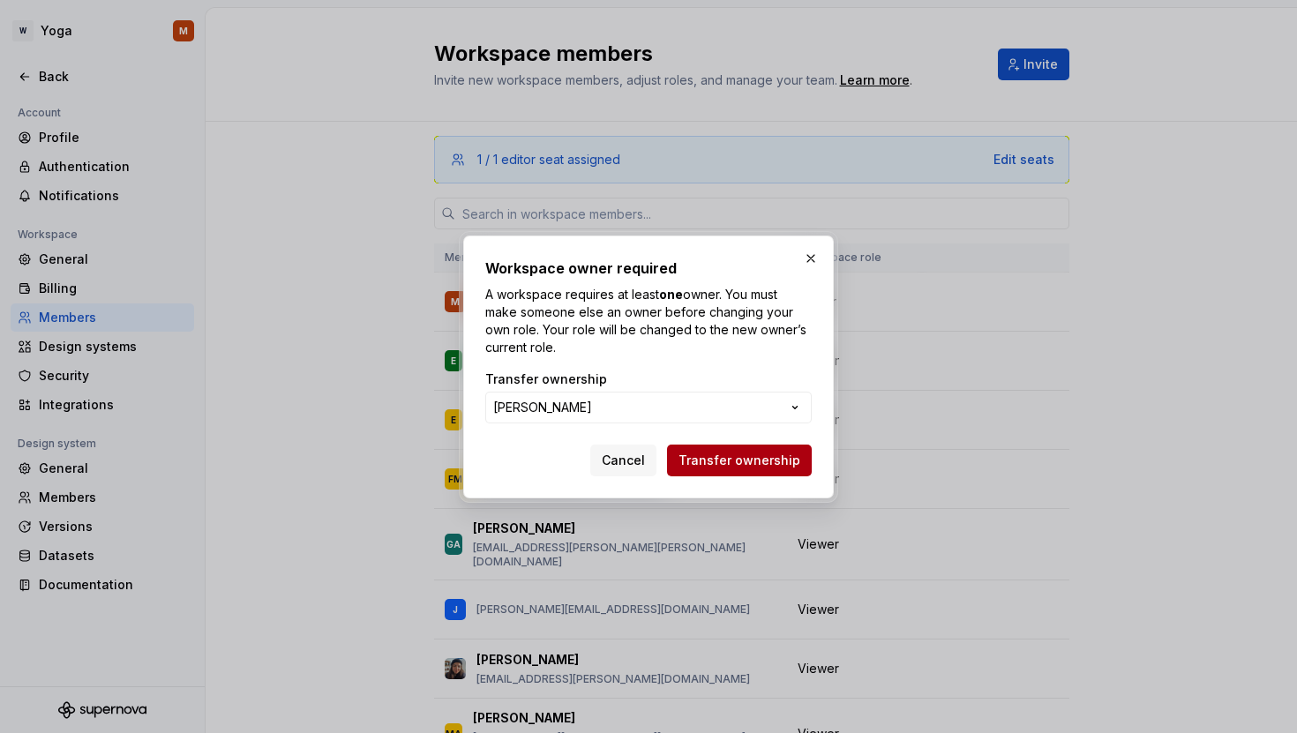
click at [716, 461] on span "Transfer ownership" at bounding box center [740, 461] width 122 height 18
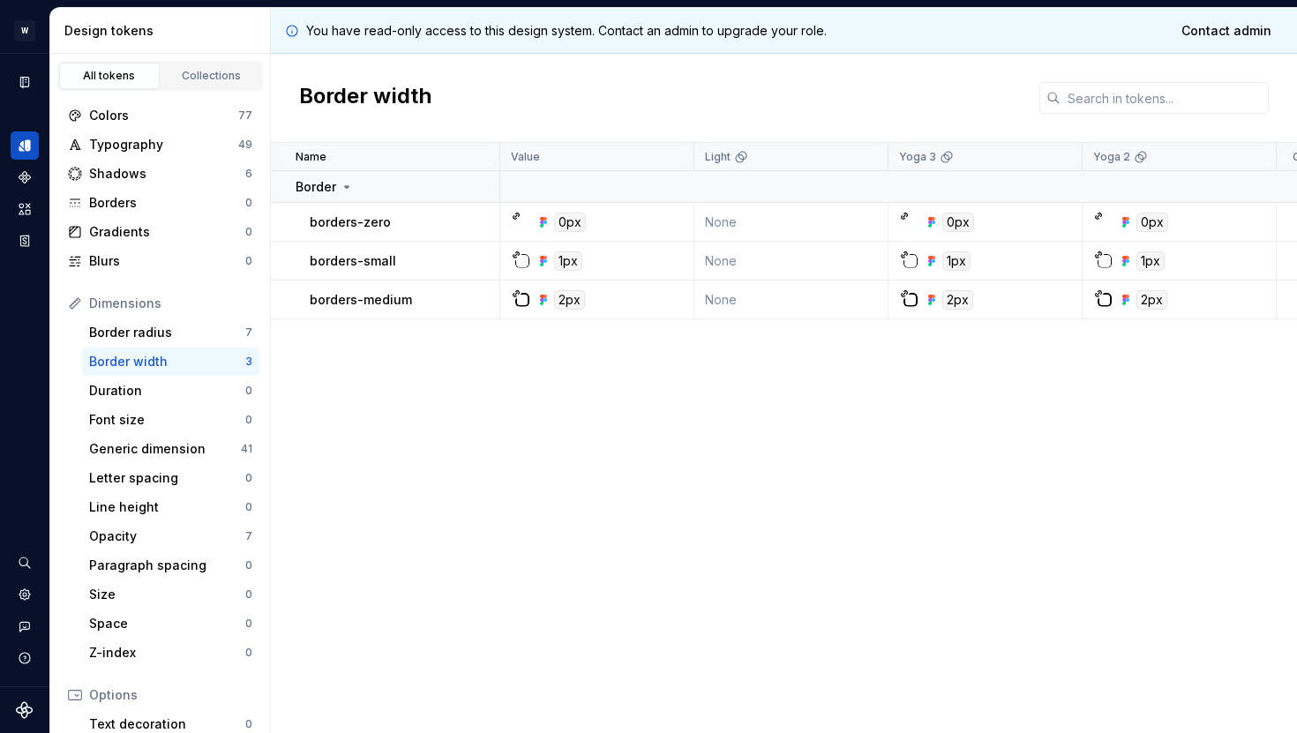
click at [466, 444] on div "Name Value Light Yoga 3 Yoga 2 Collection Dark Token set Description Last updat…" at bounding box center [784, 438] width 1026 height 590
